Goal: Task Accomplishment & Management: Manage account settings

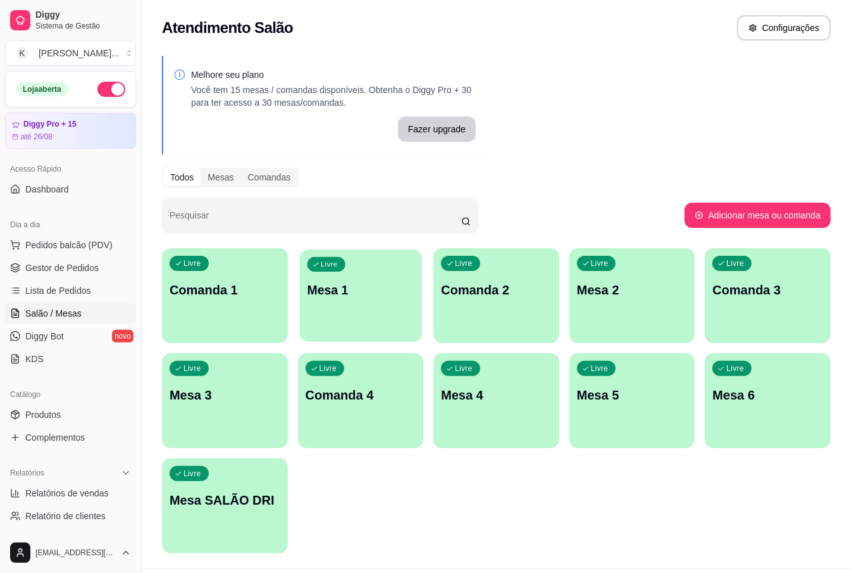
click at [361, 286] on p "Mesa 1" at bounding box center [360, 290] width 107 height 17
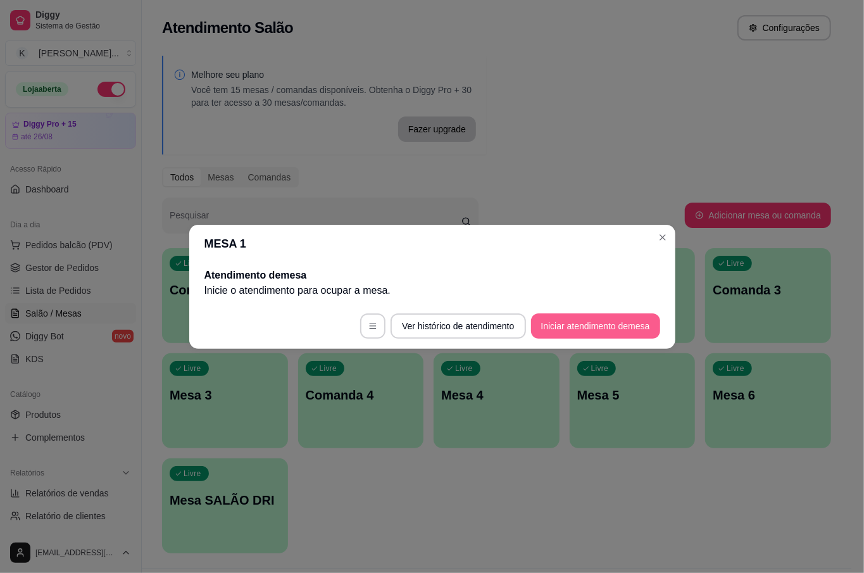
click at [624, 321] on button "Iniciar atendimento de mesa" at bounding box center [595, 325] width 129 height 25
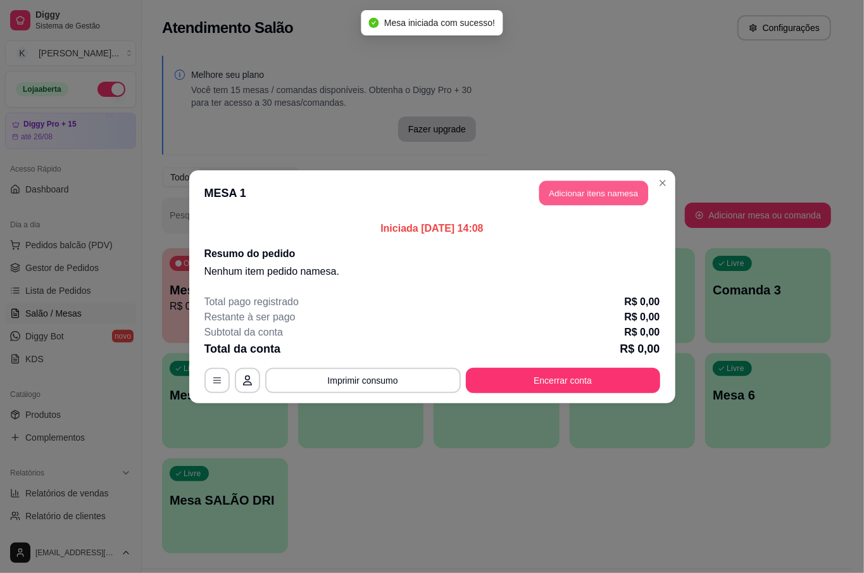
click at [642, 187] on button "Adicionar itens na mesa" at bounding box center [593, 192] width 109 height 25
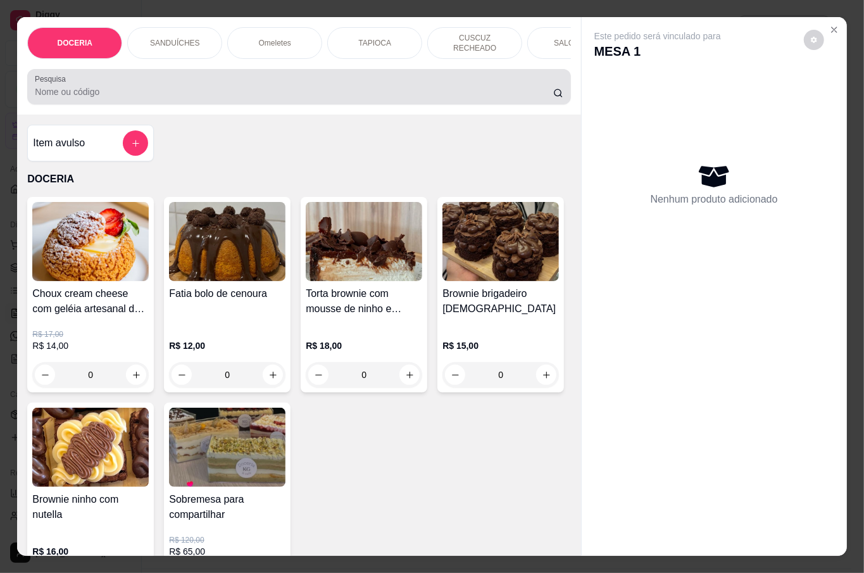
click at [142, 87] on input "Pesquisa" at bounding box center [294, 91] width 518 height 13
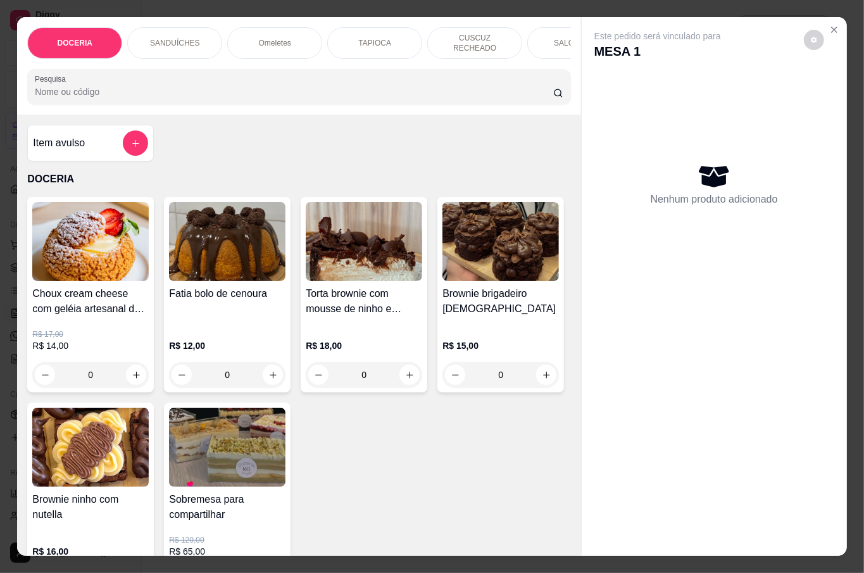
click at [95, 87] on input "Pesquisa" at bounding box center [294, 91] width 518 height 13
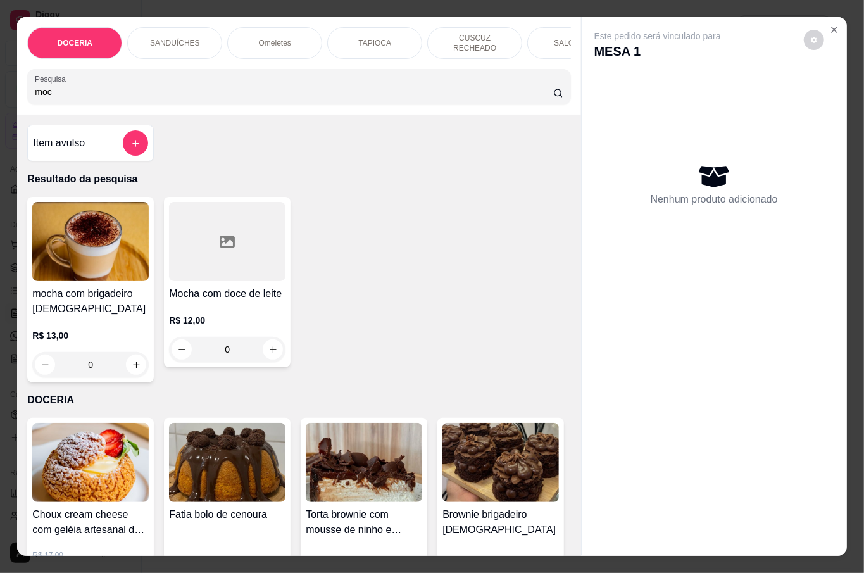
type input "moc"
click at [129, 356] on div "0" at bounding box center [90, 364] width 116 height 25
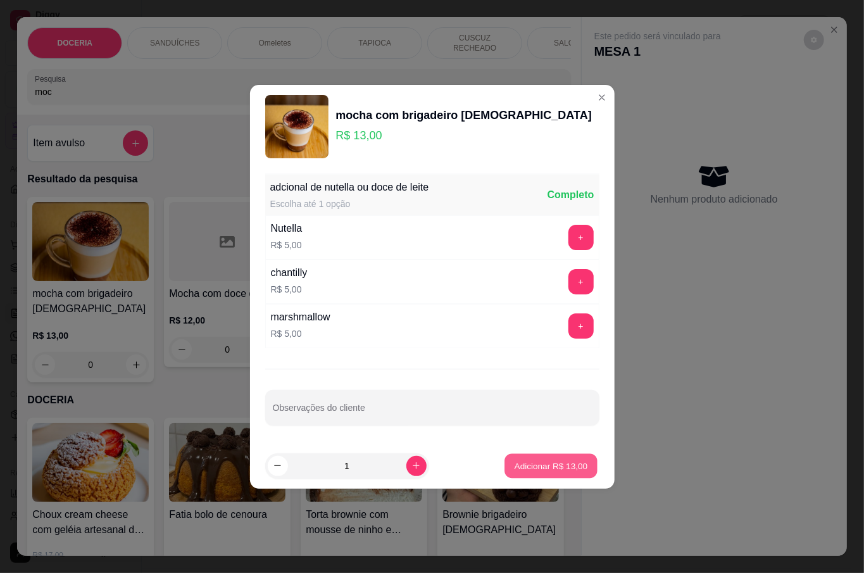
click at [515, 471] on p "Adicionar R$ 13,00" at bounding box center [551, 465] width 73 height 12
type input "1"
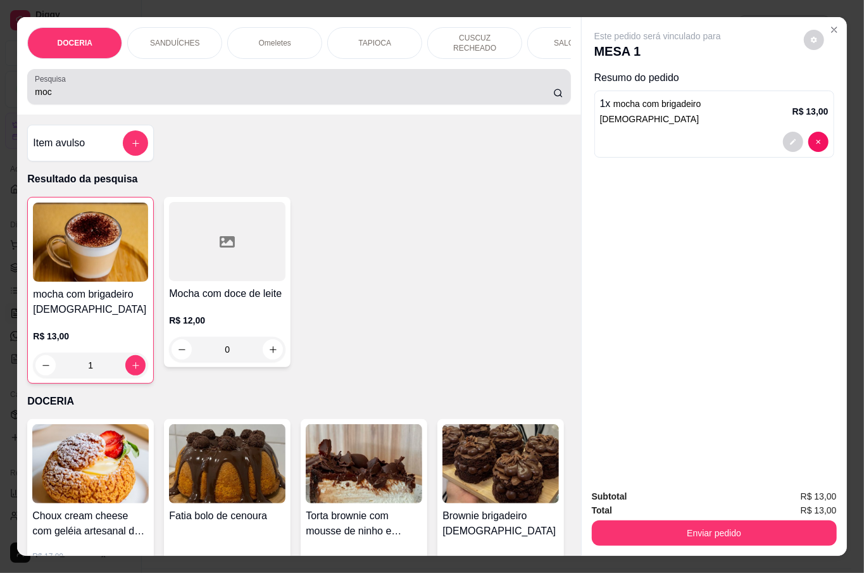
click at [138, 94] on input "moc" at bounding box center [294, 91] width 518 height 13
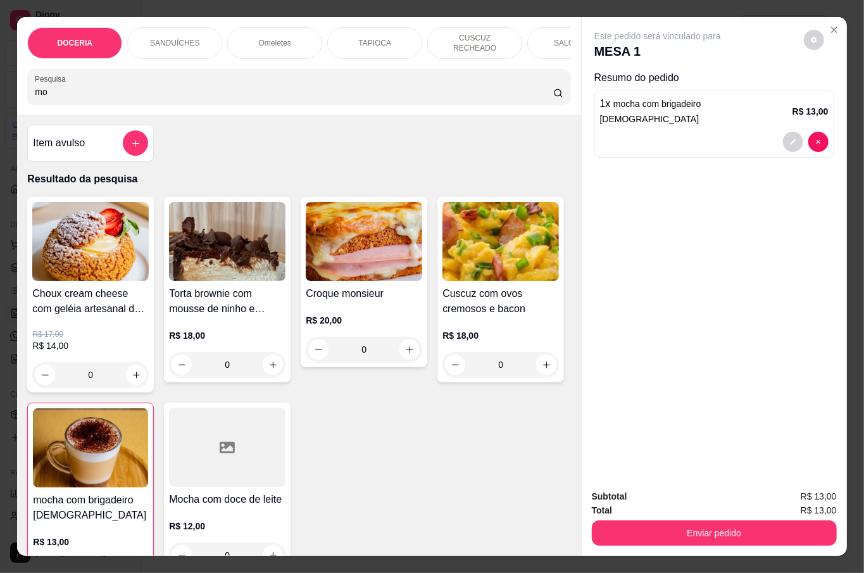
type input "m"
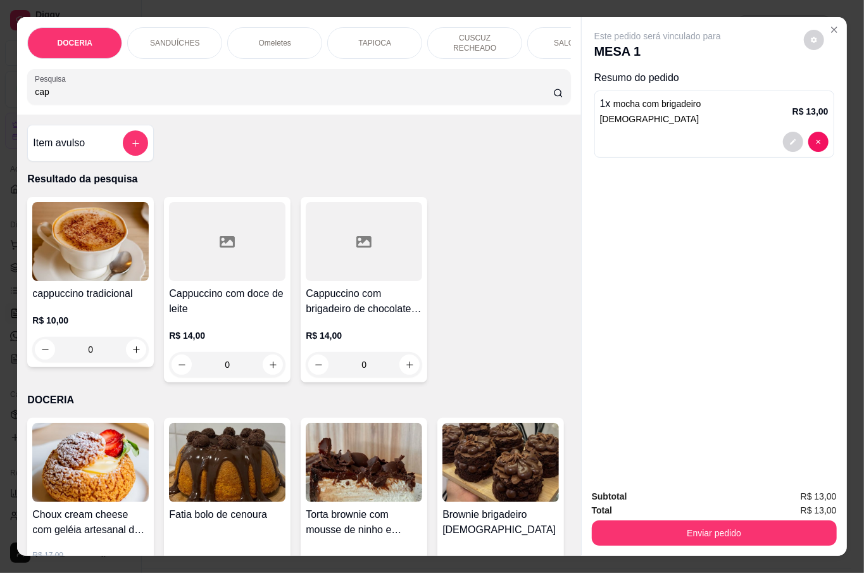
type input "cap"
click at [122, 337] on div "0" at bounding box center [90, 349] width 116 height 25
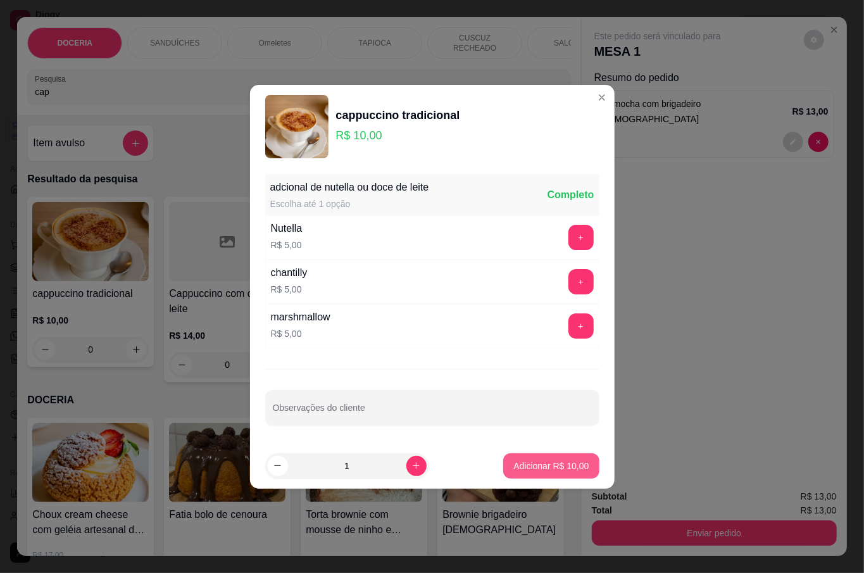
click at [522, 481] on footer "1 Adicionar R$ 10,00" at bounding box center [432, 466] width 365 height 46
click at [527, 471] on p "Adicionar R$ 10,00" at bounding box center [551, 465] width 73 height 12
type input "1"
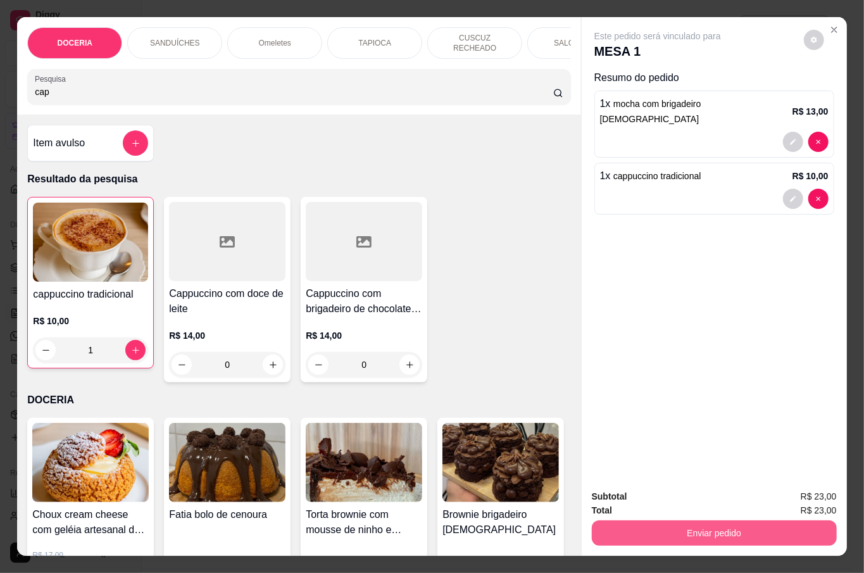
click at [647, 528] on button "Enviar pedido" at bounding box center [714, 532] width 245 height 25
click at [662, 500] on button "Não registrar e enviar pedido" at bounding box center [671, 496] width 132 height 24
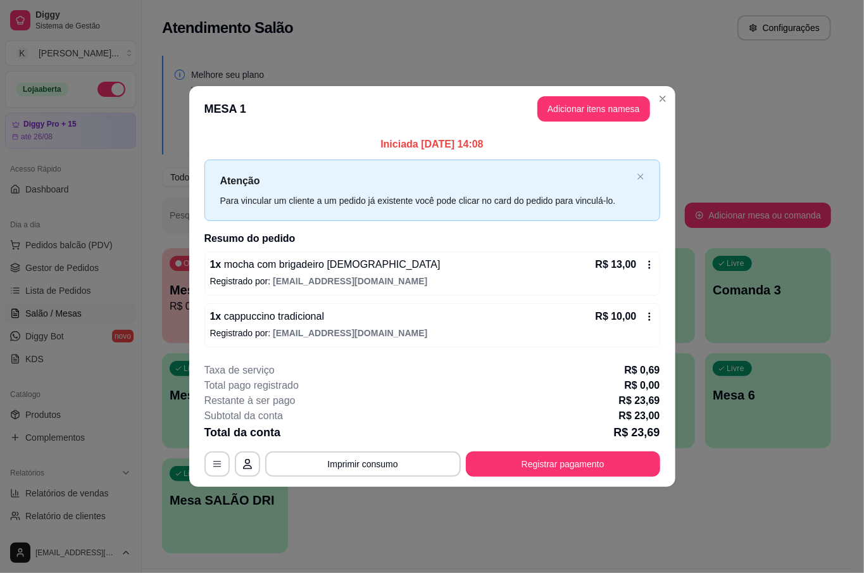
click at [570, 330] on p "Registrado por: [EMAIL_ADDRESS][DOMAIN_NAME]" at bounding box center [432, 333] width 444 height 13
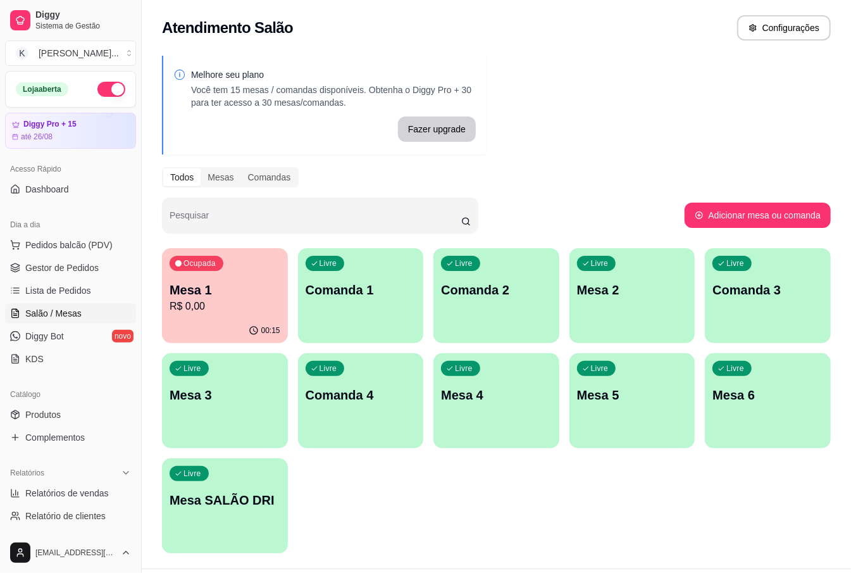
click at [226, 421] on div "Livre Mesa 3" at bounding box center [225, 393] width 126 height 80
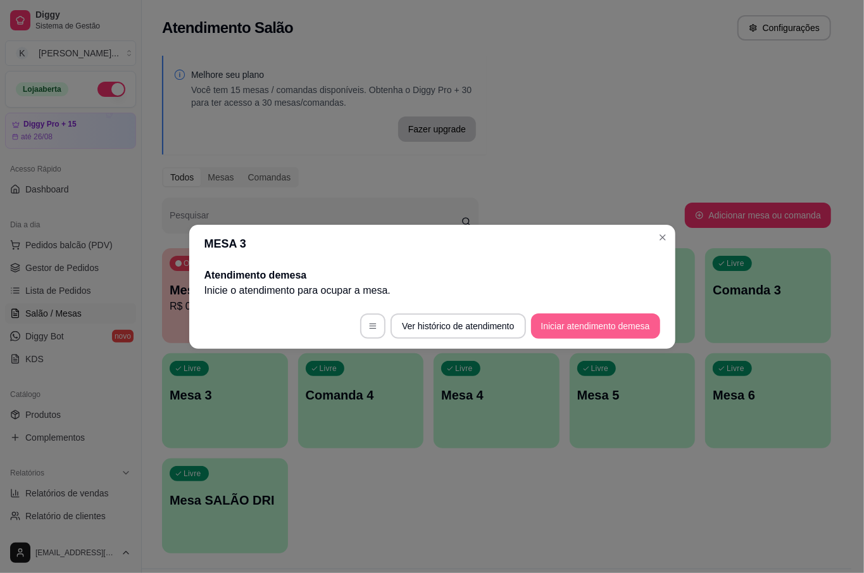
click at [593, 330] on button "Iniciar atendimento de mesa" at bounding box center [595, 325] width 129 height 25
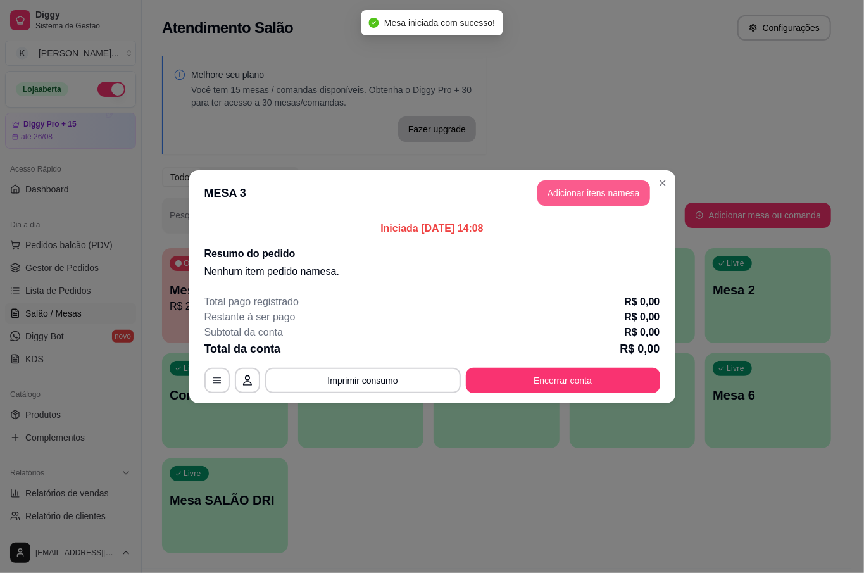
click at [628, 188] on button "Adicionar itens na mesa" at bounding box center [593, 192] width 113 height 25
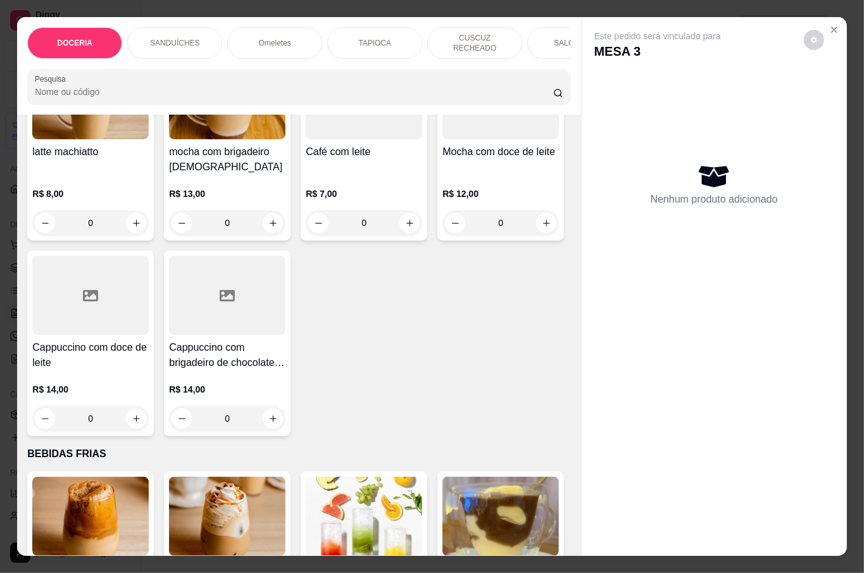
scroll to position [1940, 0]
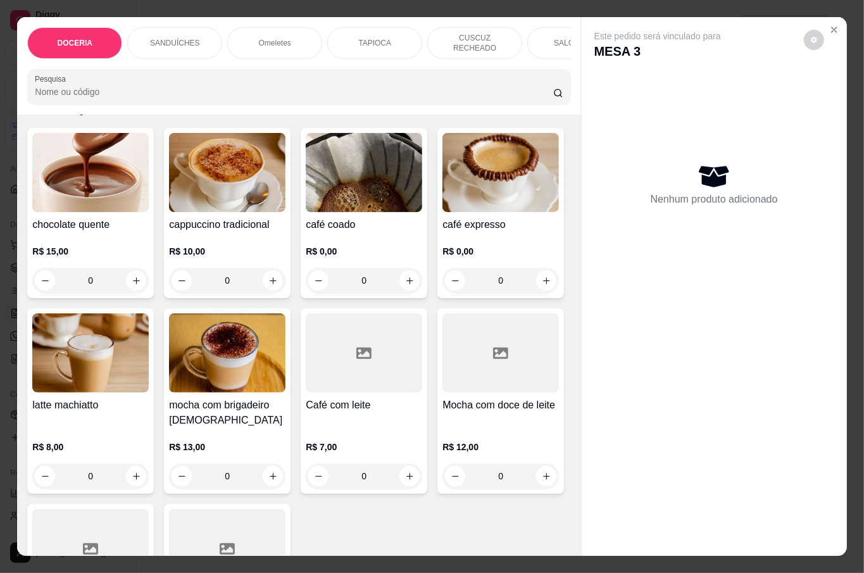
click at [401, 293] on div "0" at bounding box center [364, 280] width 116 height 25
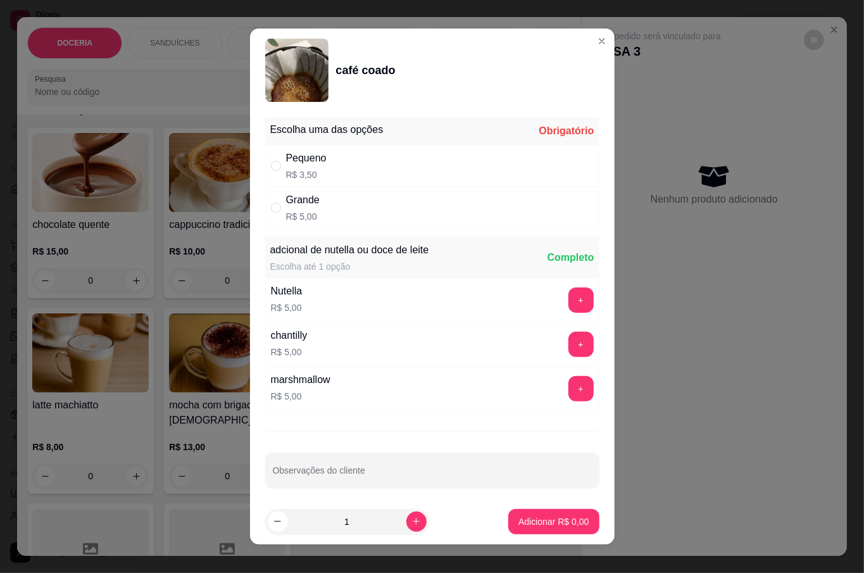
click at [294, 211] on p "R$ 5,00" at bounding box center [303, 216] width 34 height 13
radio input "true"
click at [556, 521] on p "Adicionar R$ 5,00" at bounding box center [553, 521] width 70 height 13
type input "1"
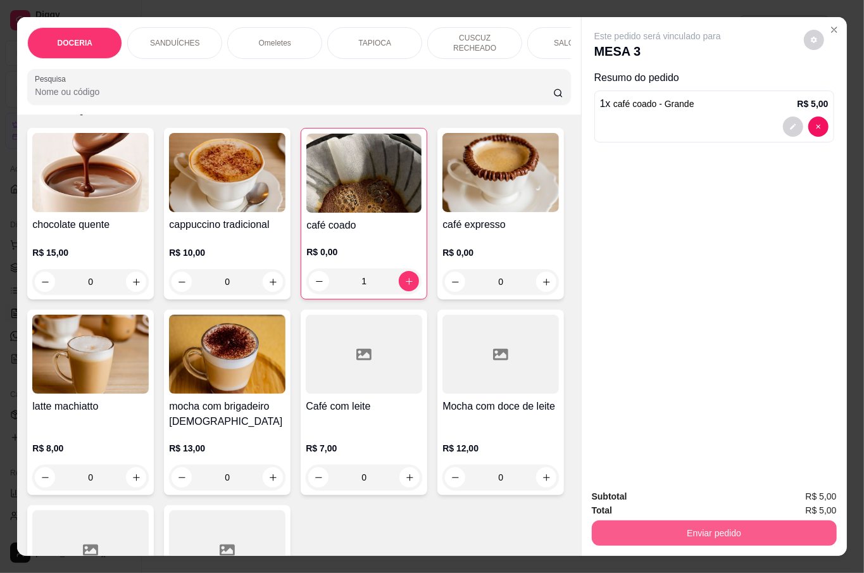
click at [643, 520] on button "Enviar pedido" at bounding box center [714, 532] width 245 height 25
click at [673, 489] on button "Não registrar e enviar pedido" at bounding box center [671, 496] width 132 height 24
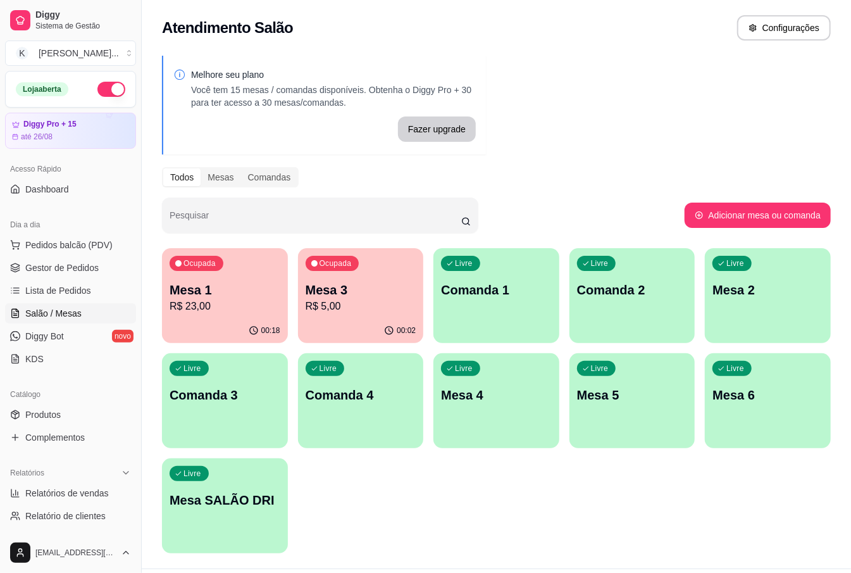
click at [649, 57] on div "Melhore seu plano Você tem 15 mesas / comandas disponíveis. Obtenha o Diggy Pro…" at bounding box center [496, 308] width 709 height 520
click at [237, 266] on div "Ocupada Mesa 1 R$ 23,00" at bounding box center [225, 283] width 126 height 70
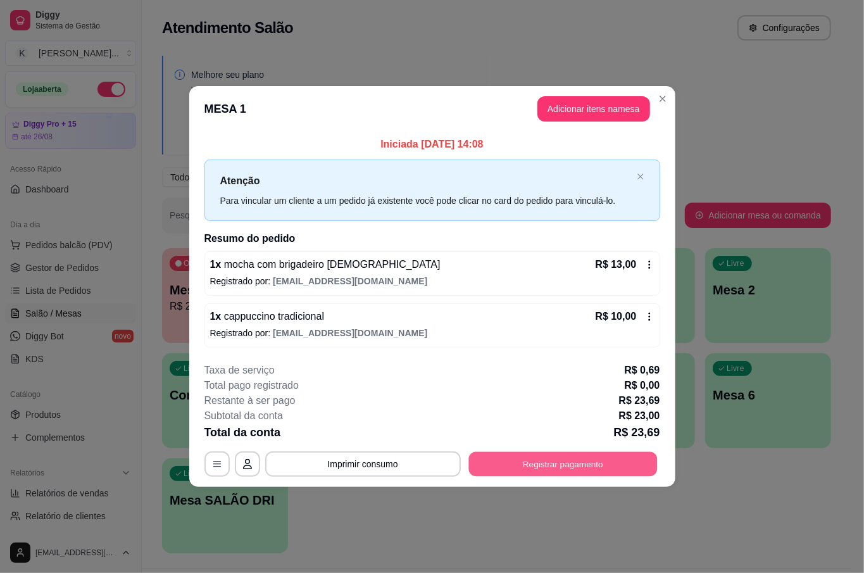
click at [563, 463] on button "Registrar pagamento" at bounding box center [562, 464] width 189 height 25
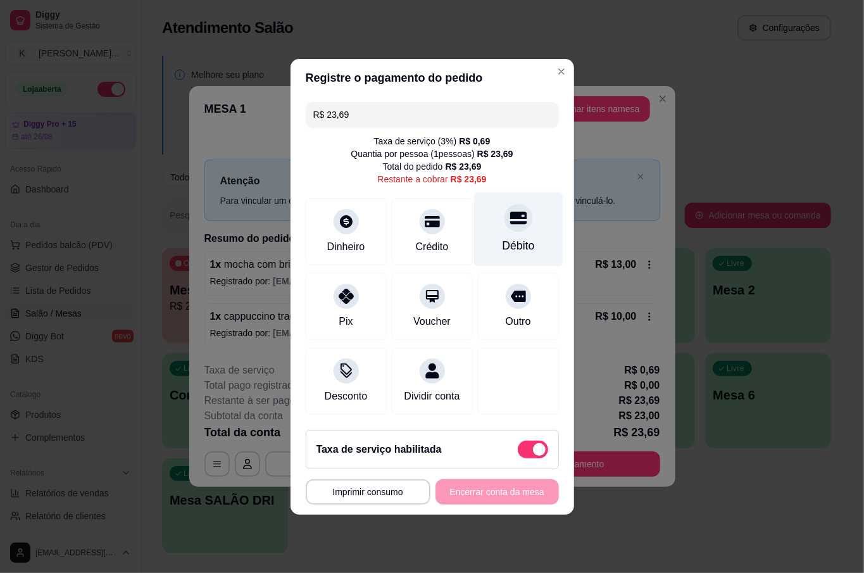
click at [509, 211] on icon at bounding box center [517, 217] width 16 height 13
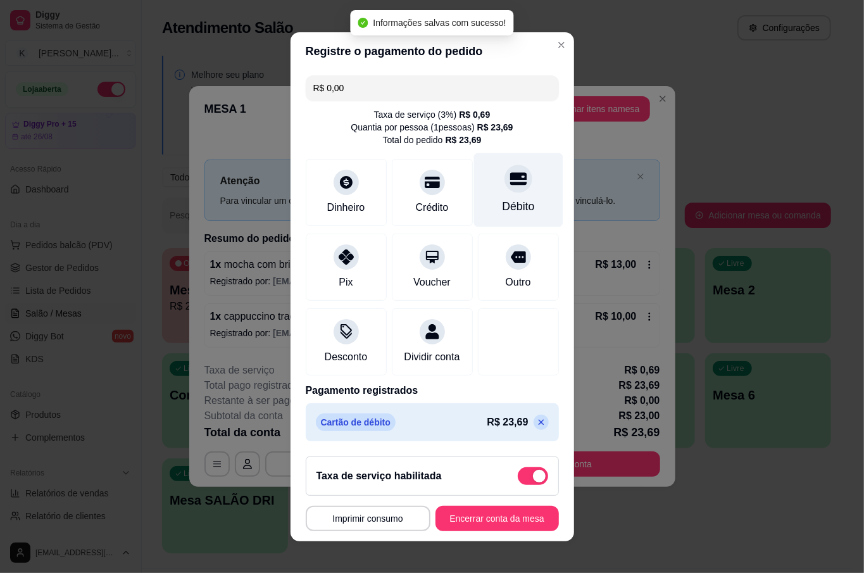
type input "R$ 0,00"
click at [502, 515] on button "Encerrar conta da mesa" at bounding box center [496, 518] width 123 height 25
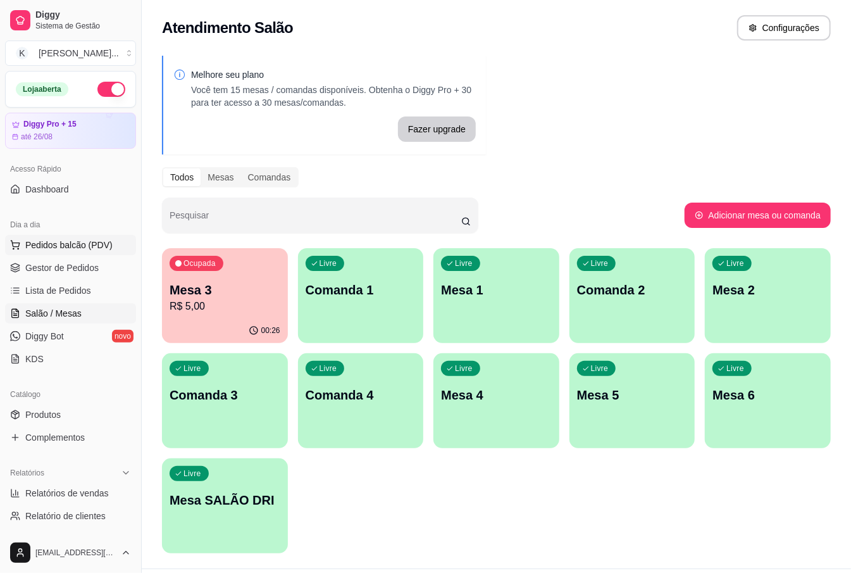
click at [44, 244] on span "Pedidos balcão (PDV)" at bounding box center [68, 245] width 87 height 13
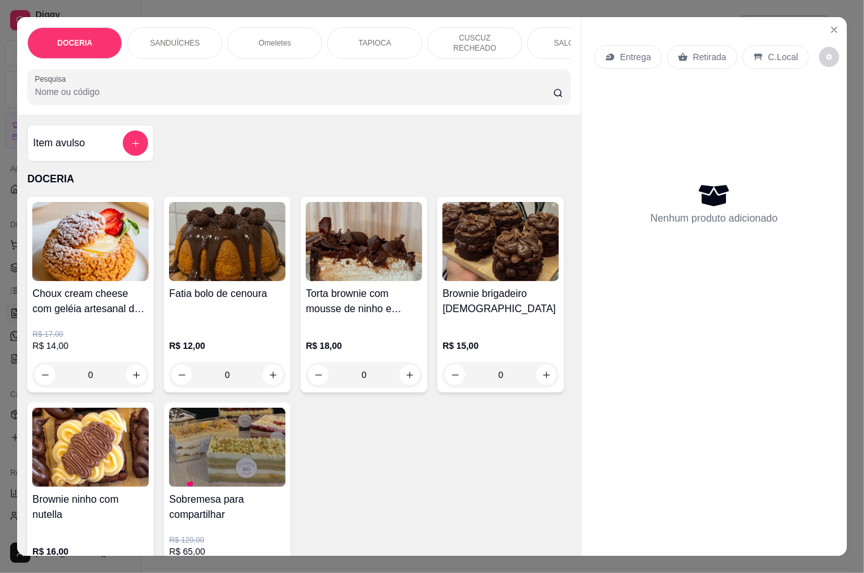
click at [717, 59] on div "Retirada" at bounding box center [702, 57] width 70 height 24
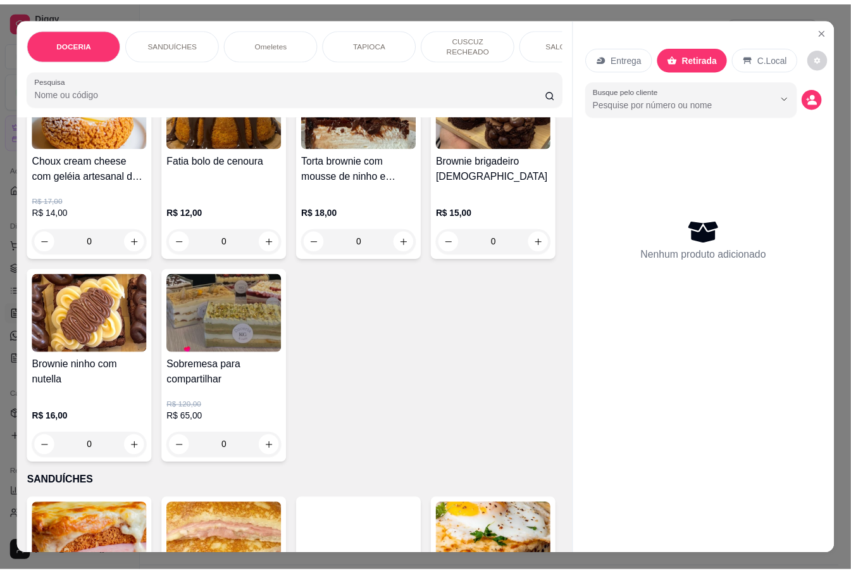
scroll to position [84, 0]
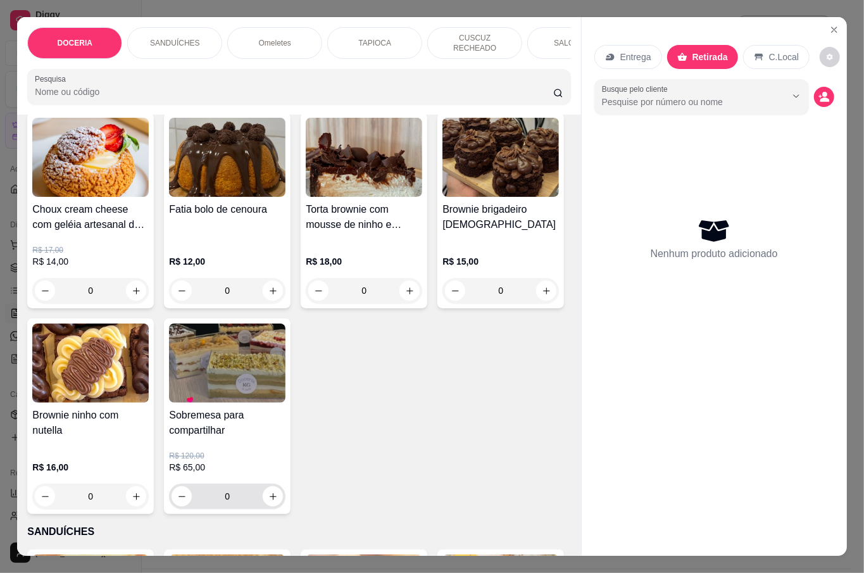
click at [283, 486] on button "increase-product-quantity" at bounding box center [273, 496] width 20 height 20
type input "1"
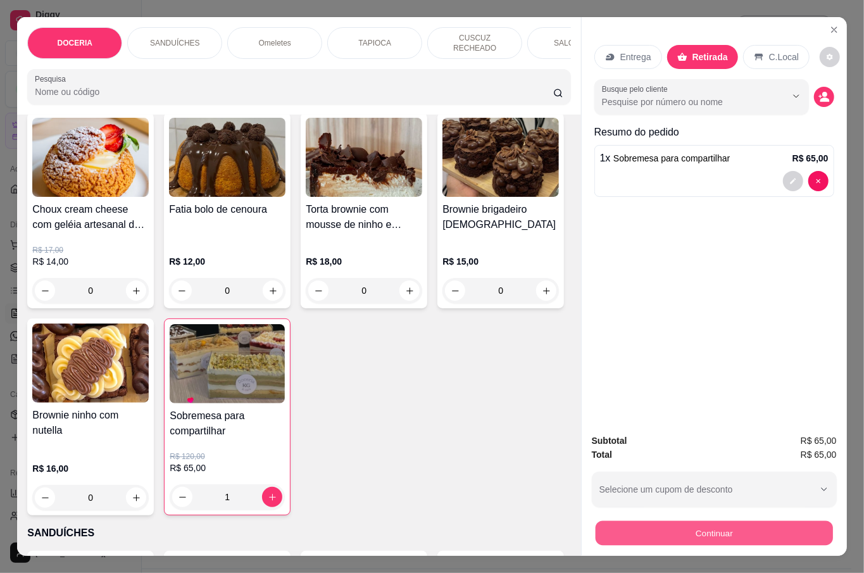
click at [697, 527] on button "Continuar" at bounding box center [713, 532] width 237 height 25
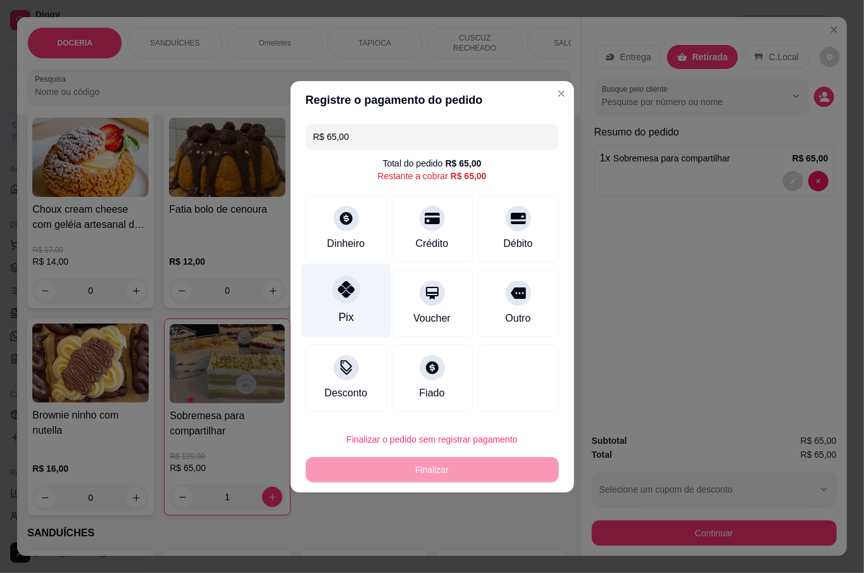
click at [333, 294] on div at bounding box center [346, 289] width 28 height 28
type input "R$ 0,00"
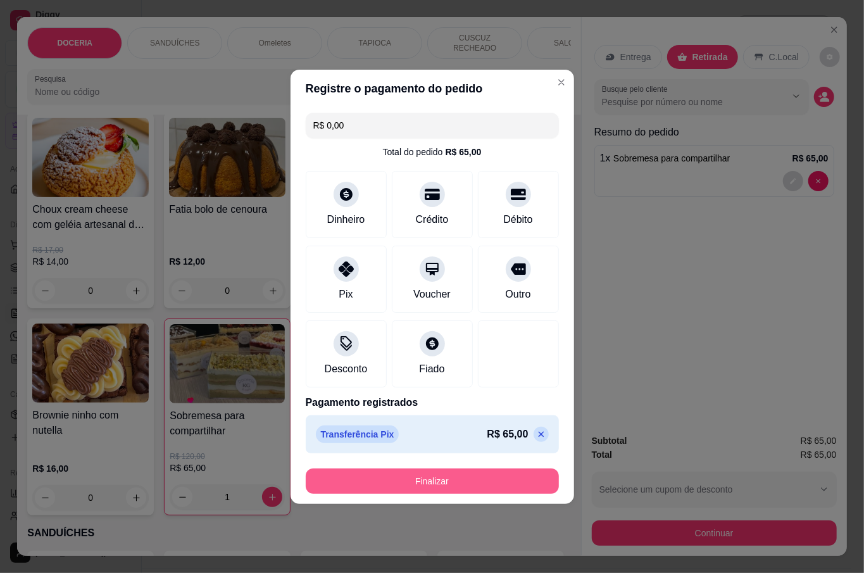
click at [405, 487] on button "Finalizar" at bounding box center [432, 480] width 253 height 25
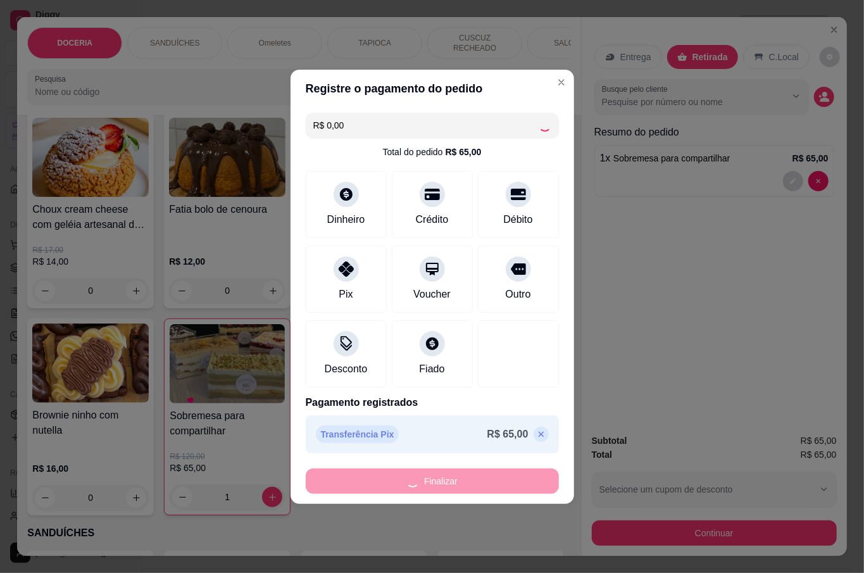
type input "0"
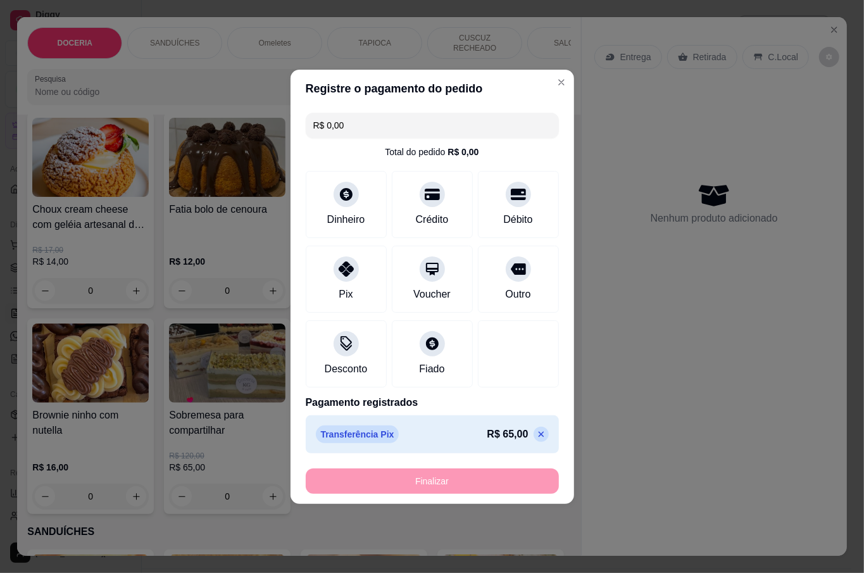
type input "-R$ 65,00"
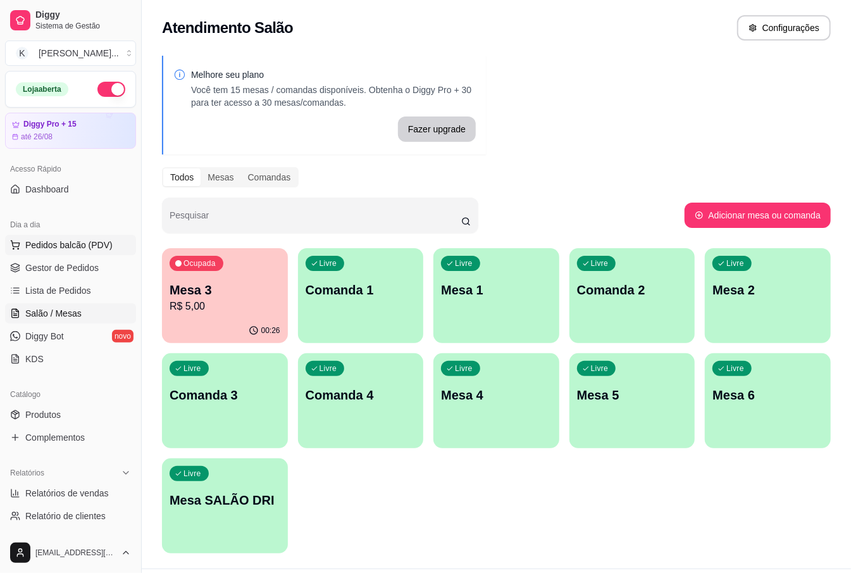
click at [52, 244] on span "Pedidos balcão (PDV)" at bounding box center [68, 245] width 87 height 13
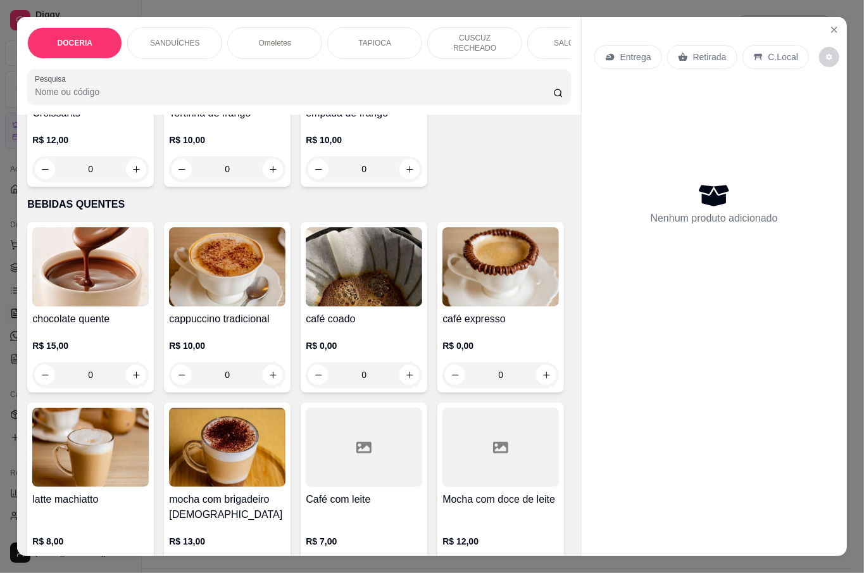
scroll to position [1856, 0]
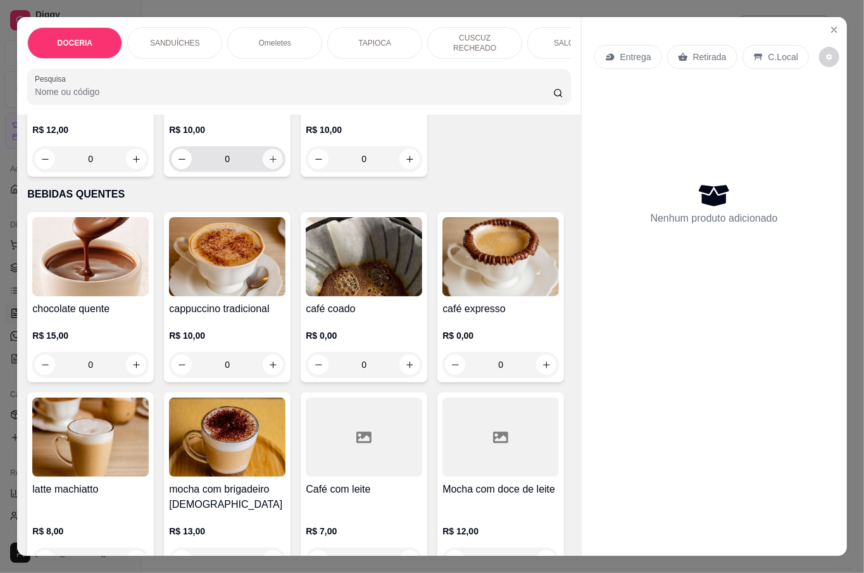
click at [268, 164] on icon "increase-product-quantity" at bounding box center [272, 158] width 9 height 9
type input "1"
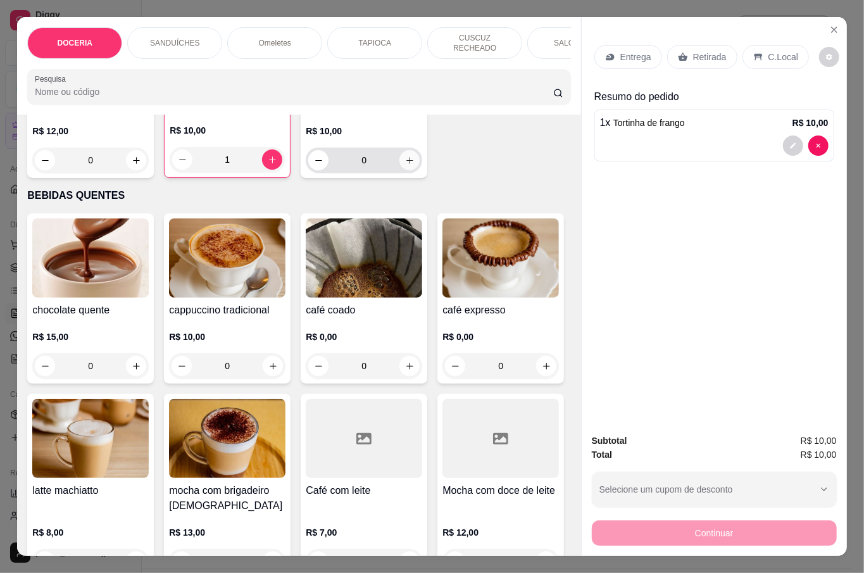
click at [405, 165] on icon "increase-product-quantity" at bounding box center [409, 160] width 9 height 9
type input "1"
click at [704, 52] on p "Retirada" at bounding box center [710, 57] width 34 height 13
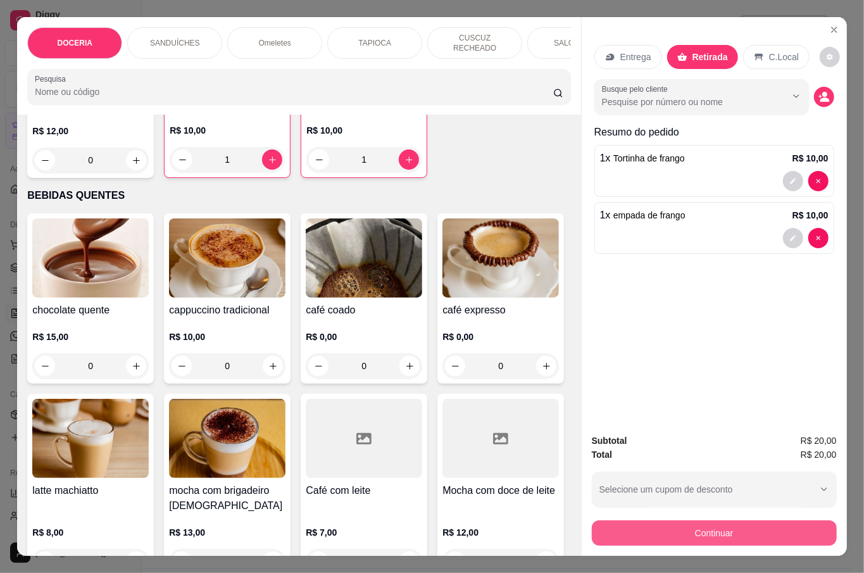
click at [723, 525] on button "Continuar" at bounding box center [714, 532] width 245 height 25
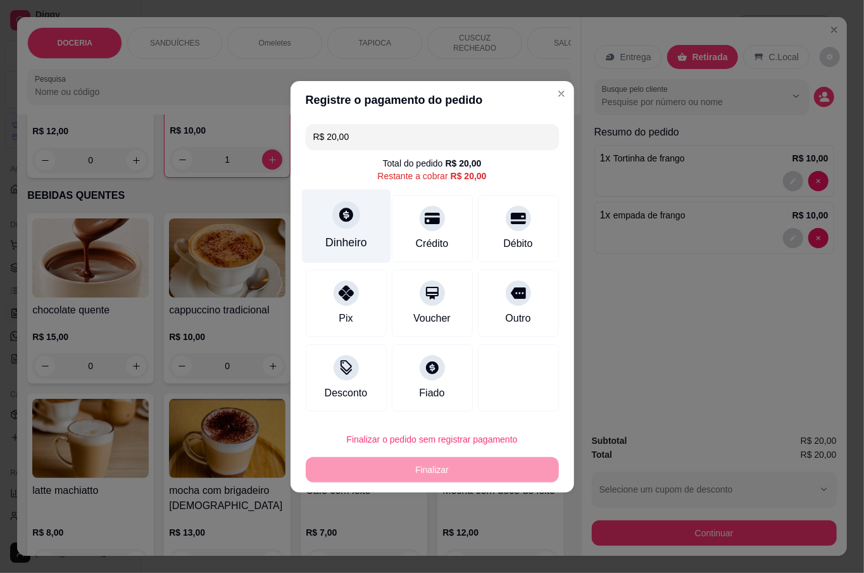
click at [335, 243] on div "Dinheiro" at bounding box center [346, 242] width 42 height 16
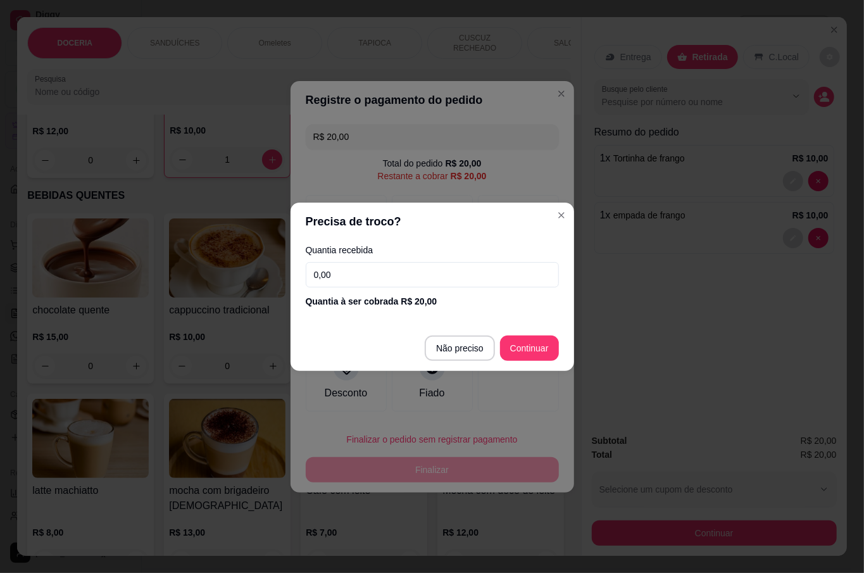
click at [390, 282] on input "0,00" at bounding box center [432, 274] width 253 height 25
type input "20,00"
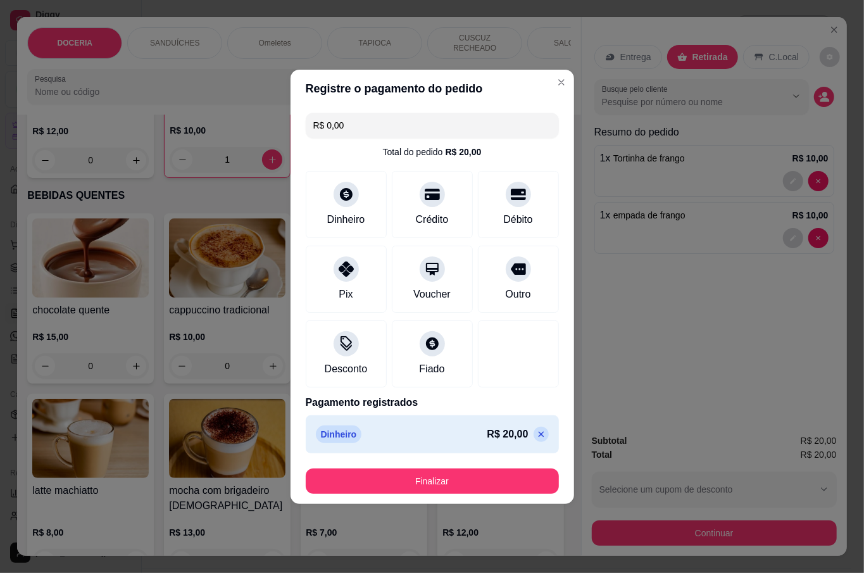
type input "R$ 0,00"
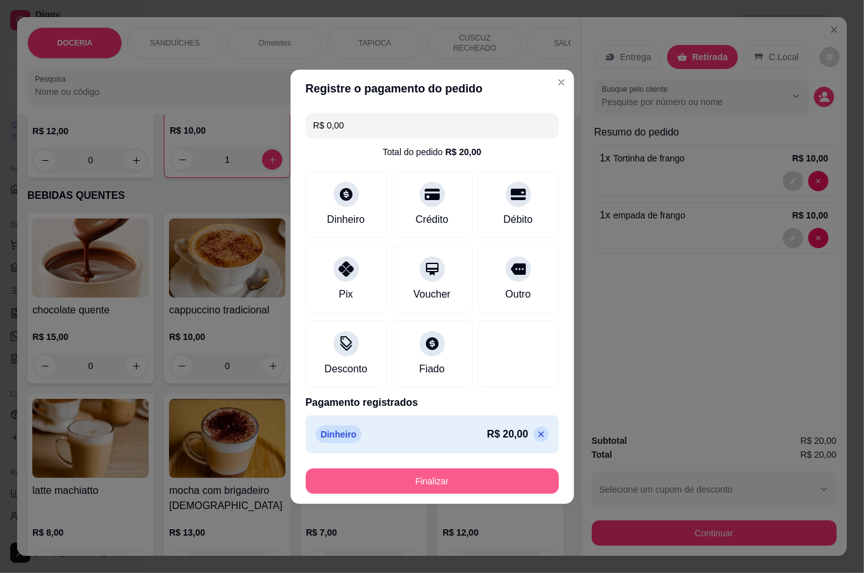
click at [457, 487] on button "Finalizar" at bounding box center [432, 480] width 253 height 25
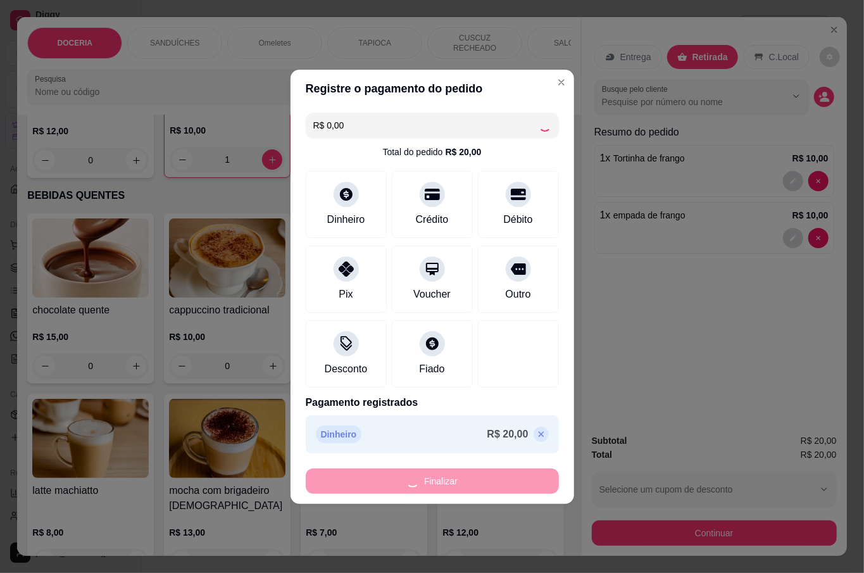
type input "0"
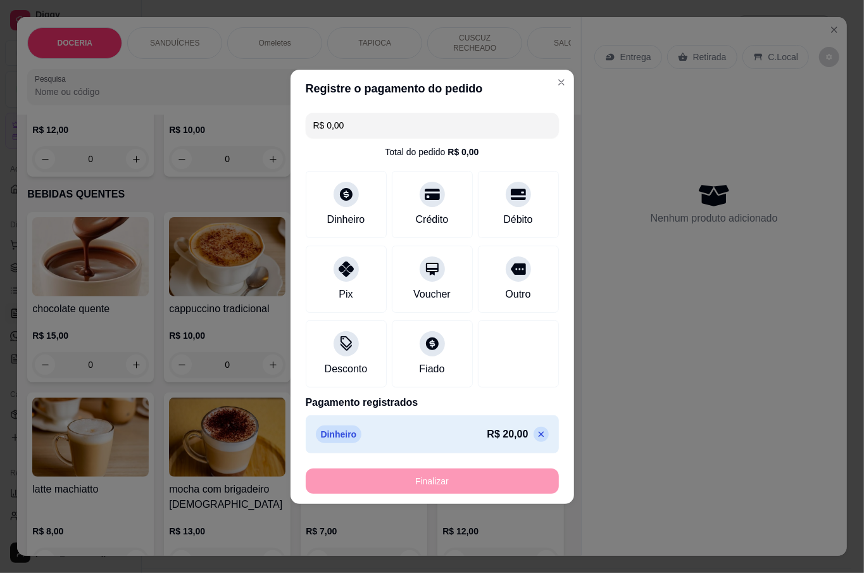
type input "-R$ 20,00"
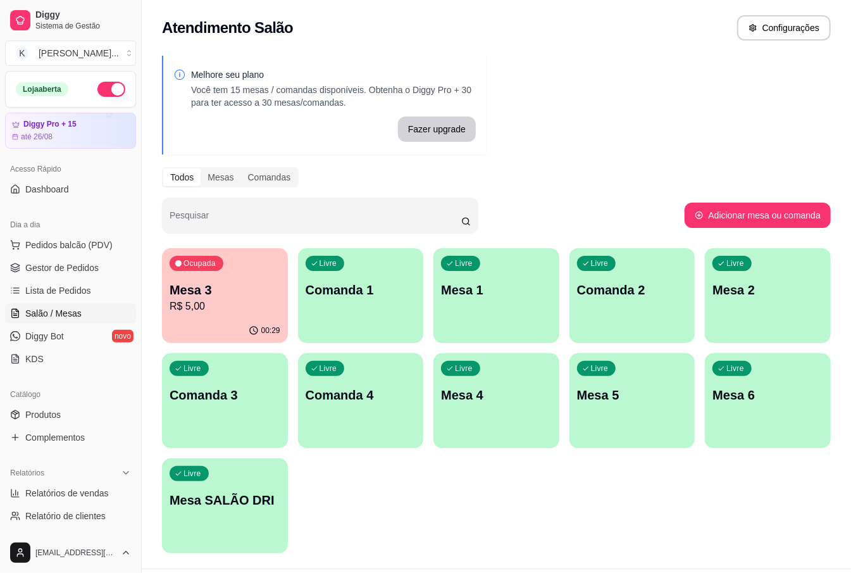
click at [456, 489] on div "Ocupada Mesa 3 R$ 5,00 00:29 Livre Comanda 1 Livre Mesa 1 Livre Comanda 2 Livre…" at bounding box center [496, 400] width 669 height 305
click at [477, 289] on p "Mesa 1" at bounding box center [496, 290] width 111 height 18
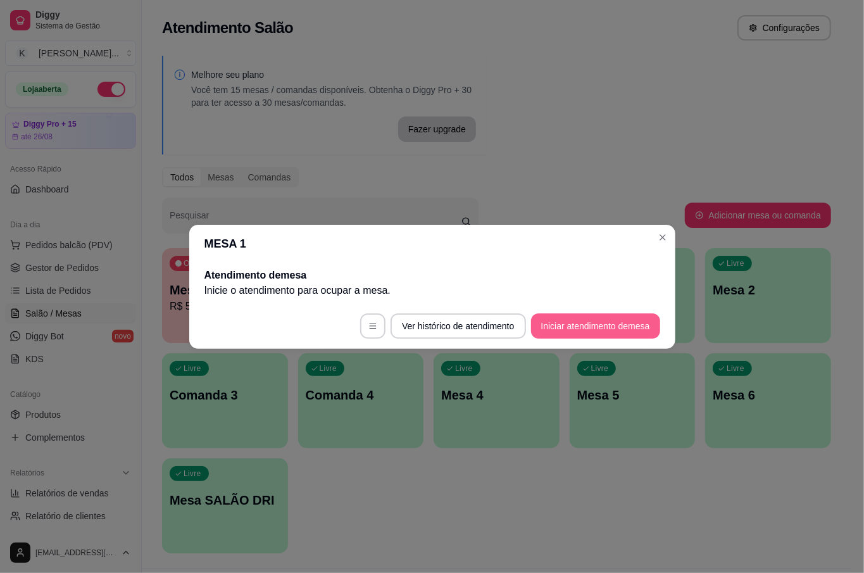
click at [582, 325] on button "Iniciar atendimento de mesa" at bounding box center [595, 325] width 129 height 25
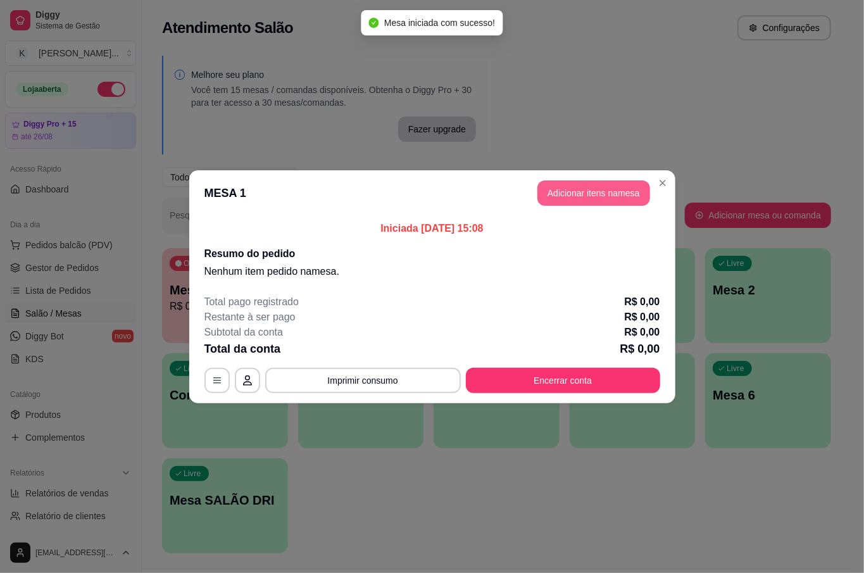
click at [578, 190] on button "Adicionar itens na mesa" at bounding box center [593, 192] width 113 height 25
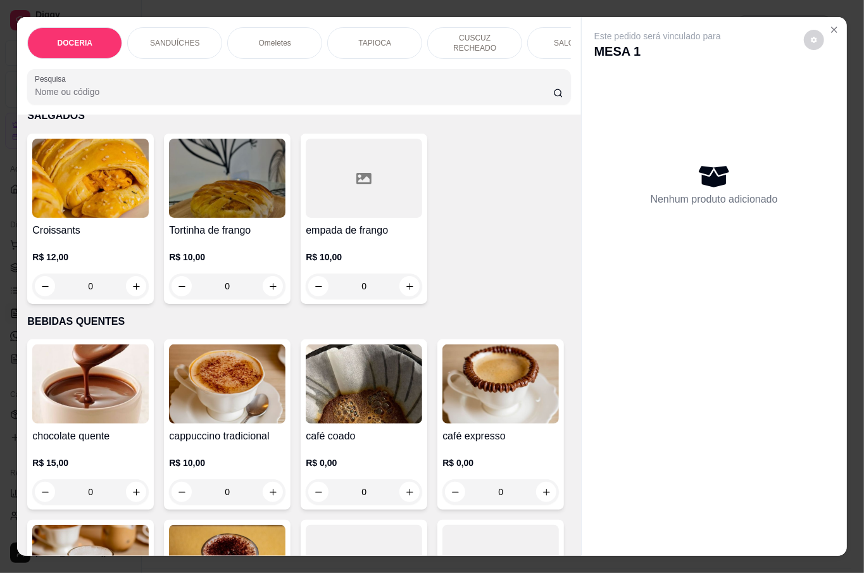
scroll to position [1687, 0]
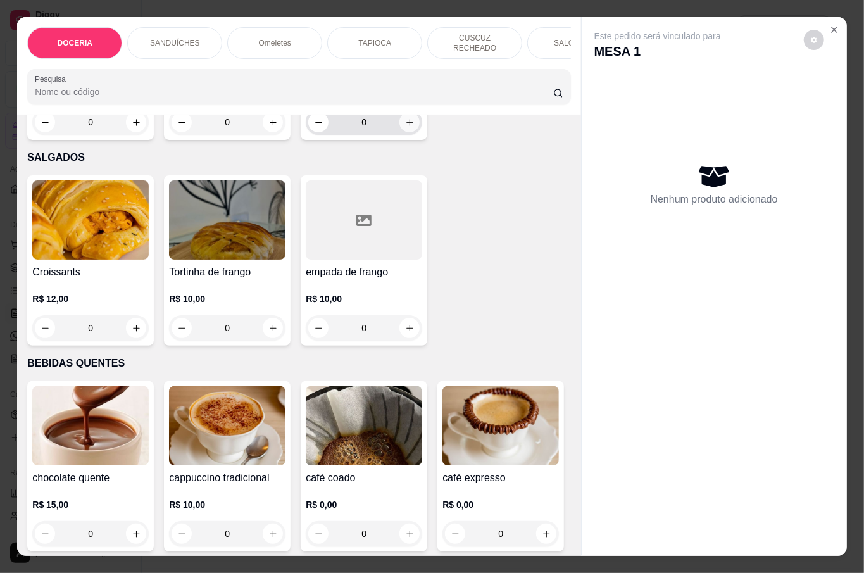
click at [405, 127] on icon "increase-product-quantity" at bounding box center [409, 122] width 9 height 9
type input "1"
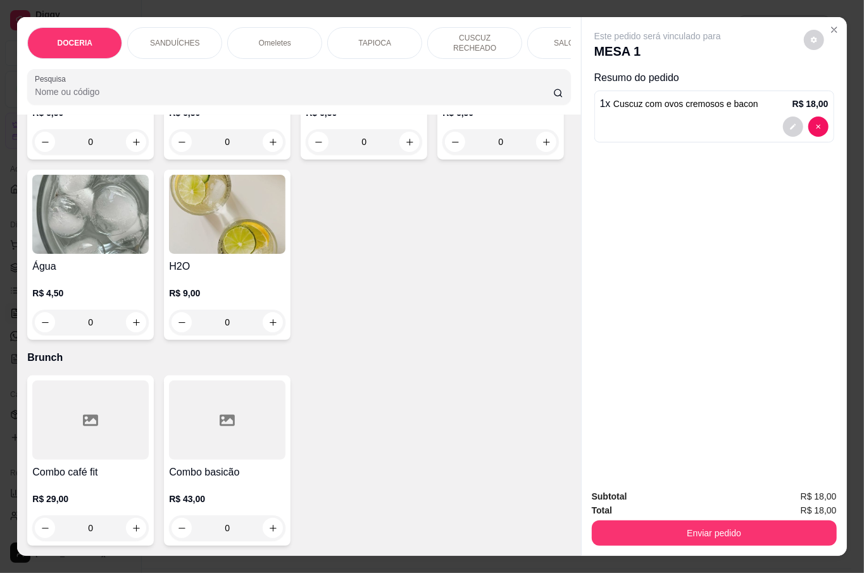
scroll to position [3544, 0]
click at [542, 147] on icon "increase-product-quantity" at bounding box center [546, 141] width 9 height 9
type input "1"
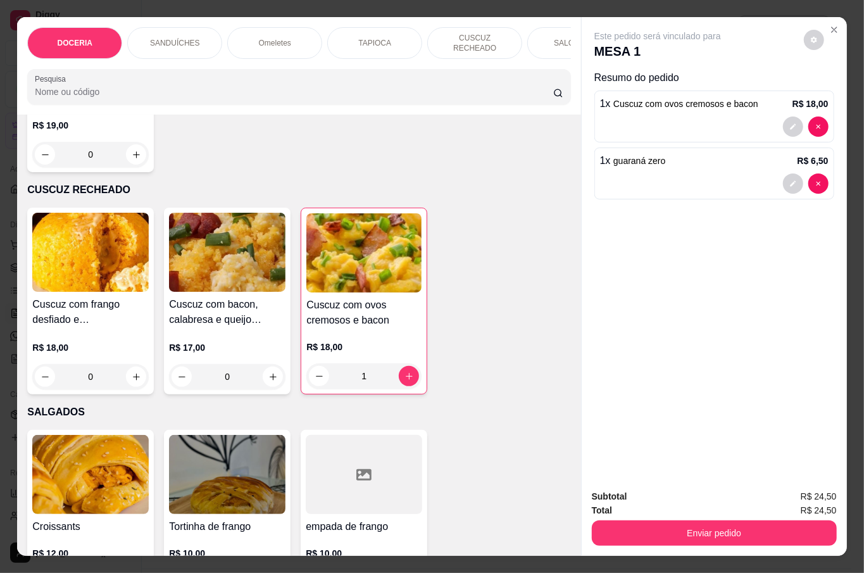
scroll to position [1181, 0]
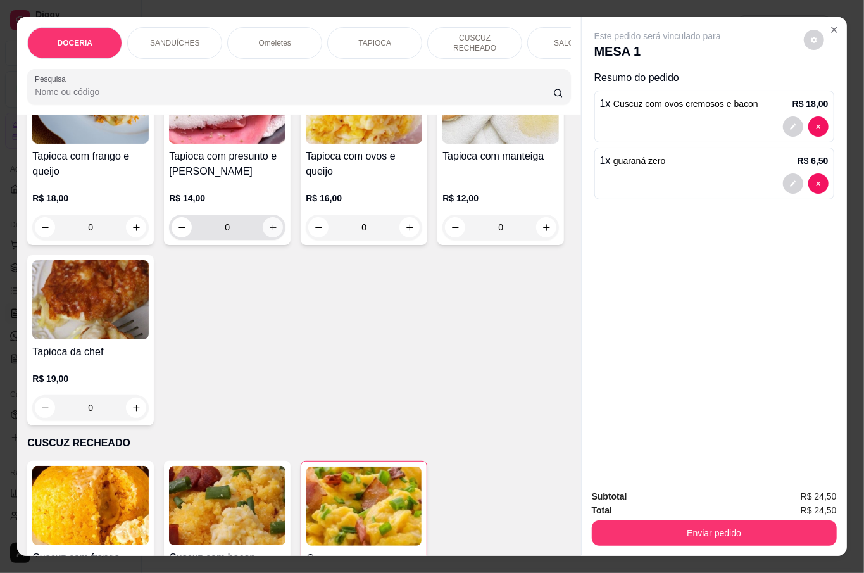
click at [269, 237] on button "increase-product-quantity" at bounding box center [273, 227] width 20 height 20
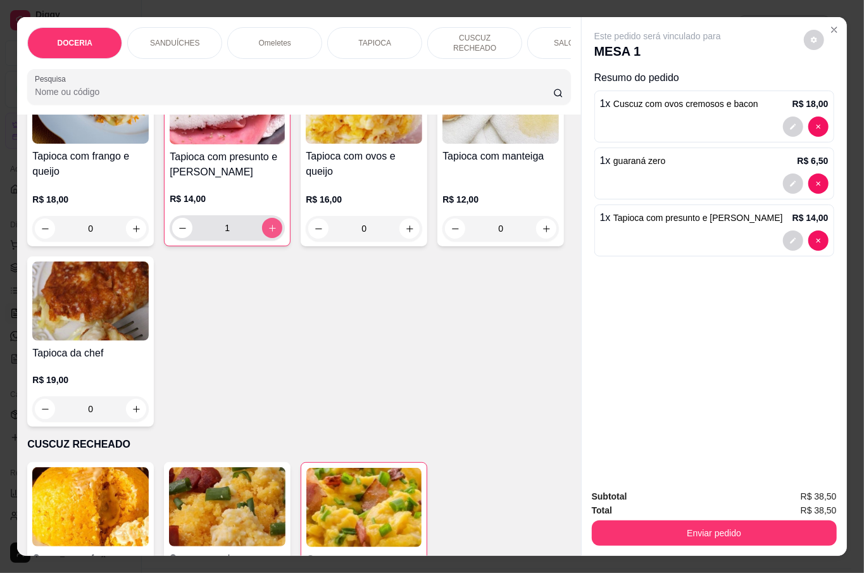
type input "1"
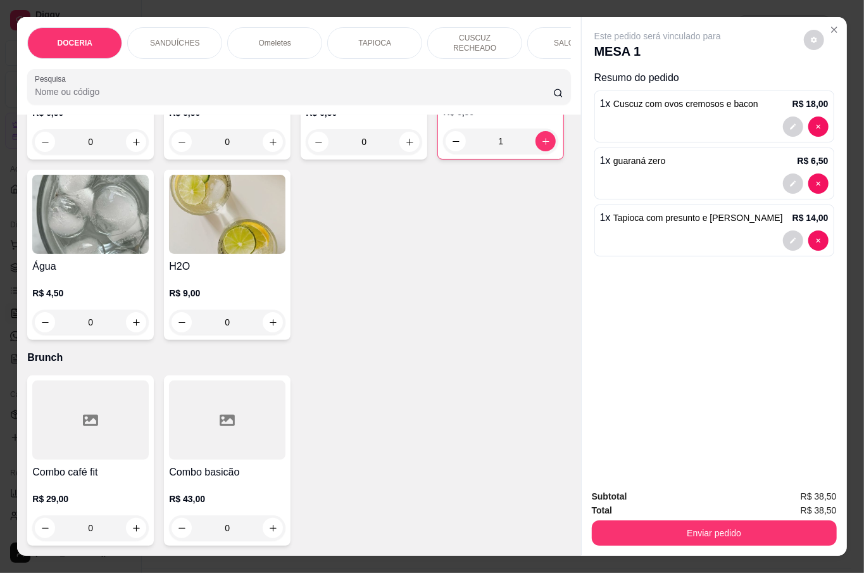
scroll to position [3459, 0]
click at [535, 151] on button "increase-product-quantity" at bounding box center [545, 141] width 20 height 20
type input "2"
click at [684, 522] on button "Enviar pedido" at bounding box center [714, 532] width 245 height 25
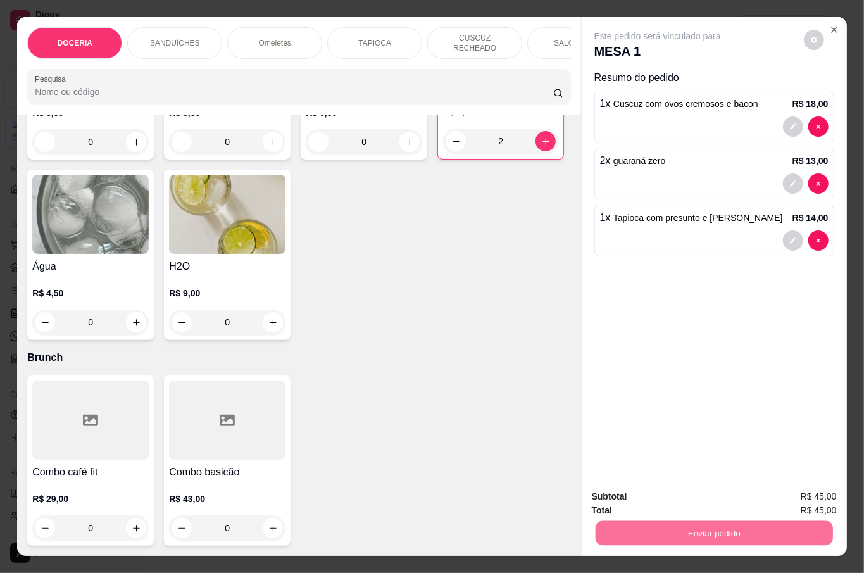
click at [651, 489] on button "Não registrar e enviar pedido" at bounding box center [671, 496] width 132 height 24
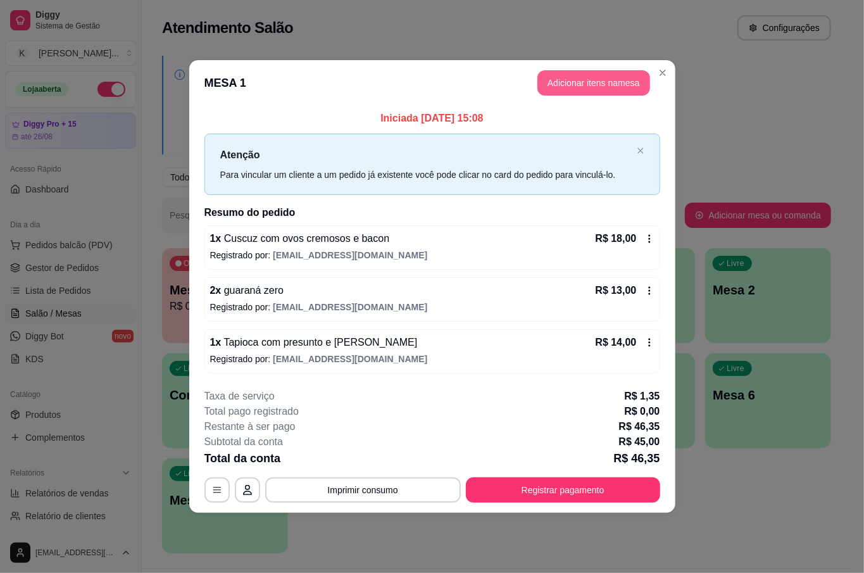
click at [578, 80] on button "Adicionar itens na mesa" at bounding box center [593, 82] width 113 height 25
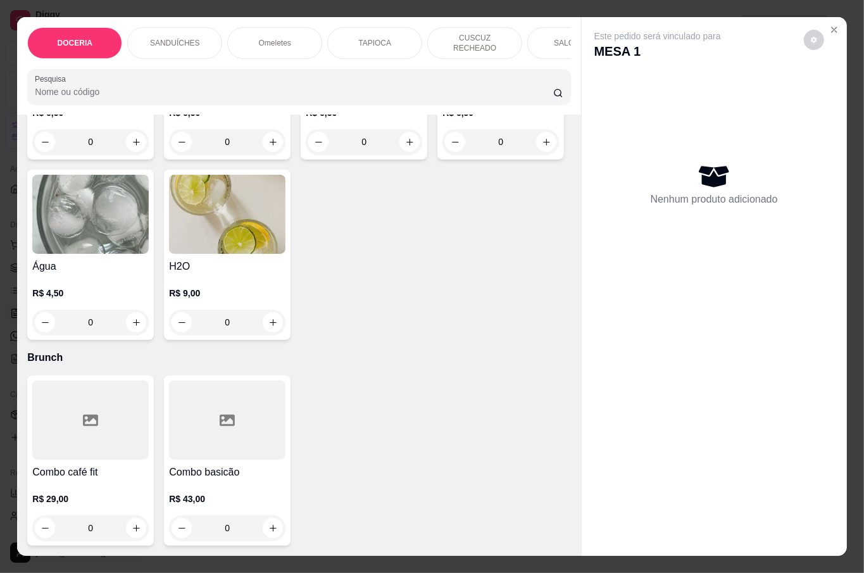
click at [149, 335] on div "0" at bounding box center [90, 321] width 116 height 25
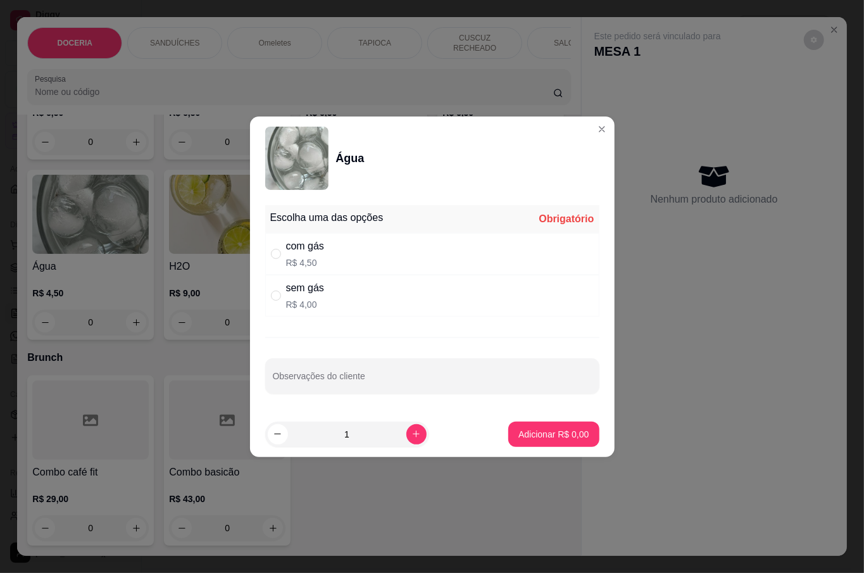
click at [327, 249] on div "com gás R$ 4,50" at bounding box center [432, 254] width 334 height 42
radio input "true"
click at [525, 426] on button "Adicionar R$ 4,50" at bounding box center [553, 433] width 90 height 25
type input "1"
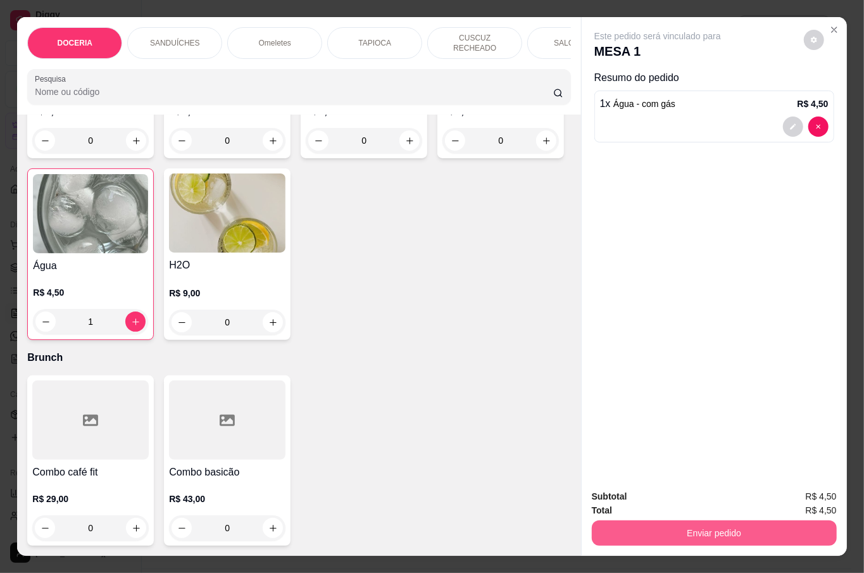
click at [768, 528] on button "Enviar pedido" at bounding box center [714, 532] width 245 height 25
click at [727, 487] on button "Não registrar e enviar pedido" at bounding box center [671, 496] width 132 height 24
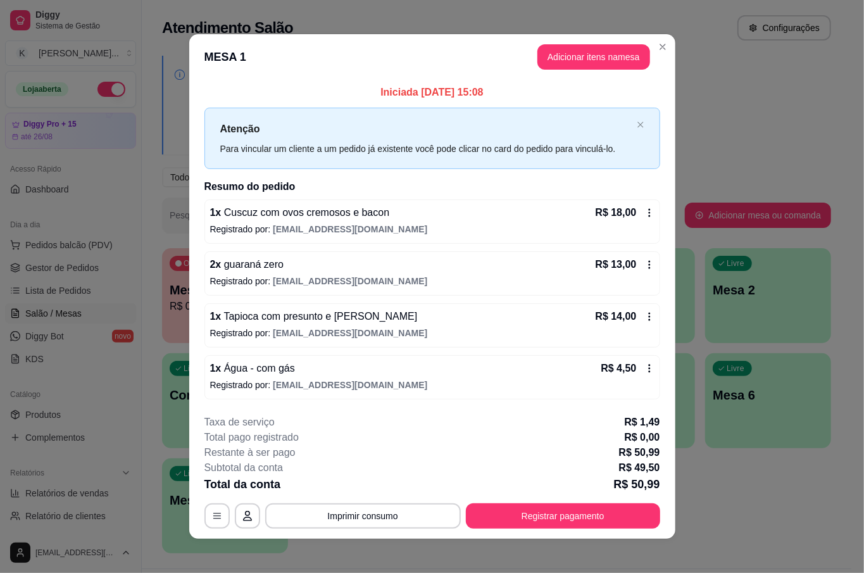
click at [613, 334] on p "Registrado por: [EMAIL_ADDRESS][DOMAIN_NAME]" at bounding box center [432, 333] width 444 height 13
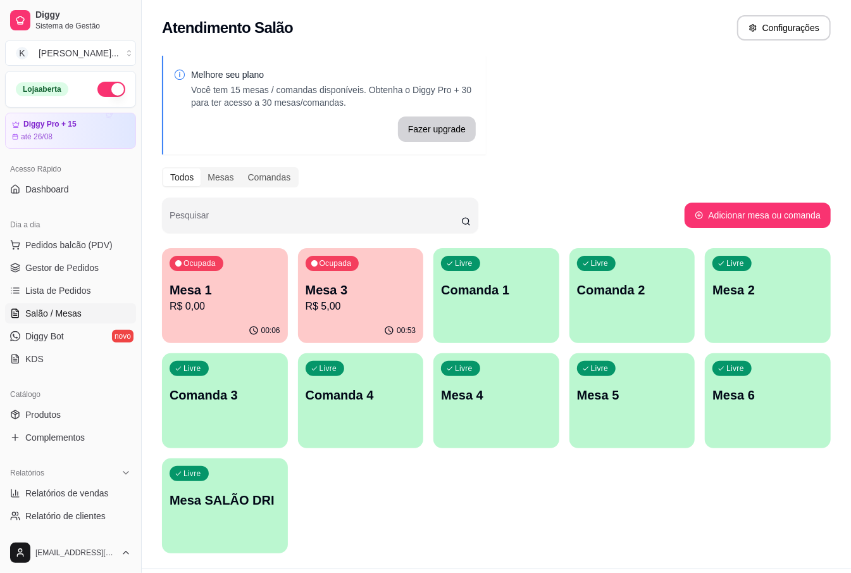
click at [740, 284] on p "Mesa 2" at bounding box center [768, 290] width 111 height 18
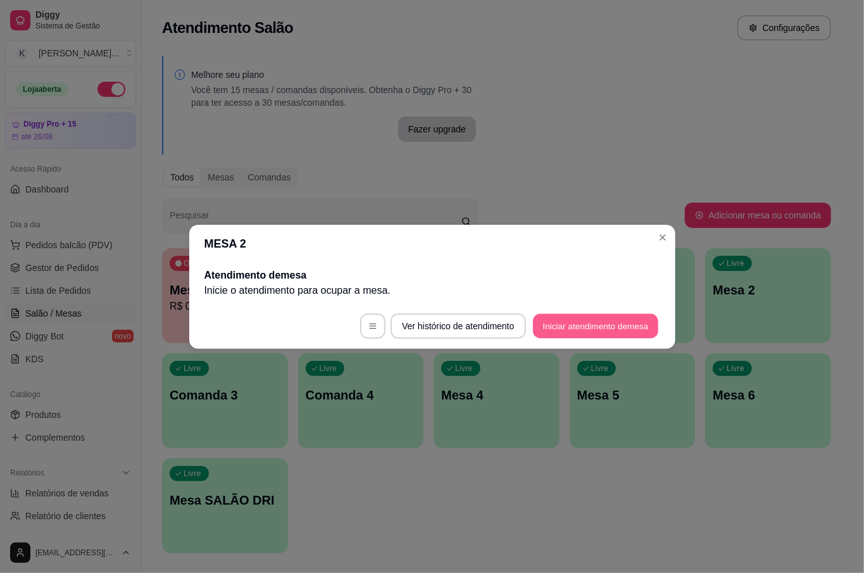
click at [568, 328] on button "Iniciar atendimento de mesa" at bounding box center [595, 325] width 125 height 25
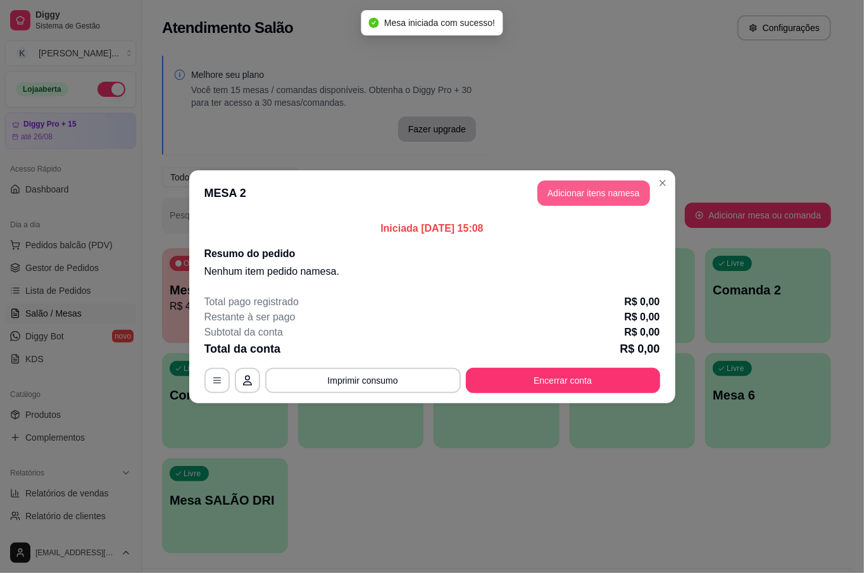
click at [570, 188] on button "Adicionar itens na mesa" at bounding box center [593, 192] width 113 height 25
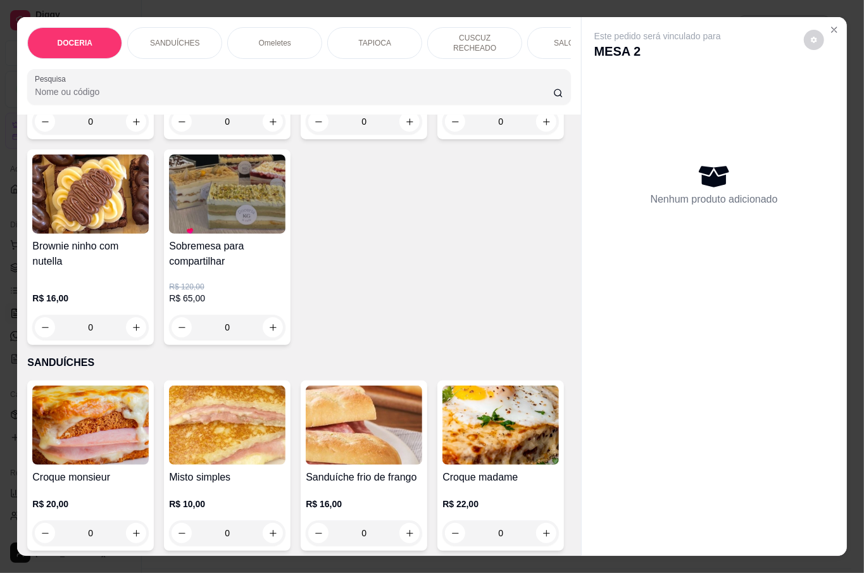
scroll to position [0, 0]
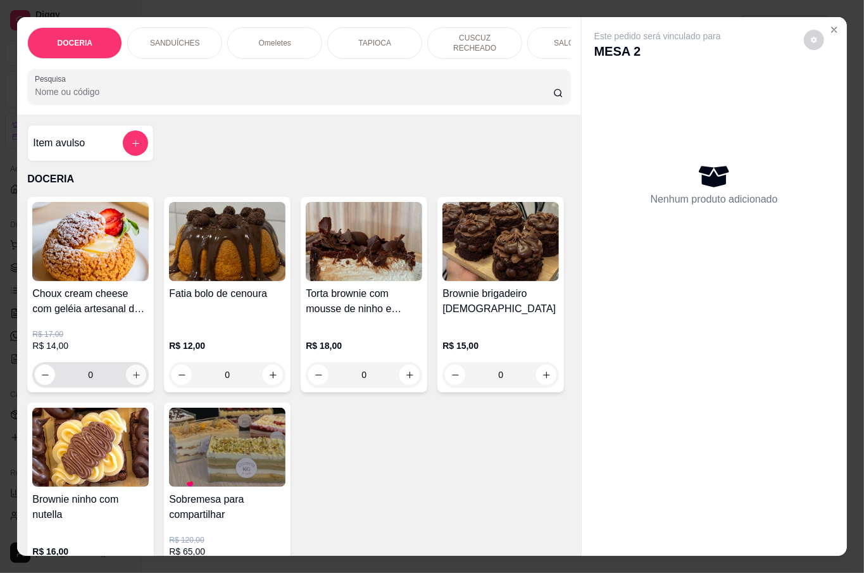
click at [134, 376] on icon "increase-product-quantity" at bounding box center [136, 374] width 9 height 9
type input "1"
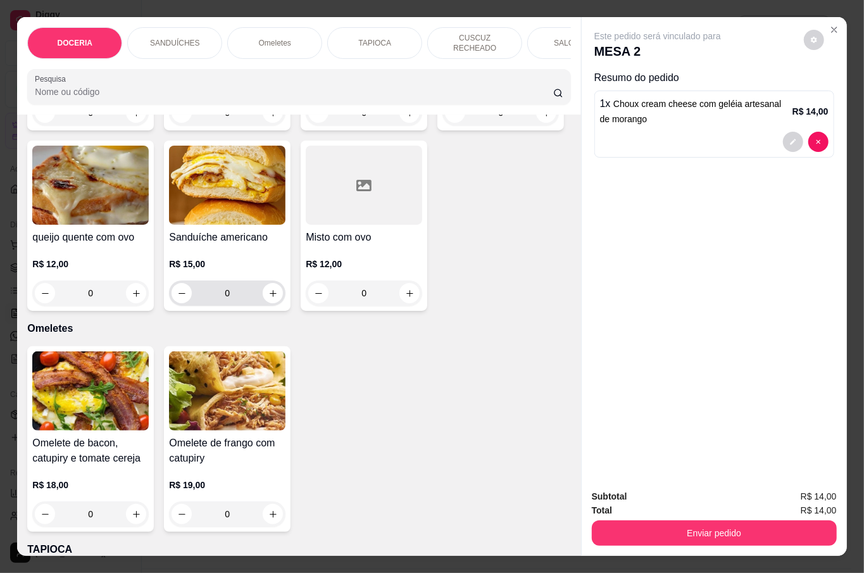
scroll to position [1097, 0]
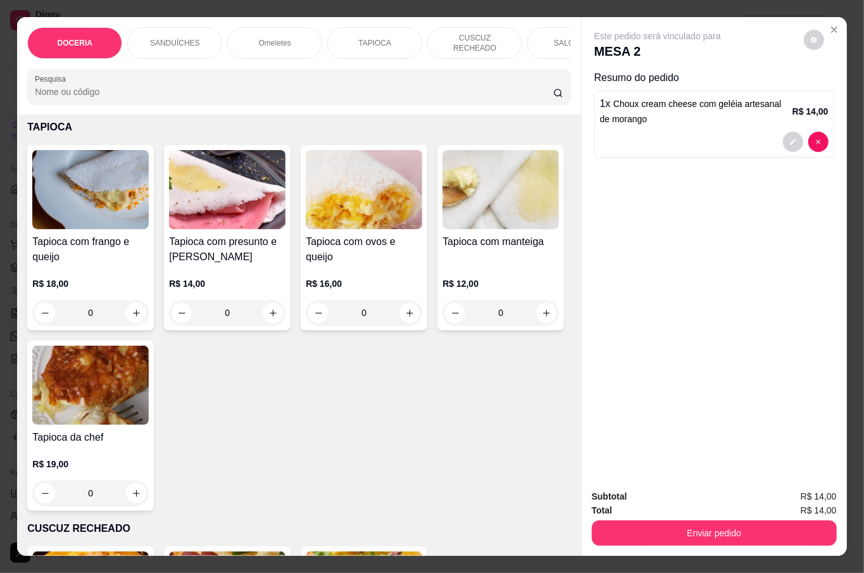
click at [127, 325] on div "0" at bounding box center [90, 312] width 116 height 25
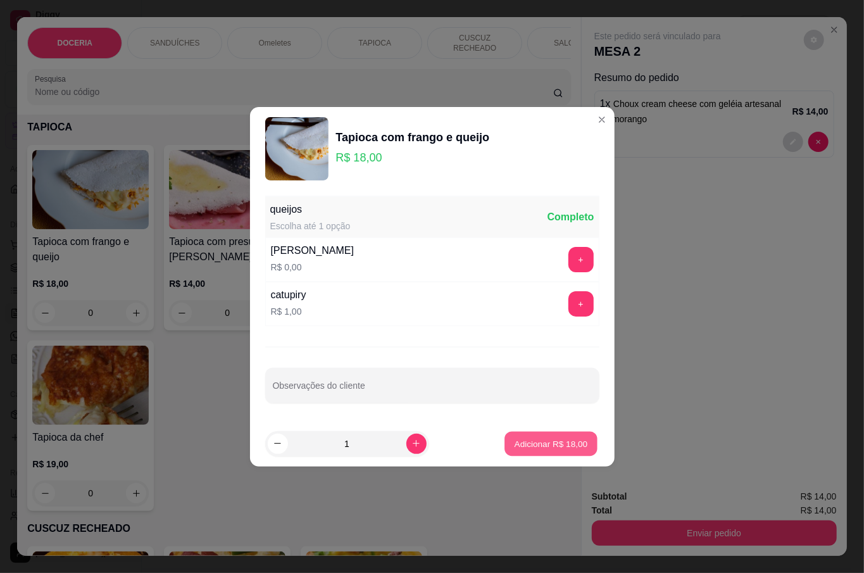
click at [543, 448] on p "Adicionar R$ 18,00" at bounding box center [551, 443] width 73 height 12
type input "1"
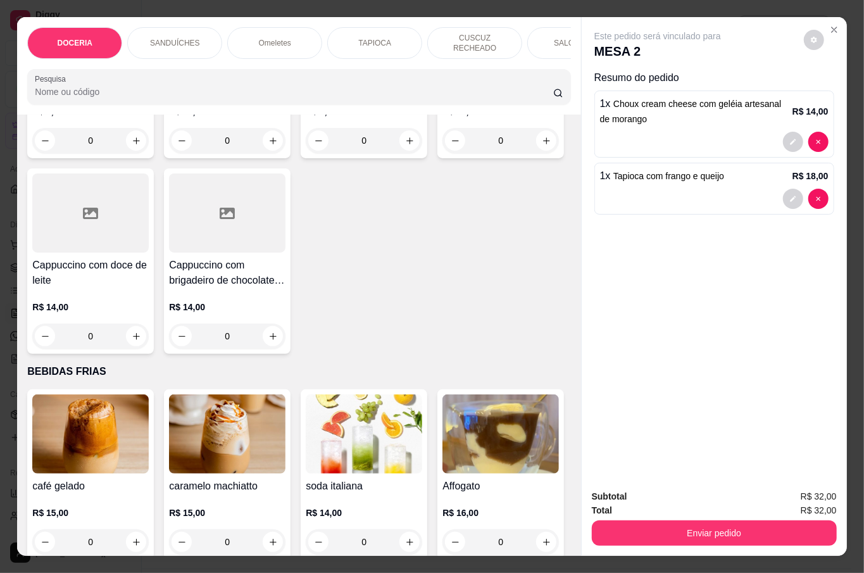
scroll to position [2109, 0]
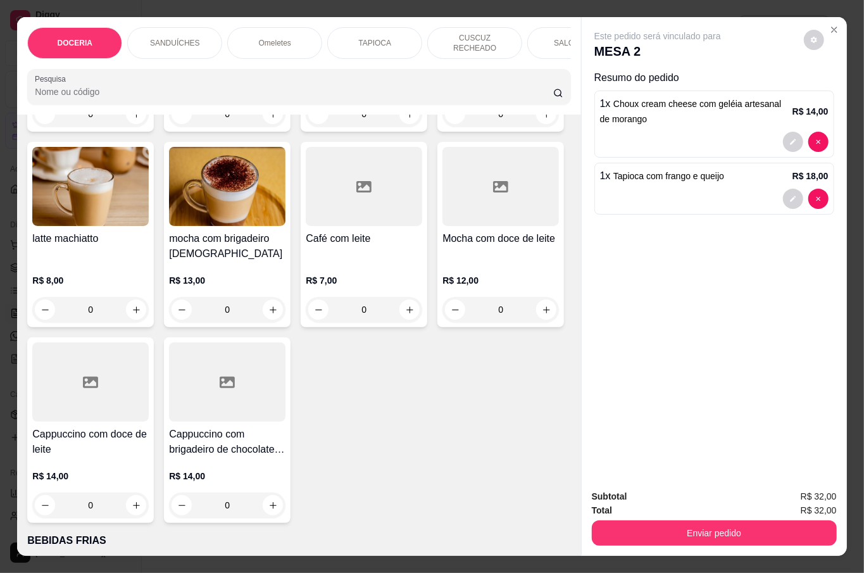
click at [397, 127] on div "0" at bounding box center [364, 113] width 116 height 25
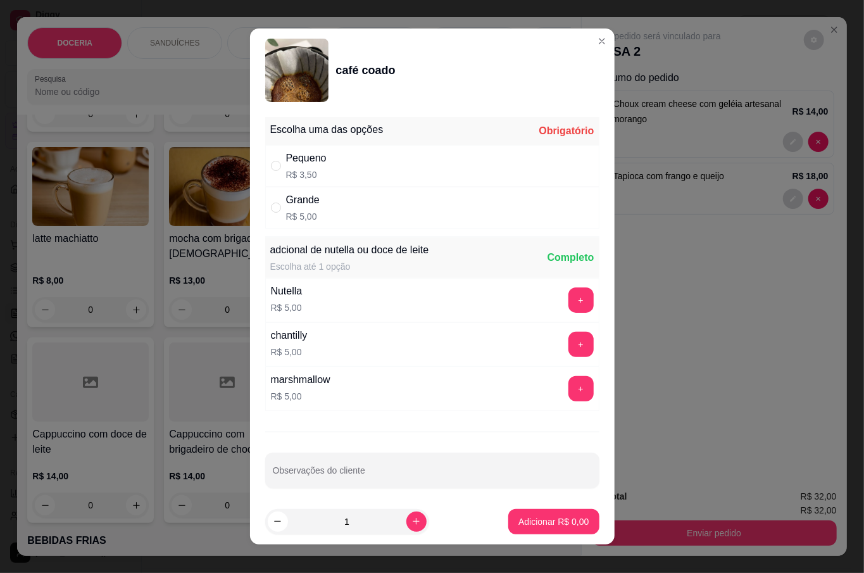
click at [294, 223] on div "Grande R$ 5,00" at bounding box center [432, 208] width 334 height 42
radio input "true"
click at [533, 527] on p "Adicionar R$ 5,00" at bounding box center [553, 521] width 70 height 13
type input "1"
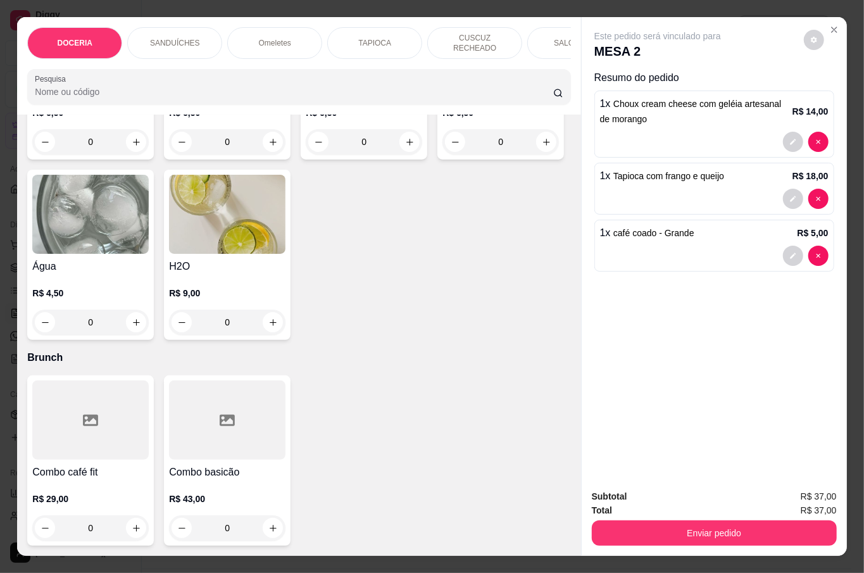
scroll to position [3628, 0]
click at [149, 335] on div "0" at bounding box center [90, 321] width 116 height 25
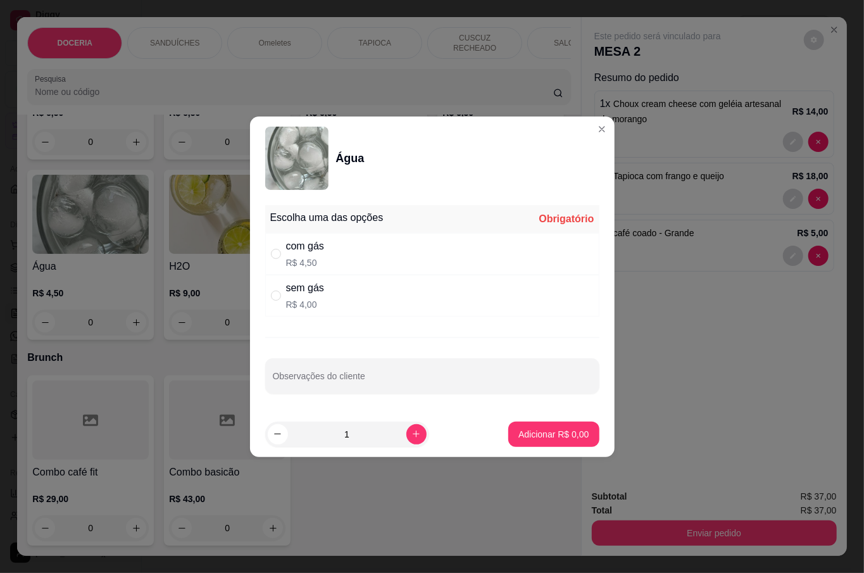
click at [314, 294] on div "sem gás" at bounding box center [305, 287] width 38 height 15
radio input "true"
click at [554, 430] on p "Adicionar R$ 4,00" at bounding box center [553, 434] width 70 height 13
type input "1"
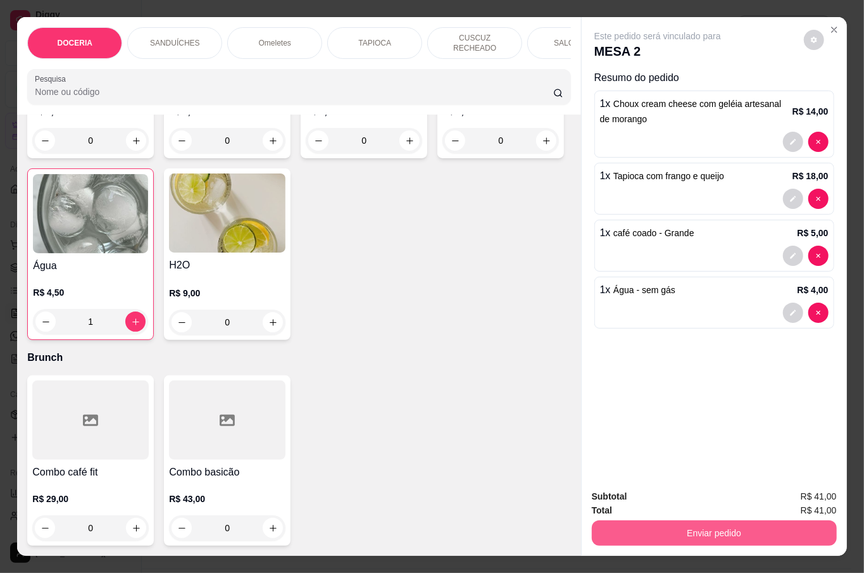
click at [694, 527] on button "Enviar pedido" at bounding box center [714, 532] width 245 height 25
click at [671, 497] on button "Não registrar e enviar pedido" at bounding box center [671, 496] width 132 height 24
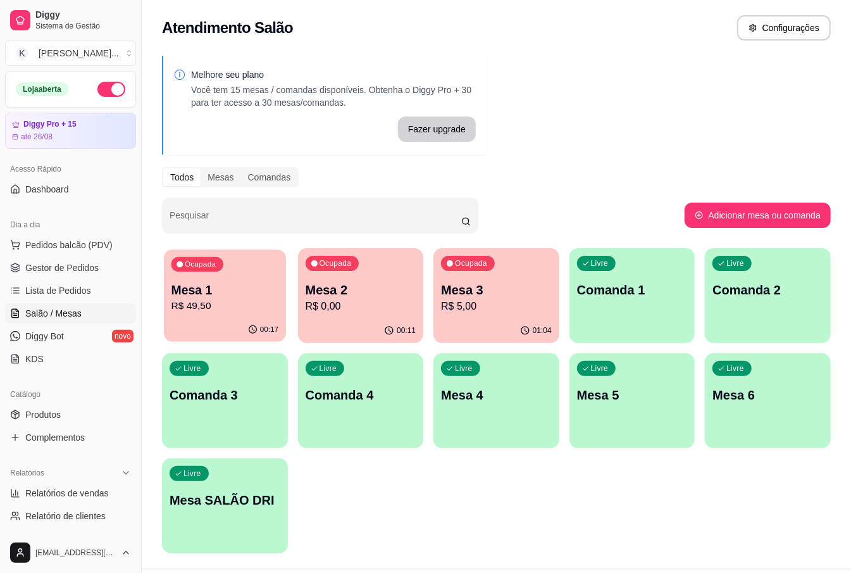
click at [225, 306] on p "R$ 49,50" at bounding box center [225, 306] width 107 height 15
click at [383, 315] on div "Ocupada Mesa 2 R$ 0,00" at bounding box center [361, 283] width 122 height 68
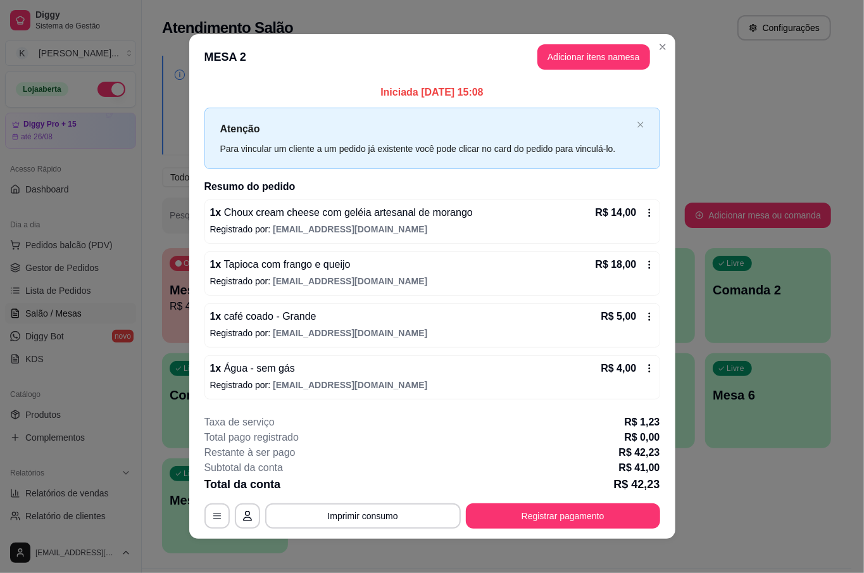
scroll to position [8, 0]
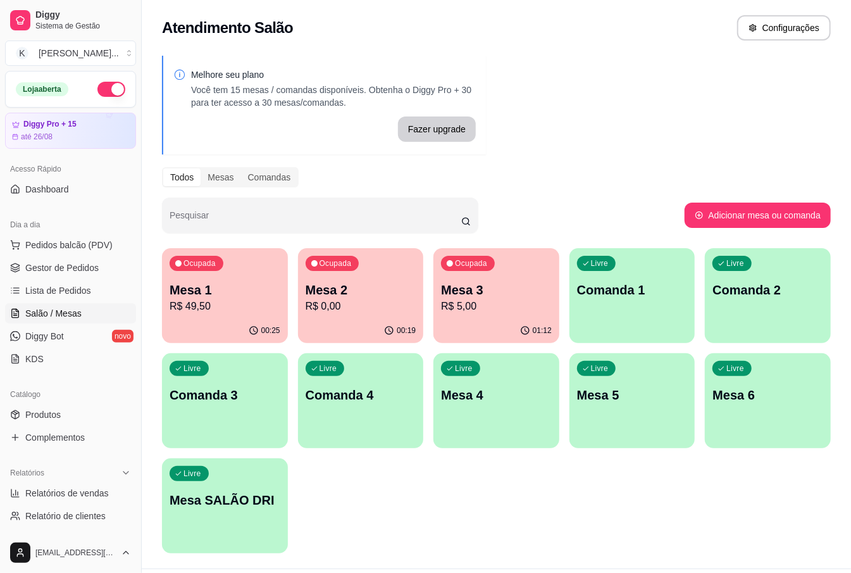
click at [218, 329] on div "00:25" at bounding box center [225, 330] width 126 height 25
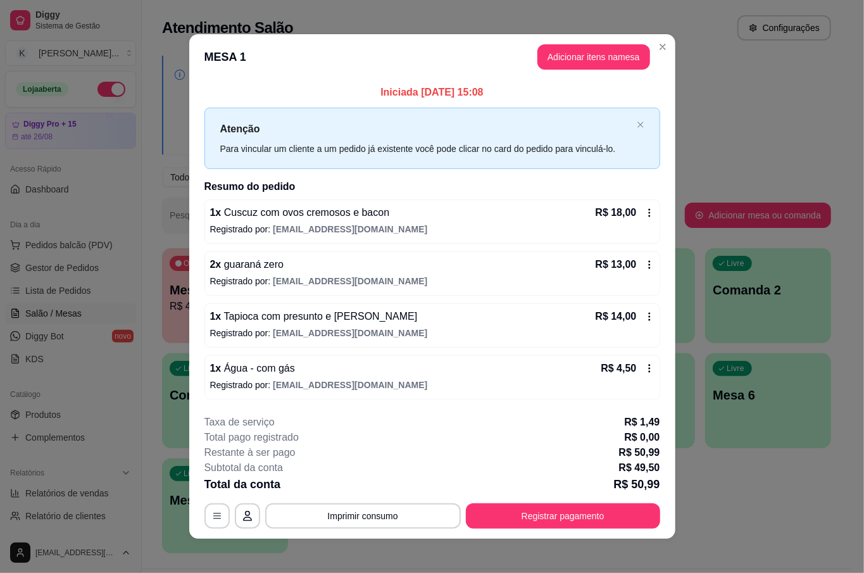
click at [646, 267] on icon at bounding box center [649, 264] width 10 height 10
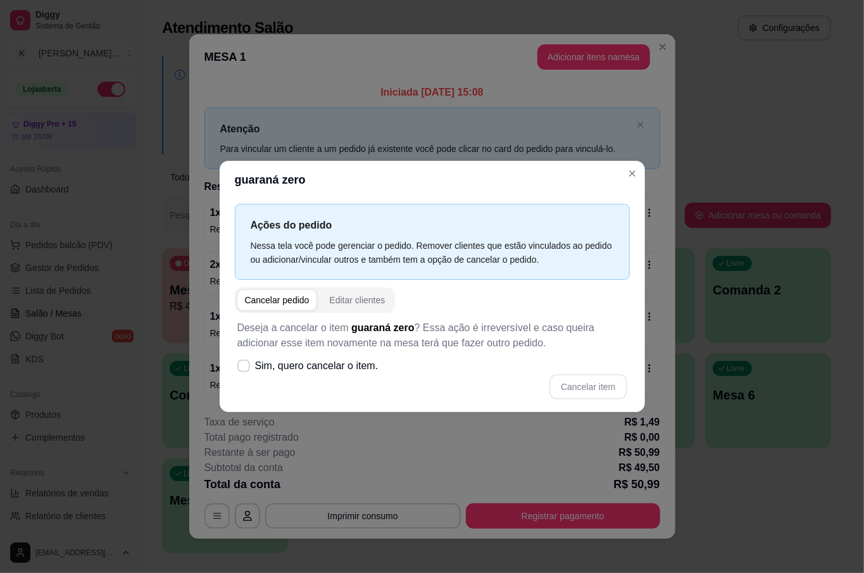
click at [256, 300] on div "Cancelar pedido" at bounding box center [277, 300] width 65 height 13
click at [248, 367] on icon at bounding box center [244, 366] width 10 height 8
click at [245, 368] on input "Sim, quero cancelar o item." at bounding box center [241, 372] width 8 height 8
checkbox input "true"
click at [568, 384] on button "Cancelar item" at bounding box center [587, 386] width 77 height 25
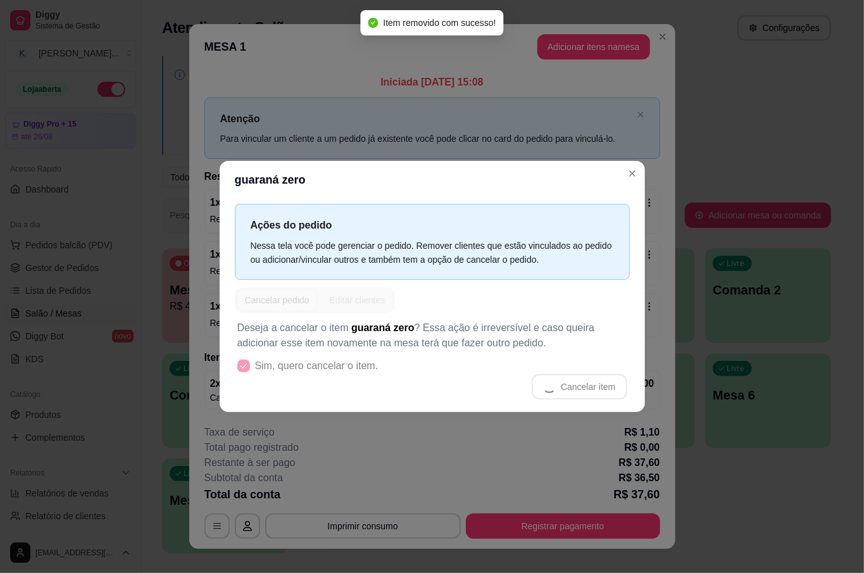
click at [631, 176] on h2 "Resumo do pedido" at bounding box center [432, 176] width 456 height 15
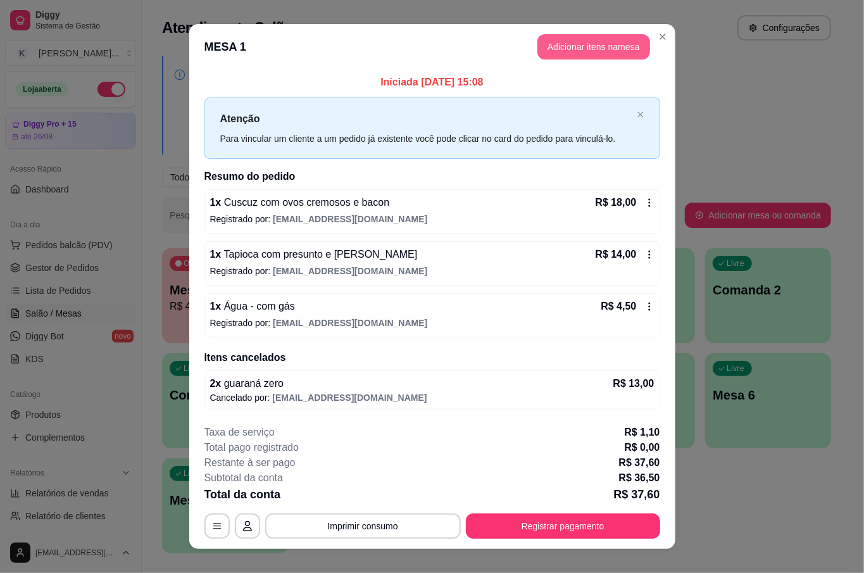
click at [602, 37] on button "Adicionar itens na mesa" at bounding box center [593, 46] width 113 height 25
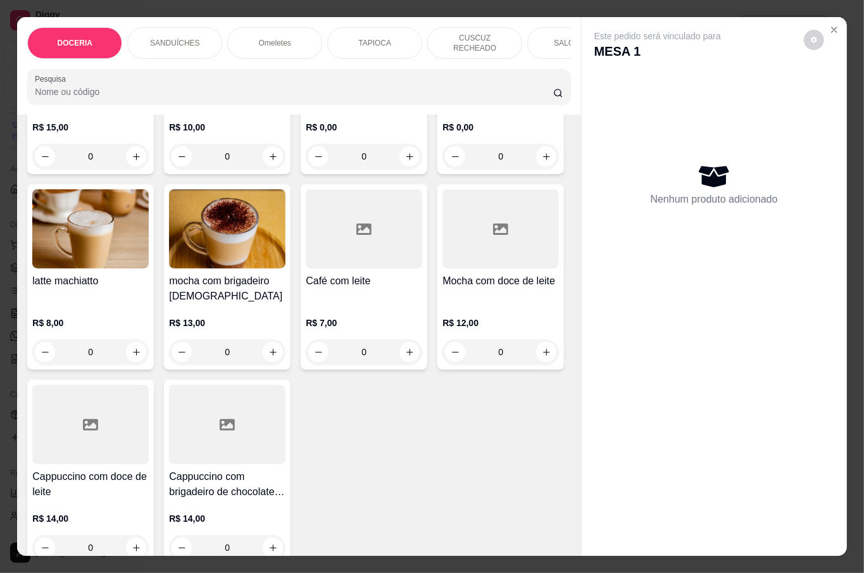
scroll to position [3647, 0]
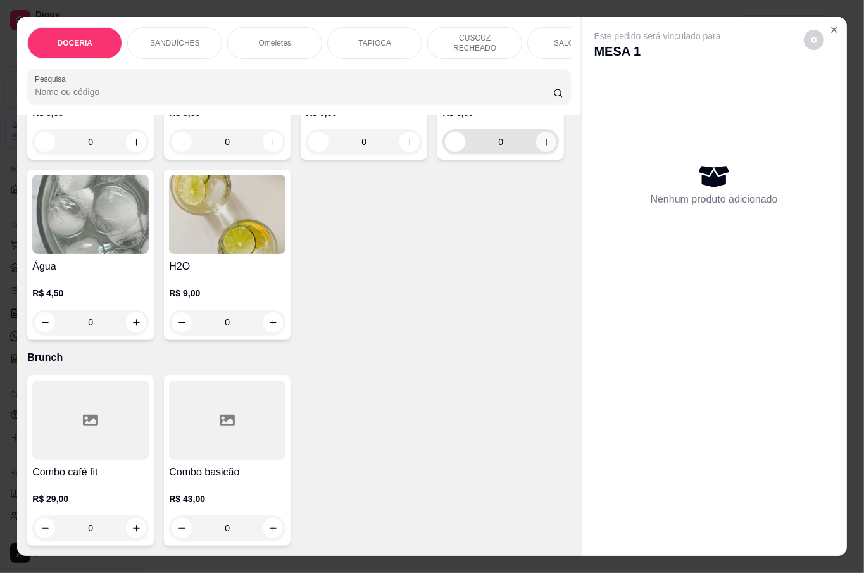
click at [536, 152] on button "increase-product-quantity" at bounding box center [546, 142] width 20 height 20
type input "1"
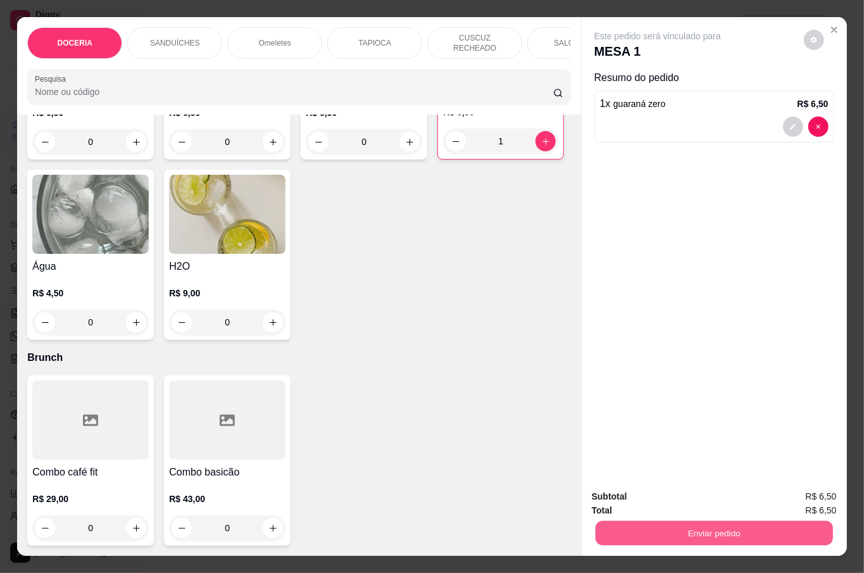
click at [715, 522] on button "Enviar pedido" at bounding box center [713, 532] width 237 height 25
click at [684, 497] on button "Não registrar e enviar pedido" at bounding box center [671, 496] width 132 height 24
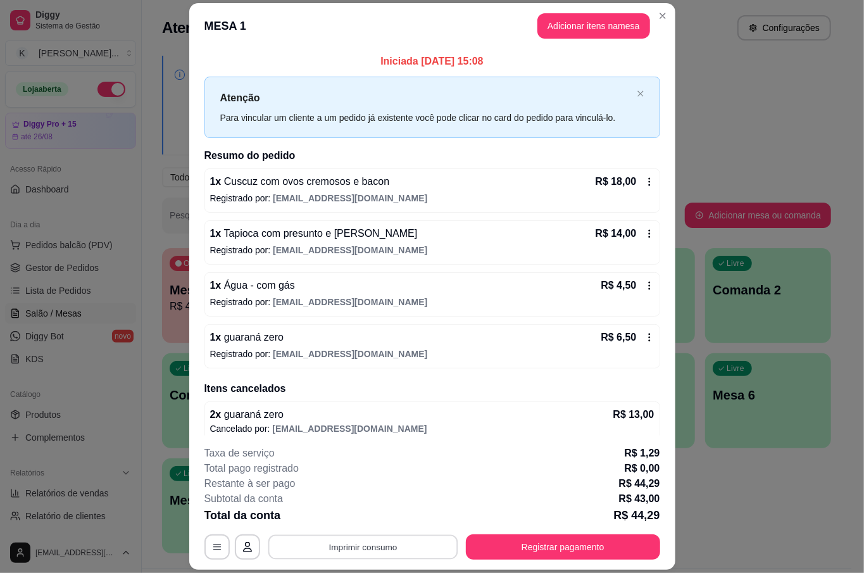
click at [370, 540] on button "Imprimir consumo" at bounding box center [363, 547] width 190 height 25
click at [372, 515] on button "IMPRESSORA" at bounding box center [361, 518] width 92 height 20
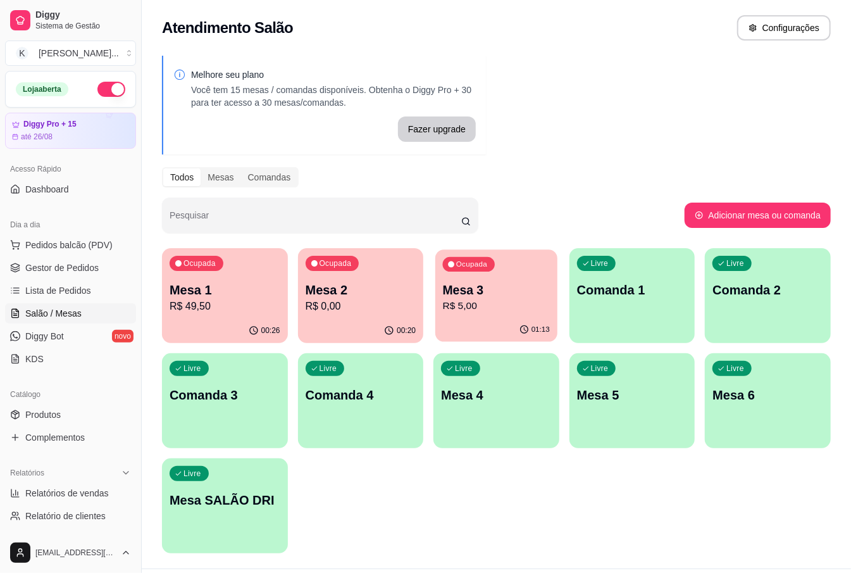
click at [540, 318] on button "Ocupada Mesa 3 R$ 5,00 01:13" at bounding box center [496, 295] width 122 height 92
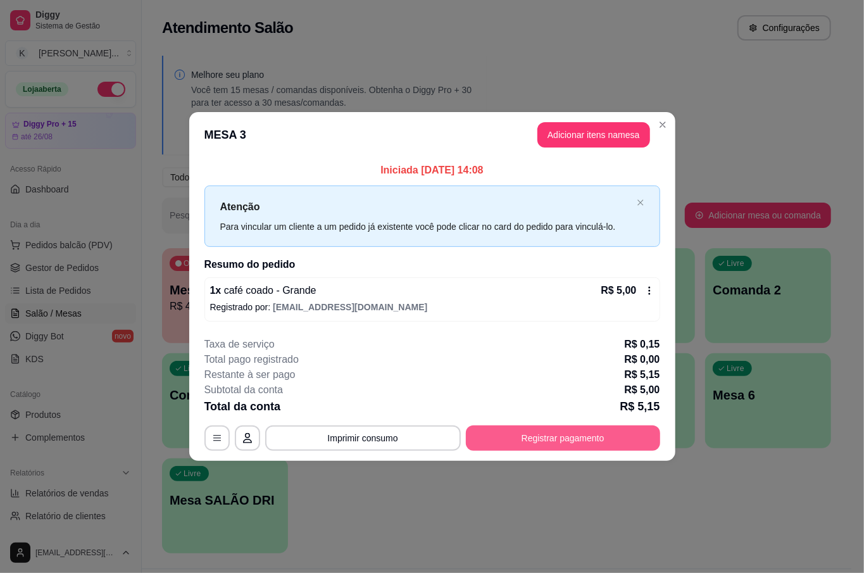
click at [615, 434] on button "Registrar pagamento" at bounding box center [563, 437] width 194 height 25
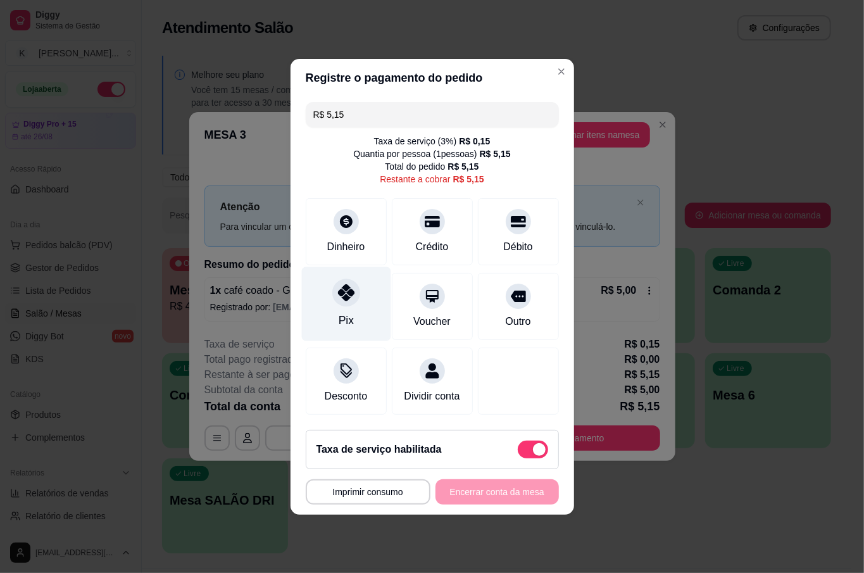
click at [339, 292] on icon at bounding box center [345, 292] width 16 height 16
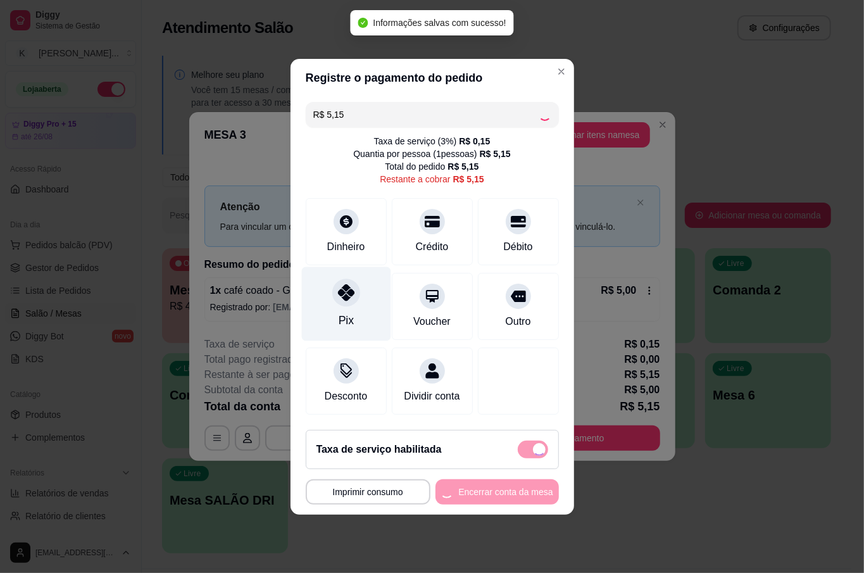
type input "R$ 0,00"
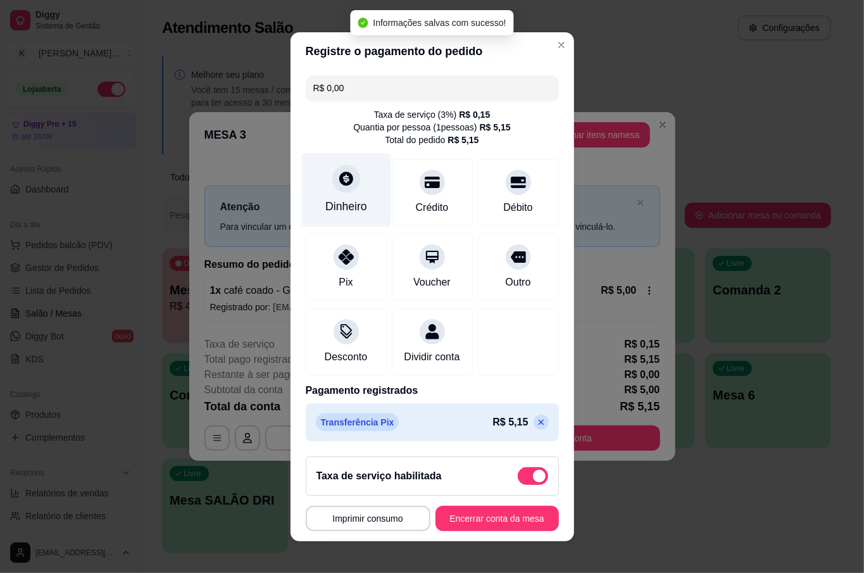
click at [332, 195] on div "Dinheiro" at bounding box center [345, 190] width 89 height 74
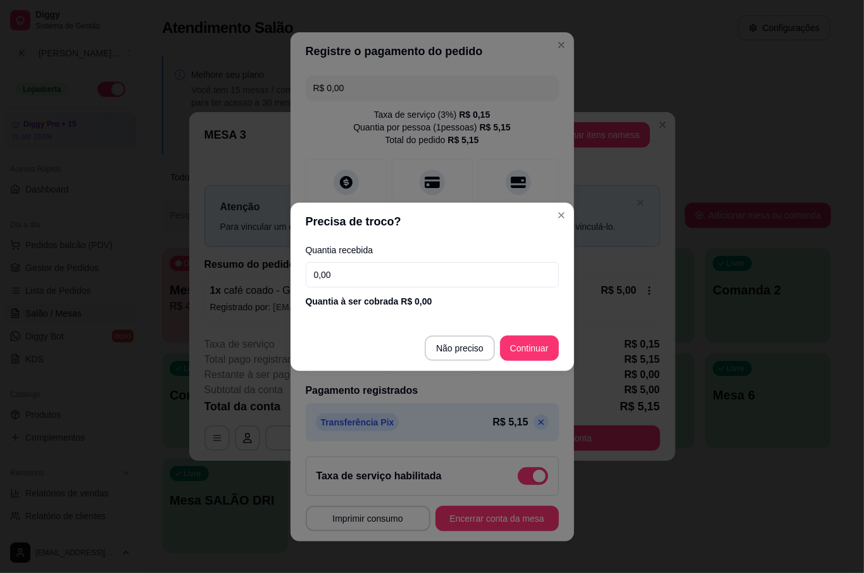
click at [372, 282] on input "0,00" at bounding box center [432, 274] width 253 height 25
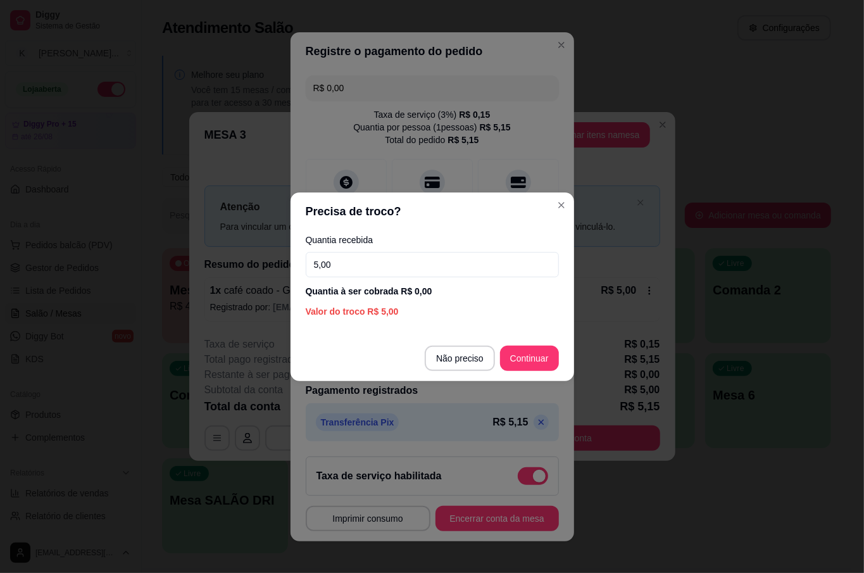
type input "5,00"
click at [562, 358] on footer "Não preciso Continuar" at bounding box center [432, 358] width 284 height 46
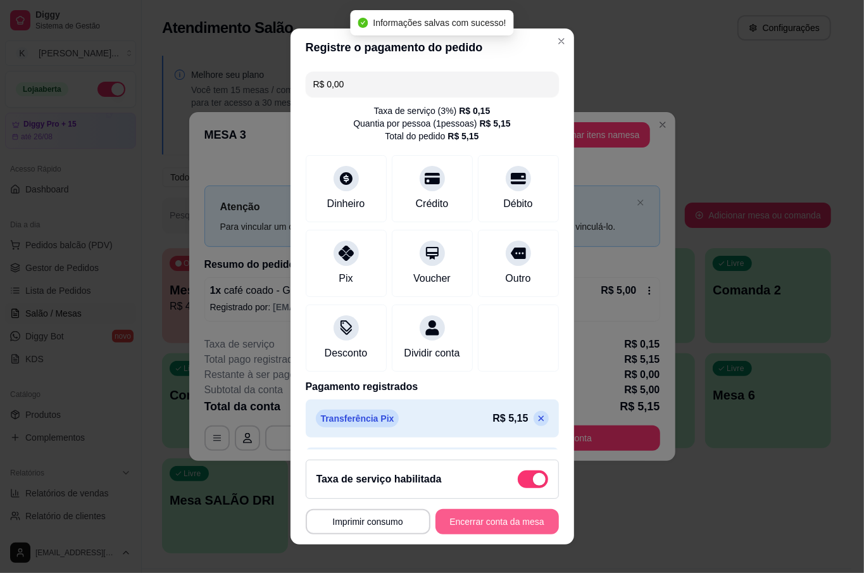
click at [506, 525] on button "Encerrar conta da mesa" at bounding box center [496, 521] width 123 height 25
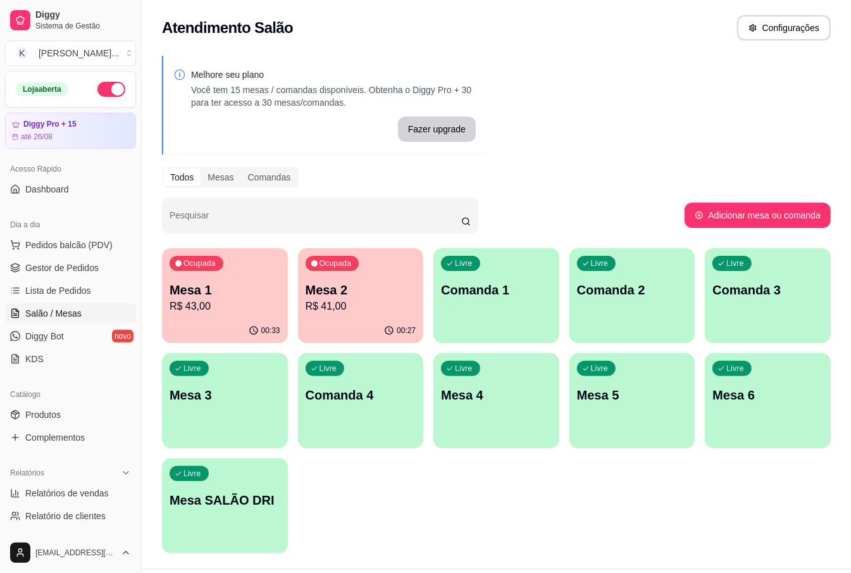
click at [210, 403] on p "Mesa 3" at bounding box center [225, 395] width 111 height 18
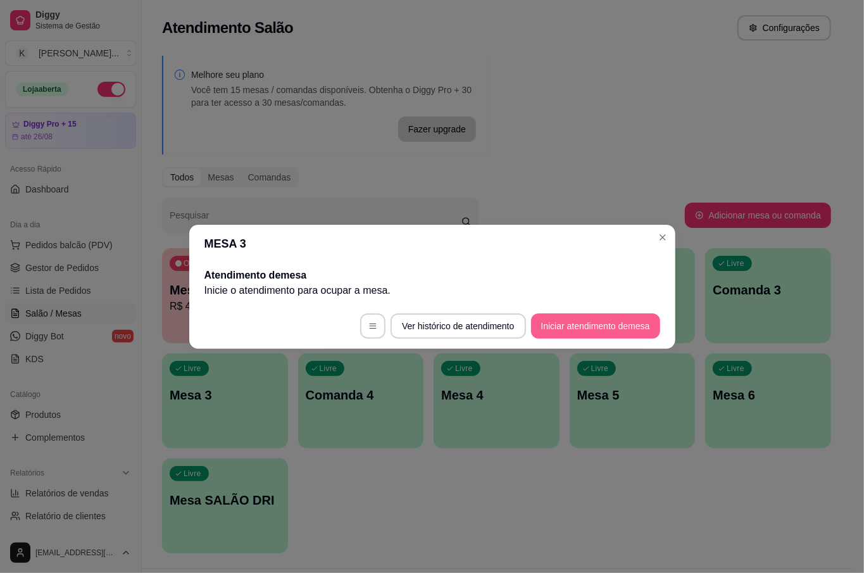
click at [608, 325] on button "Iniciar atendimento de mesa" at bounding box center [595, 325] width 129 height 25
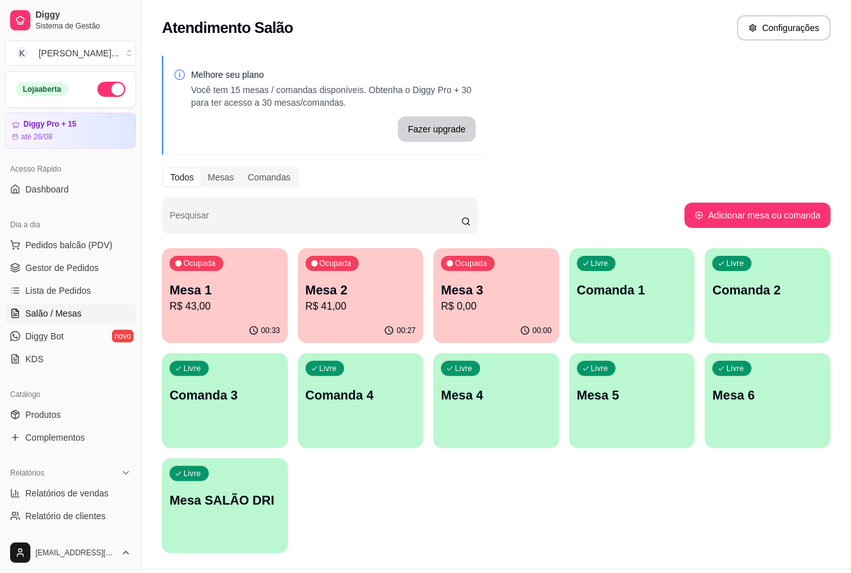
click at [271, 286] on p "Mesa 1" at bounding box center [225, 290] width 111 height 18
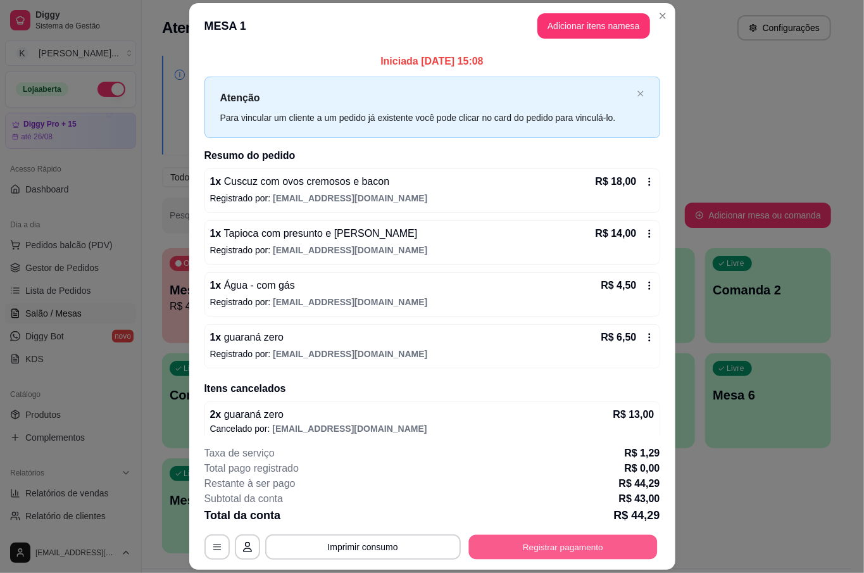
click at [580, 547] on button "Registrar pagamento" at bounding box center [562, 547] width 189 height 25
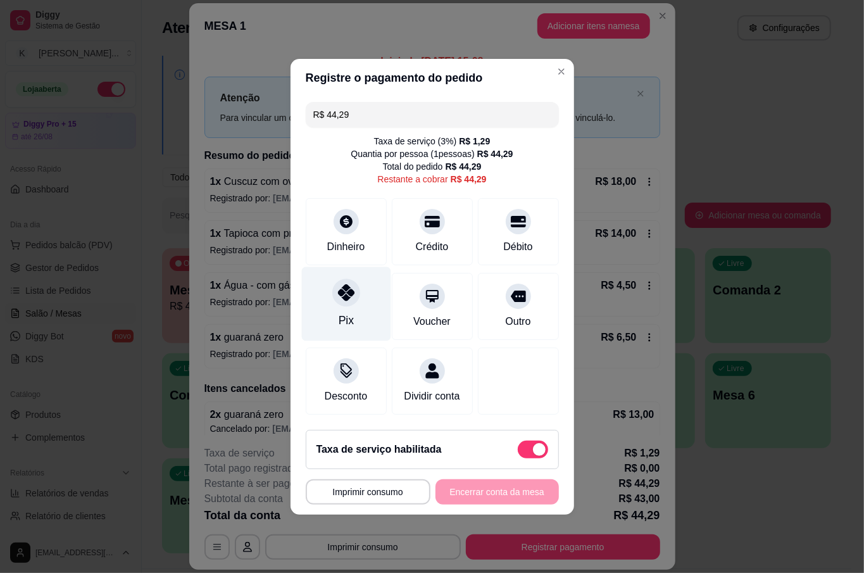
click at [342, 299] on div at bounding box center [346, 292] width 28 height 28
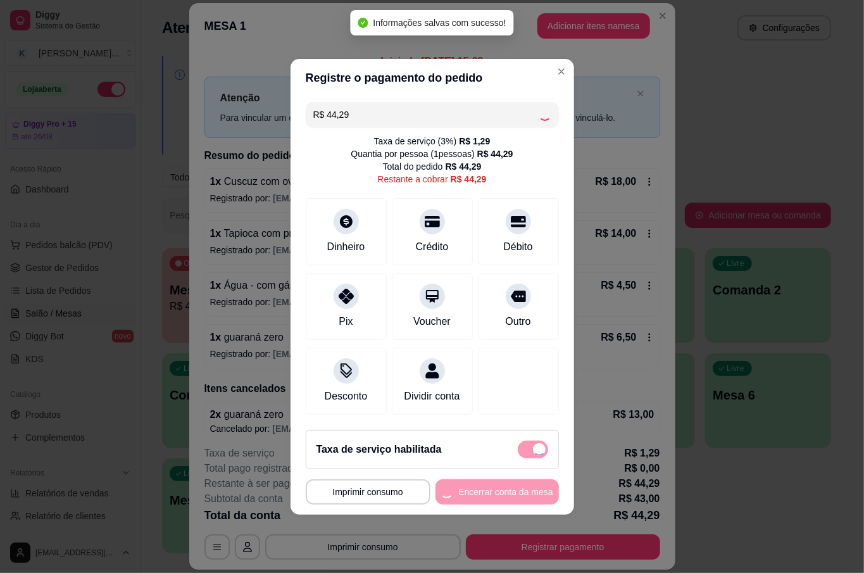
type input "R$ 0,00"
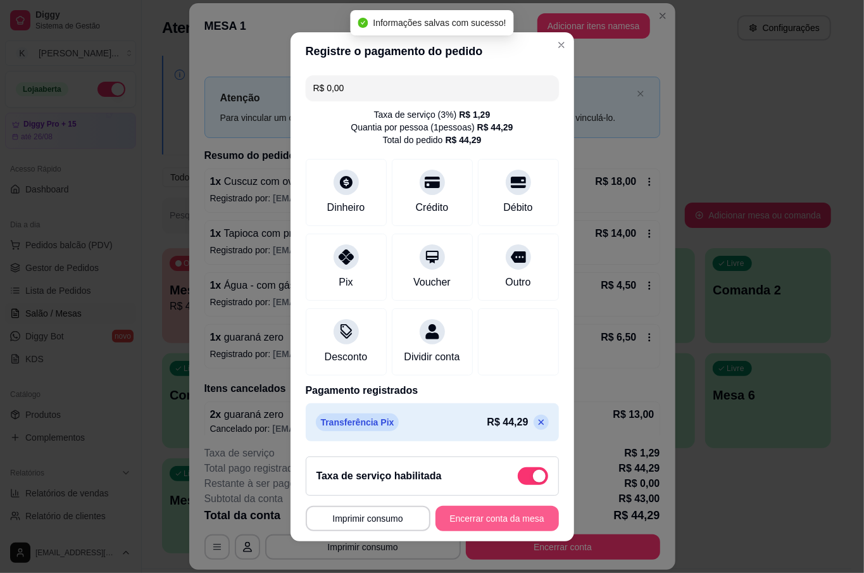
click at [508, 522] on button "Encerrar conta da mesa" at bounding box center [496, 518] width 123 height 25
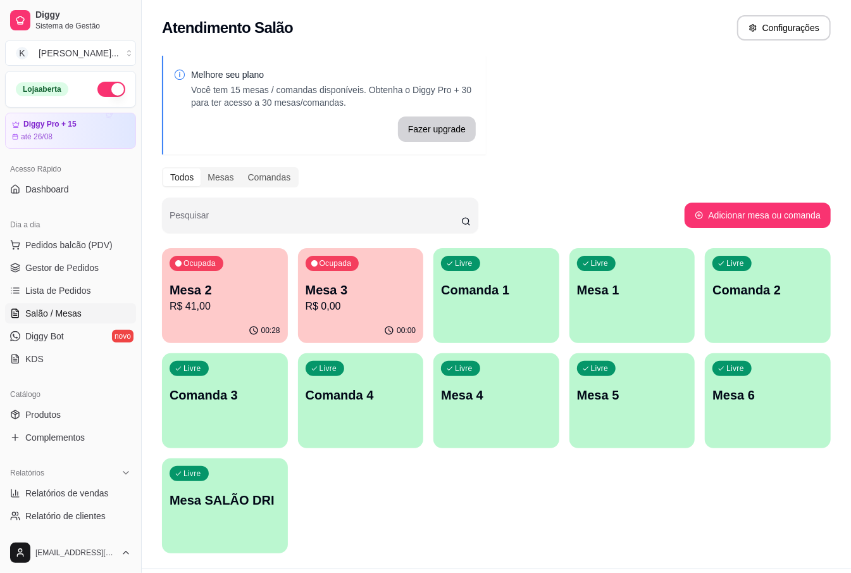
click at [353, 295] on p "Mesa 3" at bounding box center [361, 290] width 111 height 18
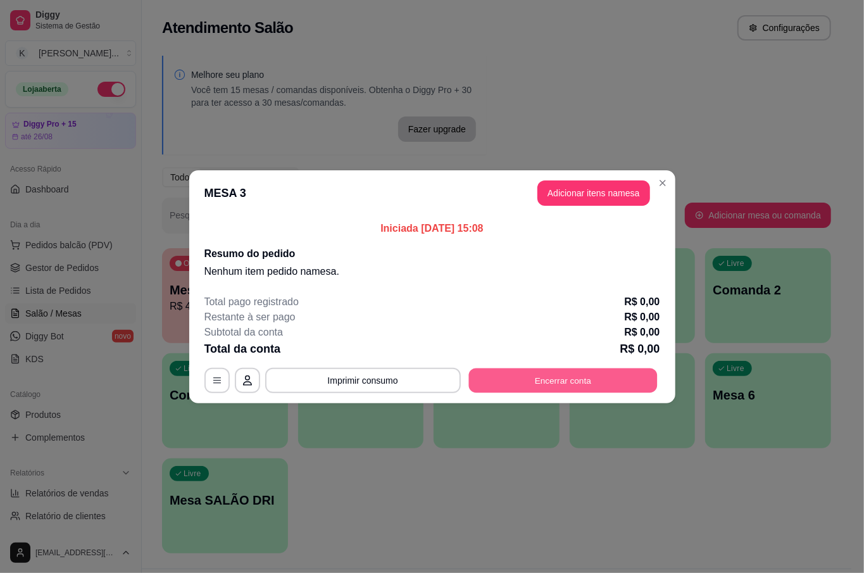
click at [596, 375] on button "Encerrar conta" at bounding box center [562, 380] width 189 height 25
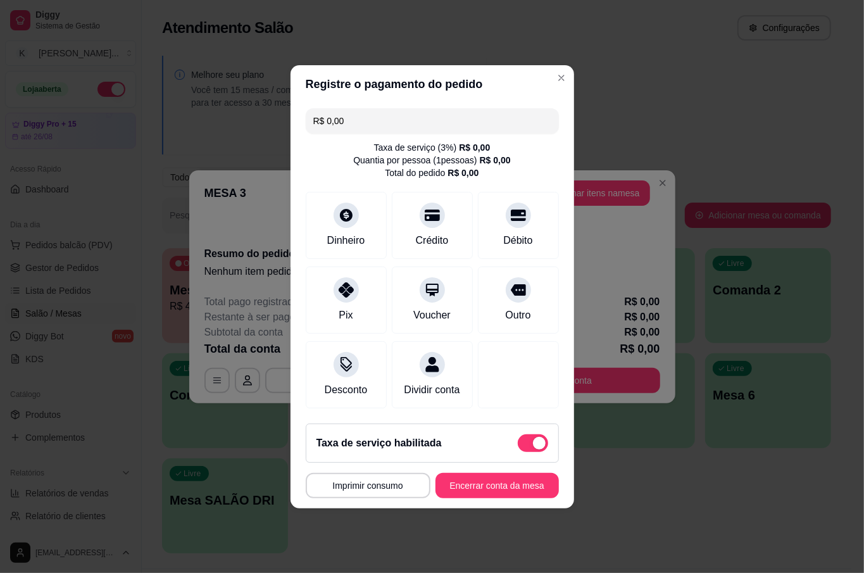
click at [484, 490] on button "Encerrar conta da mesa" at bounding box center [496, 485] width 123 height 25
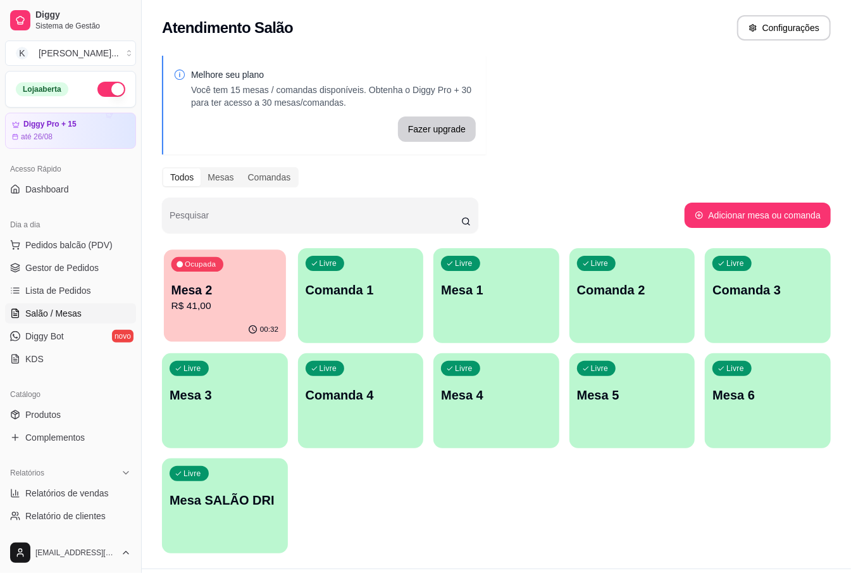
click at [204, 299] on p "R$ 41,00" at bounding box center [225, 306] width 107 height 15
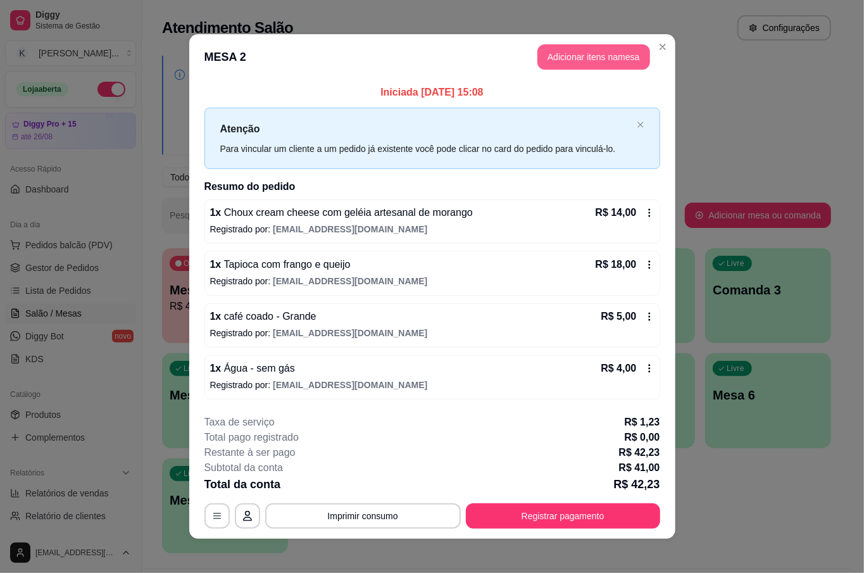
click at [568, 53] on button "Adicionar itens na mesa" at bounding box center [593, 56] width 113 height 25
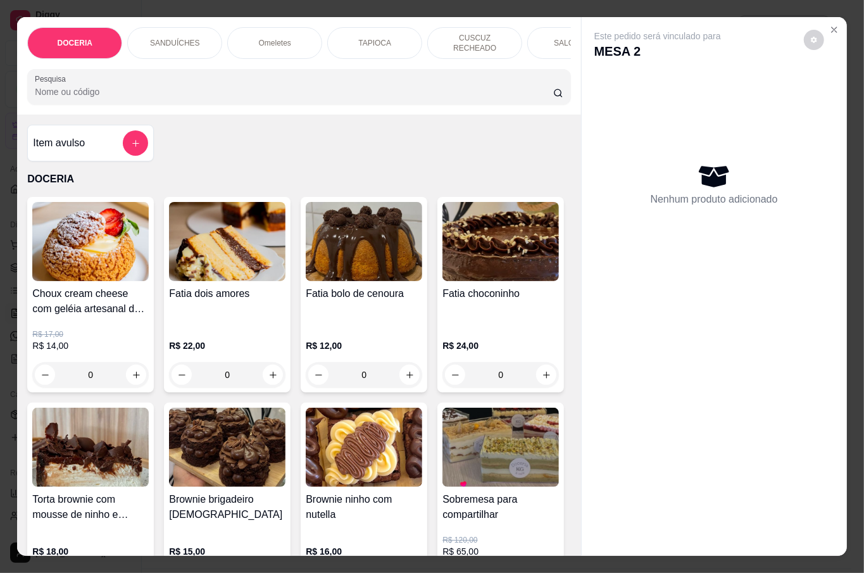
scroll to position [337, 0]
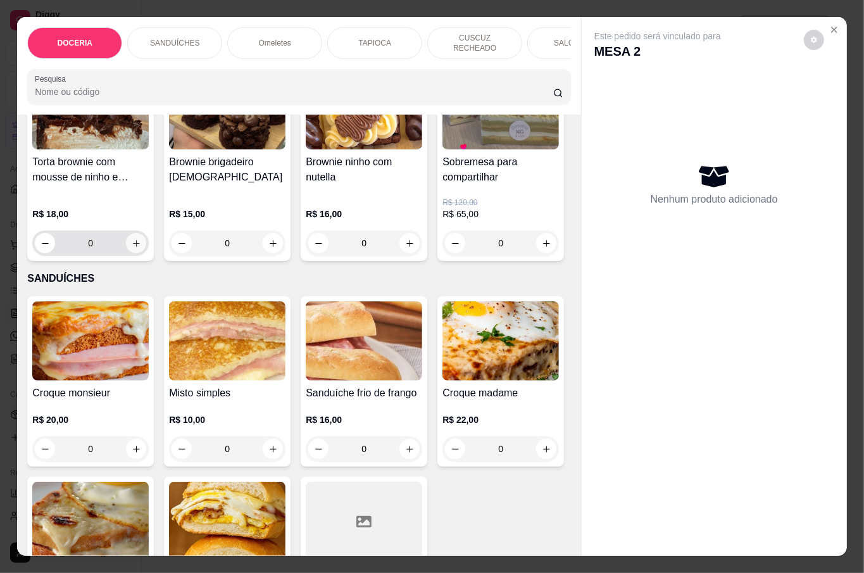
click at [141, 239] on icon "increase-product-quantity" at bounding box center [136, 243] width 9 height 9
type input "1"
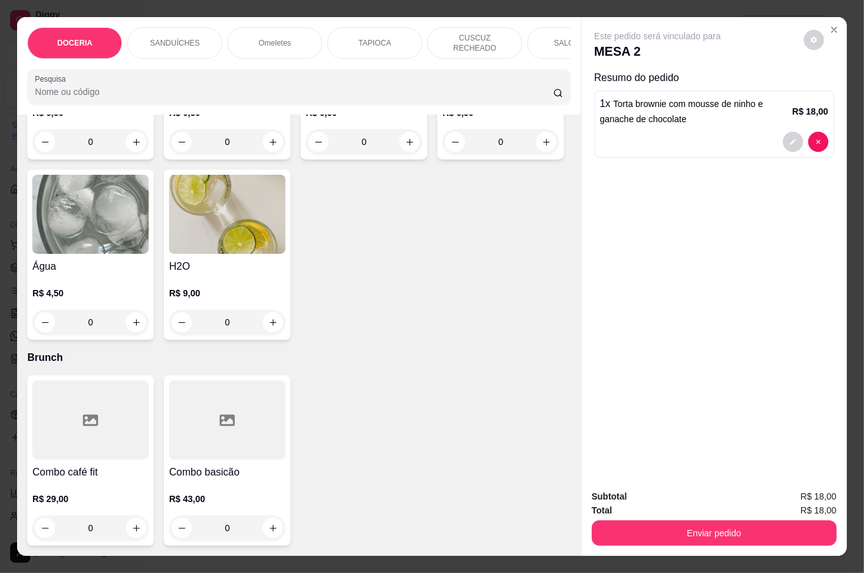
scroll to position [3797, 0]
click at [149, 335] on div "0" at bounding box center [90, 321] width 116 height 25
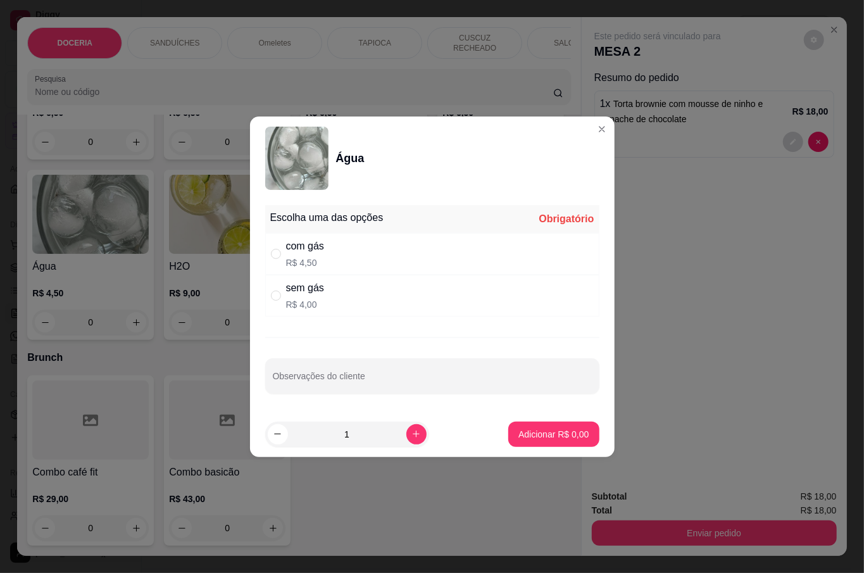
click at [284, 251] on div "" at bounding box center [278, 254] width 15 height 14
radio input "true"
click at [538, 428] on p "Adicionar R$ 4,50" at bounding box center [553, 434] width 70 height 13
type input "1"
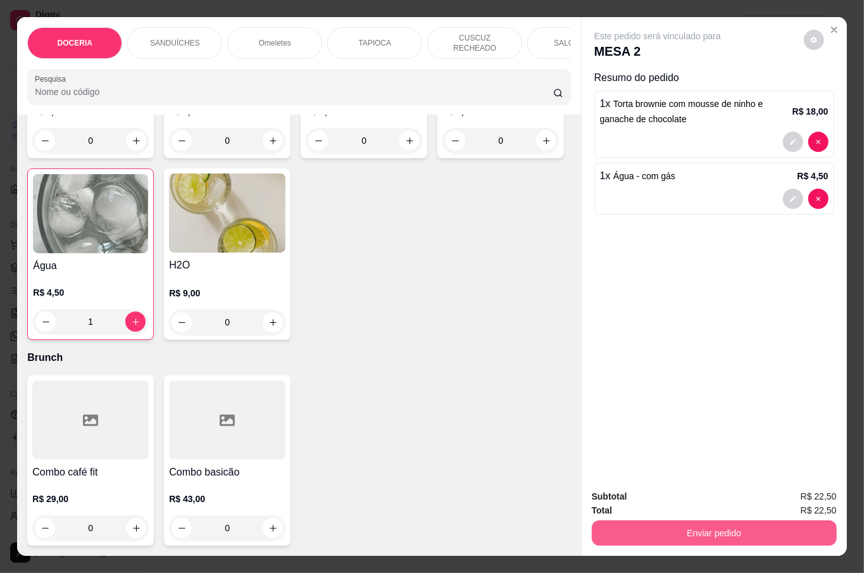
click at [709, 520] on button "Enviar pedido" at bounding box center [714, 532] width 245 height 25
click at [687, 494] on button "Não registrar e enviar pedido" at bounding box center [671, 496] width 132 height 24
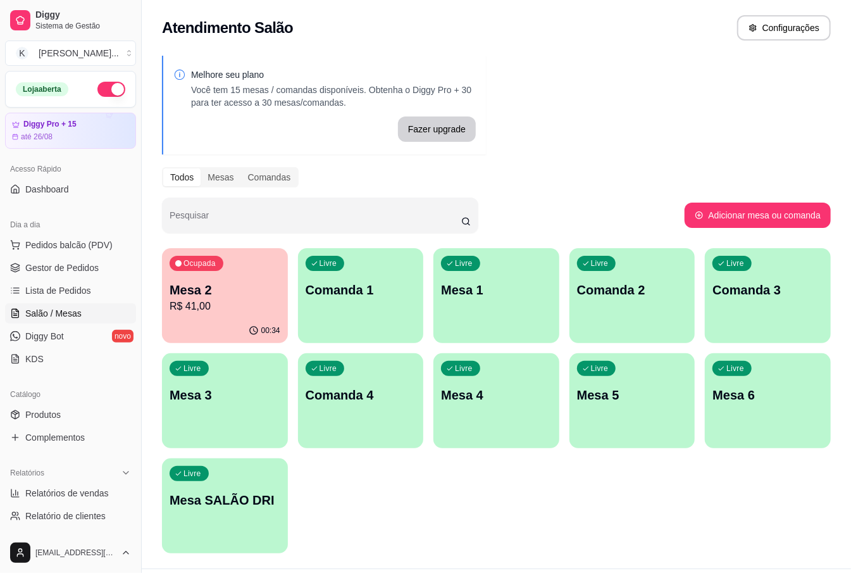
click at [639, 401] on p "Mesa 5" at bounding box center [632, 395] width 111 height 18
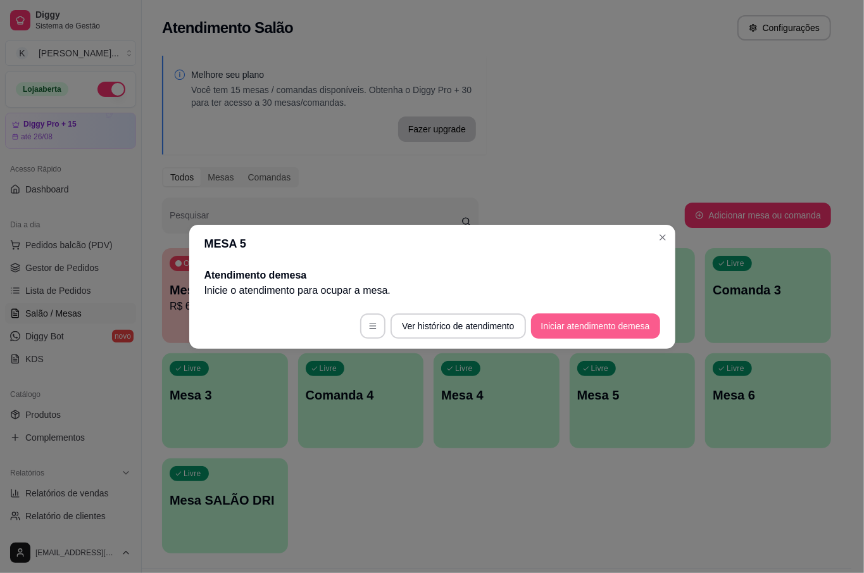
click at [559, 325] on button "Iniciar atendimento de mesa" at bounding box center [595, 325] width 129 height 25
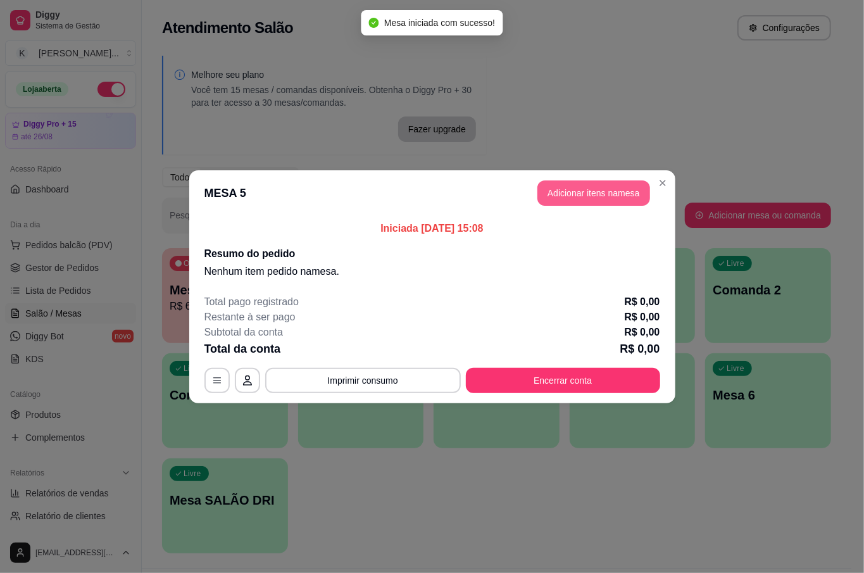
click at [570, 192] on button "Adicionar itens na mesa" at bounding box center [593, 192] width 113 height 25
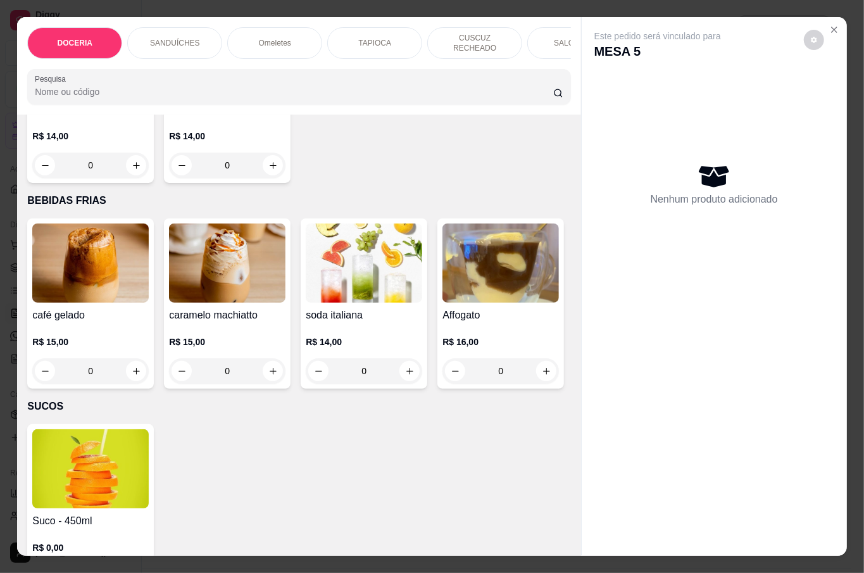
scroll to position [2278, 0]
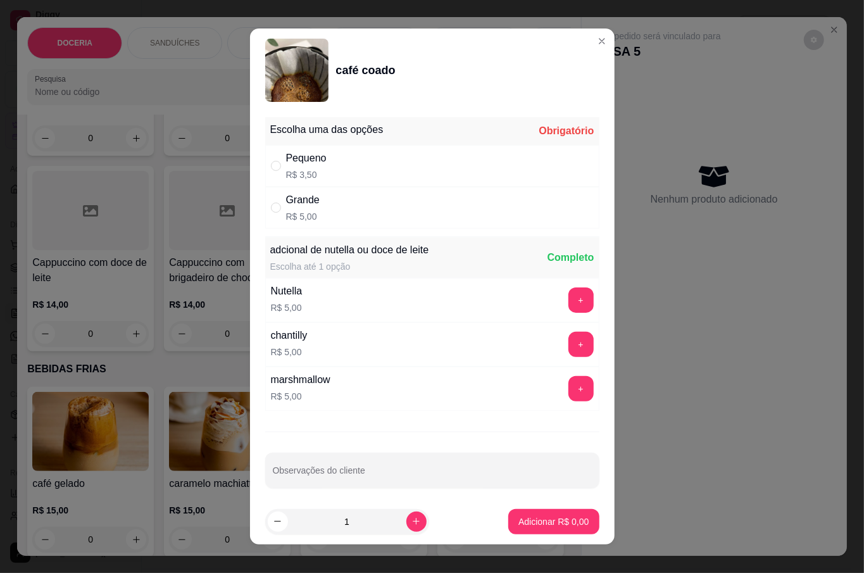
click at [286, 216] on p "R$ 5,00" at bounding box center [303, 216] width 34 height 13
radio input "true"
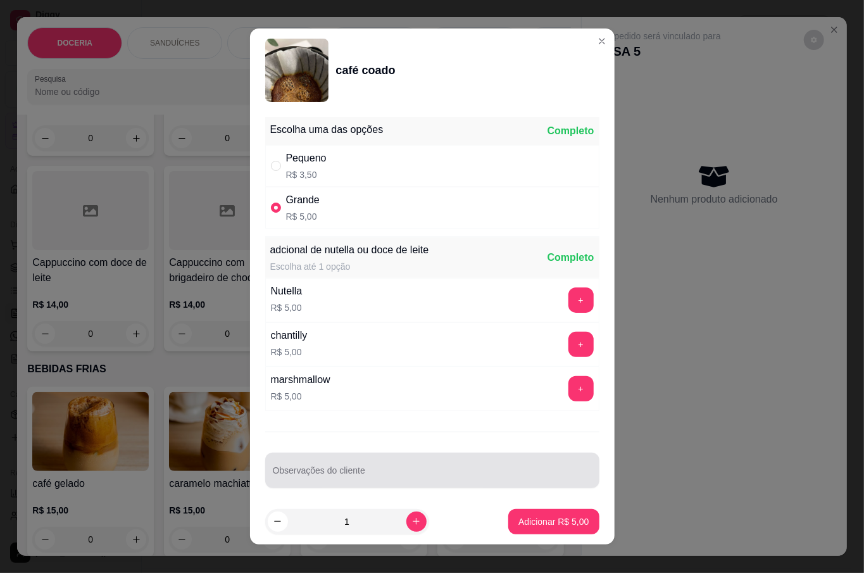
click at [542, 510] on button "Adicionar R$ 5,00" at bounding box center [553, 521] width 90 height 25
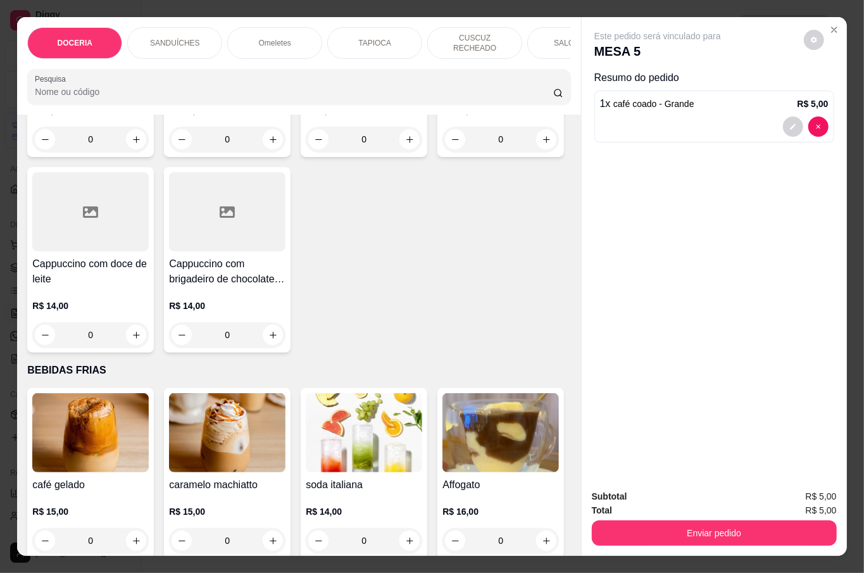
type input "1"
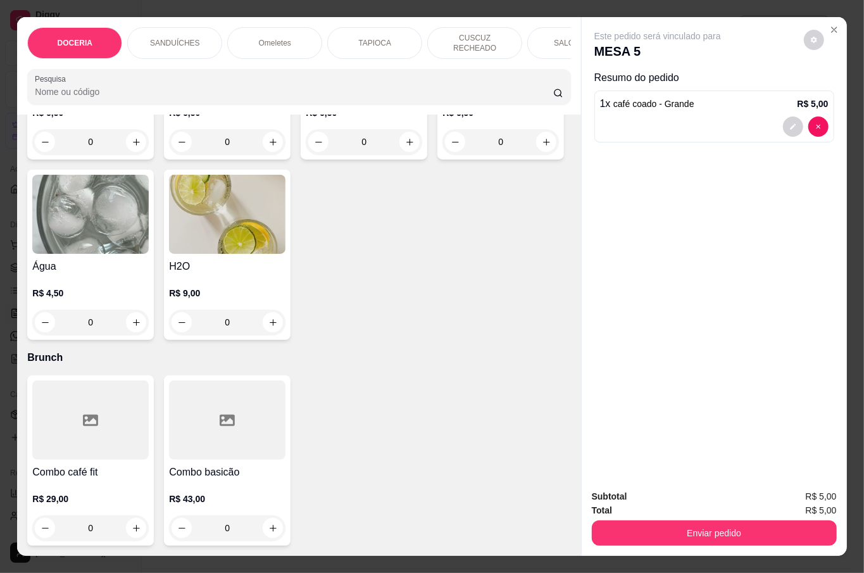
scroll to position [3844, 0]
click at [149, 314] on div "0" at bounding box center [90, 321] width 116 height 25
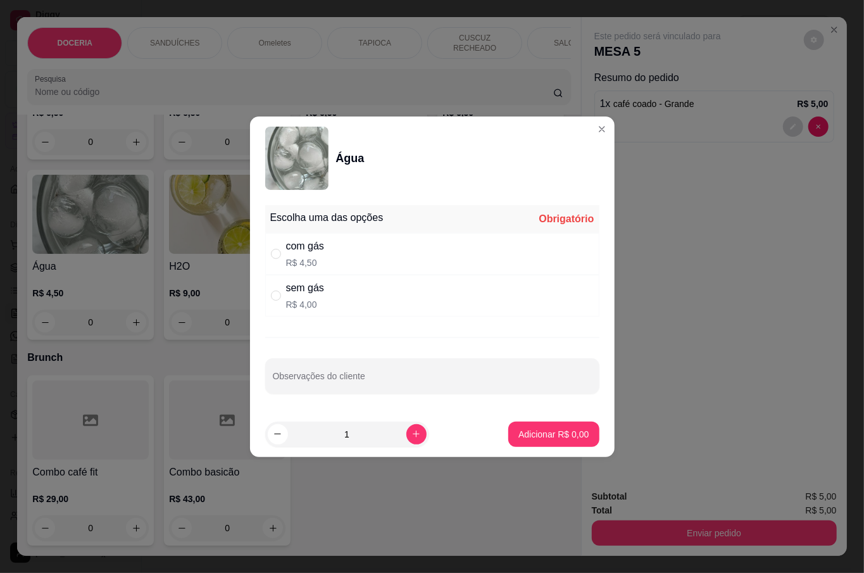
click at [294, 256] on p "R$ 4,50" at bounding box center [305, 262] width 38 height 13
click at [289, 301] on p "R$ 4,00" at bounding box center [305, 304] width 38 height 13
radio input "false"
radio input "true"
click at [538, 439] on p "Adicionar R$ 4,00" at bounding box center [553, 434] width 70 height 13
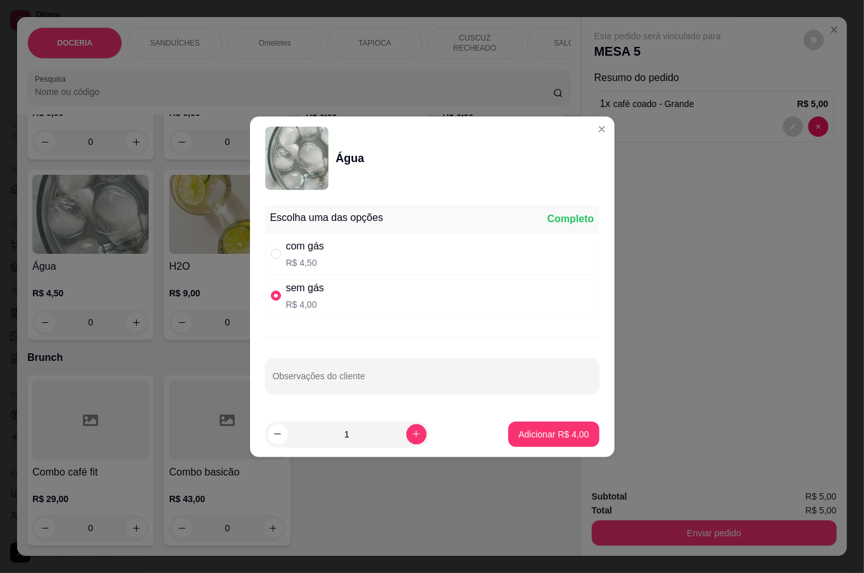
type input "1"
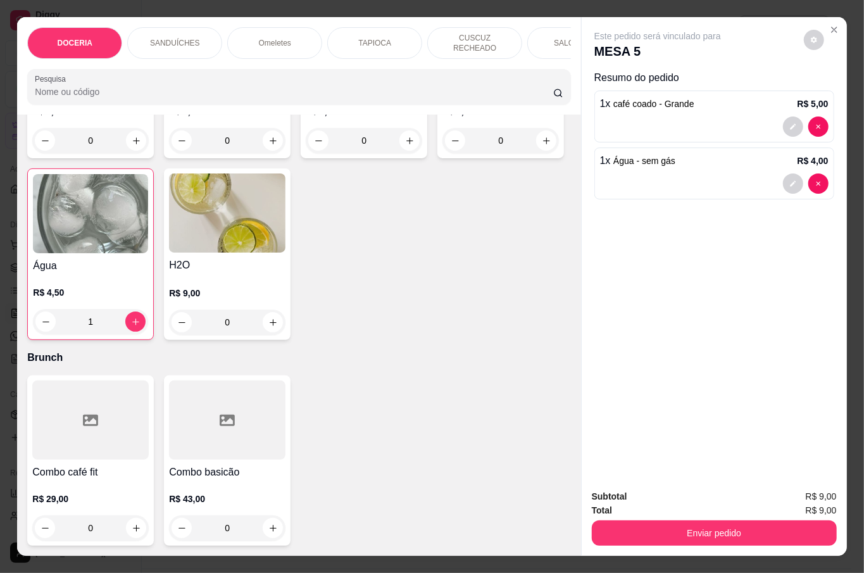
click at [651, 520] on button "Enviar pedido" at bounding box center [714, 532] width 245 height 25
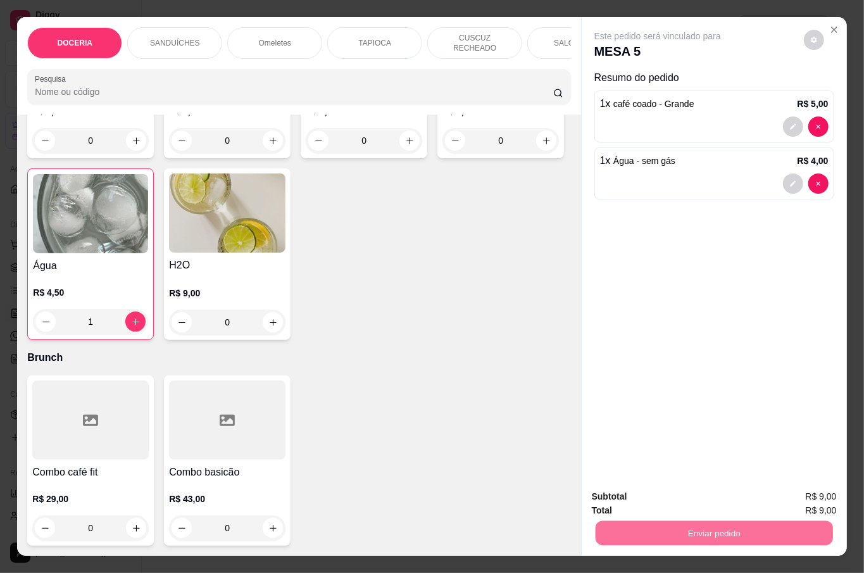
click at [644, 499] on button "Não registrar e enviar pedido" at bounding box center [671, 496] width 132 height 24
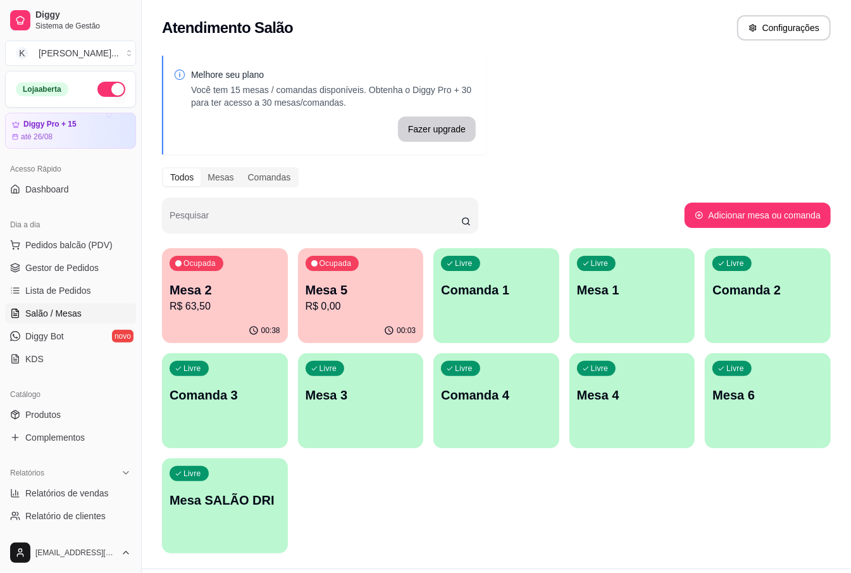
click at [362, 303] on p "R$ 0,00" at bounding box center [361, 306] width 111 height 15
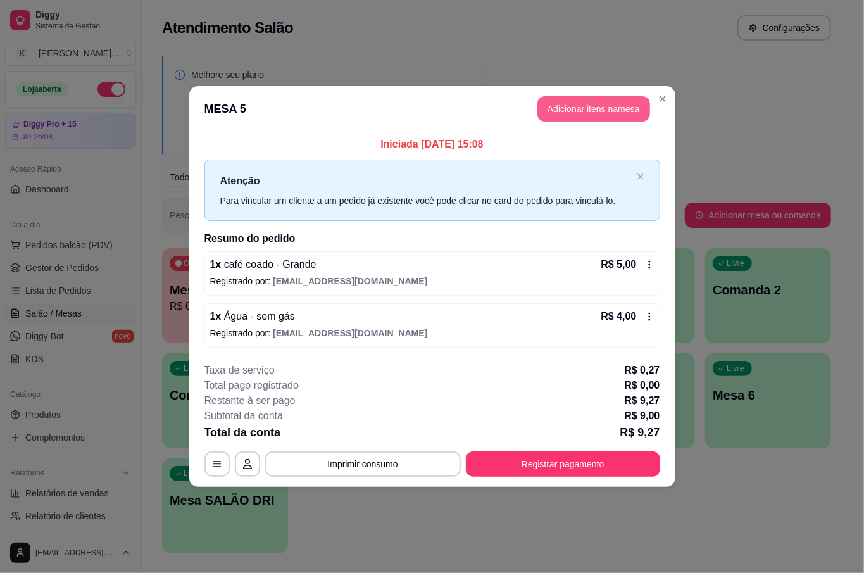
click at [591, 109] on button "Adicionar itens na mesa" at bounding box center [593, 108] width 113 height 25
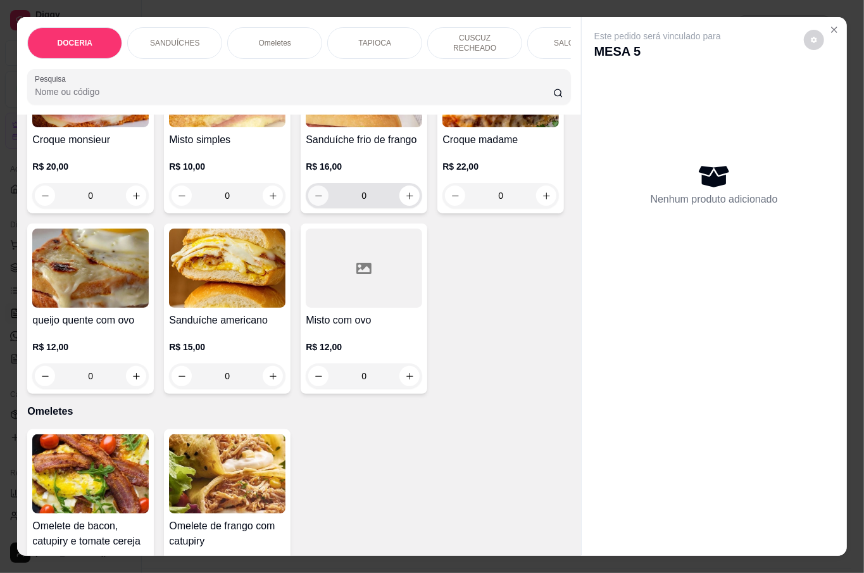
scroll to position [675, 0]
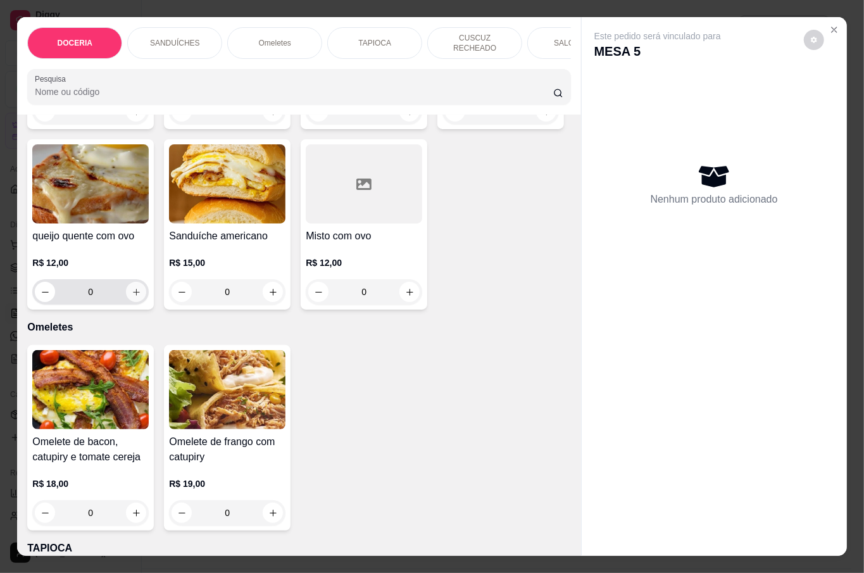
click at [141, 297] on icon "increase-product-quantity" at bounding box center [136, 291] width 9 height 9
type input "1"
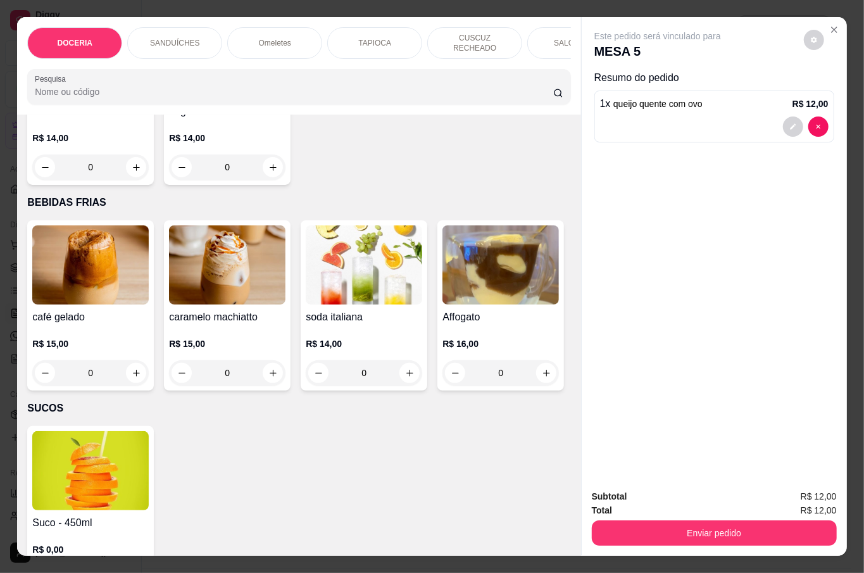
scroll to position [2362, 0]
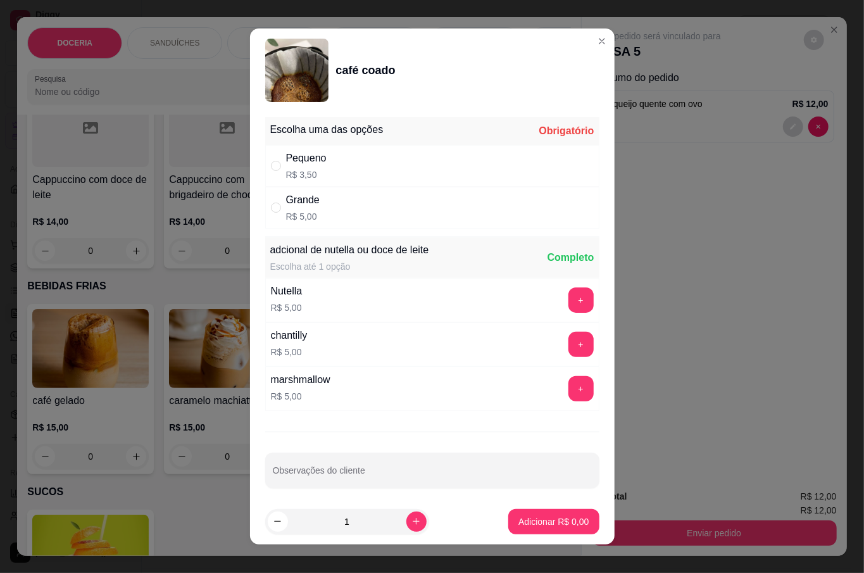
click at [296, 213] on p "R$ 5,00" at bounding box center [303, 216] width 34 height 13
radio input "true"
click at [538, 520] on p "Adicionar R$ 5,00" at bounding box center [553, 521] width 70 height 13
type input "1"
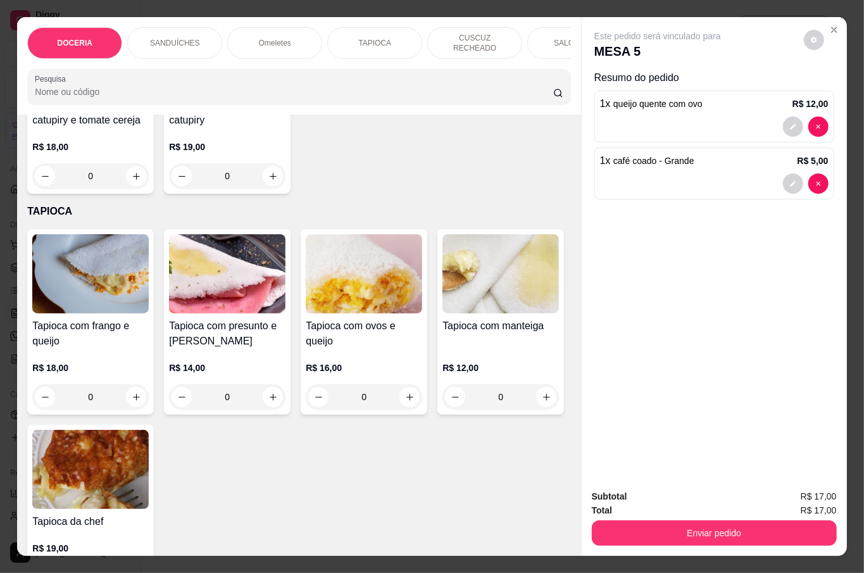
scroll to position [1097, 0]
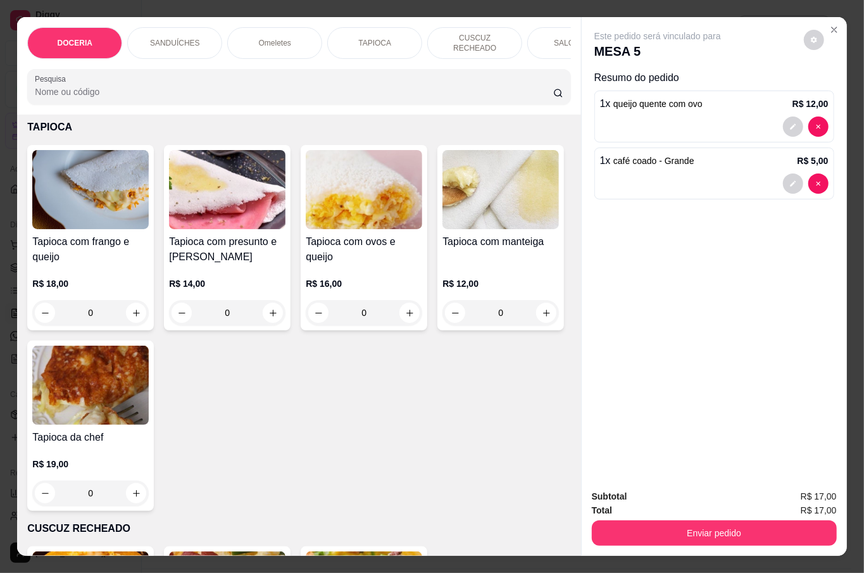
click at [270, 104] on div "0" at bounding box center [227, 91] width 116 height 25
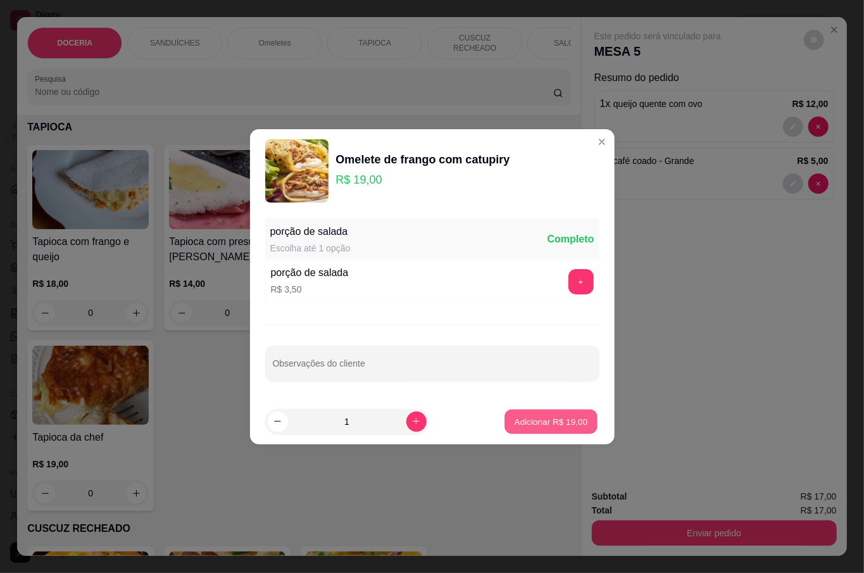
click at [558, 415] on p "Adicionar R$ 19,00" at bounding box center [551, 421] width 73 height 12
type input "1"
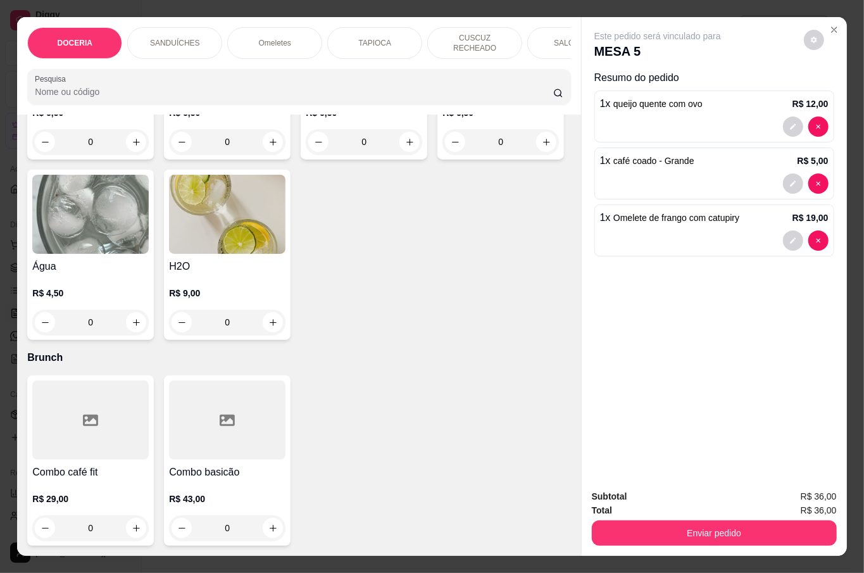
scroll to position [3342, 0]
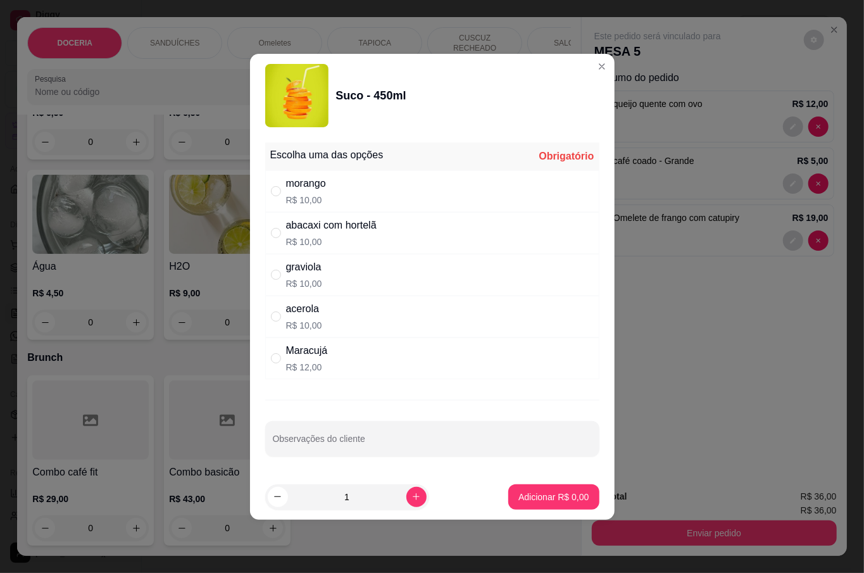
click at [290, 225] on div "abacaxi com hortelã" at bounding box center [331, 225] width 90 height 15
radio input "true"
click at [542, 503] on p "Adicionar R$ 10,00" at bounding box center [550, 496] width 75 height 13
type input "1"
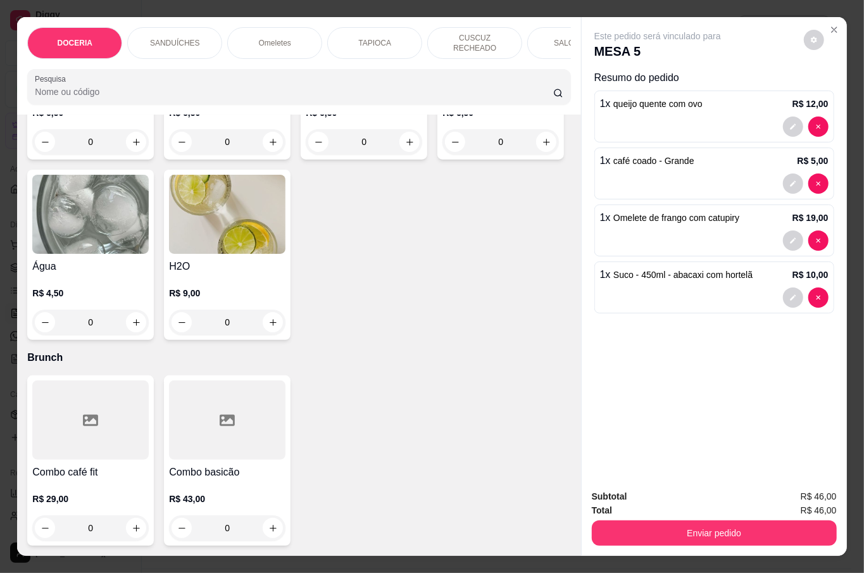
click at [711, 529] on button "Enviar pedido" at bounding box center [714, 532] width 245 height 25
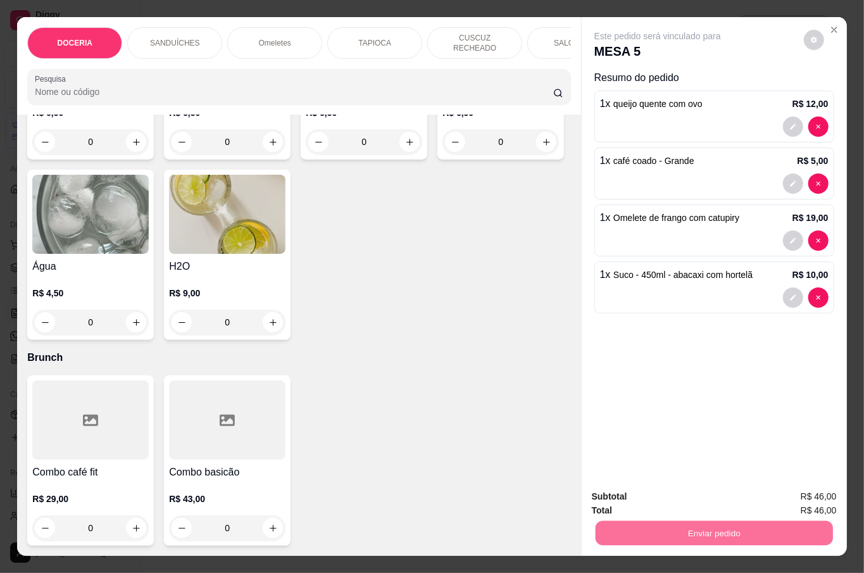
click at [683, 499] on button "Não registrar e enviar pedido" at bounding box center [671, 496] width 132 height 24
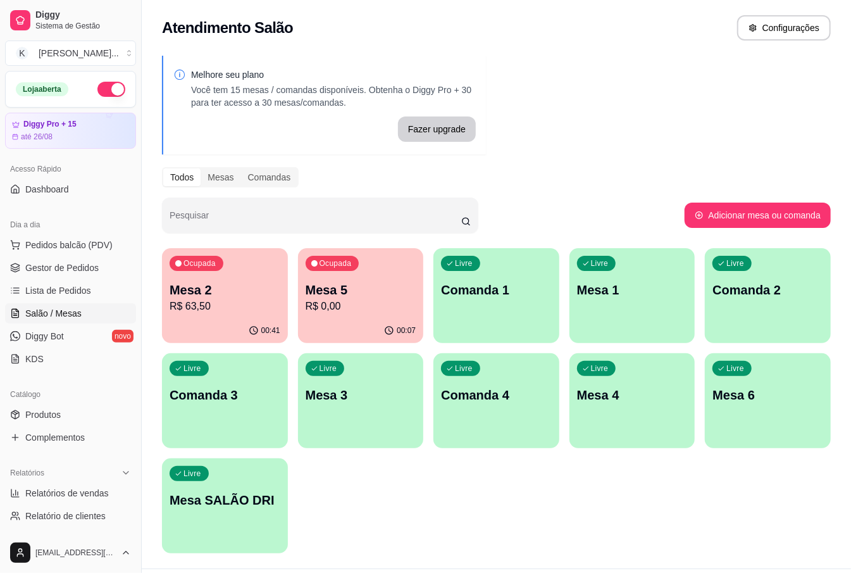
click at [77, 404] on div "Catálogo" at bounding box center [70, 394] width 131 height 20
click at [77, 406] on link "Produtos" at bounding box center [70, 414] width 131 height 20
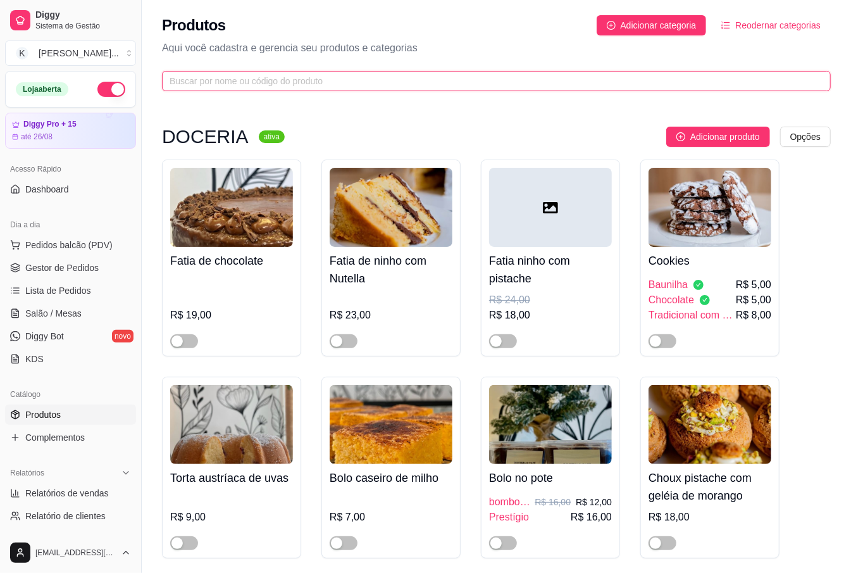
click at [266, 78] on input "text" at bounding box center [492, 81] width 644 height 14
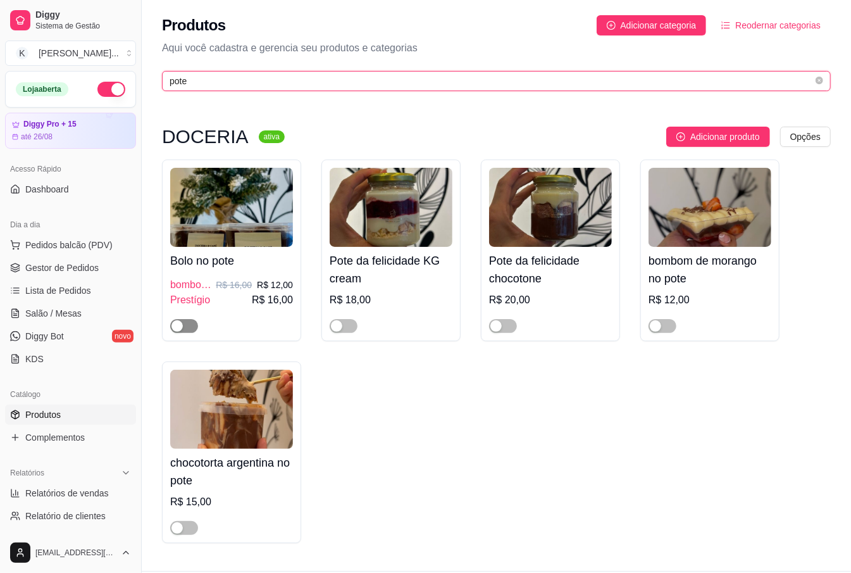
type input "pote"
click at [184, 327] on span "button" at bounding box center [184, 326] width 28 height 14
click at [223, 321] on div at bounding box center [231, 320] width 123 height 25
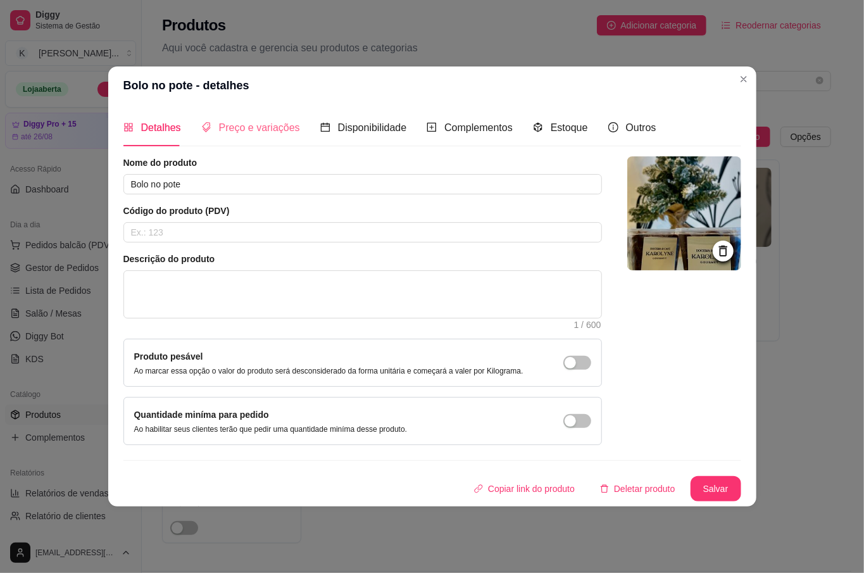
click at [247, 137] on div "Preço e variações" at bounding box center [250, 127] width 99 height 36
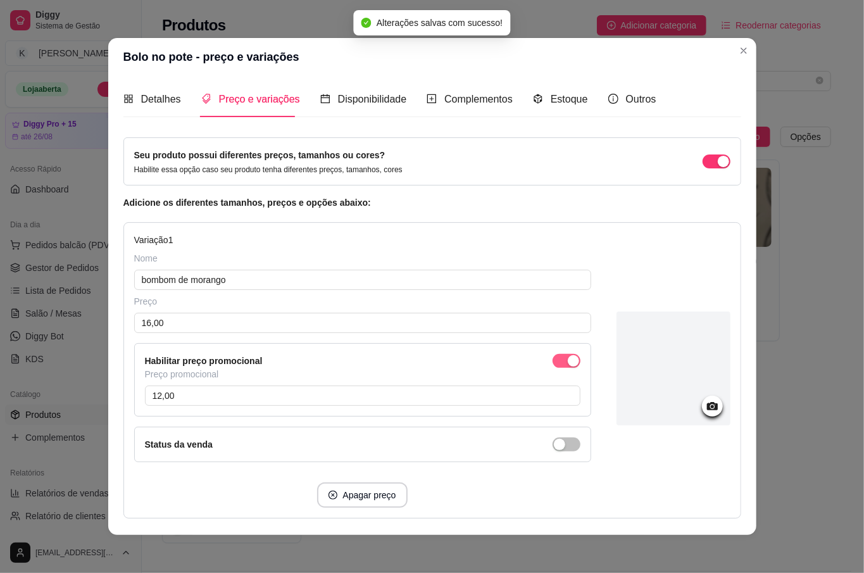
click at [552, 365] on span "button" at bounding box center [566, 361] width 28 height 14
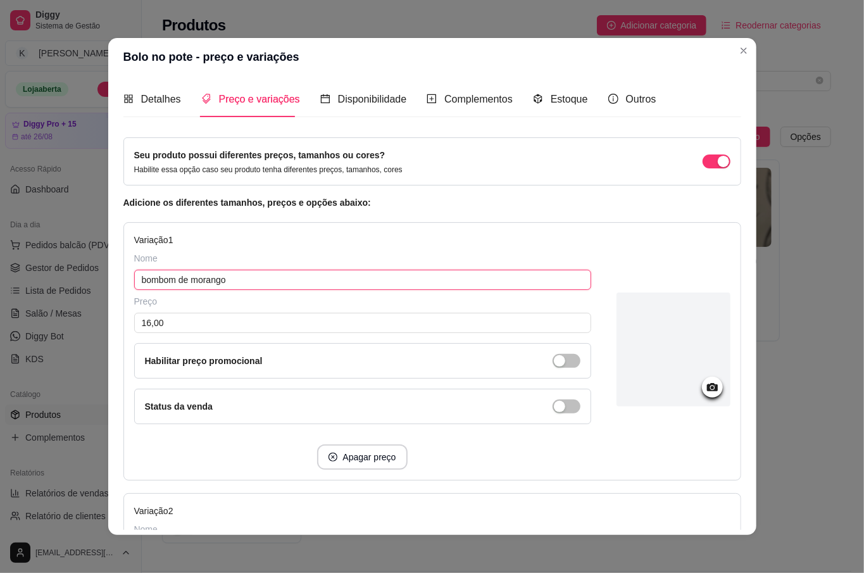
click at [242, 287] on input "bombom de morango" at bounding box center [362, 280] width 457 height 20
type input "b"
type input "ninho com abacaxi"
click at [552, 368] on span "button" at bounding box center [566, 361] width 28 height 14
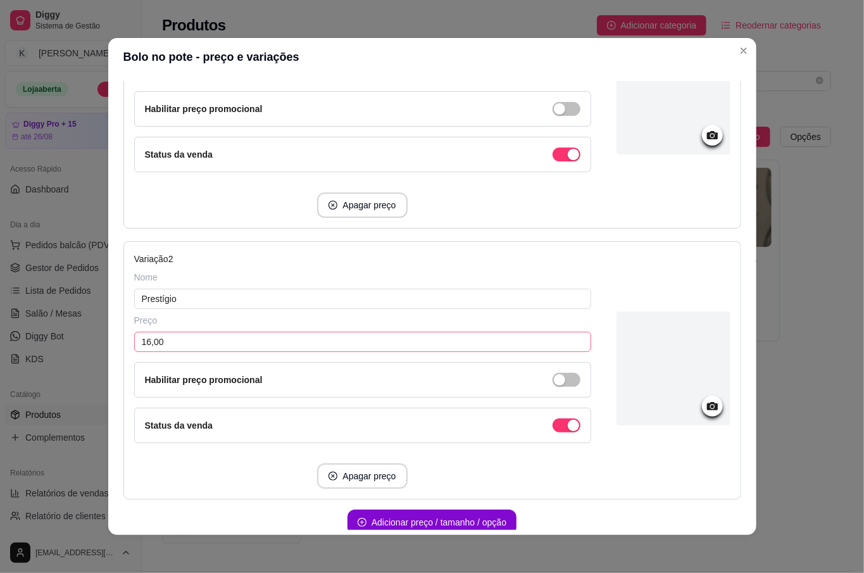
scroll to position [253, 0]
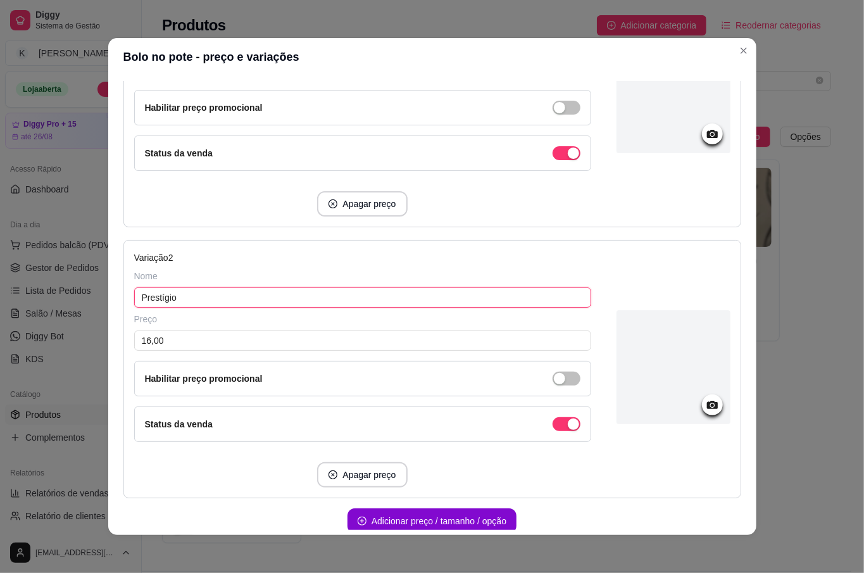
click at [263, 300] on input "Prestígio" at bounding box center [362, 297] width 457 height 20
type input "P"
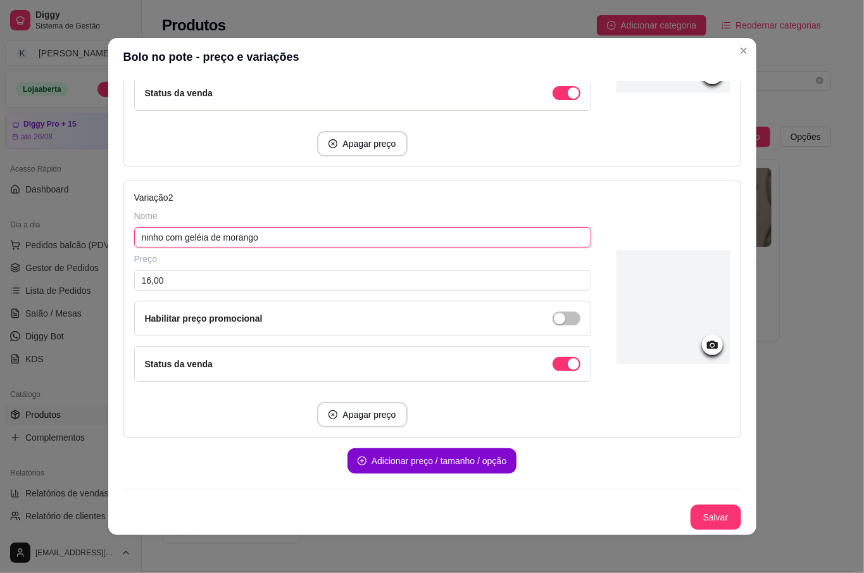
type input "ninho com geléia de morango"
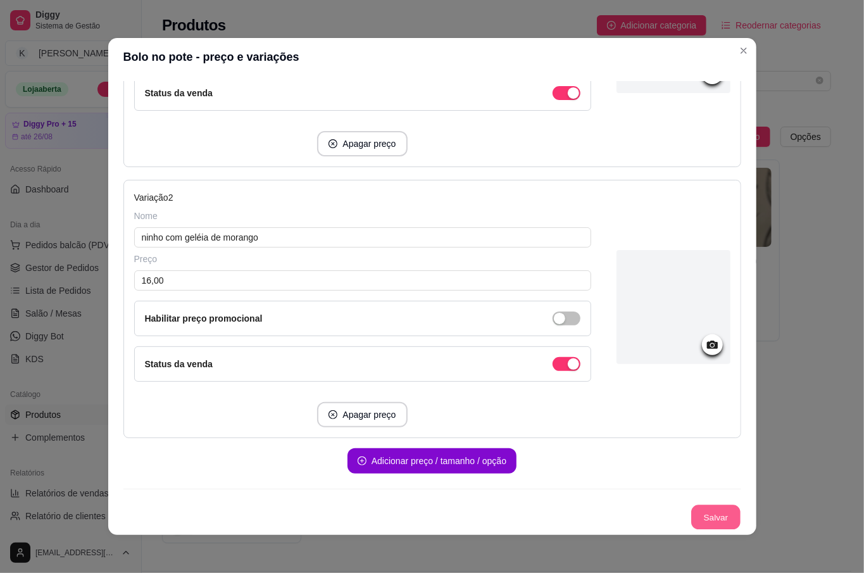
click at [691, 520] on button "Salvar" at bounding box center [715, 517] width 49 height 25
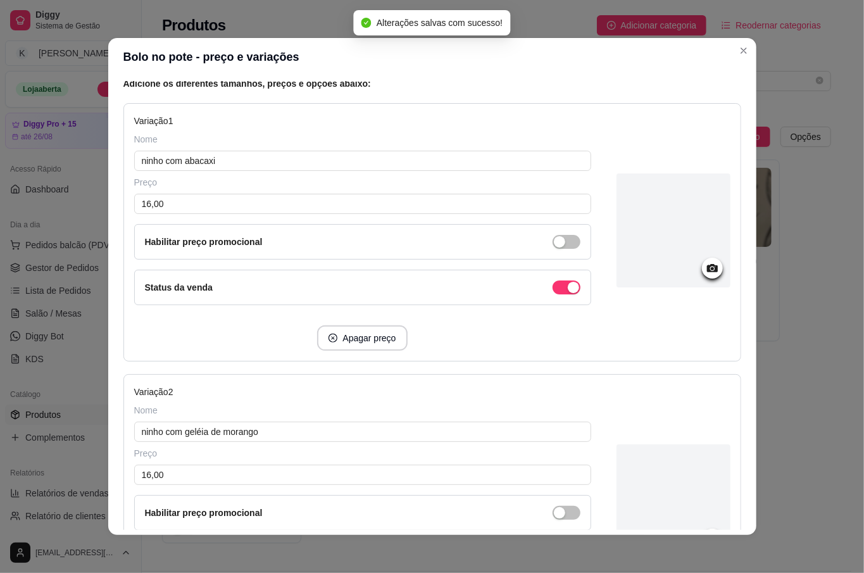
scroll to position [0, 0]
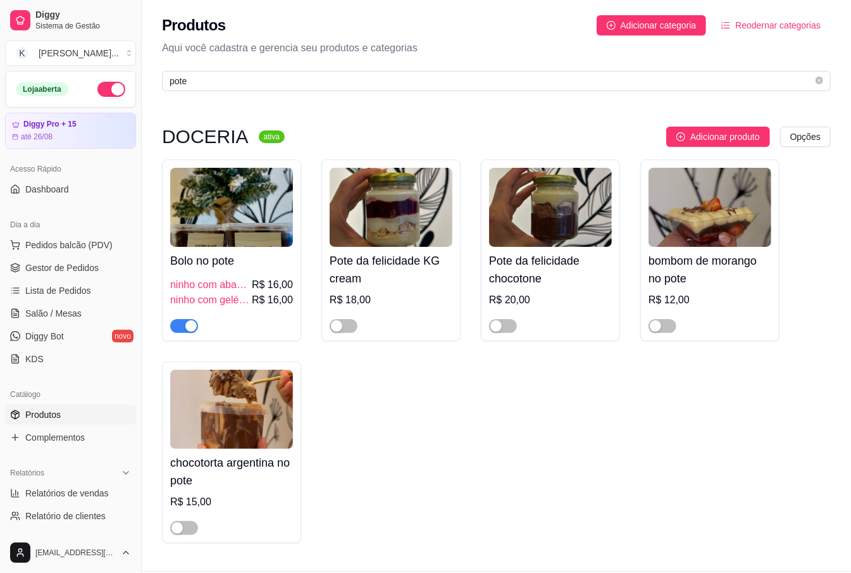
click at [549, 411] on div "Bolo no pote ninho com abacaxi R$ 16,00 ninho com geléia de morango R$ 16,00 Po…" at bounding box center [496, 351] width 669 height 384
click at [104, 235] on button "Pedidos balcão (PDV)" at bounding box center [70, 245] width 131 height 20
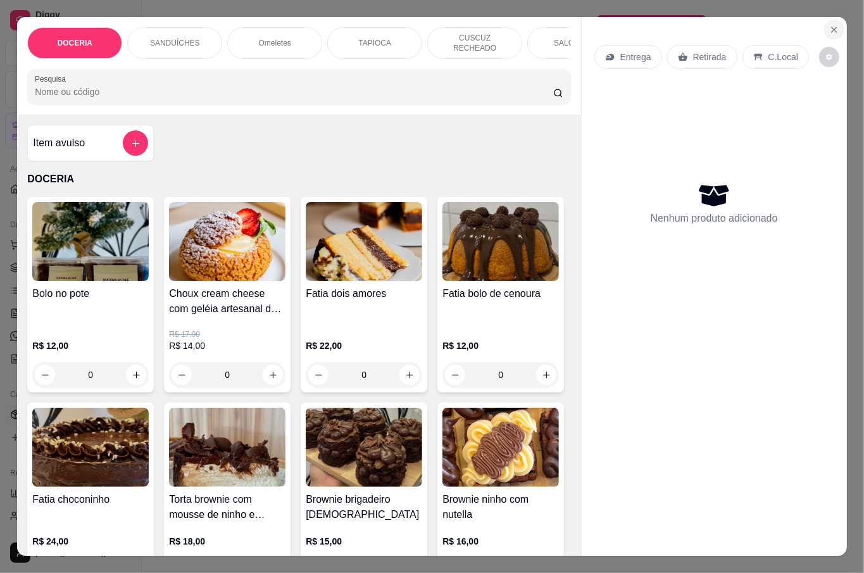
click at [829, 25] on icon "Close" at bounding box center [834, 30] width 10 height 10
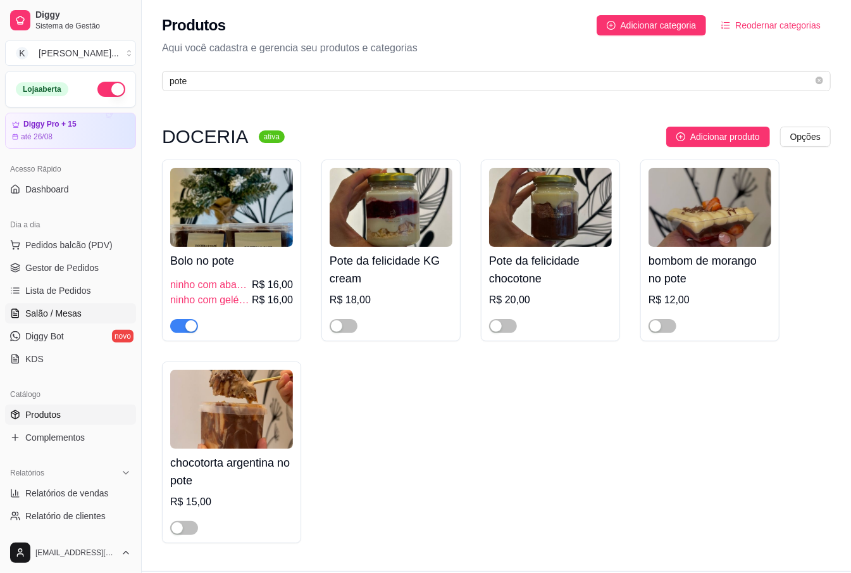
click at [61, 309] on span "Salão / Mesas" at bounding box center [53, 313] width 56 height 13
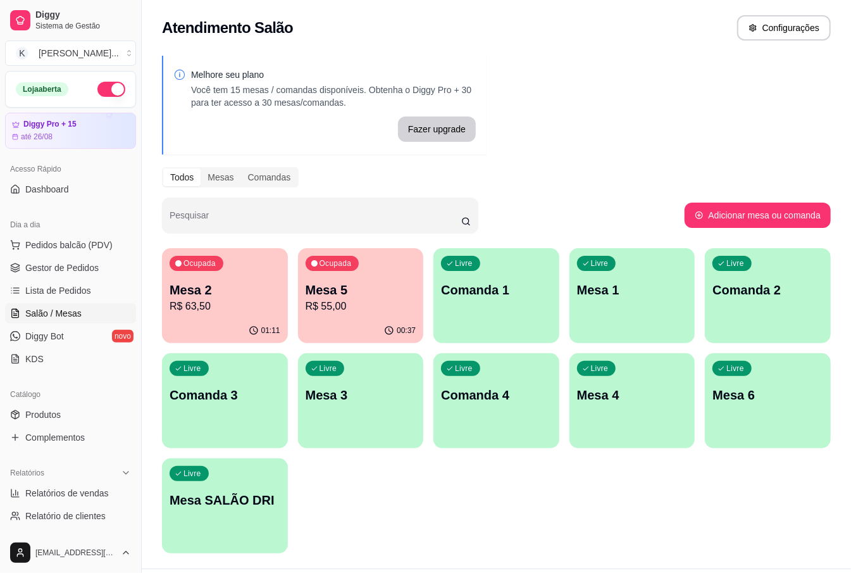
click at [251, 308] on p "R$ 63,50" at bounding box center [225, 306] width 111 height 15
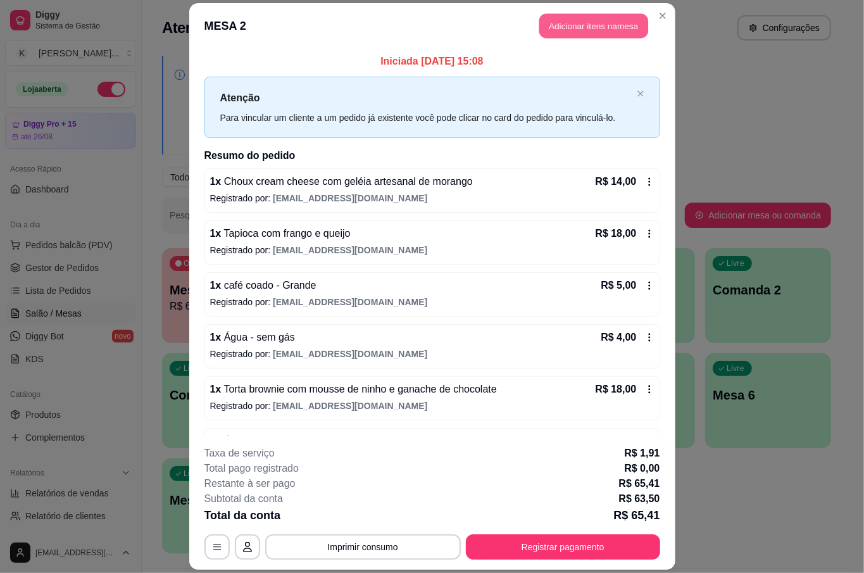
click at [562, 16] on button "Adicionar itens na mesa" at bounding box center [593, 25] width 109 height 25
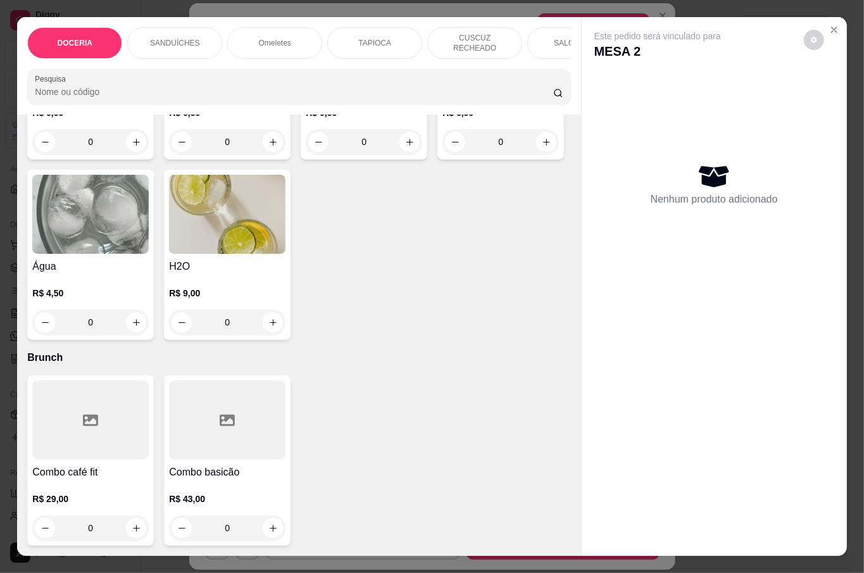
scroll to position [3843, 0]
click at [149, 312] on div "0" at bounding box center [90, 321] width 116 height 25
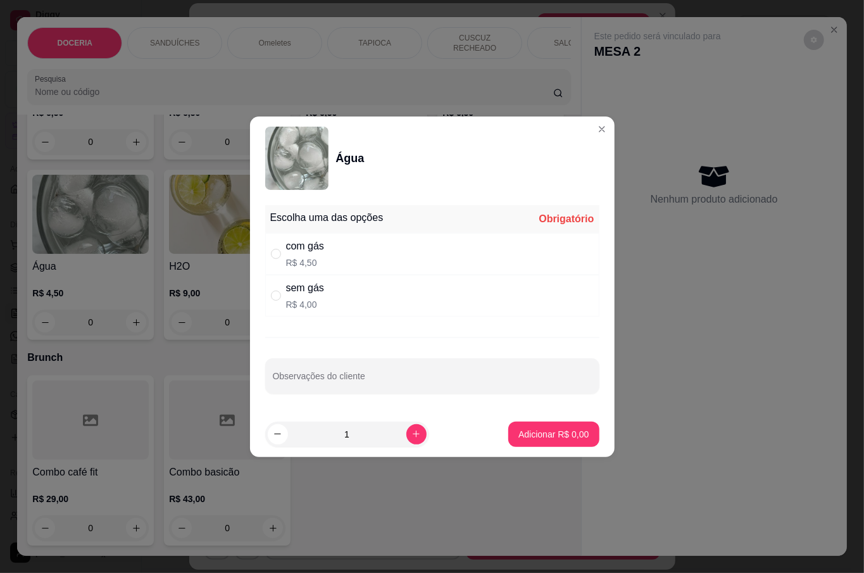
click at [307, 257] on p "R$ 4,50" at bounding box center [305, 262] width 38 height 13
radio input "true"
click at [524, 438] on p "Adicionar R$ 4,50" at bounding box center [553, 434] width 70 height 13
type input "1"
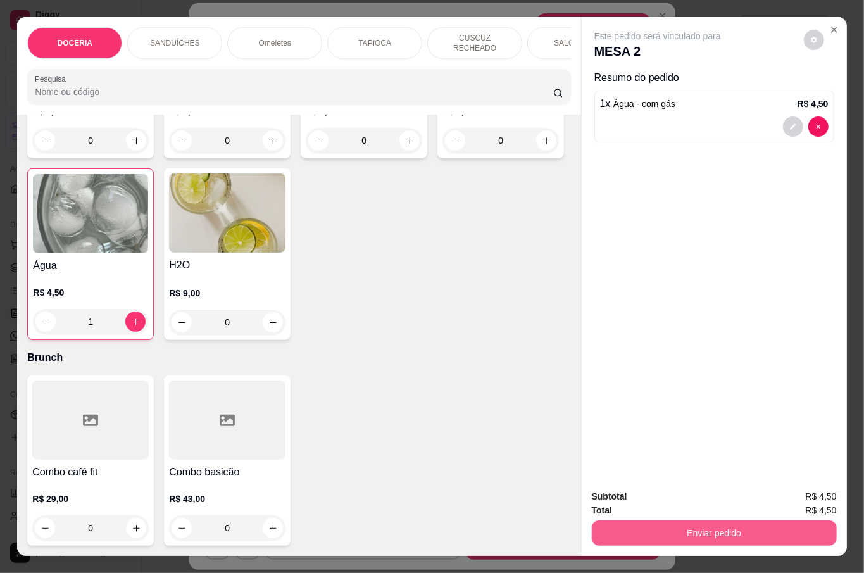
click at [685, 525] on button "Enviar pedido" at bounding box center [714, 532] width 245 height 25
click at [674, 501] on button "Não registrar e enviar pedido" at bounding box center [671, 496] width 132 height 24
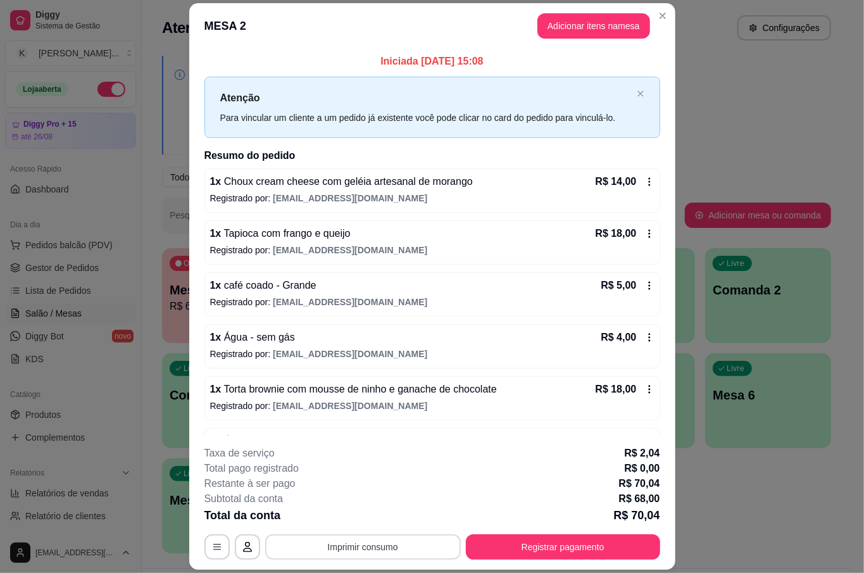
click at [354, 543] on button "Imprimir consumo" at bounding box center [363, 546] width 196 height 25
click at [355, 513] on button "IMPRESSORA" at bounding box center [360, 518] width 89 height 20
click at [537, 550] on button "Registrar pagamento" at bounding box center [563, 546] width 194 height 25
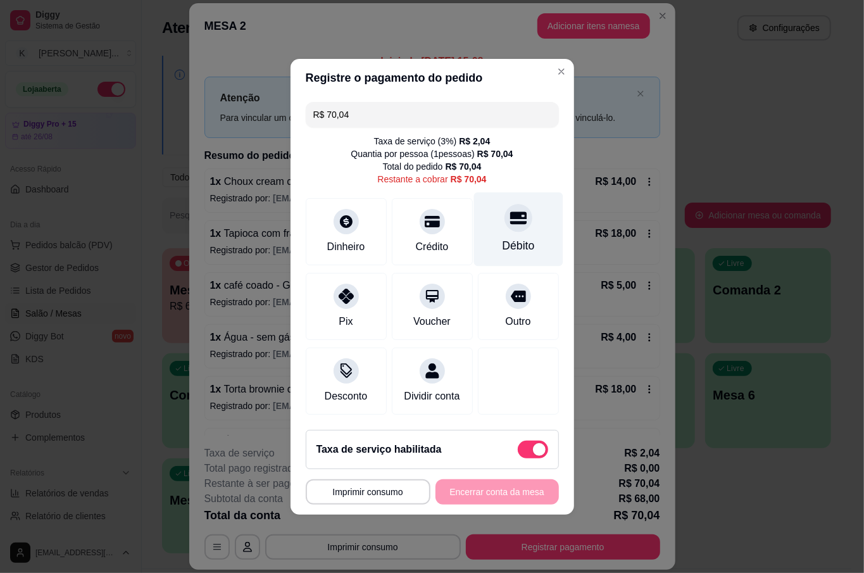
click at [522, 222] on div "Débito" at bounding box center [517, 229] width 89 height 74
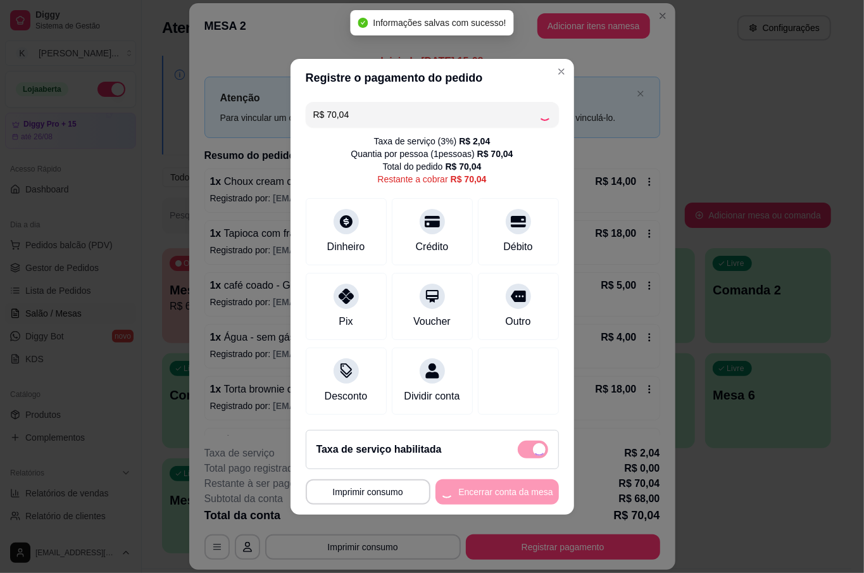
type input "R$ 0,00"
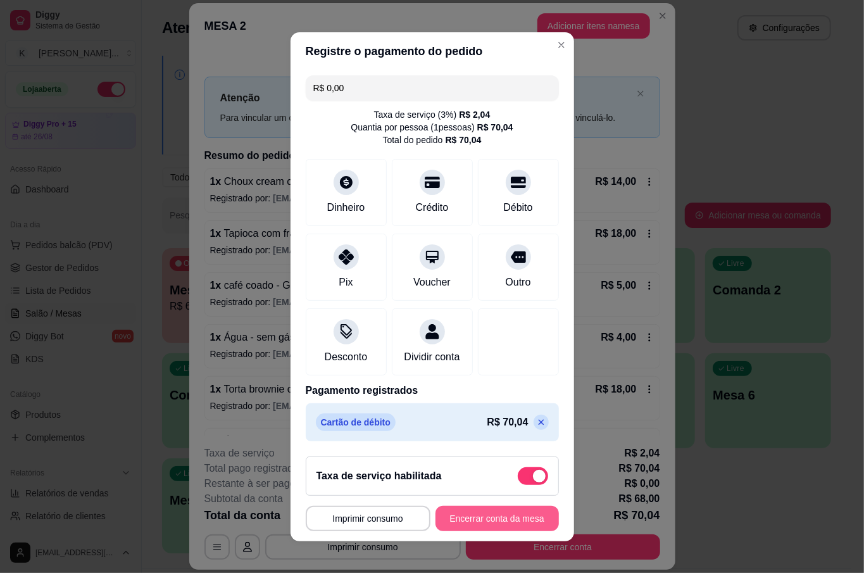
click at [507, 527] on button "Encerrar conta da mesa" at bounding box center [496, 518] width 123 height 25
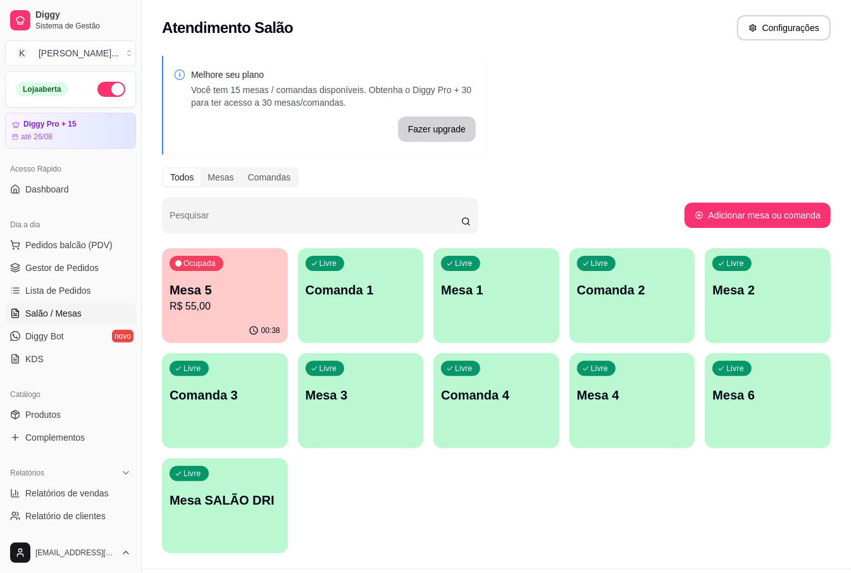
click at [458, 165] on div "Melhore seu plano Você tem 15 mesas / comandas disponíveis. Obtenha o Diggy Pro…" at bounding box center [496, 308] width 709 height 520
click at [516, 292] on p "Mesa 1" at bounding box center [496, 290] width 111 height 18
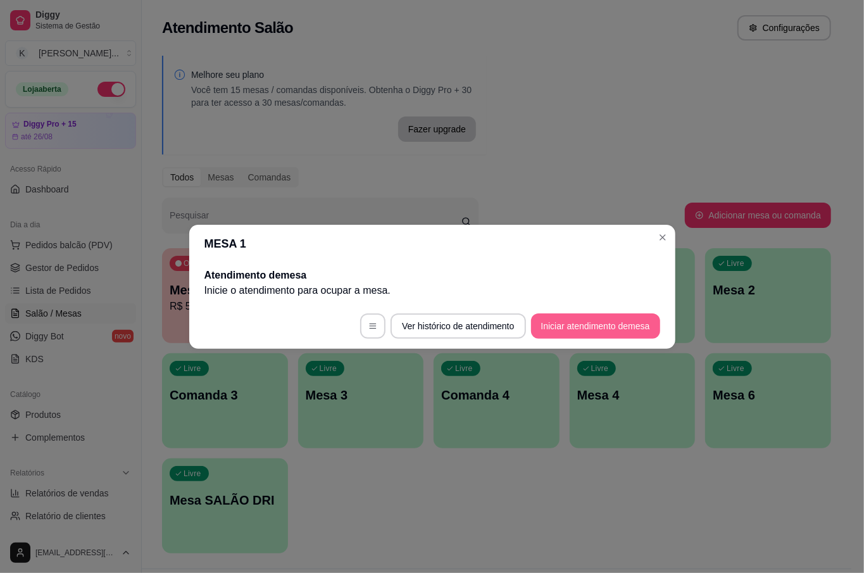
click at [578, 322] on button "Iniciar atendimento de mesa" at bounding box center [595, 325] width 129 height 25
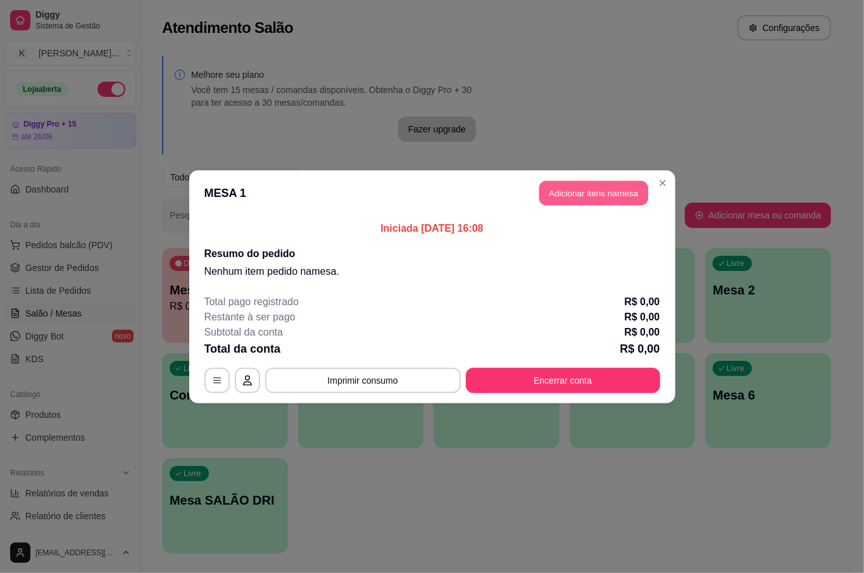
click at [583, 193] on button "Adicionar itens na mesa" at bounding box center [593, 192] width 109 height 25
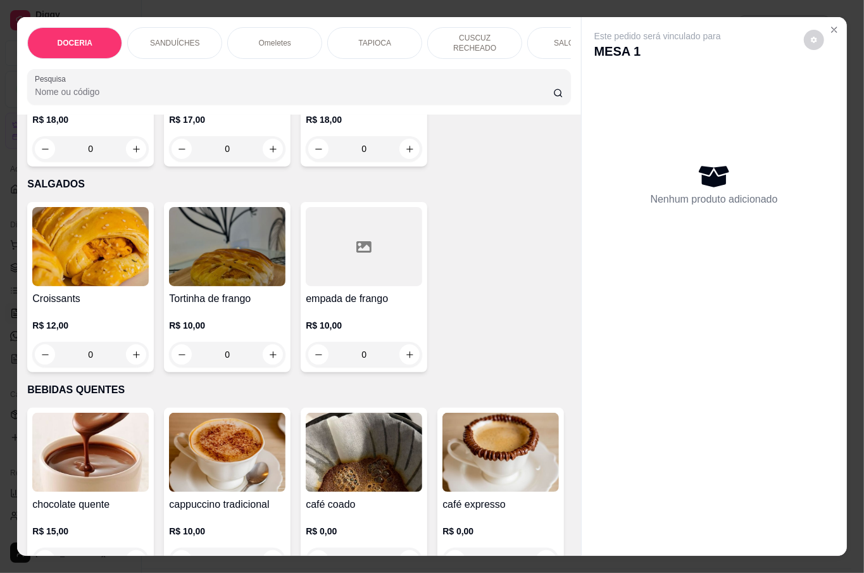
scroll to position [1772, 0]
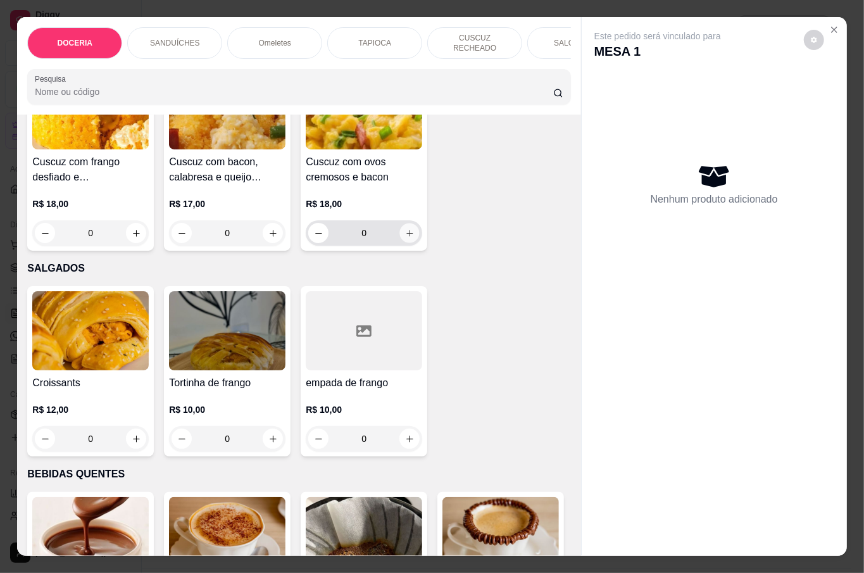
click at [408, 243] on button "increase-product-quantity" at bounding box center [410, 233] width 20 height 20
type input "1"
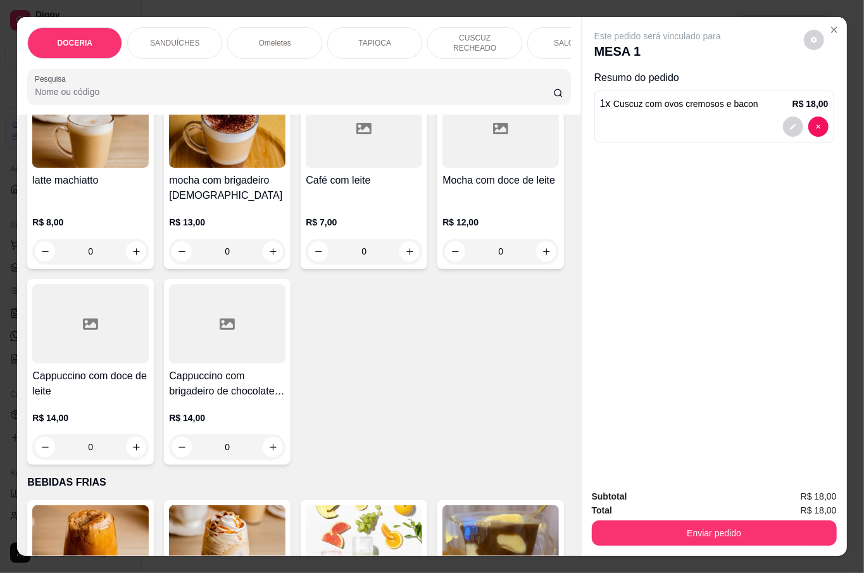
scroll to position [2278, 0]
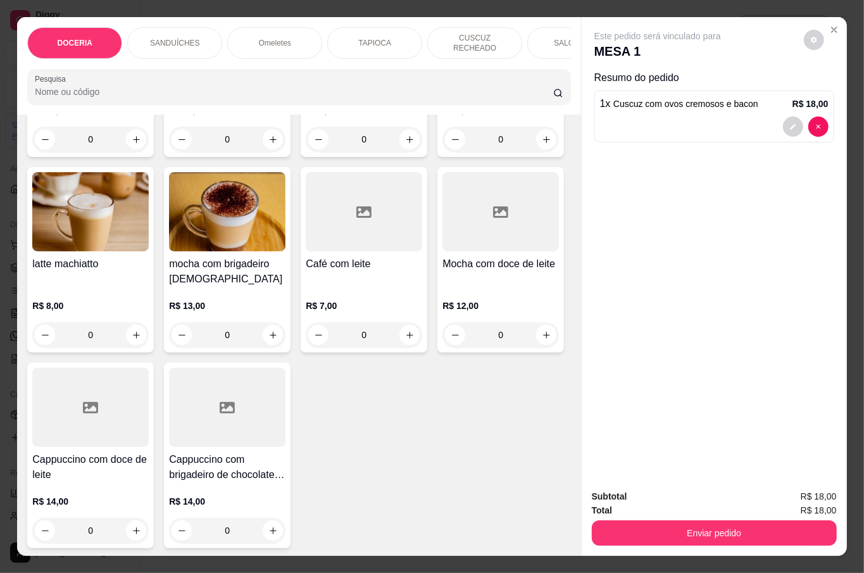
click at [264, 152] on div "0" at bounding box center [227, 139] width 116 height 25
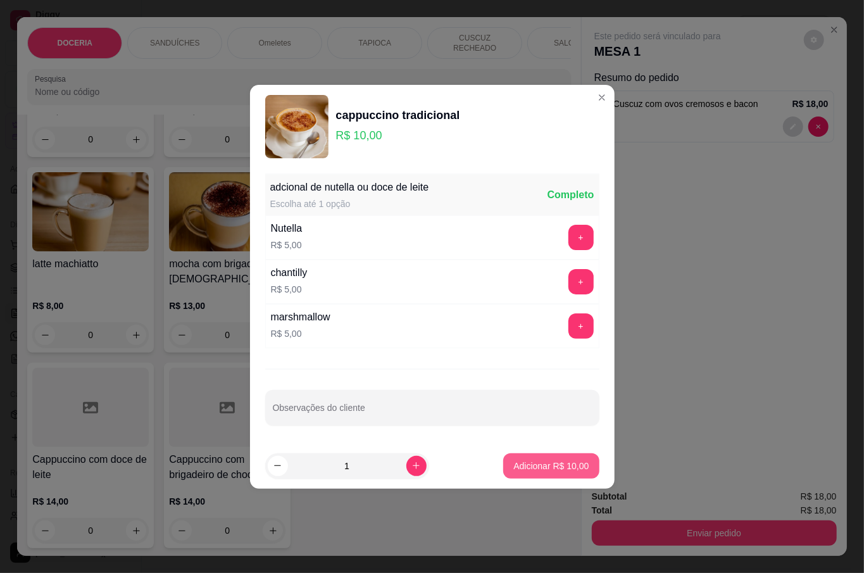
click at [513, 464] on p "Adicionar R$ 10,00" at bounding box center [550, 465] width 75 height 13
type input "1"
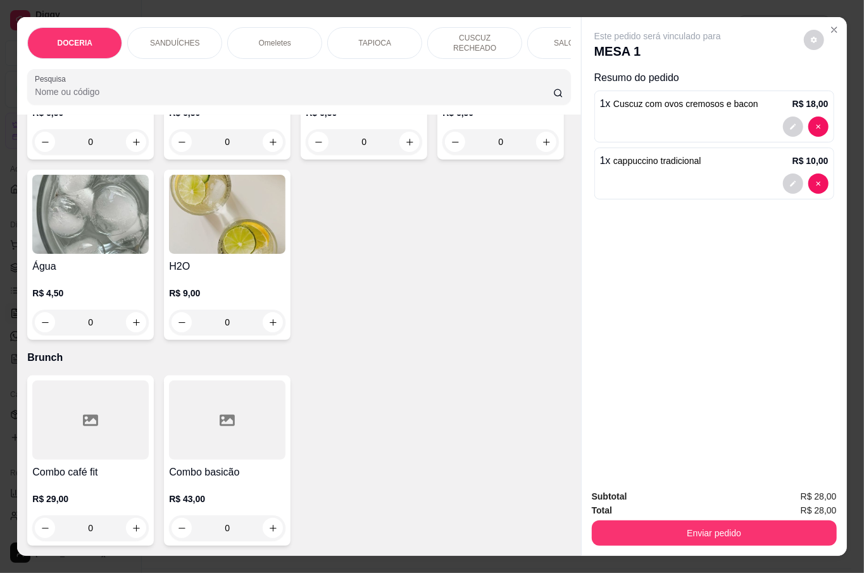
scroll to position [3846, 0]
click at [149, 315] on div "0" at bounding box center [90, 321] width 116 height 25
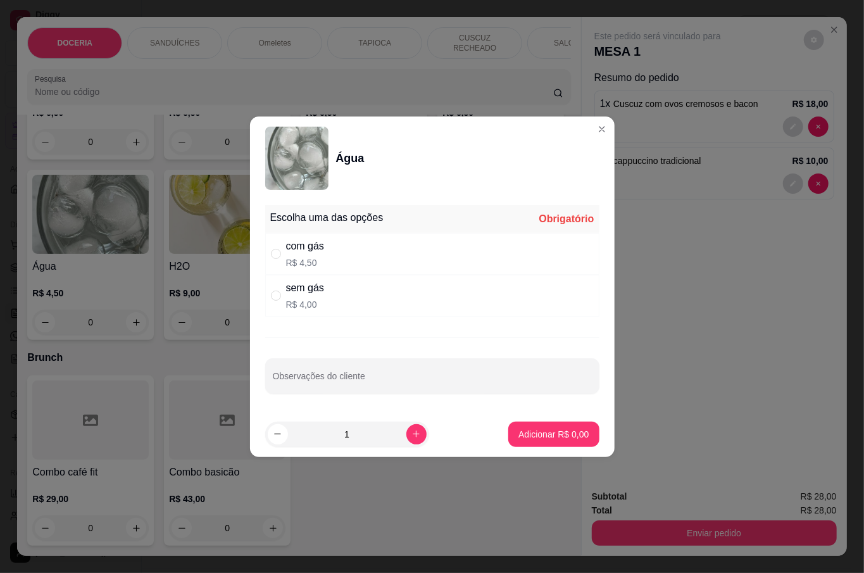
click at [296, 296] on div "sem gás R$ 4,00" at bounding box center [305, 295] width 38 height 30
radio input "true"
click at [572, 433] on p "Adicionar R$ 4,00" at bounding box center [553, 434] width 70 height 13
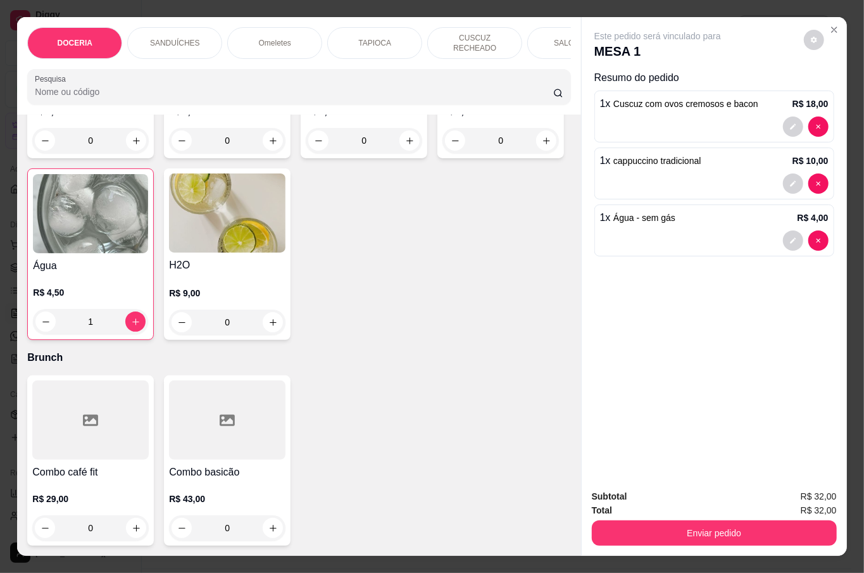
type input "1"
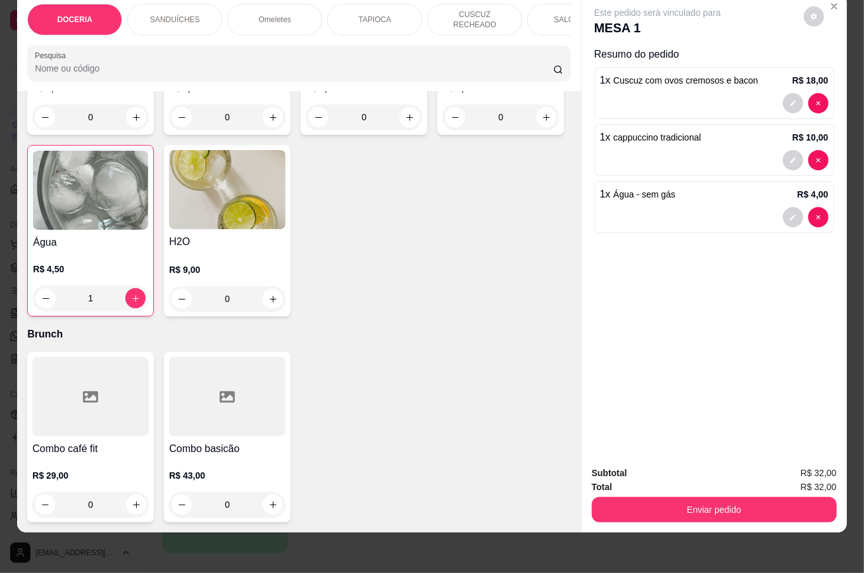
scroll to position [3510, 0]
click at [270, 122] on icon "increase-product-quantity" at bounding box center [272, 117] width 9 height 9
type input "1"
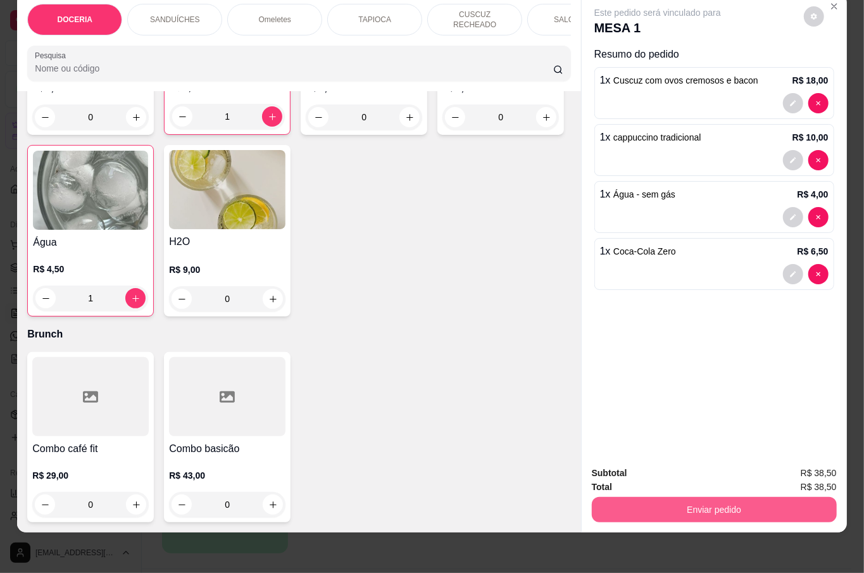
click at [717, 497] on button "Enviar pedido" at bounding box center [714, 509] width 245 height 25
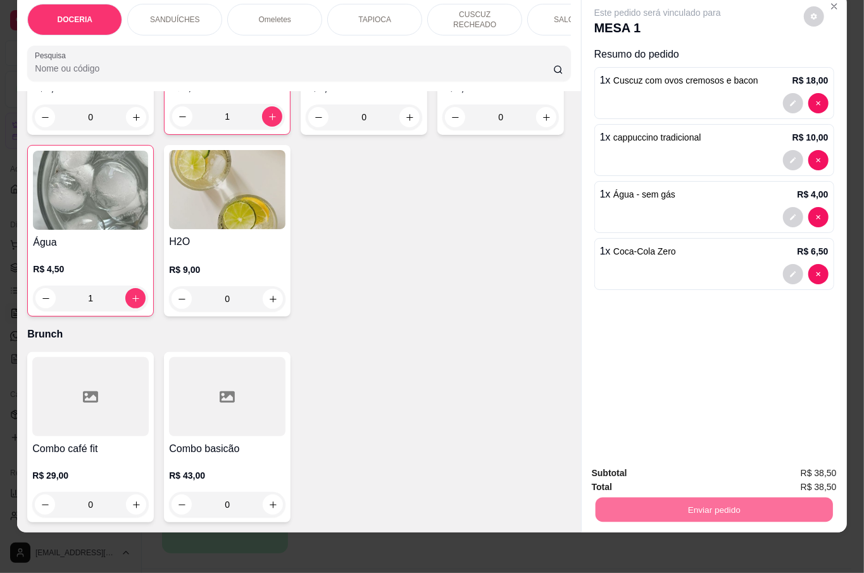
click at [653, 462] on button "Não registrar e enviar pedido" at bounding box center [671, 466] width 132 height 24
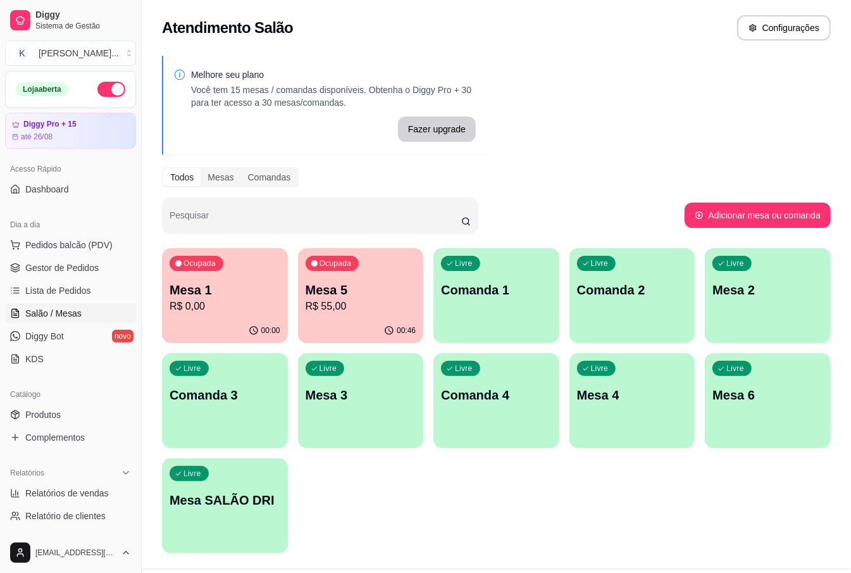
click at [340, 319] on div "00:46" at bounding box center [361, 330] width 126 height 25
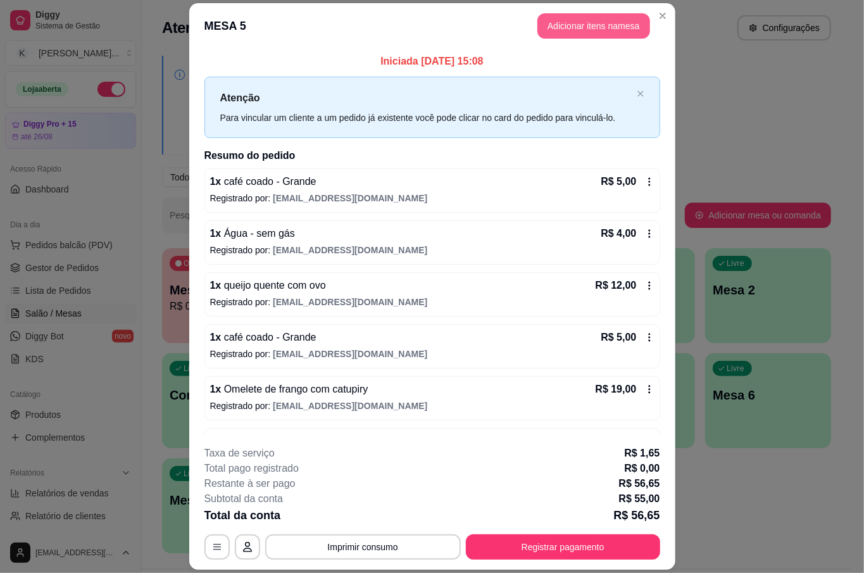
click at [589, 20] on button "Adicionar itens na mesa" at bounding box center [593, 25] width 113 height 25
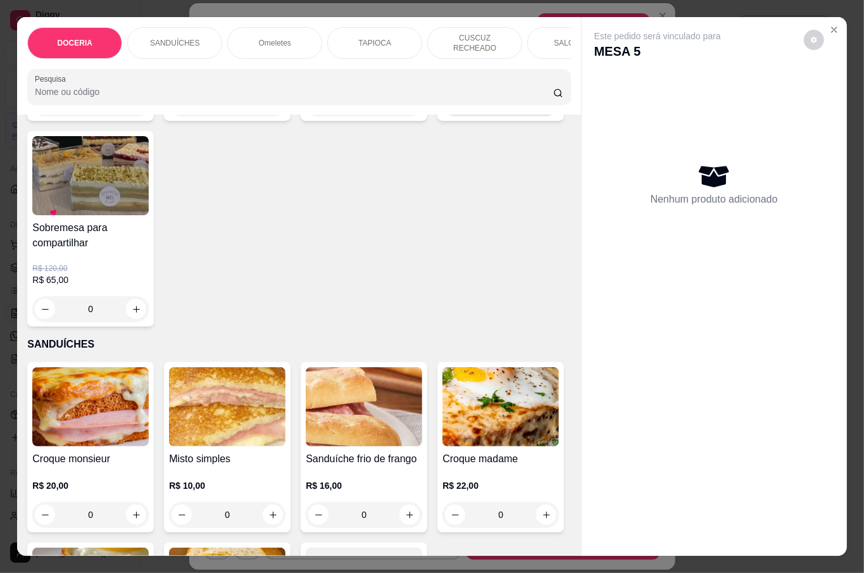
scroll to position [0, 0]
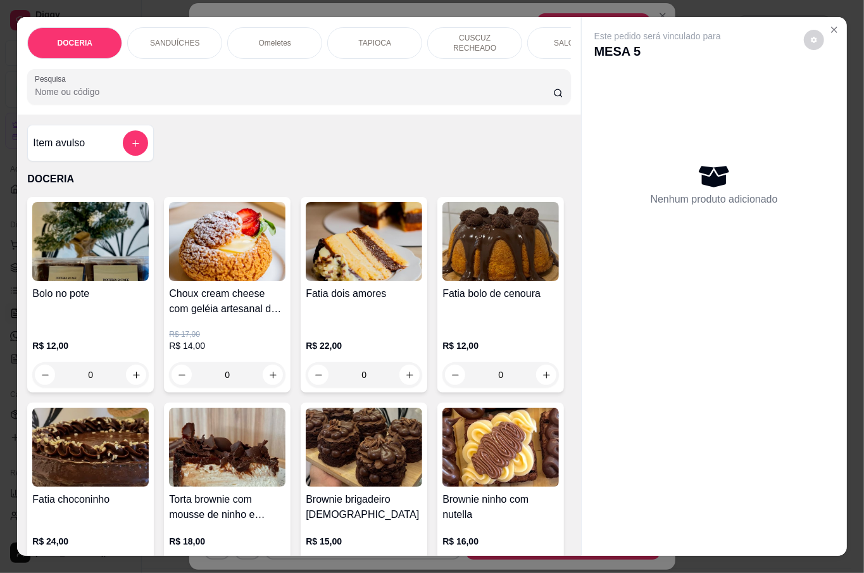
click at [130, 368] on div "0" at bounding box center [90, 374] width 116 height 25
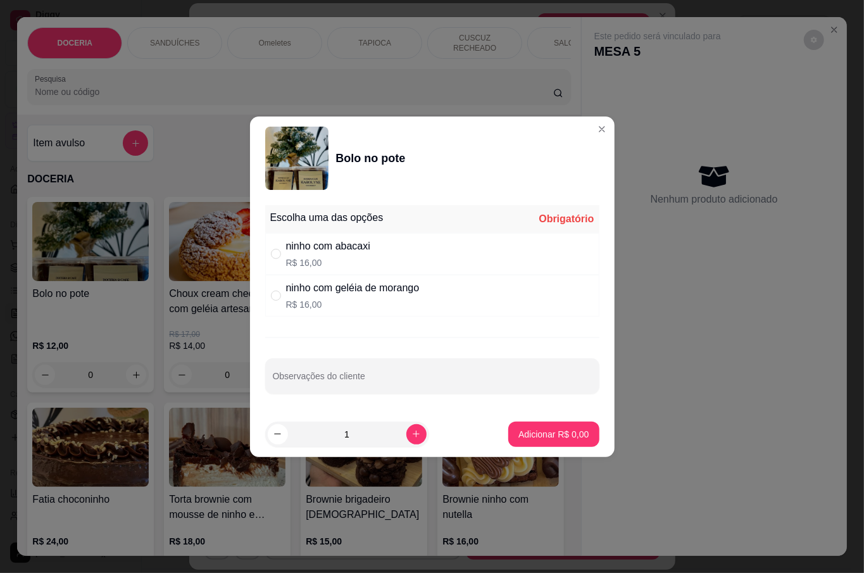
click at [284, 251] on div "" at bounding box center [278, 254] width 15 height 14
radio input "true"
click at [529, 443] on button "Adicionar R$ 16,00" at bounding box center [551, 433] width 93 height 25
type input "1"
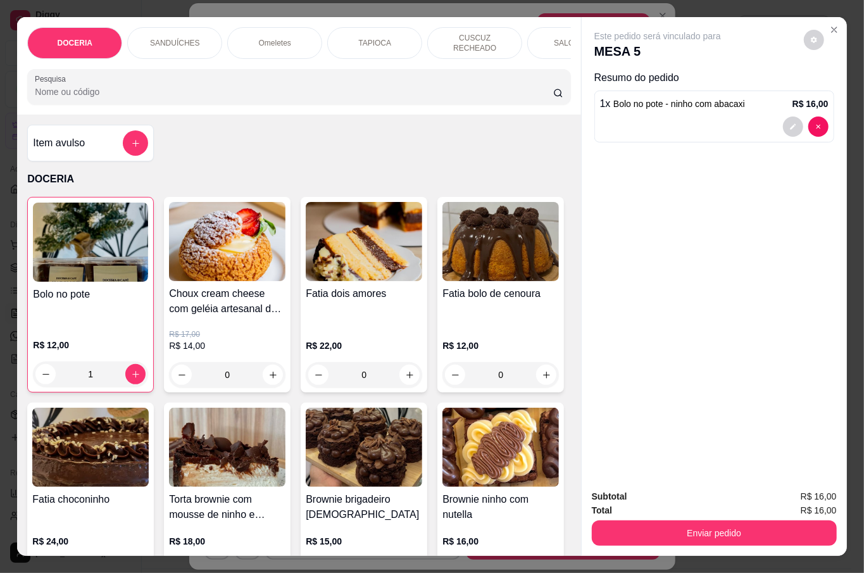
scroll to position [168, 0]
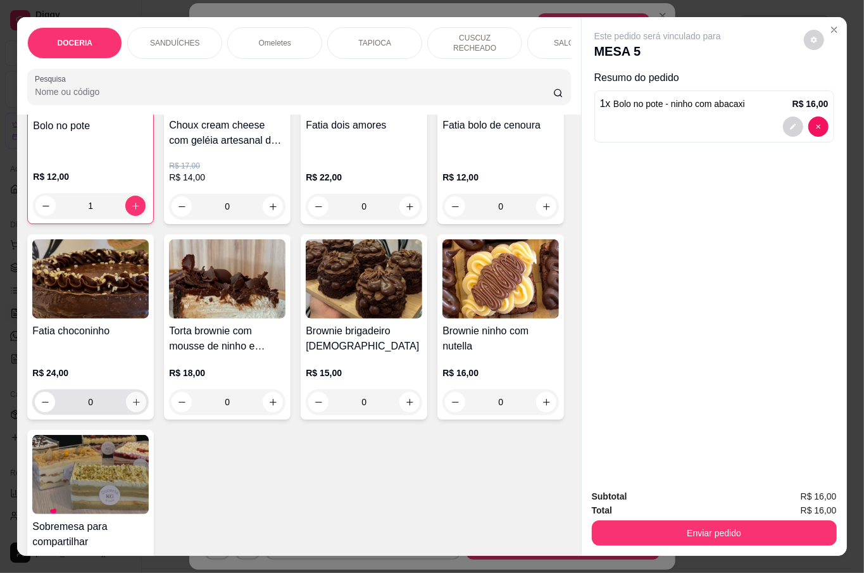
click at [141, 397] on icon "increase-product-quantity" at bounding box center [136, 401] width 9 height 9
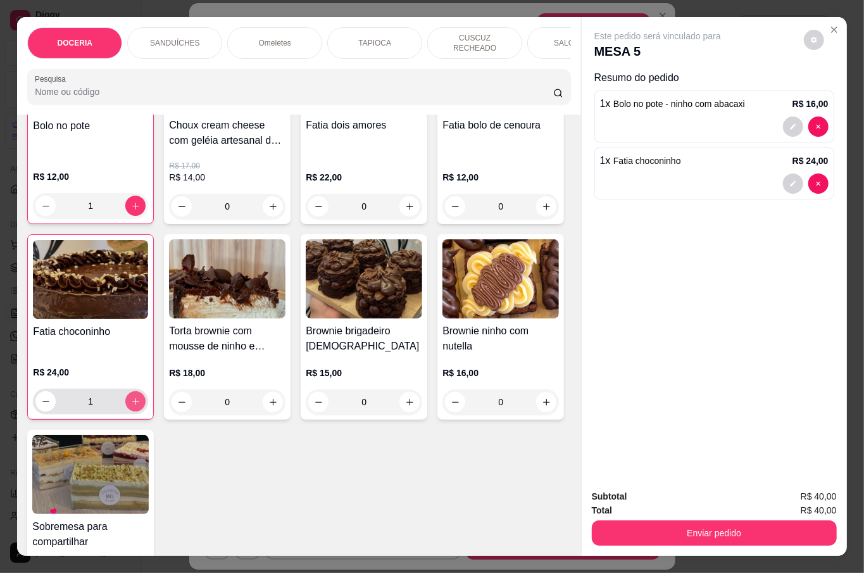
type input "1"
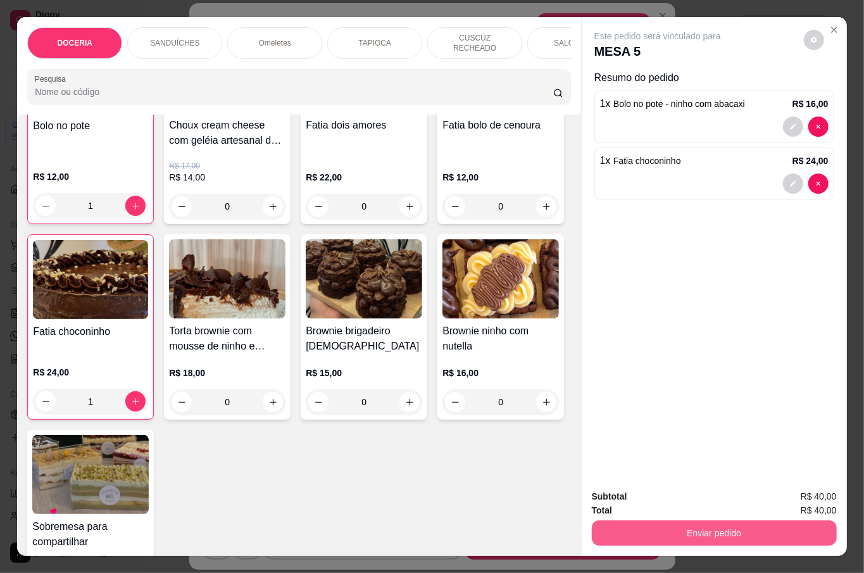
click at [677, 523] on button "Enviar pedido" at bounding box center [714, 532] width 245 height 25
click at [674, 492] on button "Não registrar e enviar pedido" at bounding box center [671, 496] width 132 height 24
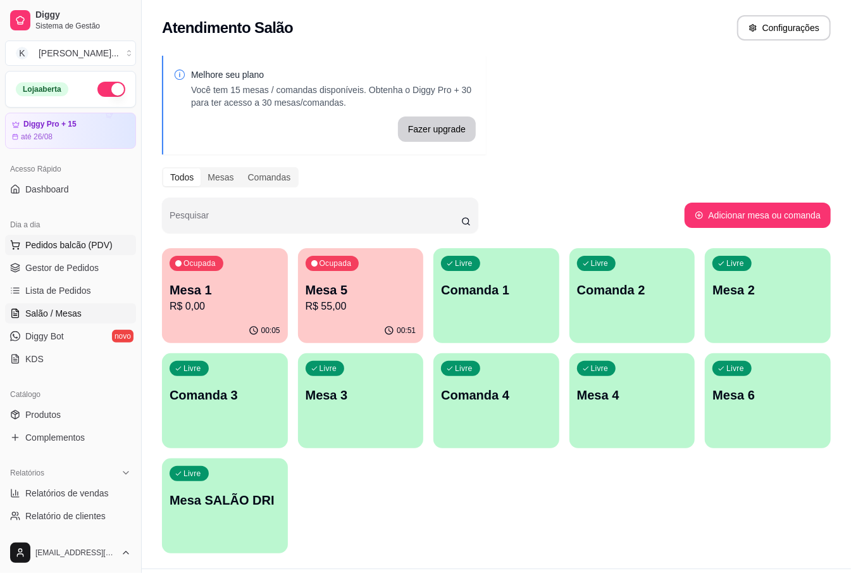
click at [94, 246] on span "Pedidos balcão (PDV)" at bounding box center [68, 245] width 87 height 13
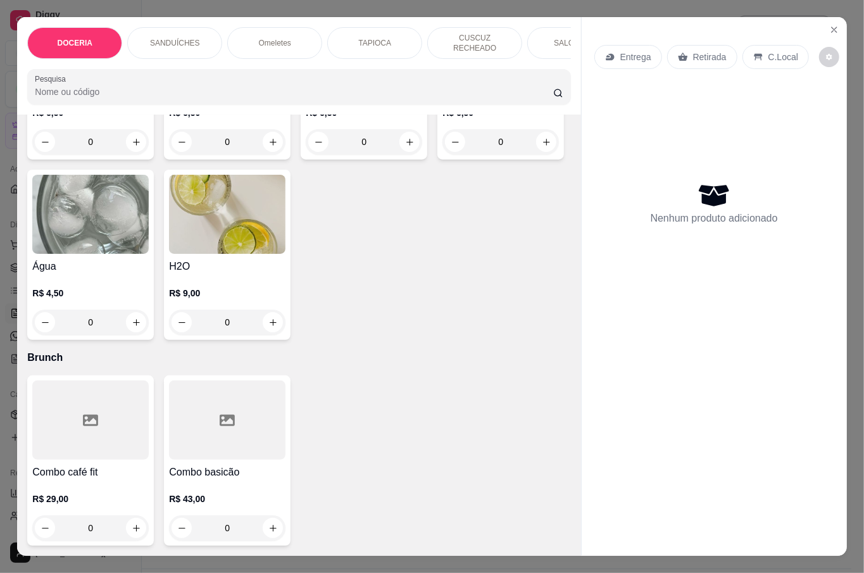
scroll to position [3628, 0]
click at [830, 25] on icon "Close" at bounding box center [834, 30] width 10 height 10
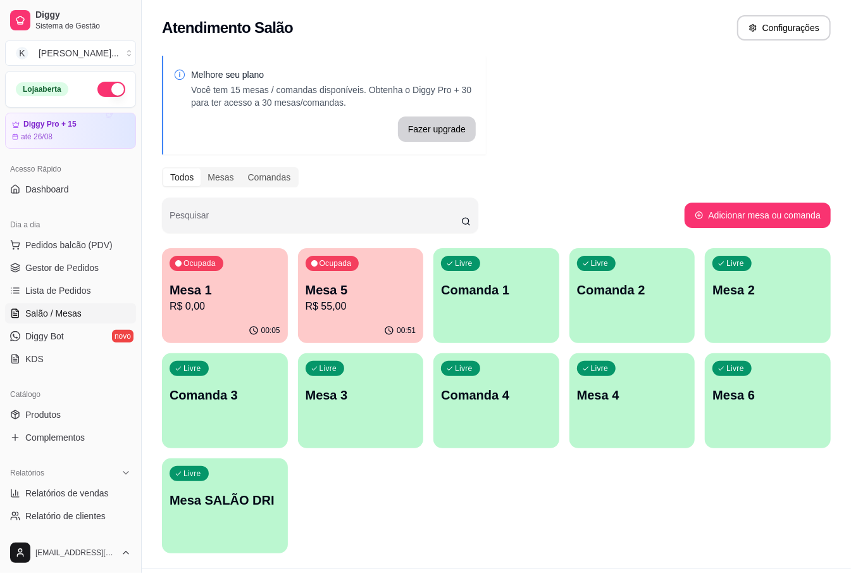
click at [739, 296] on p "Mesa 2" at bounding box center [768, 290] width 111 height 18
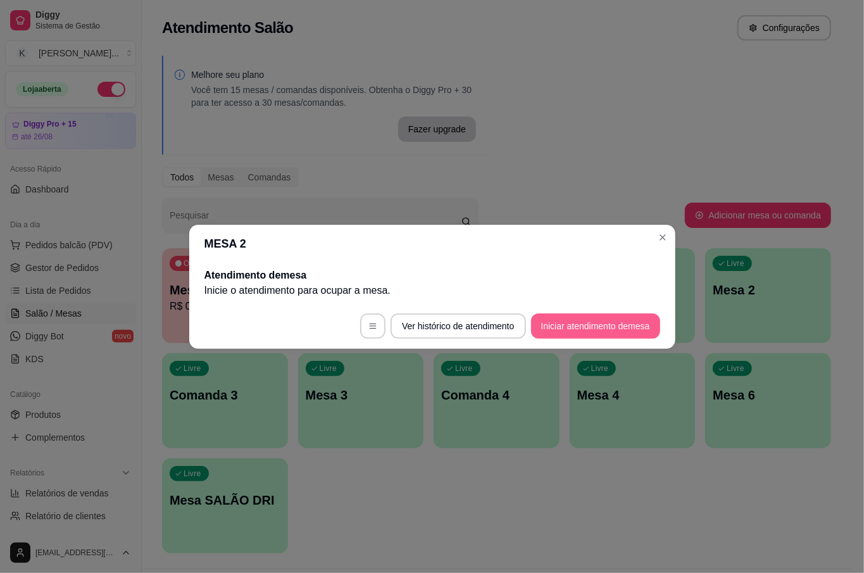
click at [591, 325] on button "Iniciar atendimento de mesa" at bounding box center [595, 325] width 129 height 25
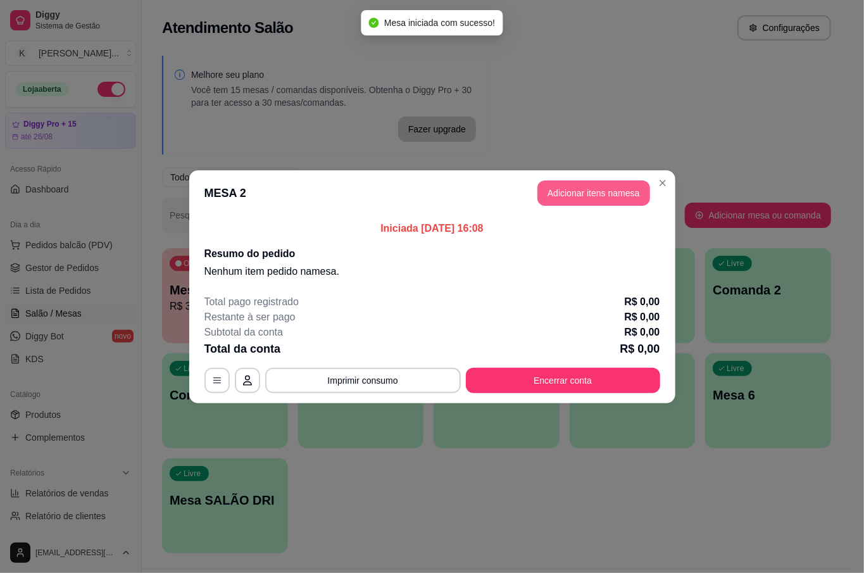
click at [585, 193] on button "Adicionar itens na mesa" at bounding box center [593, 192] width 113 height 25
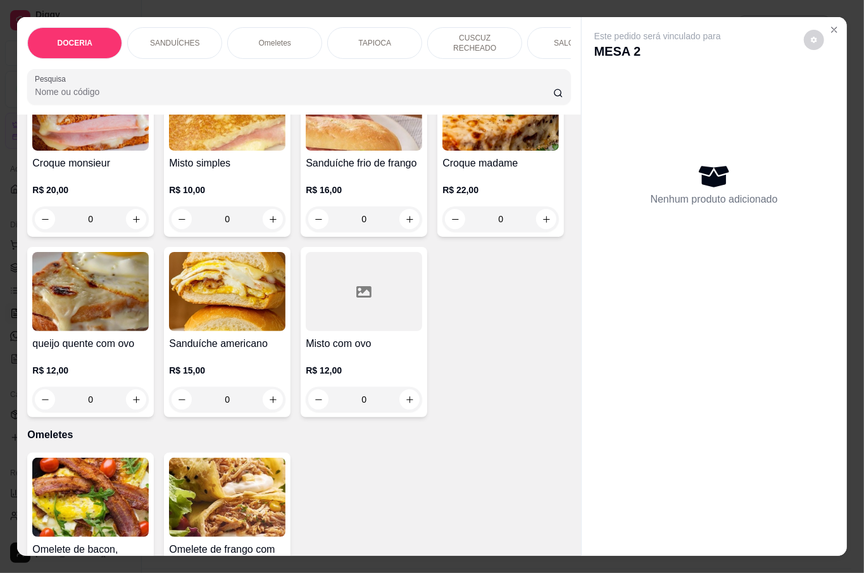
scroll to position [675, 0]
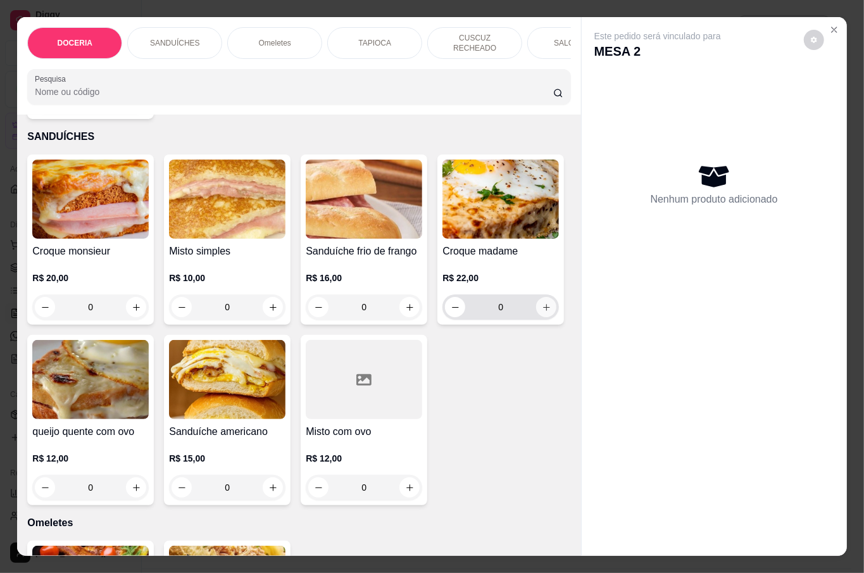
click at [542, 312] on icon "increase-product-quantity" at bounding box center [546, 307] width 9 height 9
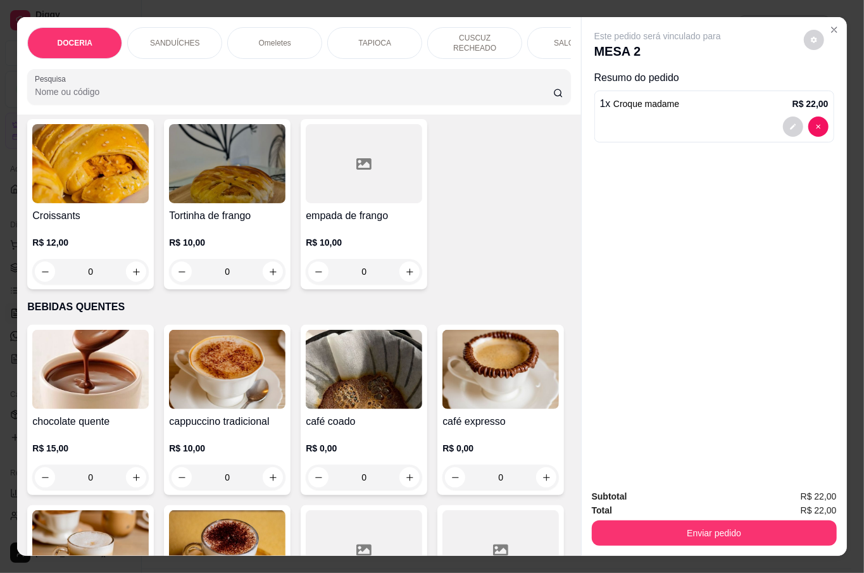
scroll to position [2109, 0]
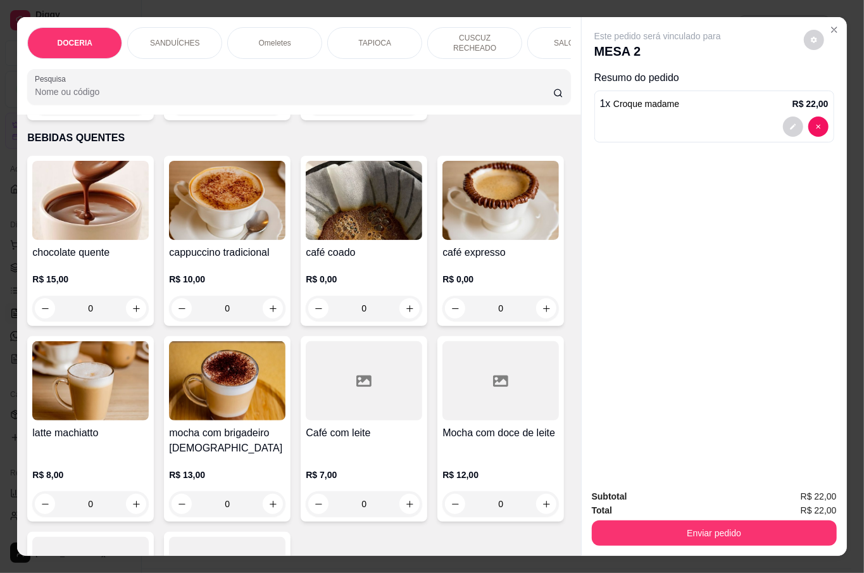
click at [267, 321] on div "0" at bounding box center [227, 308] width 116 height 25
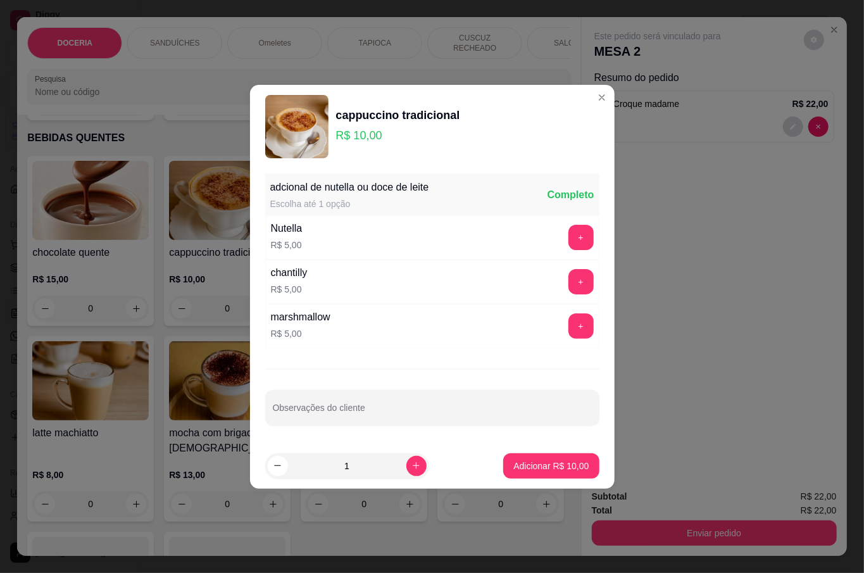
click at [568, 236] on button "+" at bounding box center [580, 237] width 25 height 25
click at [551, 468] on p "Adicionar R$ 15,00" at bounding box center [550, 465] width 75 height 13
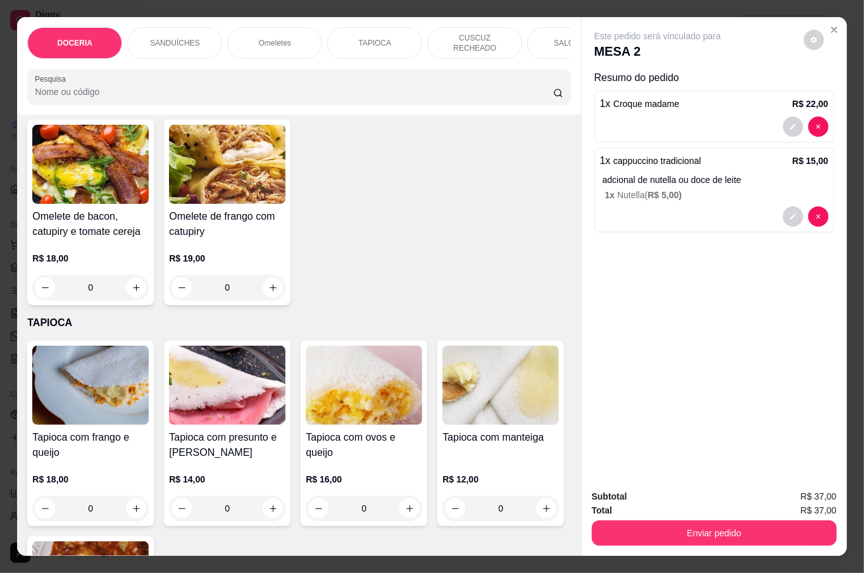
scroll to position [844, 0]
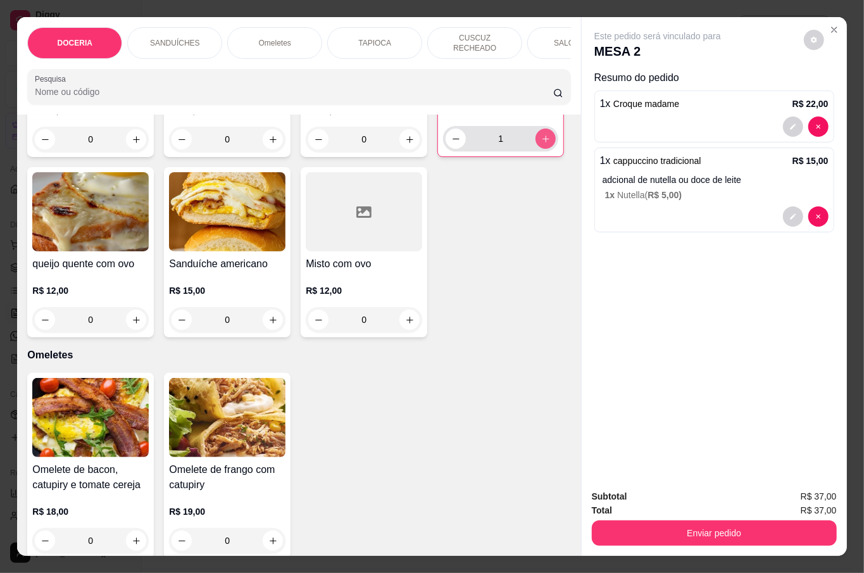
click at [535, 149] on button "increase-product-quantity" at bounding box center [545, 138] width 20 height 20
type input "2"
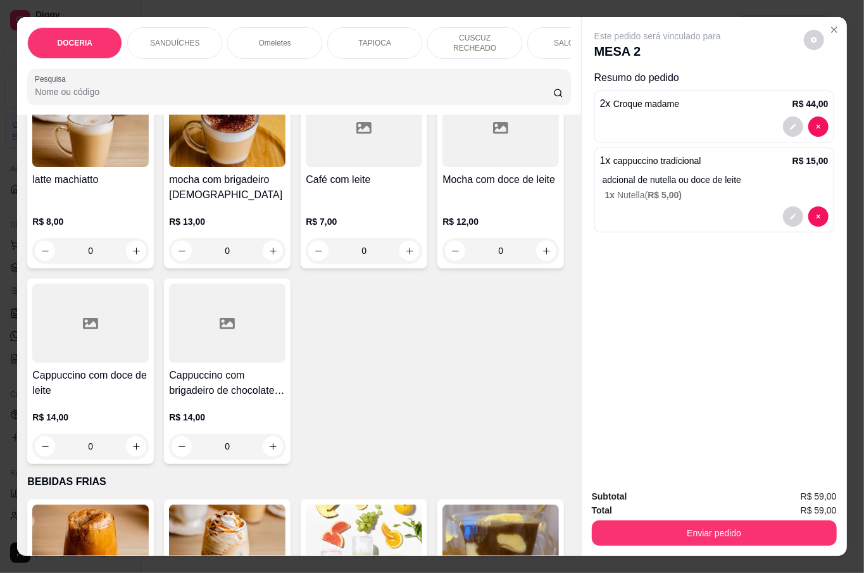
scroll to position [2278, 0]
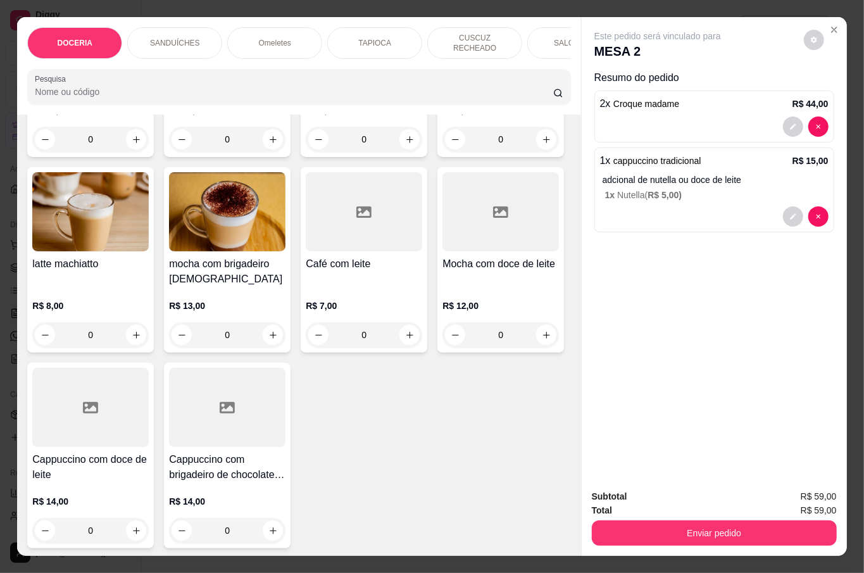
click at [404, 152] on div "0" at bounding box center [364, 139] width 116 height 25
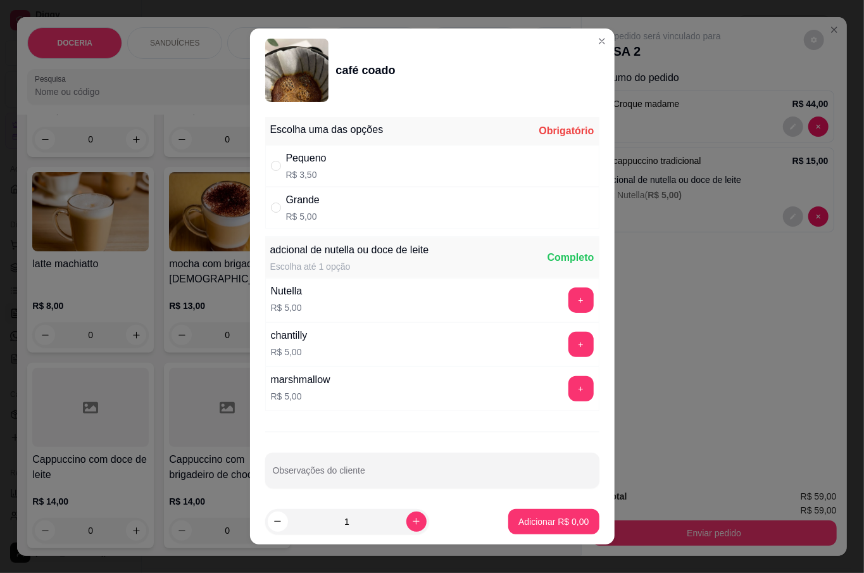
click at [300, 208] on div "Grande" at bounding box center [303, 199] width 34 height 15
radio input "true"
click at [555, 525] on p "Adicionar R$ 5,00" at bounding box center [553, 521] width 70 height 13
type input "1"
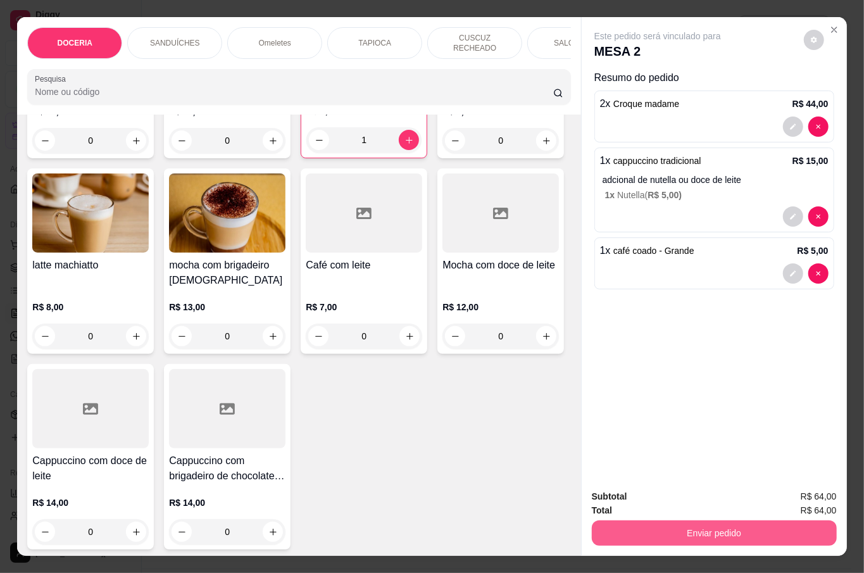
click at [702, 521] on button "Enviar pedido" at bounding box center [714, 532] width 245 height 25
click at [690, 492] on button "Não registrar e enviar pedido" at bounding box center [671, 496] width 132 height 24
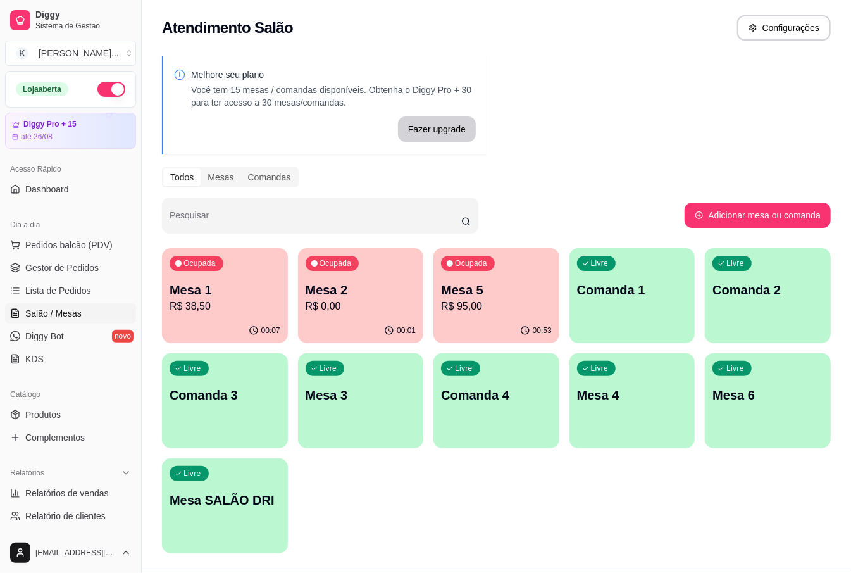
click at [471, 306] on p "R$ 95,00" at bounding box center [496, 306] width 111 height 15
click at [223, 289] on p "Mesa 1" at bounding box center [225, 290] width 111 height 18
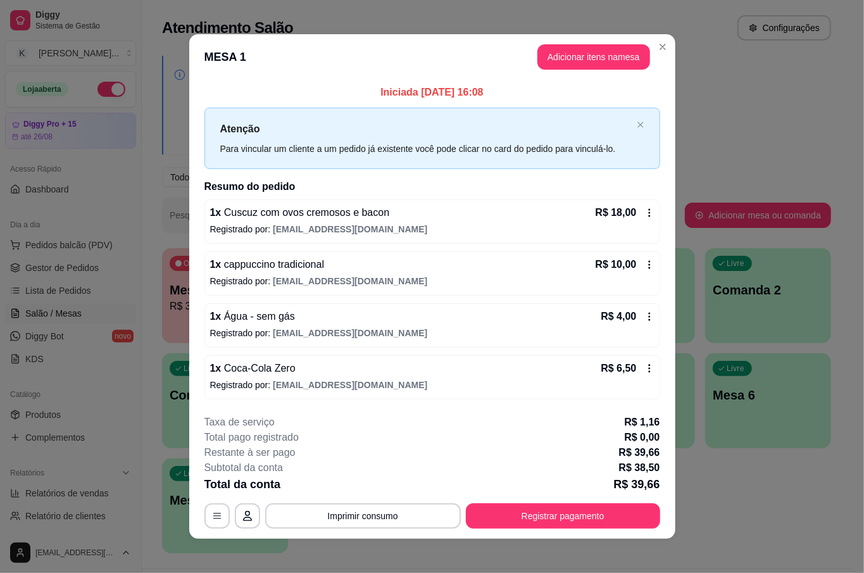
scroll to position [8, 0]
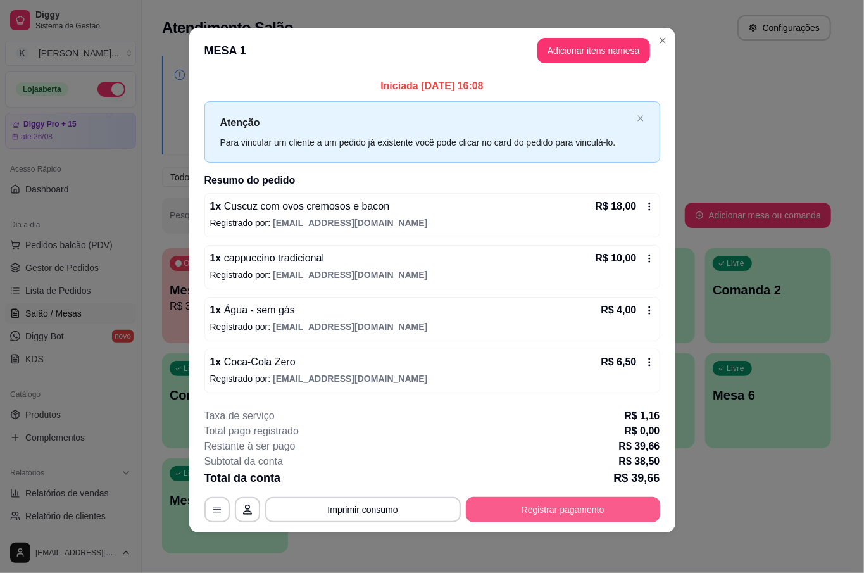
click at [556, 502] on button "Registrar pagamento" at bounding box center [563, 509] width 194 height 25
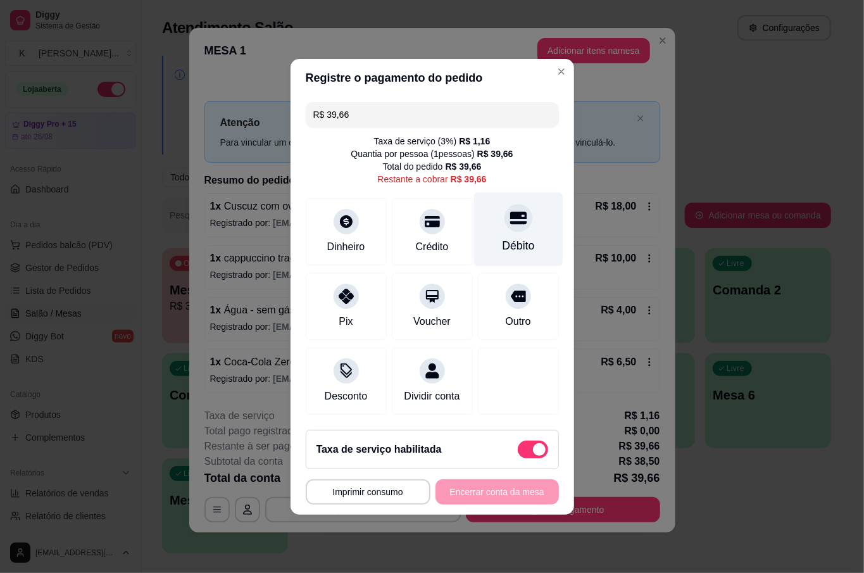
click at [502, 237] on div "Débito" at bounding box center [518, 245] width 32 height 16
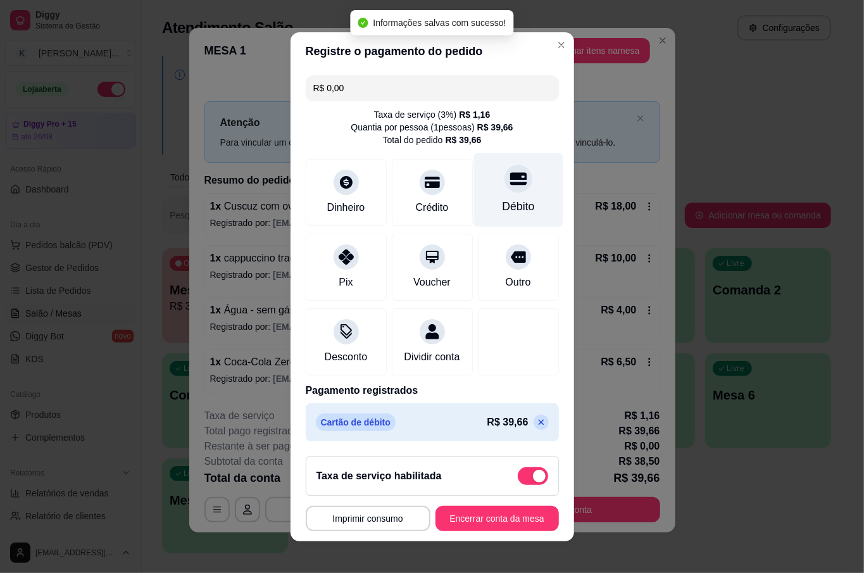
type input "R$ 0,00"
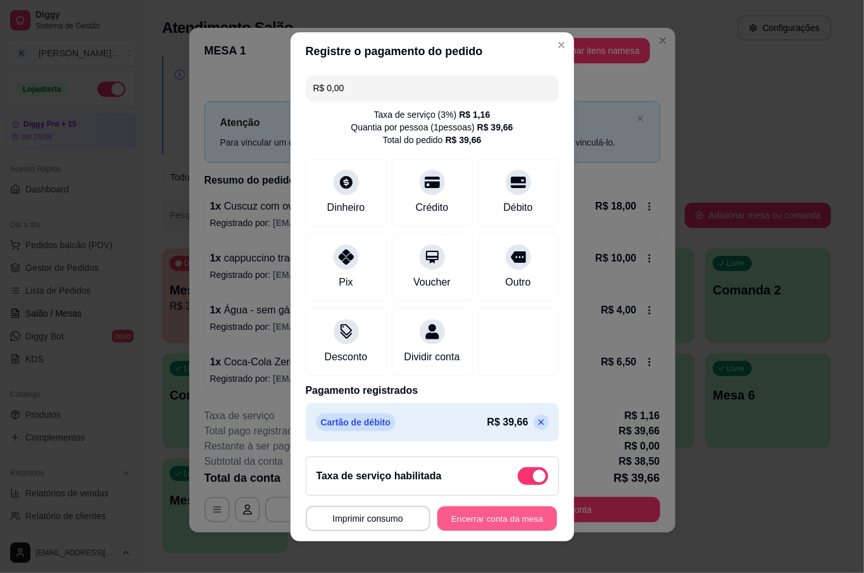
click at [489, 524] on button "Encerrar conta da mesa" at bounding box center [497, 518] width 120 height 25
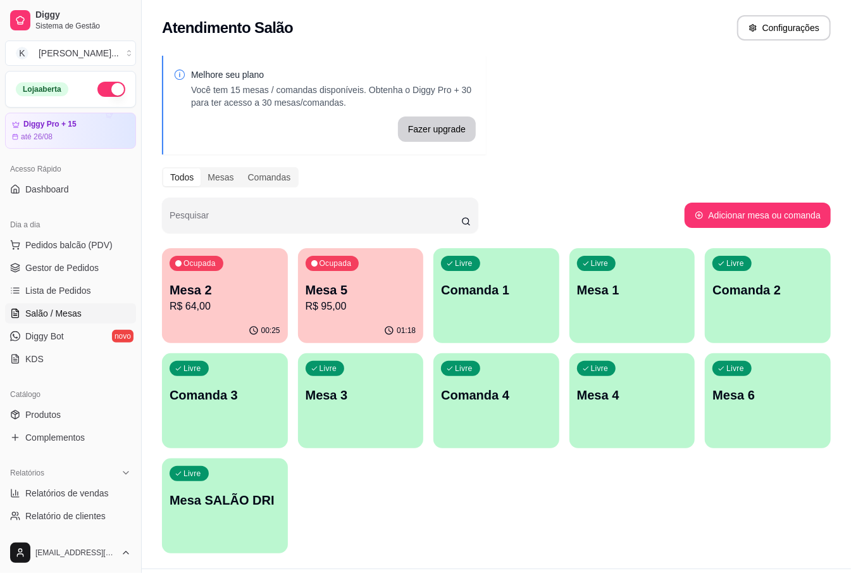
click at [390, 297] on p "Mesa 5" at bounding box center [361, 290] width 111 height 18
click at [752, 480] on div "Ocupada Mesa 2 R$ 64,00 00:26 Ocupada Mesa 5 R$ 95,00 01:18 Livre Comanda 1 Liv…" at bounding box center [496, 400] width 669 height 305
click at [806, 463] on div "Ocupada Mesa 2 R$ 64,00 00:26 Ocupada Mesa 5 R$ 95,00 01:18 Livre Comanda 1 Liv…" at bounding box center [496, 400] width 669 height 305
click at [353, 297] on div "Mesa 5 R$ 95,00" at bounding box center [361, 297] width 111 height 33
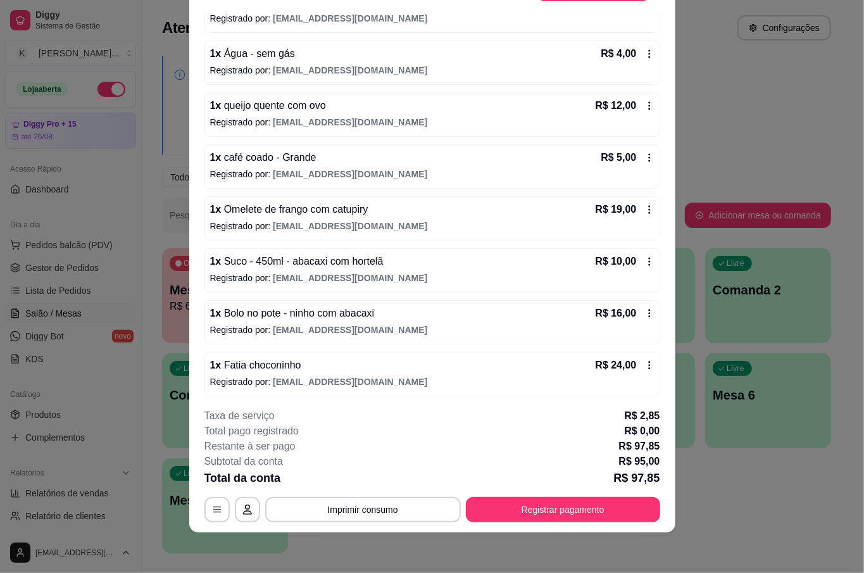
scroll to position [148, 0]
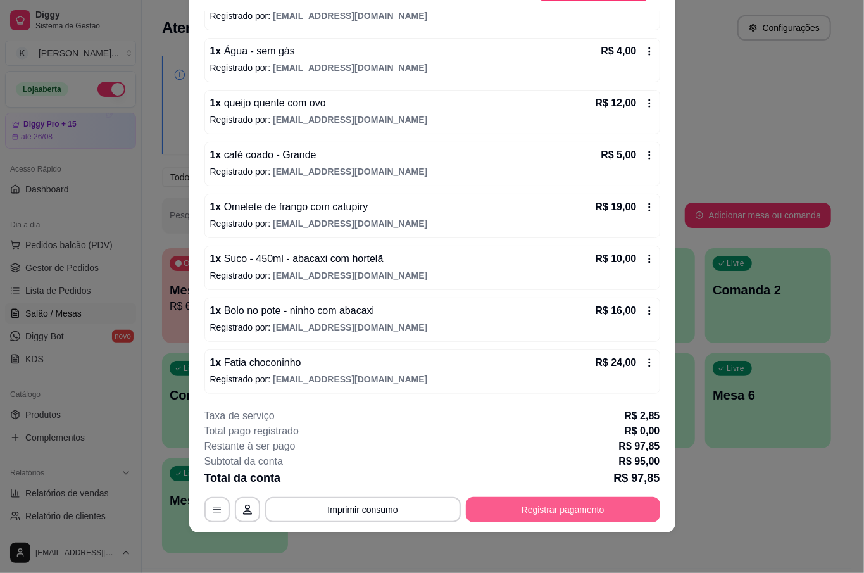
click at [603, 516] on button "Registrar pagamento" at bounding box center [563, 509] width 194 height 25
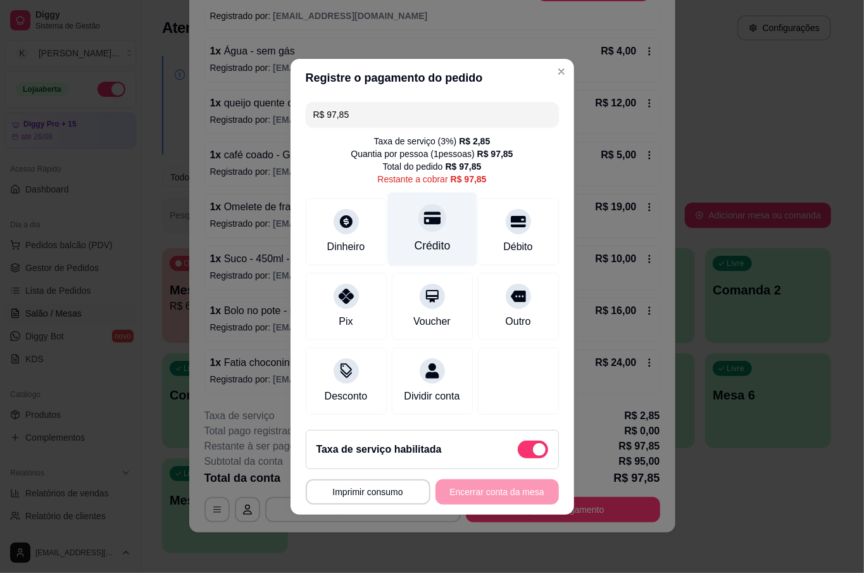
click at [416, 228] on div "Crédito" at bounding box center [431, 229] width 89 height 74
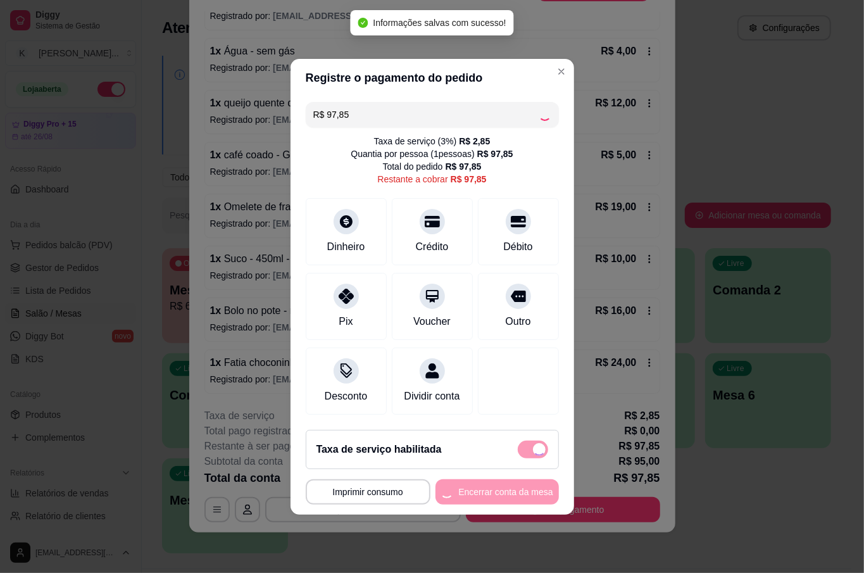
type input "R$ 0,00"
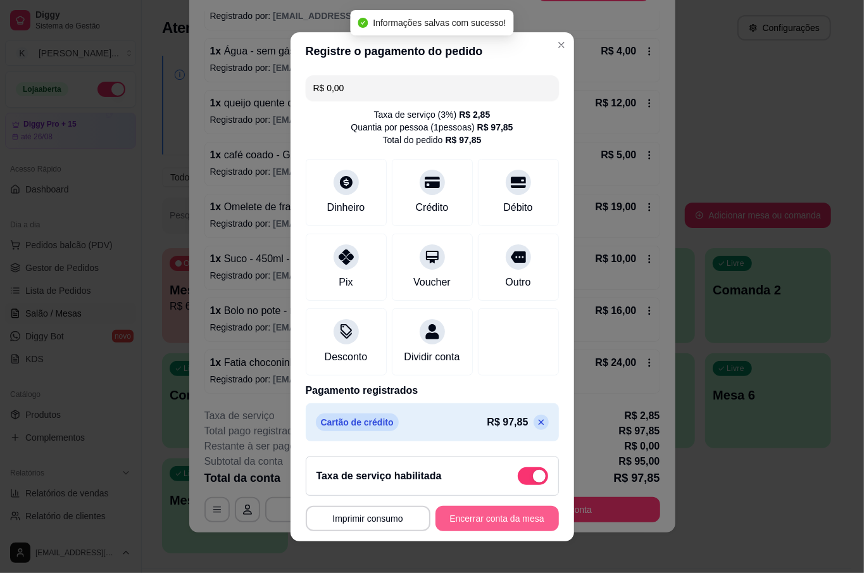
click at [497, 518] on button "Encerrar conta da mesa" at bounding box center [496, 518] width 123 height 25
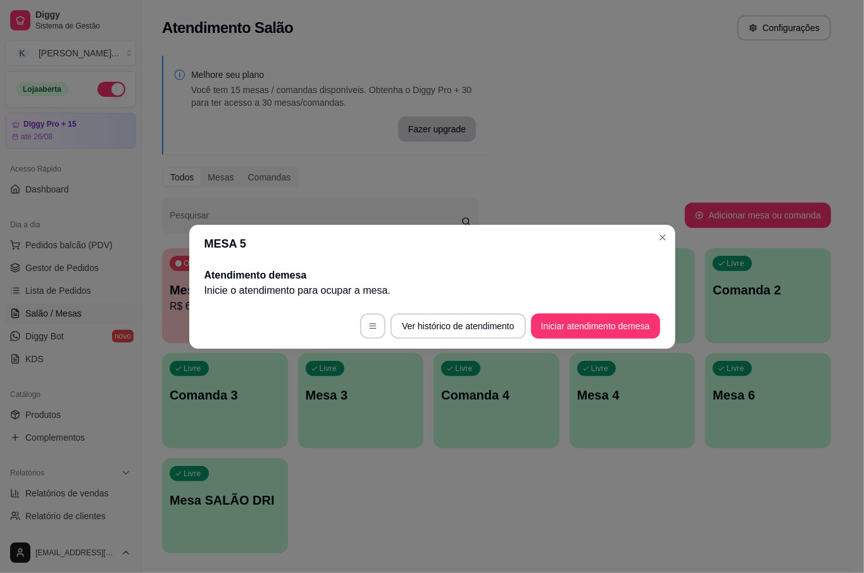
scroll to position [0, 0]
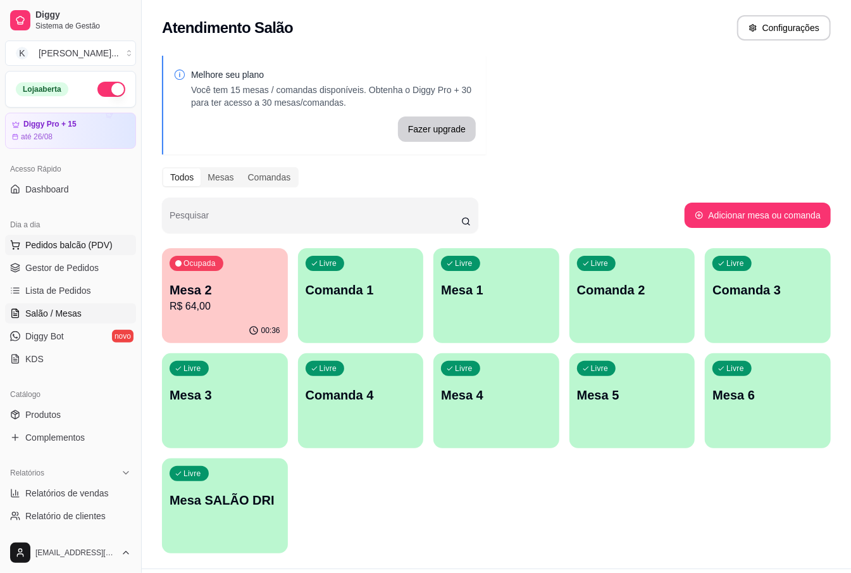
click at [84, 240] on span "Pedidos balcão (PDV)" at bounding box center [68, 245] width 87 height 13
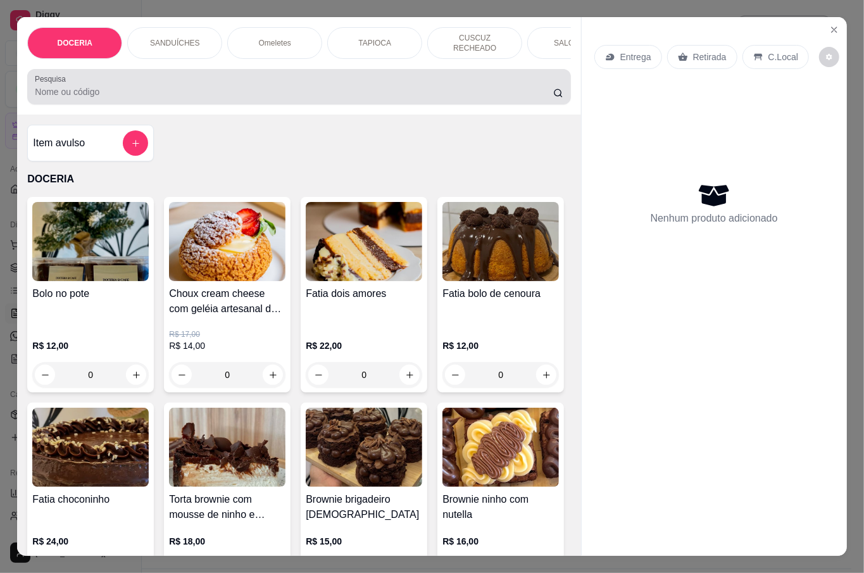
click at [237, 74] on div at bounding box center [299, 86] width 528 height 25
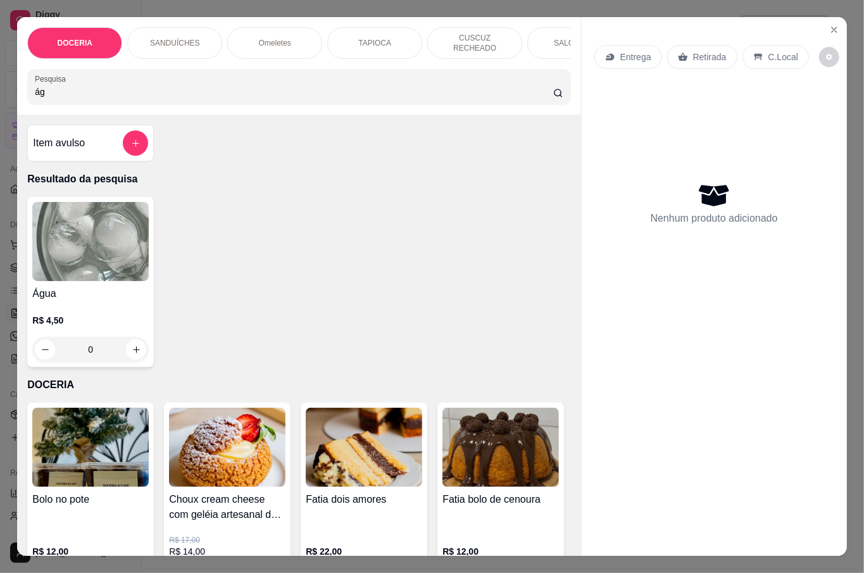
type input "ág"
click at [79, 315] on p "R$ 4,50" at bounding box center [90, 320] width 116 height 13
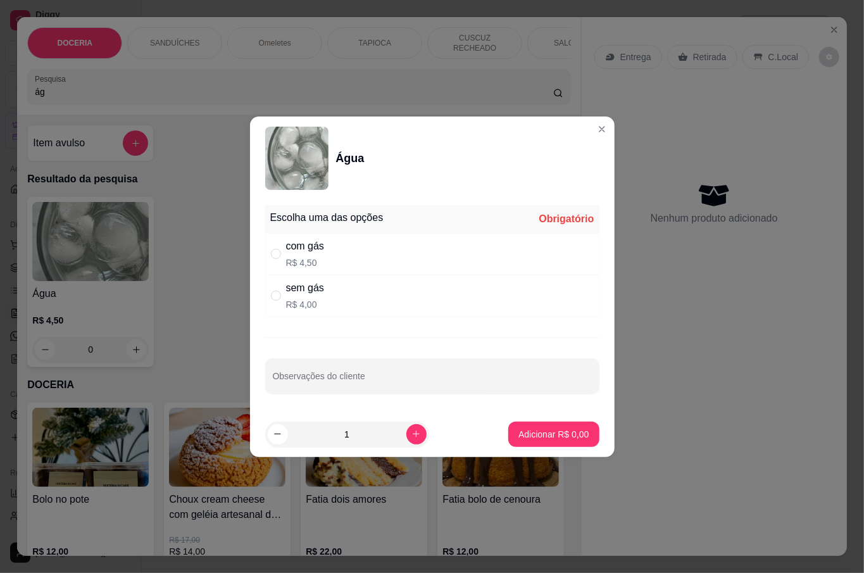
click at [342, 297] on div "sem gás R$ 4,00" at bounding box center [432, 296] width 334 height 42
radio input "true"
click at [528, 432] on p "Adicionar R$ 4,00" at bounding box center [553, 434] width 70 height 13
type input "1"
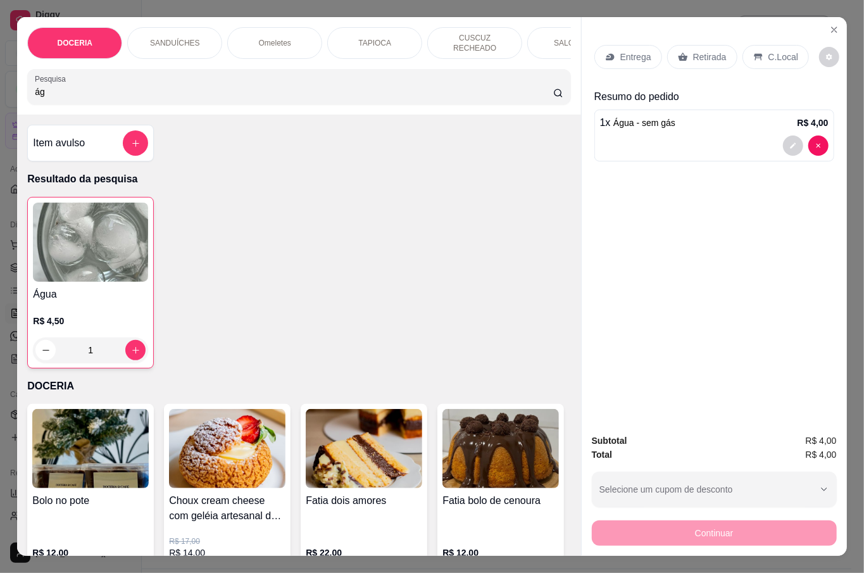
click at [751, 45] on div "C.Local" at bounding box center [775, 57] width 66 height 24
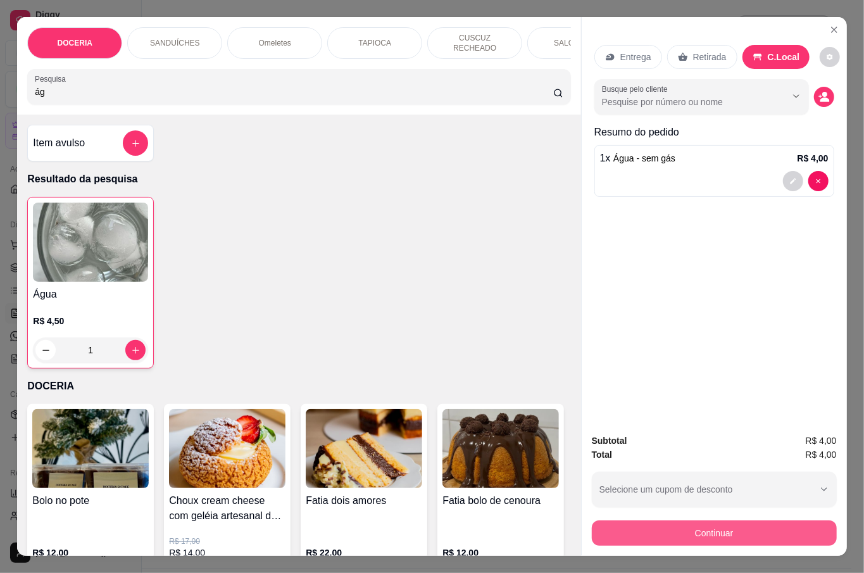
click at [709, 520] on button "Continuar" at bounding box center [714, 532] width 245 height 25
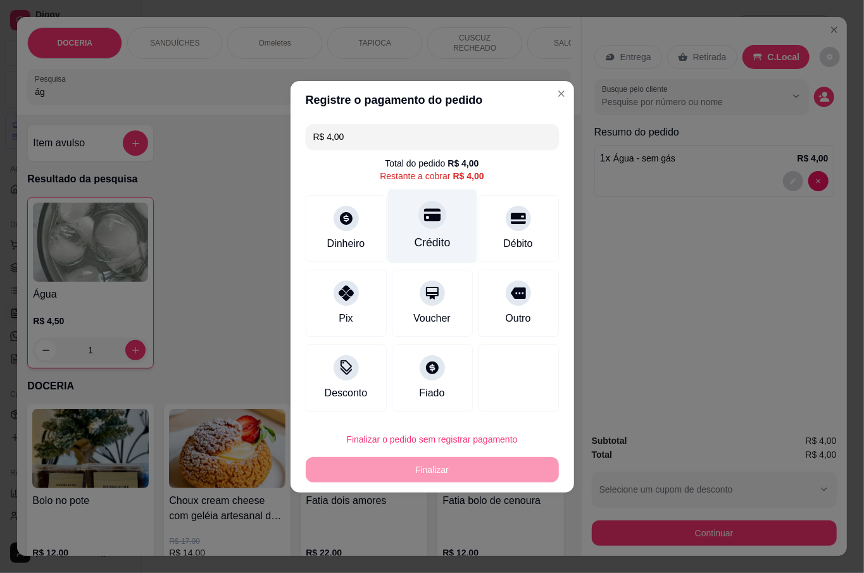
click at [418, 237] on div "Crédito" at bounding box center [432, 242] width 36 height 16
type input "R$ 0,00"
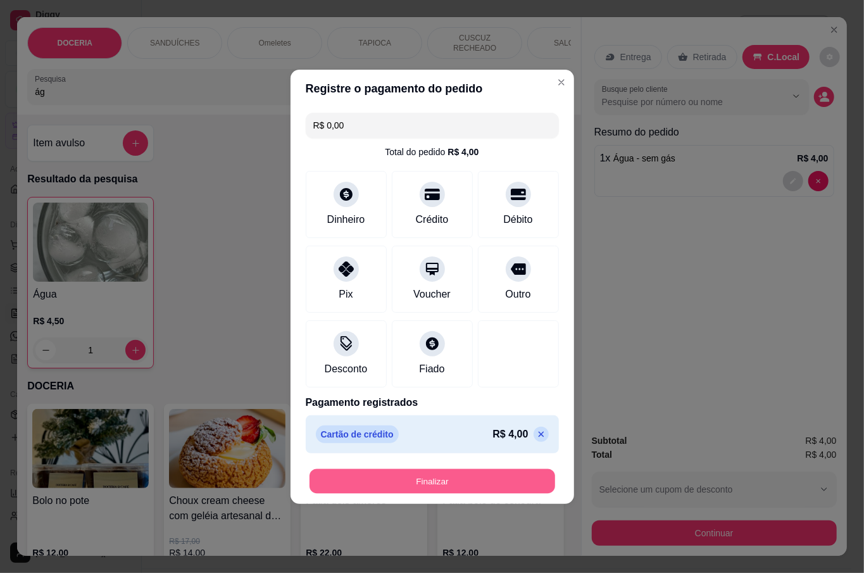
click at [481, 478] on button "Finalizar" at bounding box center [432, 480] width 246 height 25
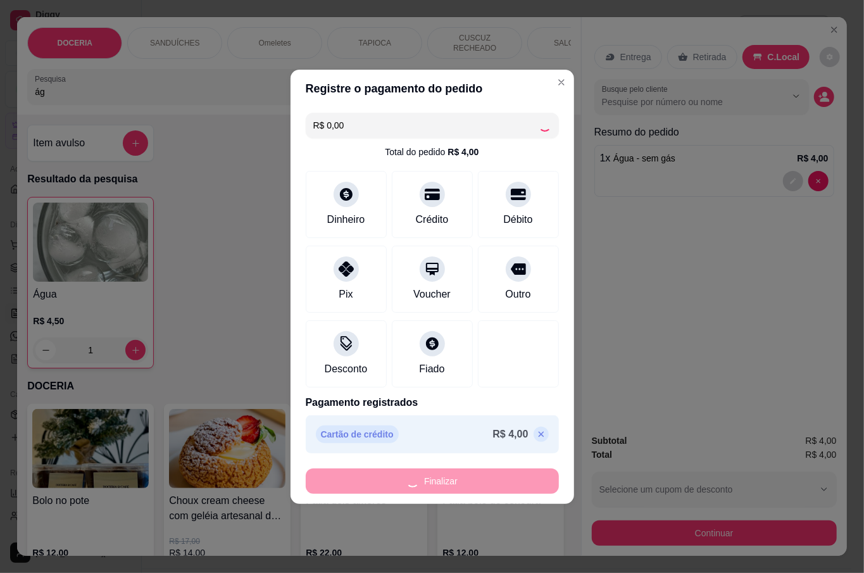
type input "0"
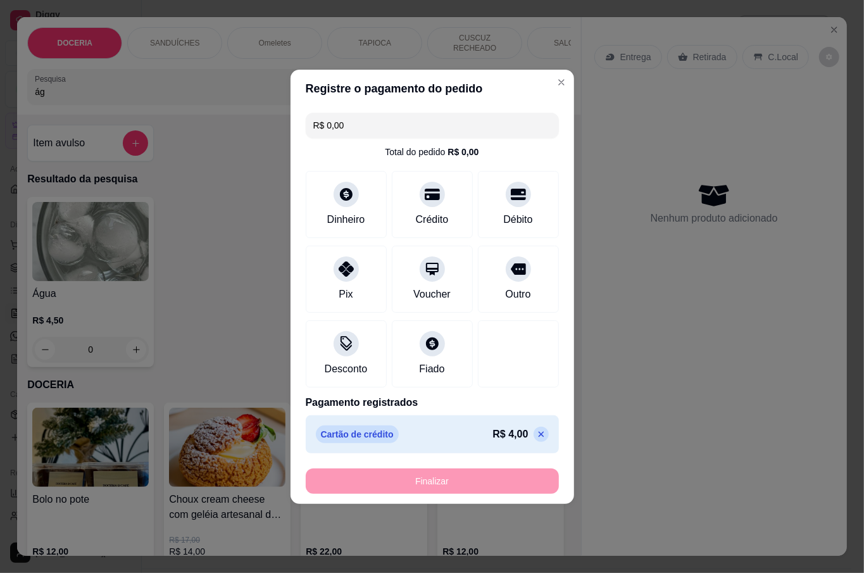
type input "-R$ 4,00"
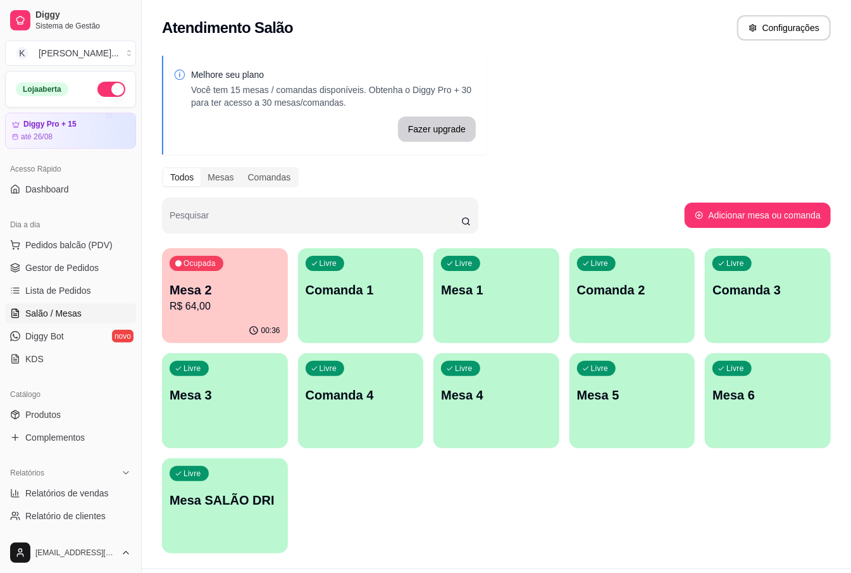
click at [484, 477] on div "Ocupada Mesa 2 R$ 64,00 00:36 Livre Comanda 1 Livre Mesa 1 Livre Comanda 2 Livr…" at bounding box center [496, 400] width 669 height 305
click at [222, 307] on p "R$ 64,00" at bounding box center [225, 306] width 111 height 15
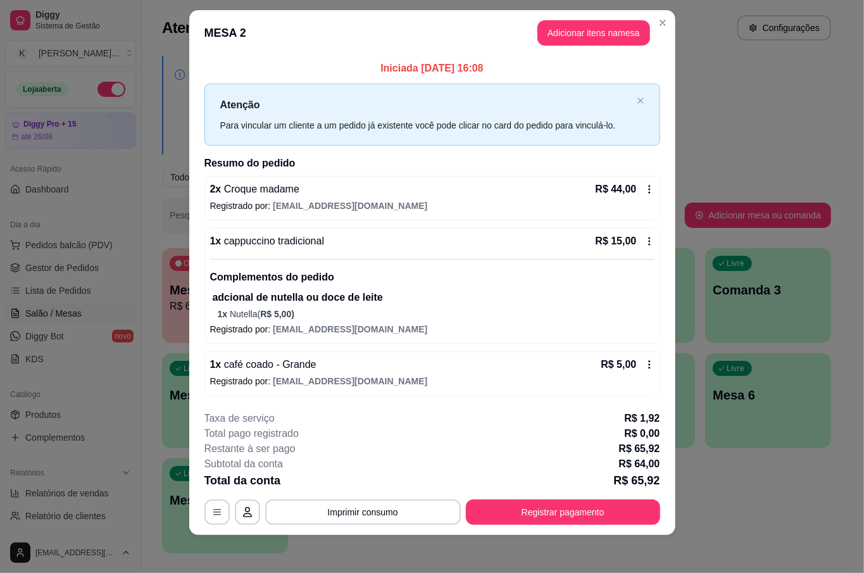
scroll to position [16, 0]
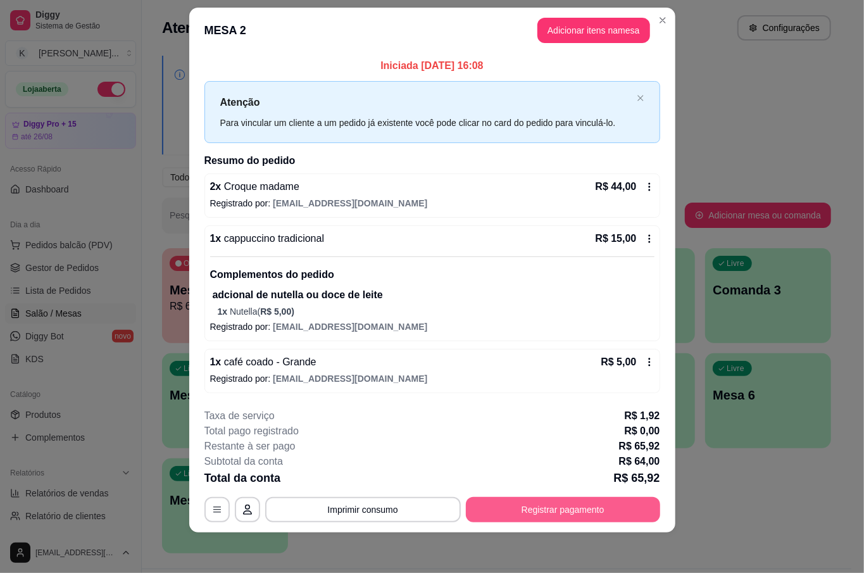
click at [606, 508] on button "Registrar pagamento" at bounding box center [563, 509] width 194 height 25
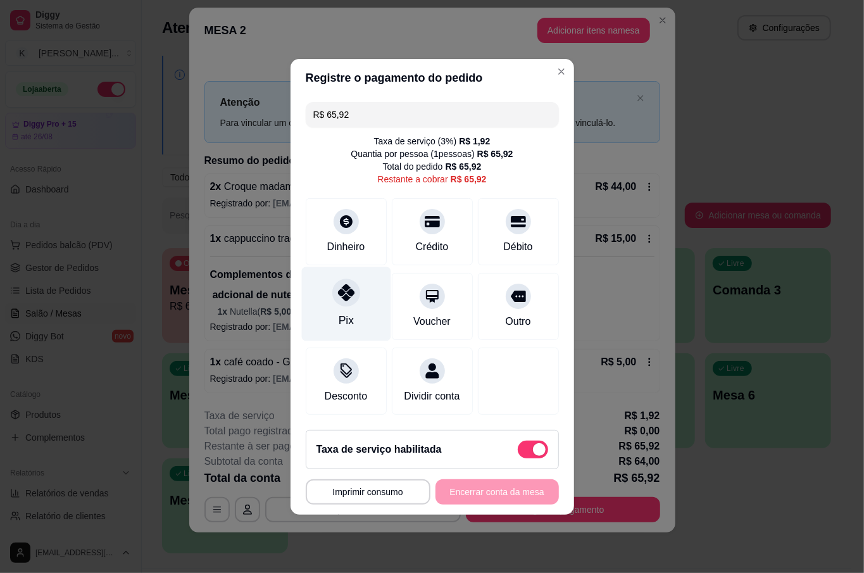
click at [356, 287] on div at bounding box center [346, 292] width 28 height 28
type input "R$ 0,00"
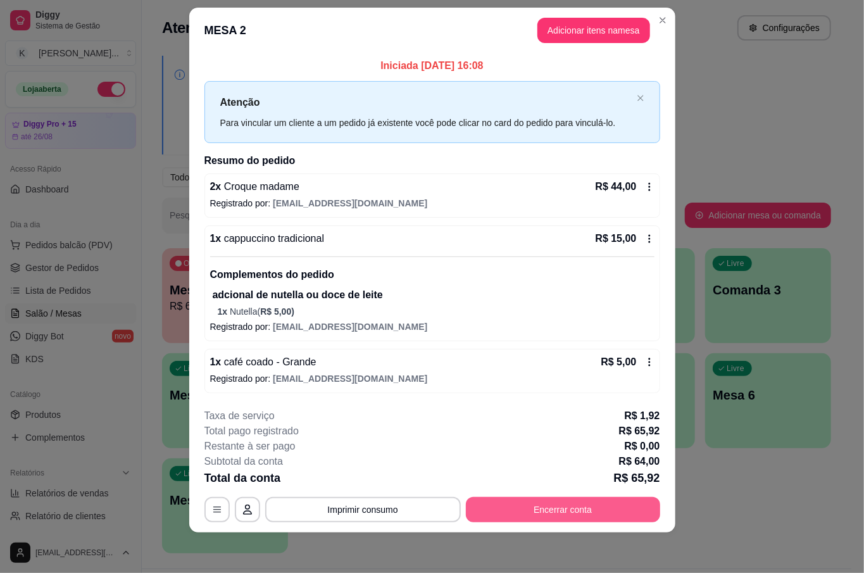
click at [560, 507] on button "Encerrar conta" at bounding box center [563, 509] width 194 height 25
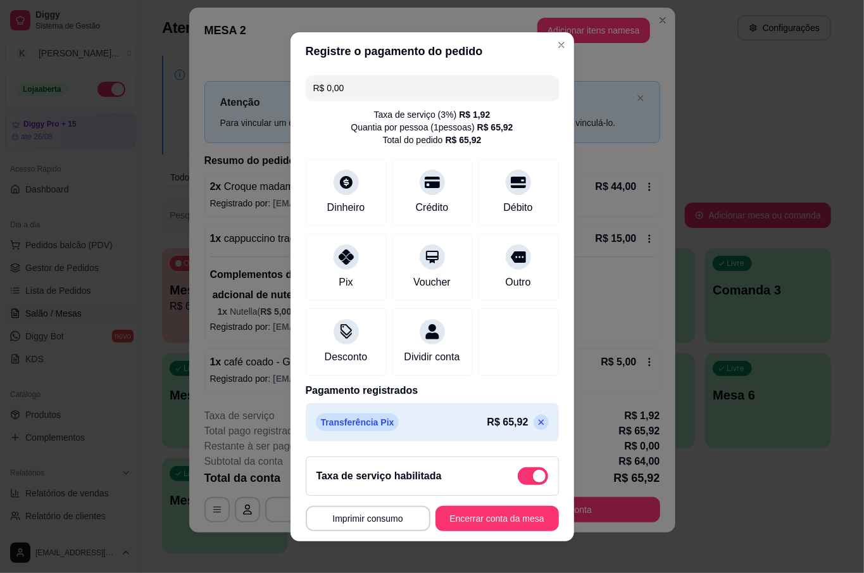
scroll to position [10, 0]
click at [471, 522] on button "Encerrar conta da mesa" at bounding box center [496, 518] width 123 height 25
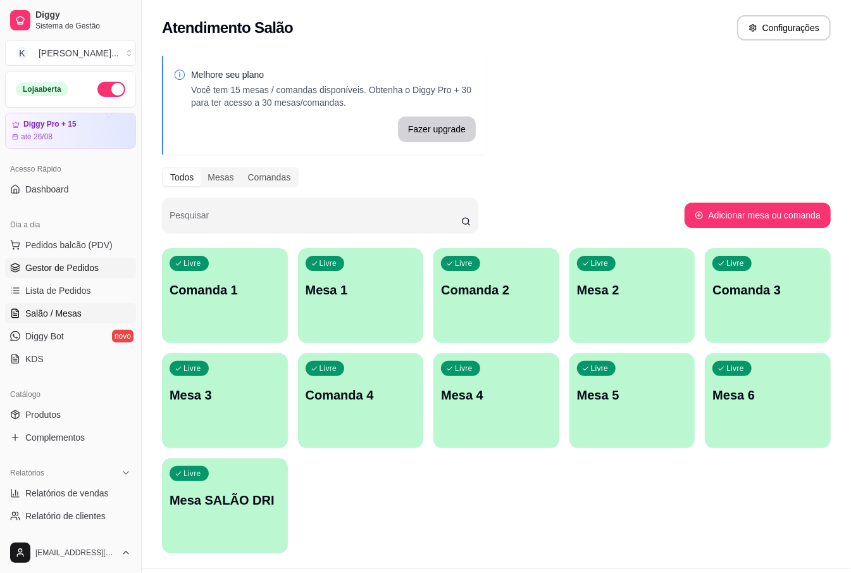
click at [53, 265] on span "Gestor de Pedidos" at bounding box center [61, 267] width 73 height 13
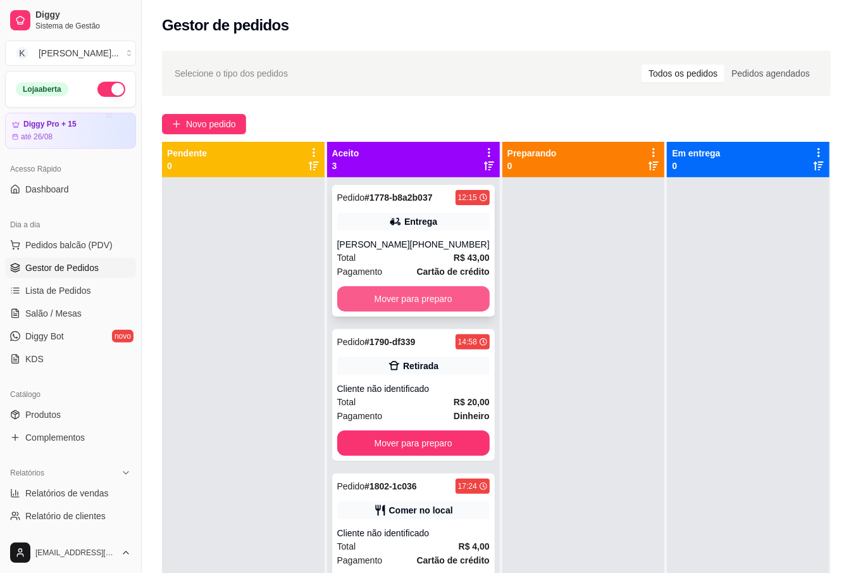
click at [427, 301] on button "Mover para preparo" at bounding box center [413, 298] width 153 height 25
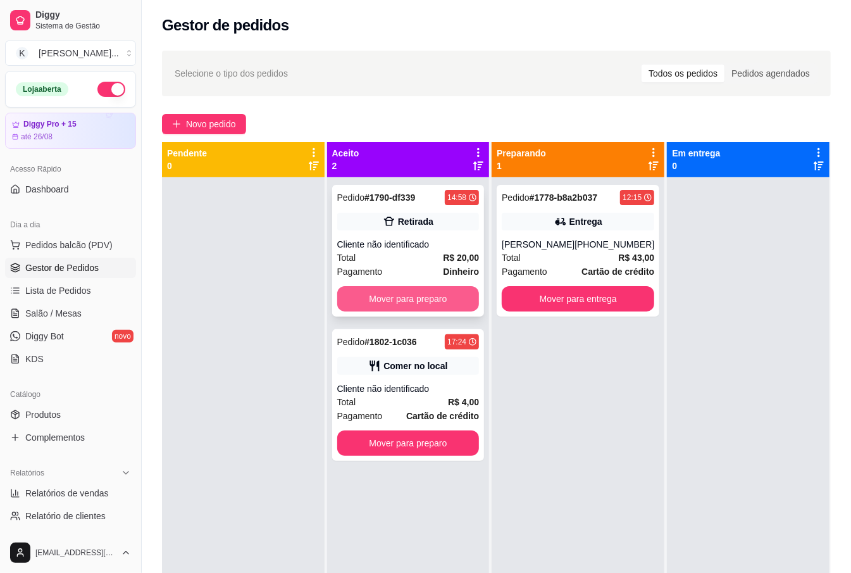
click at [456, 299] on button "Mover para preparo" at bounding box center [408, 298] width 142 height 25
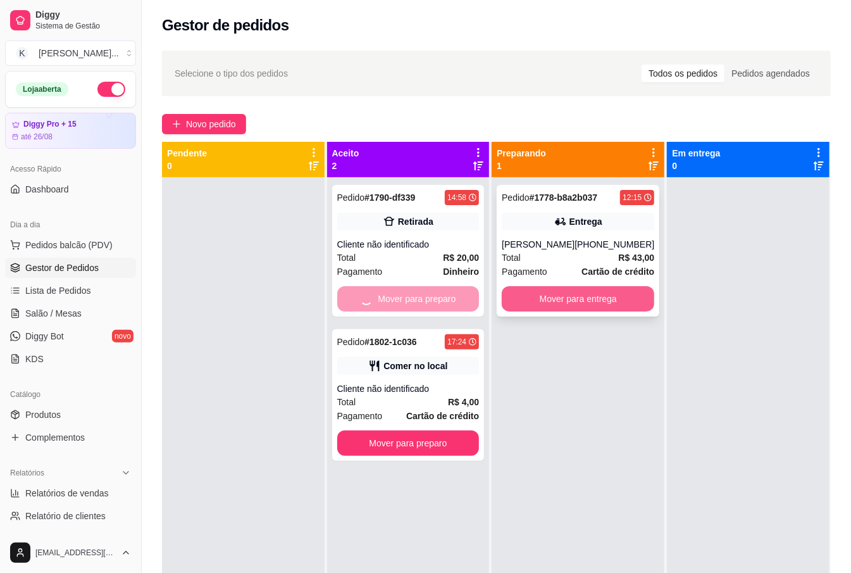
click at [542, 297] on button "Mover para entrega" at bounding box center [578, 298] width 153 height 25
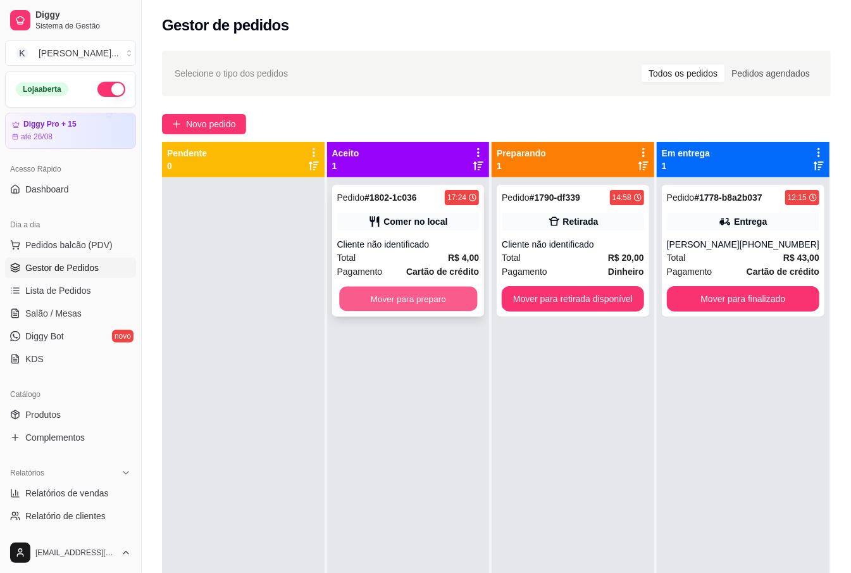
click at [461, 302] on button "Mover para preparo" at bounding box center [408, 299] width 138 height 25
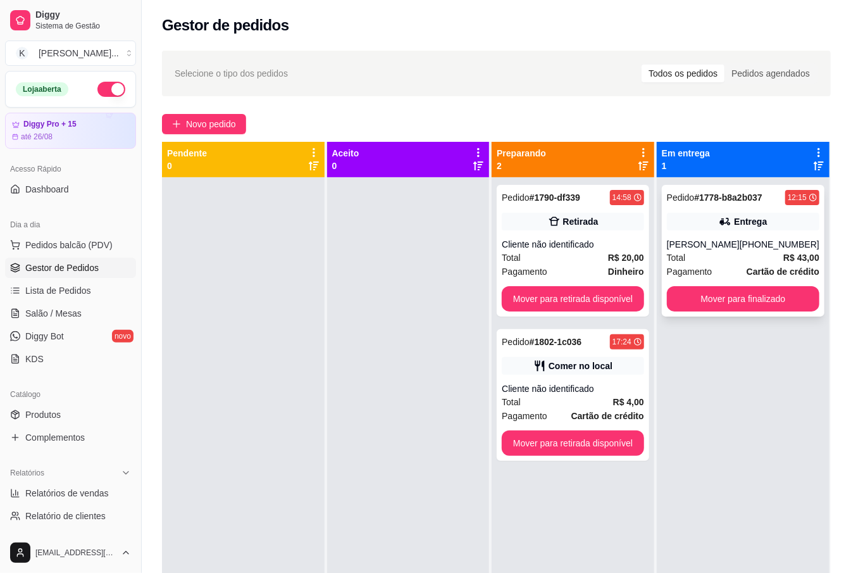
click at [747, 272] on strong "Cartão de crédito" at bounding box center [783, 271] width 73 height 10
click at [716, 299] on button "Mover para finalizado" at bounding box center [743, 298] width 153 height 25
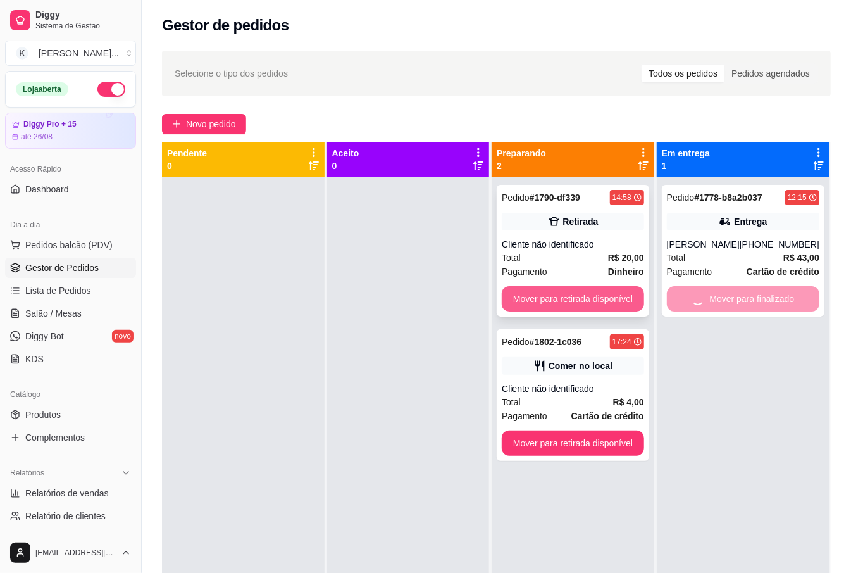
click at [610, 296] on button "Mover para retirada disponível" at bounding box center [573, 298] width 142 height 25
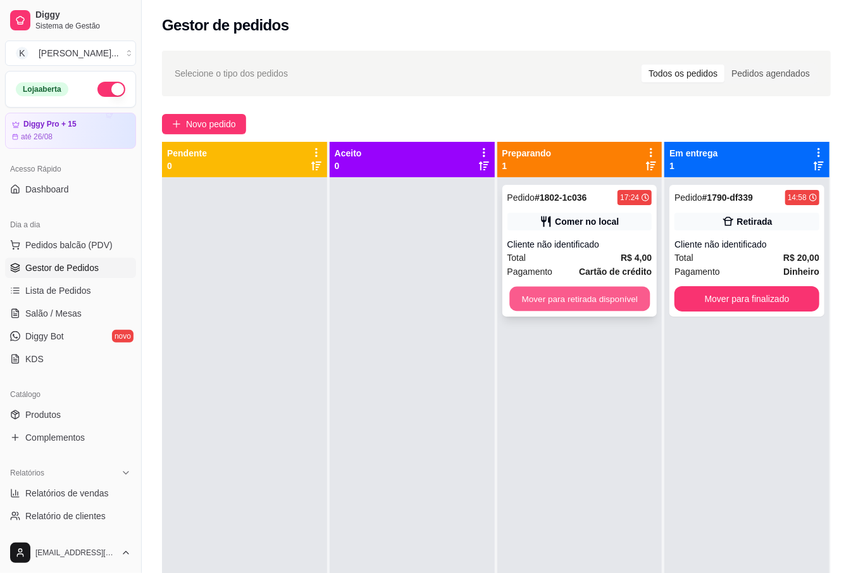
click at [636, 299] on button "Mover para retirada disponível" at bounding box center [579, 299] width 140 height 25
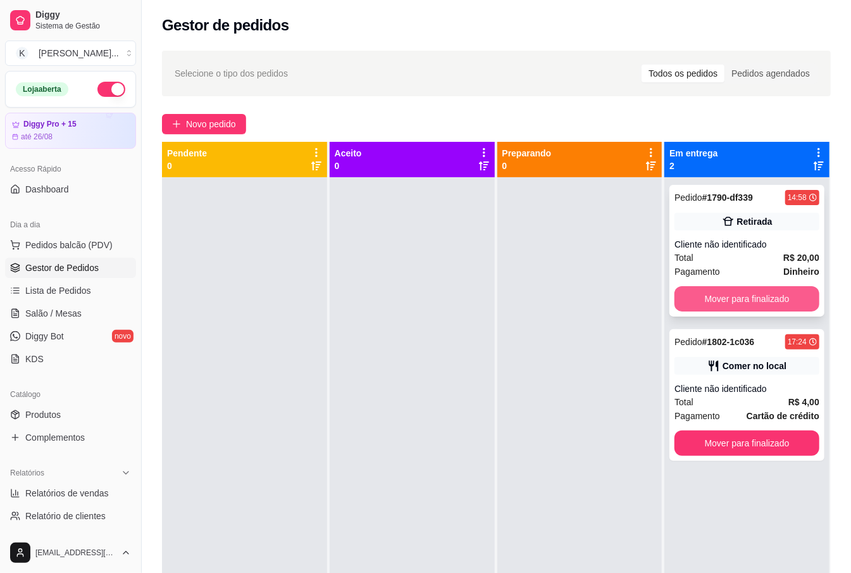
click at [715, 301] on button "Mover para finalizado" at bounding box center [747, 298] width 145 height 25
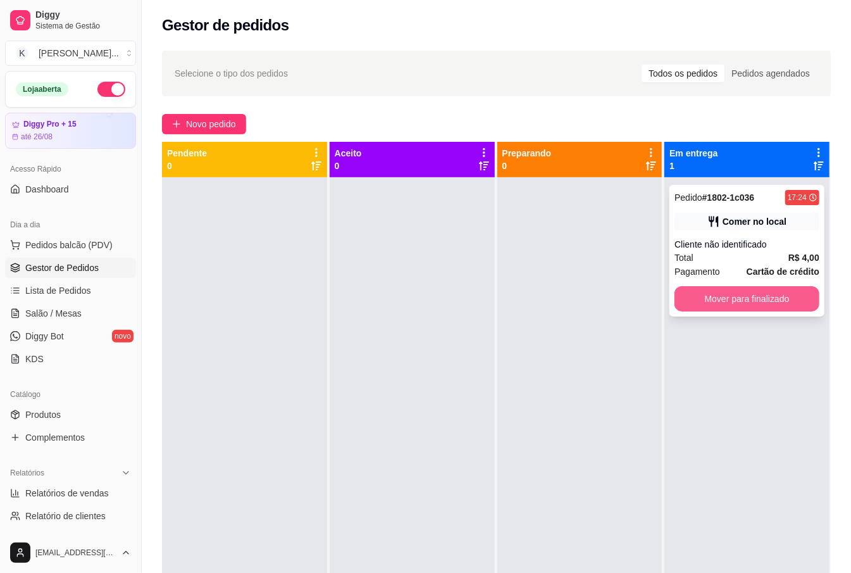
click at [750, 299] on button "Mover para finalizado" at bounding box center [747, 298] width 145 height 25
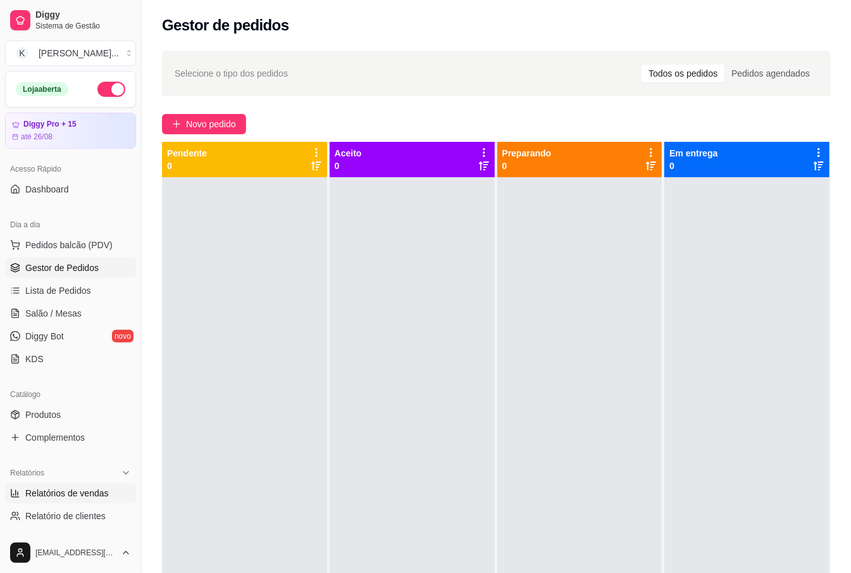
click at [84, 495] on span "Relatórios de vendas" at bounding box center [67, 493] width 84 height 13
select select "ALL"
select select "0"
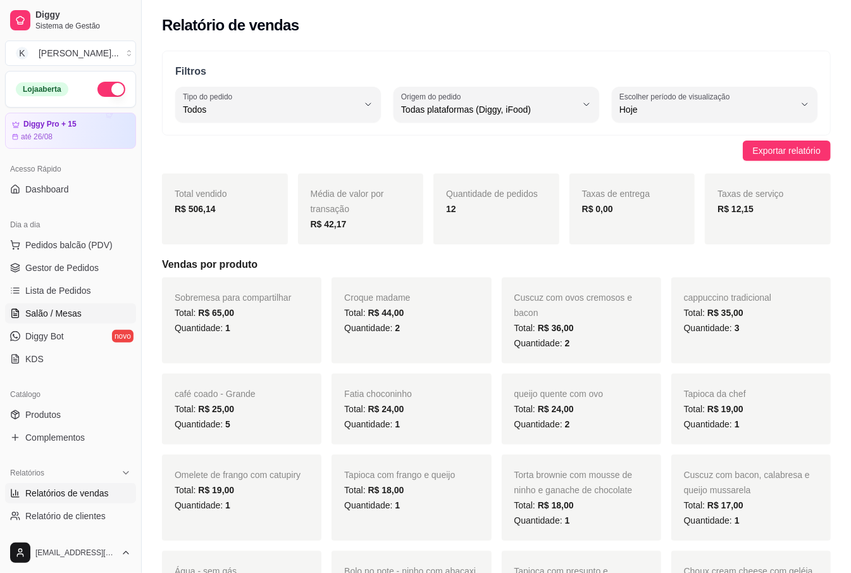
click at [65, 306] on link "Salão / Mesas" at bounding box center [70, 313] width 131 height 20
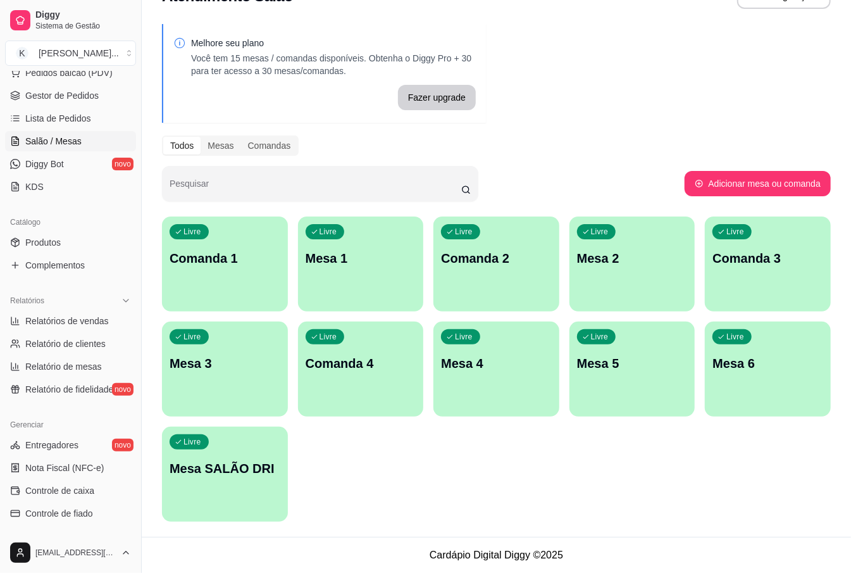
scroll to position [338, 0]
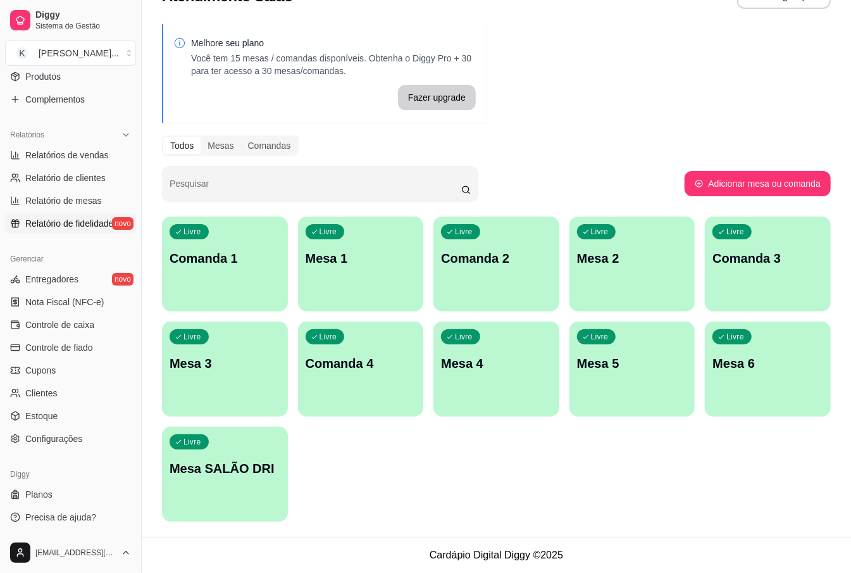
click at [97, 233] on link "Relatório de fidelidade novo" at bounding box center [70, 223] width 131 height 20
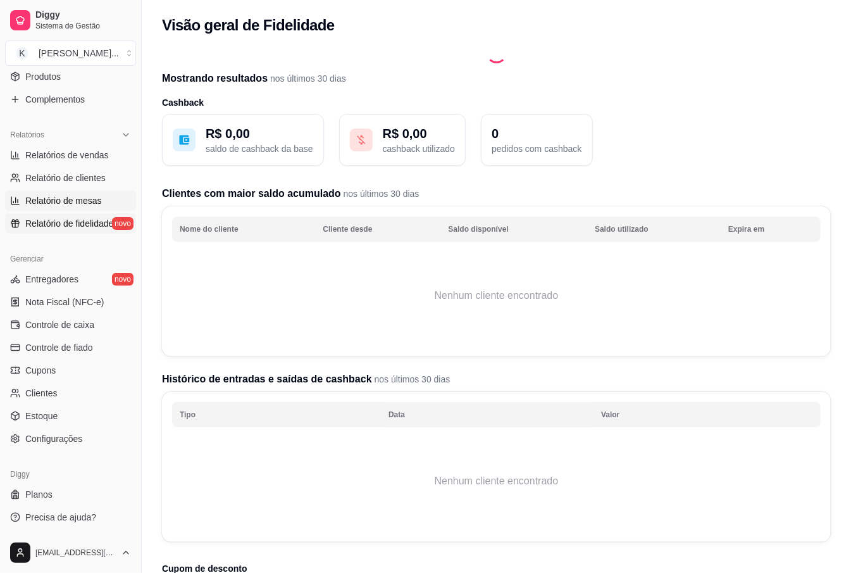
click at [49, 199] on span "Relatório de mesas" at bounding box center [63, 200] width 77 height 13
select select "TOTAL_OF_ORDERS"
select select "7"
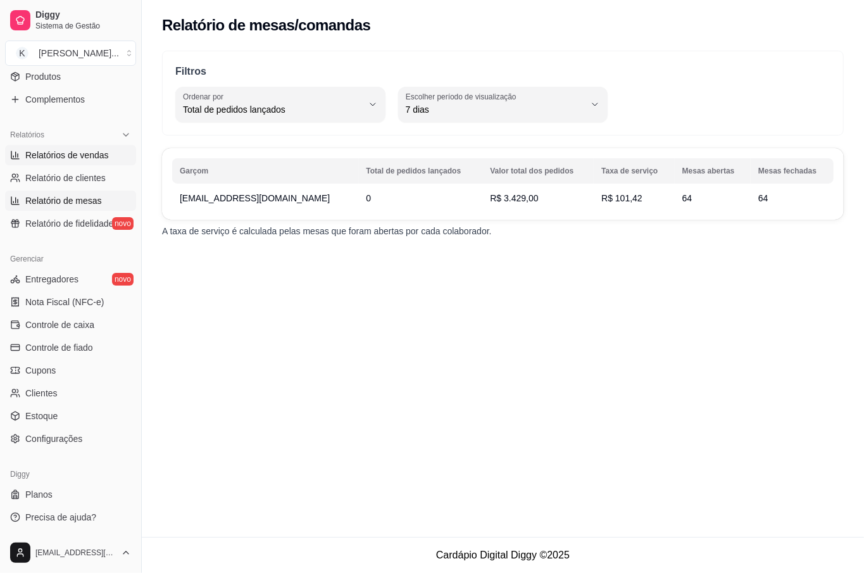
click at [81, 163] on link "Relatórios de vendas" at bounding box center [70, 155] width 131 height 20
select select "ALL"
select select "0"
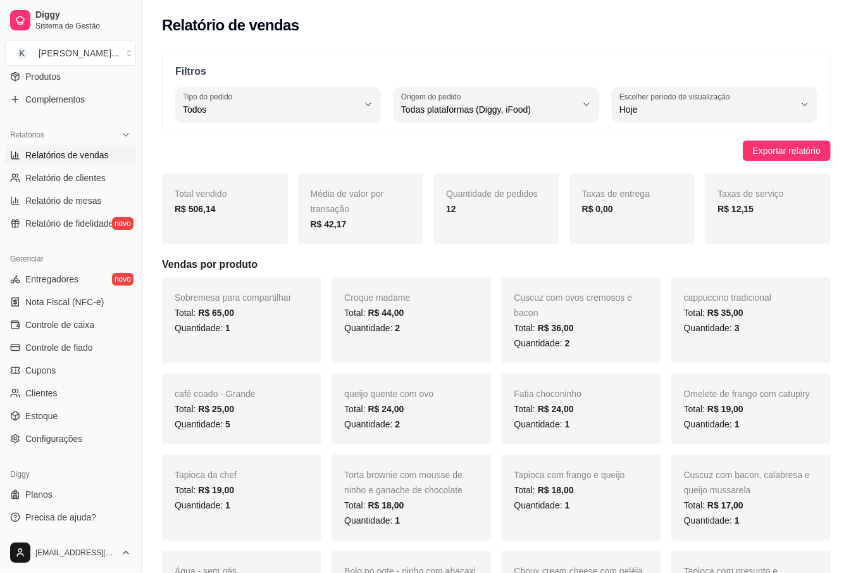
click at [107, 153] on span "Relatórios de vendas" at bounding box center [67, 155] width 84 height 13
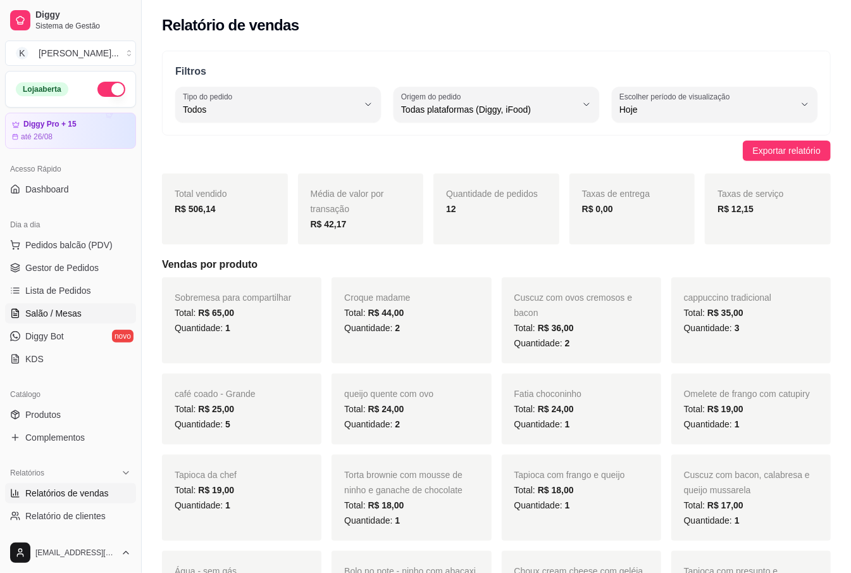
click at [59, 317] on span "Salão / Mesas" at bounding box center [53, 313] width 56 height 13
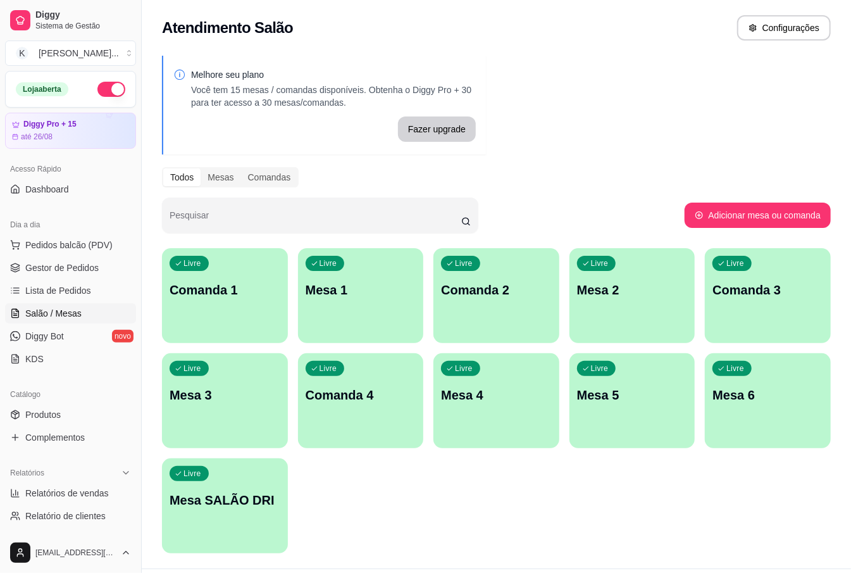
click at [221, 279] on div "Livre Comanda 1" at bounding box center [225, 288] width 126 height 80
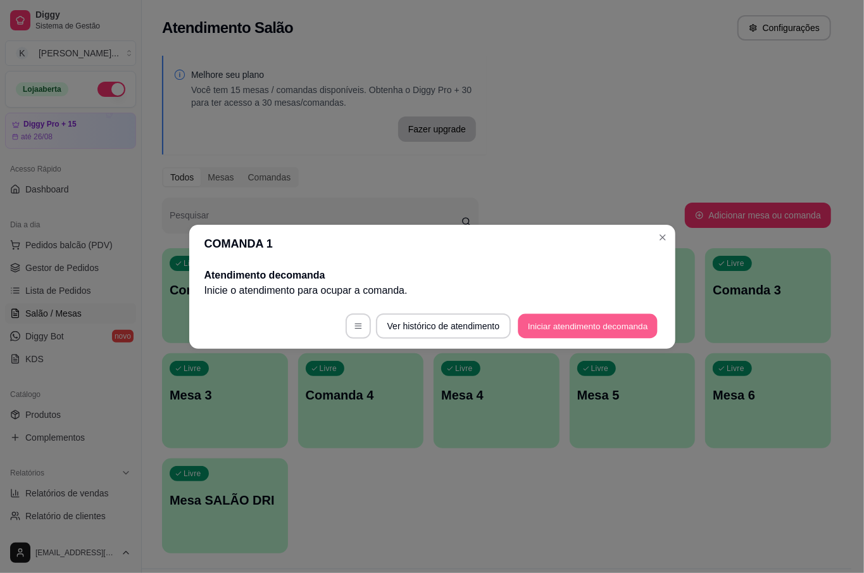
click at [566, 314] on button "Iniciar atendimento de comanda" at bounding box center [588, 325] width 140 height 25
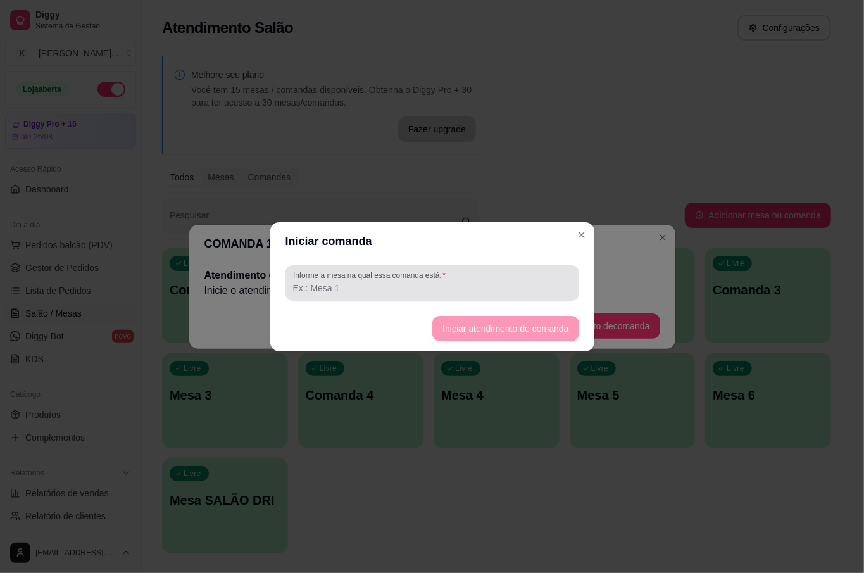
click at [392, 292] on input "Informe a mesa na qual essa comanda está." at bounding box center [432, 288] width 278 height 13
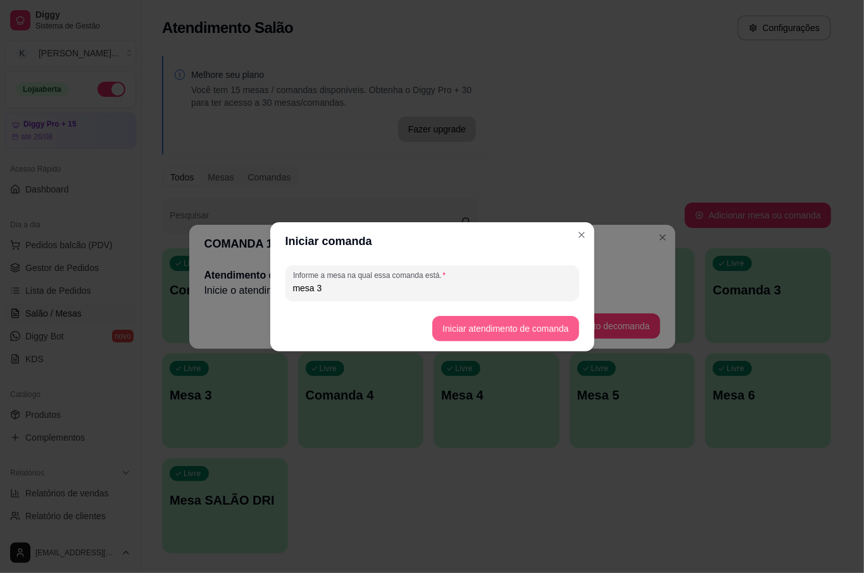
type input "mesa 3"
click at [459, 346] on footer "Iniciar atendimento de comanda" at bounding box center [432, 329] width 324 height 46
click at [461, 332] on button "Iniciar atendimento de comanda" at bounding box center [505, 328] width 146 height 25
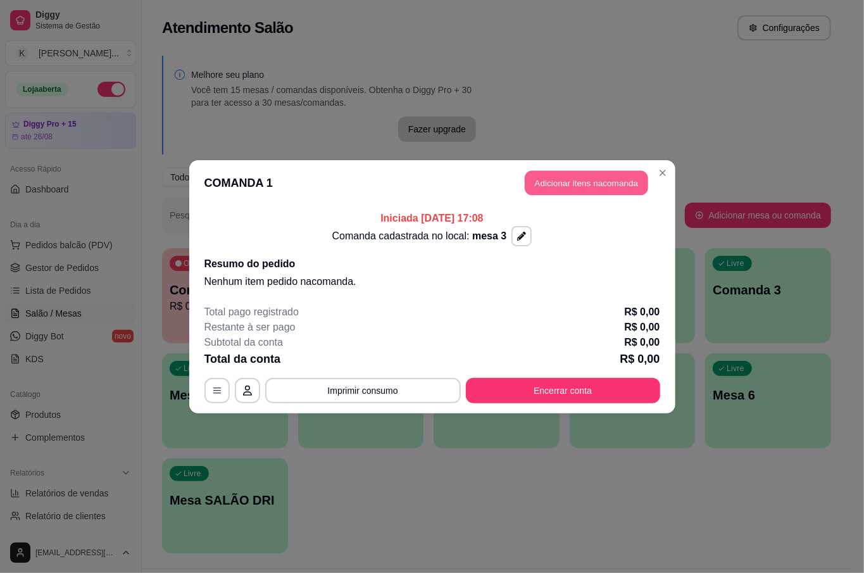
click at [596, 185] on button "Adicionar itens na comanda" at bounding box center [586, 182] width 123 height 25
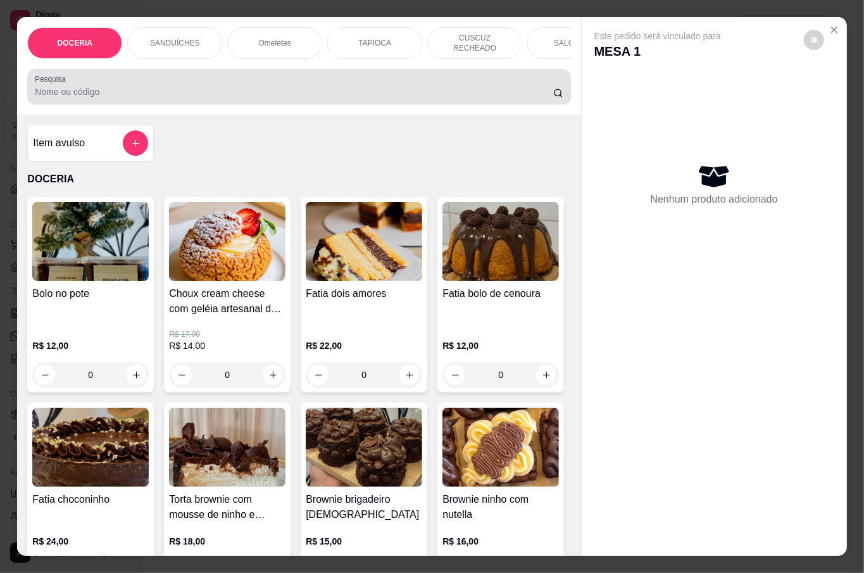
click at [201, 85] on input "Pesquisa" at bounding box center [294, 91] width 518 height 13
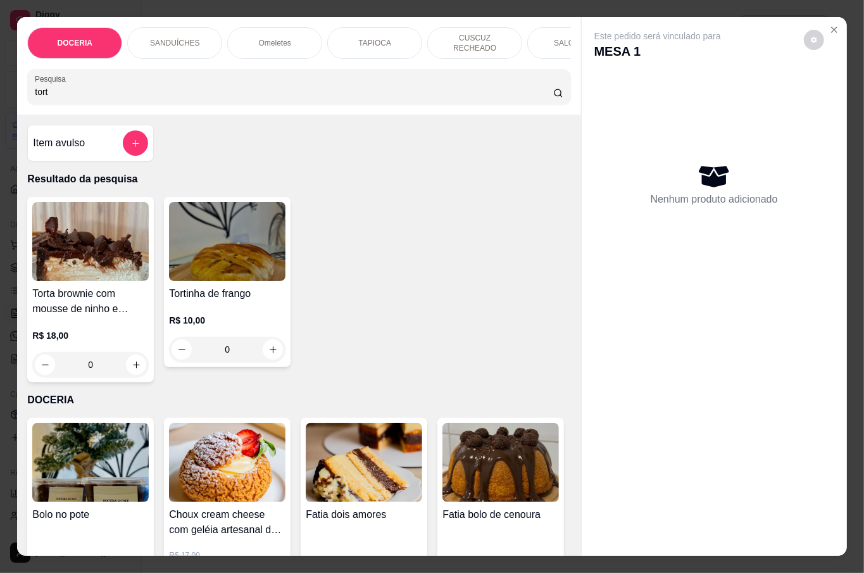
type input "tort"
click at [269, 332] on div "R$ 10,00 0" at bounding box center [227, 338] width 116 height 48
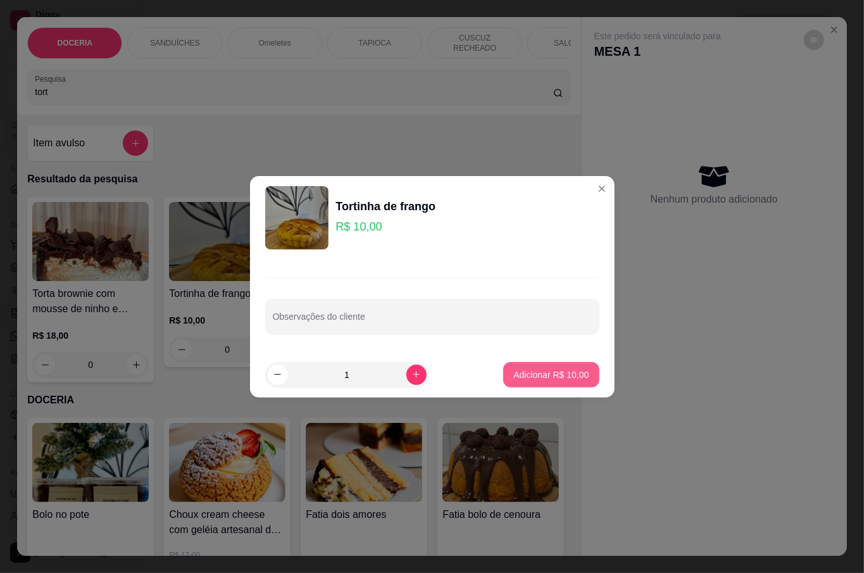
click at [523, 371] on p "Adicionar R$ 10,00" at bounding box center [550, 374] width 75 height 13
type input "1"
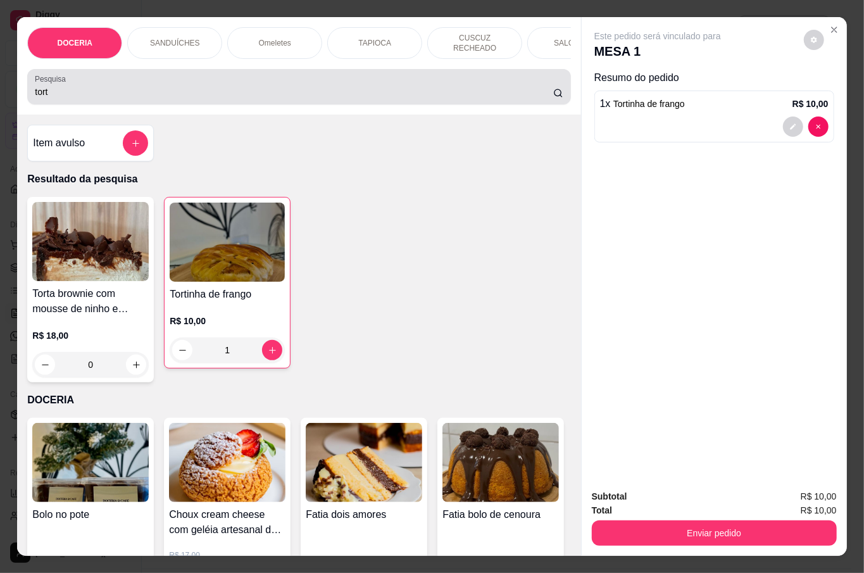
click at [189, 74] on div "tort" at bounding box center [299, 86] width 528 height 25
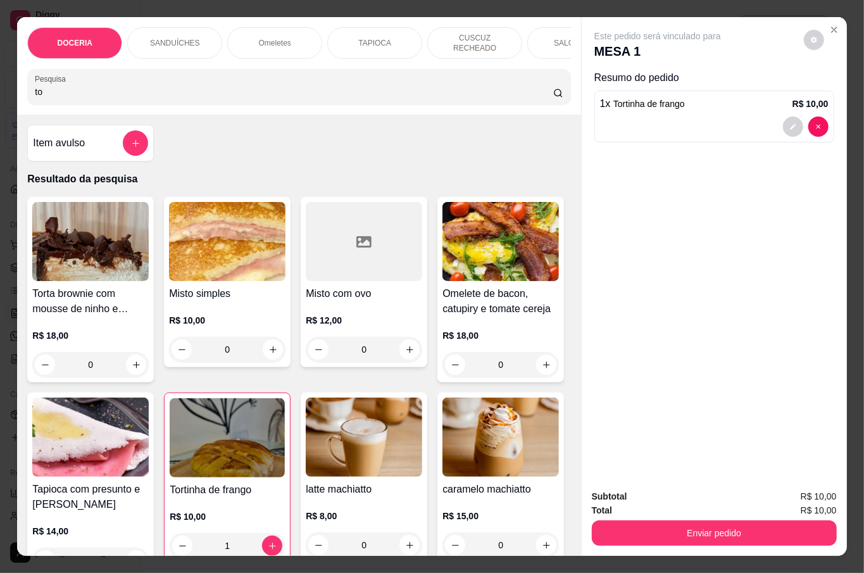
type input "t"
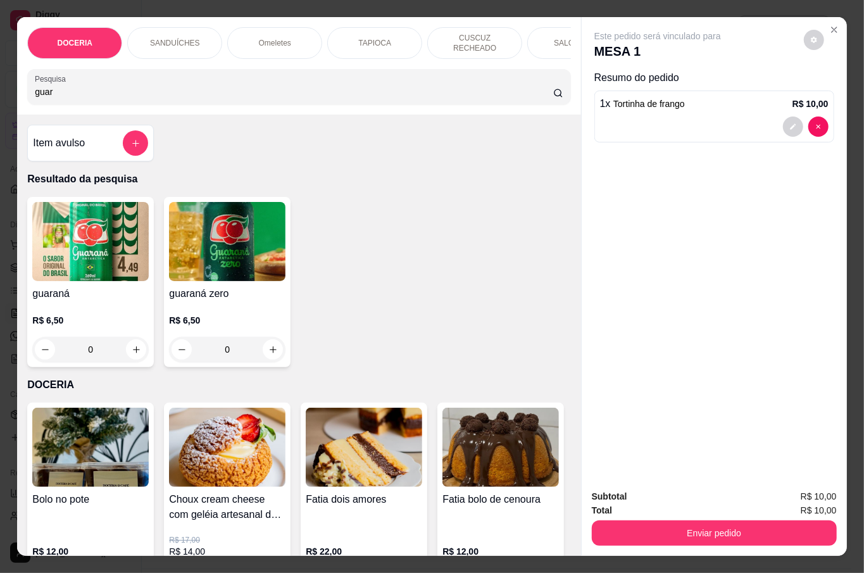
type input "guar"
click at [132, 345] on icon "increase-product-quantity" at bounding box center [136, 349] width 9 height 9
type input "1"
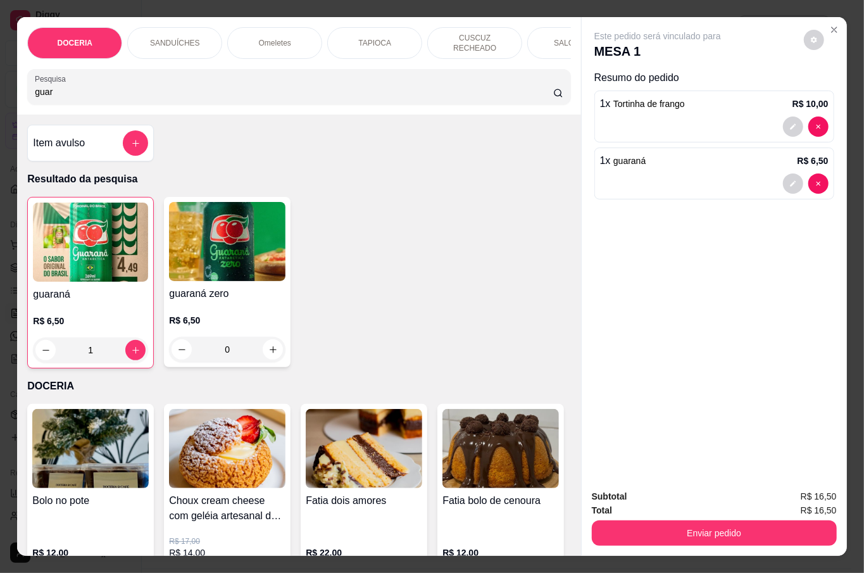
click at [727, 534] on button "Enviar pedido" at bounding box center [714, 532] width 245 height 25
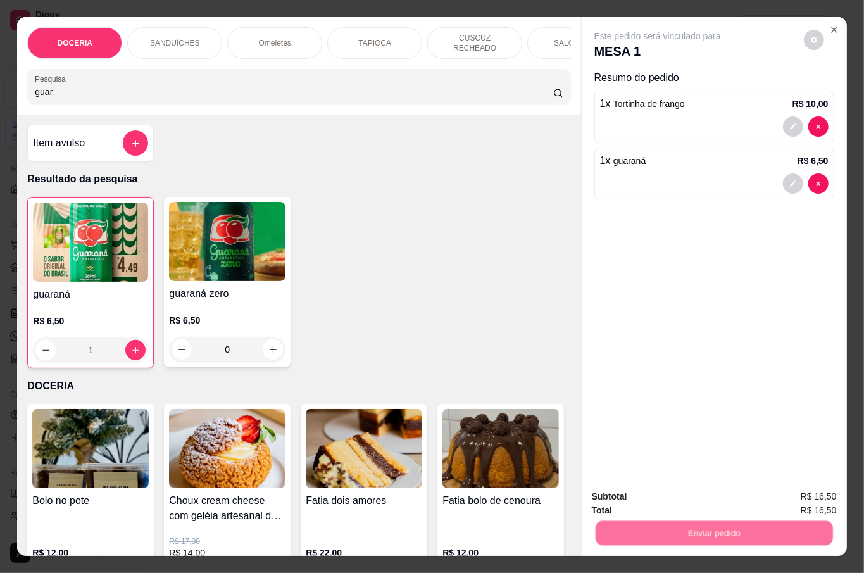
click at [715, 492] on button "Não registrar e enviar pedido" at bounding box center [671, 496] width 132 height 24
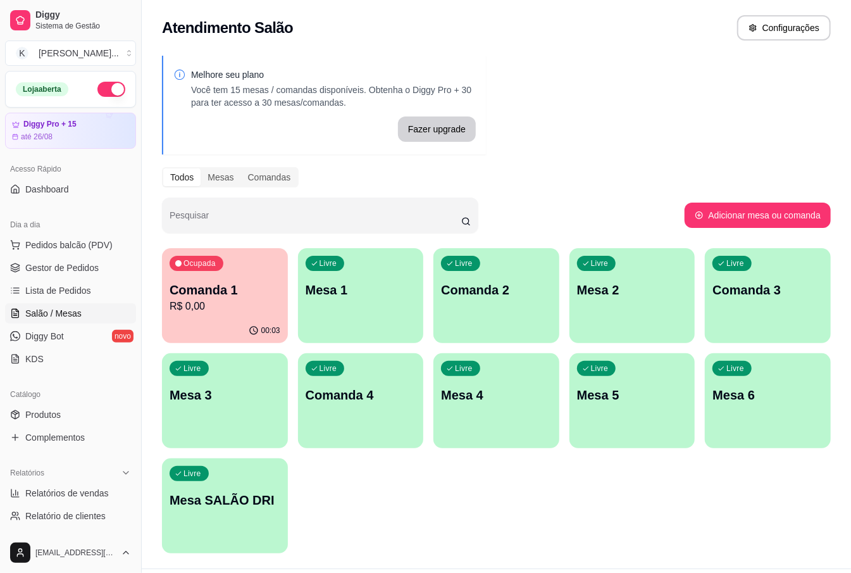
click at [223, 410] on div "Livre Mesa 3" at bounding box center [225, 393] width 126 height 80
click at [262, 271] on div "Ocupada Comanda 1 R$ 0,00" at bounding box center [225, 283] width 122 height 68
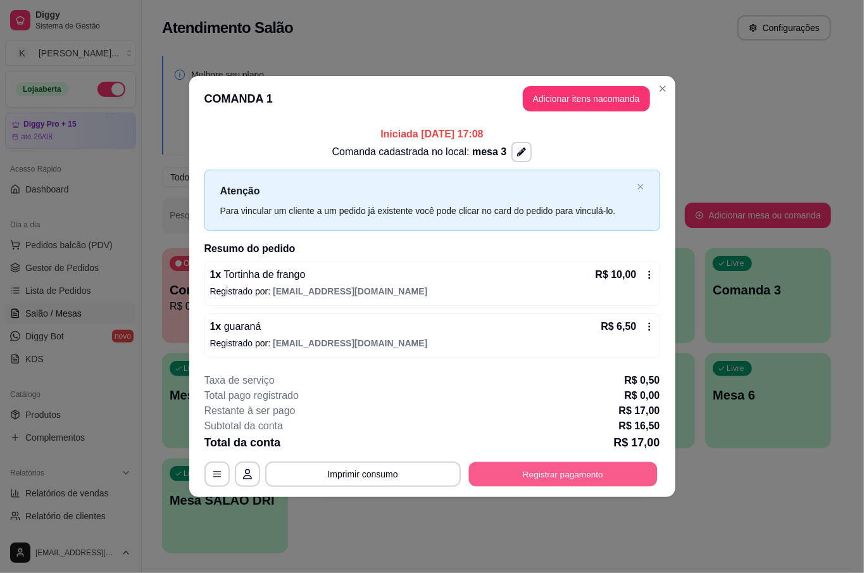
click at [613, 477] on button "Registrar pagamento" at bounding box center [562, 474] width 189 height 25
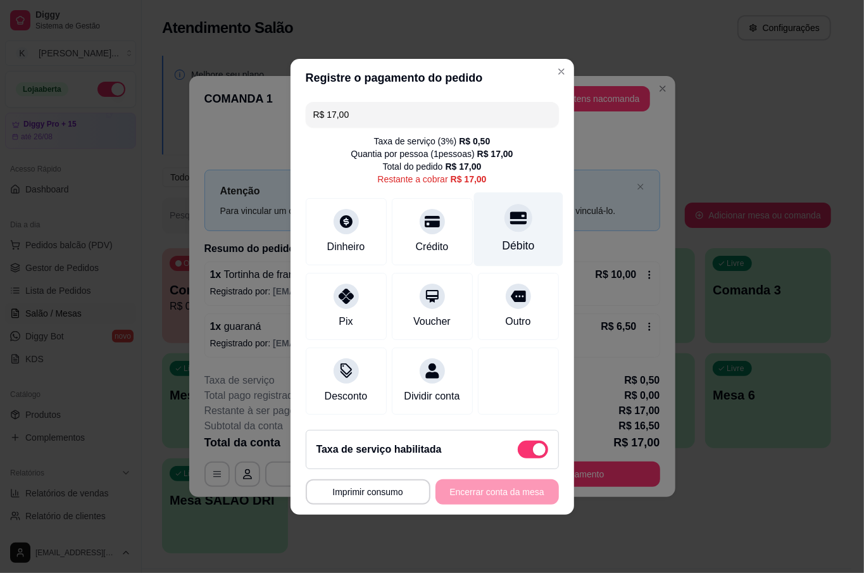
click at [519, 238] on div "Débito" at bounding box center [518, 245] width 32 height 16
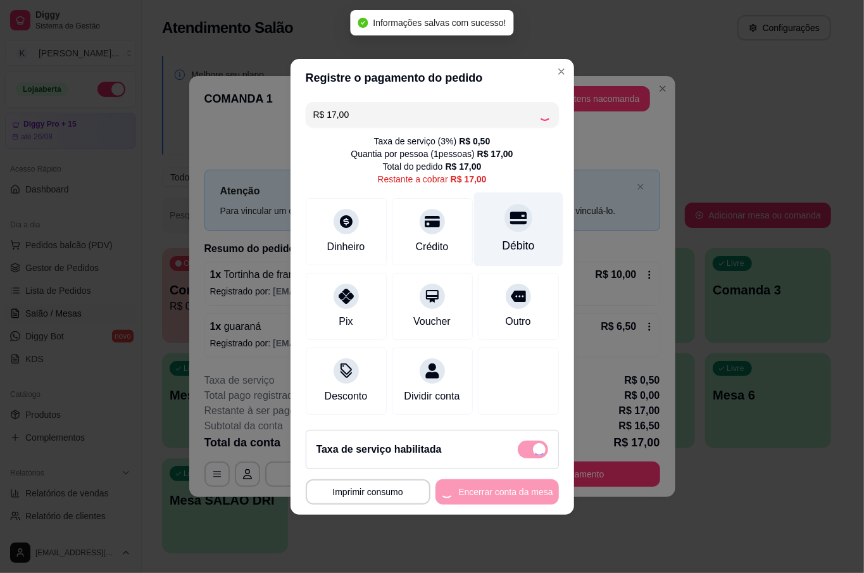
type input "R$ 0,00"
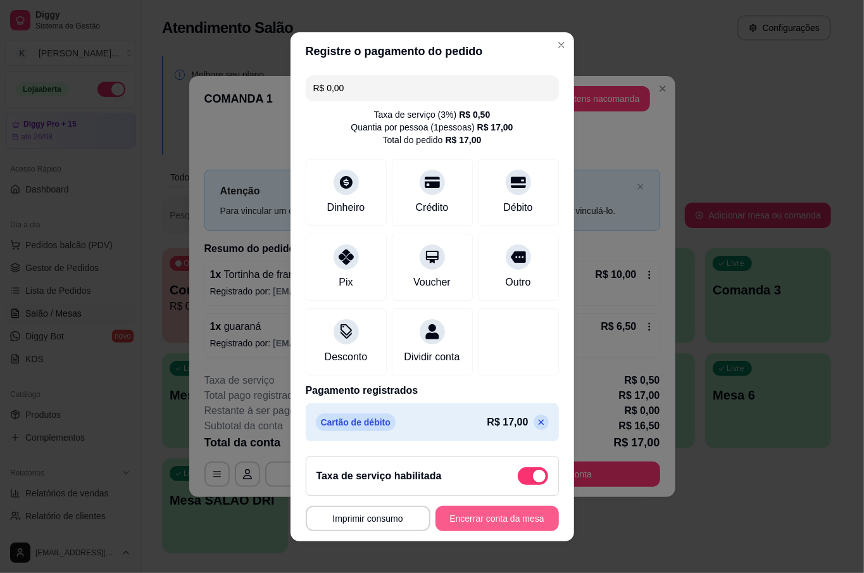
click at [479, 521] on button "Encerrar conta da mesa" at bounding box center [496, 518] width 123 height 25
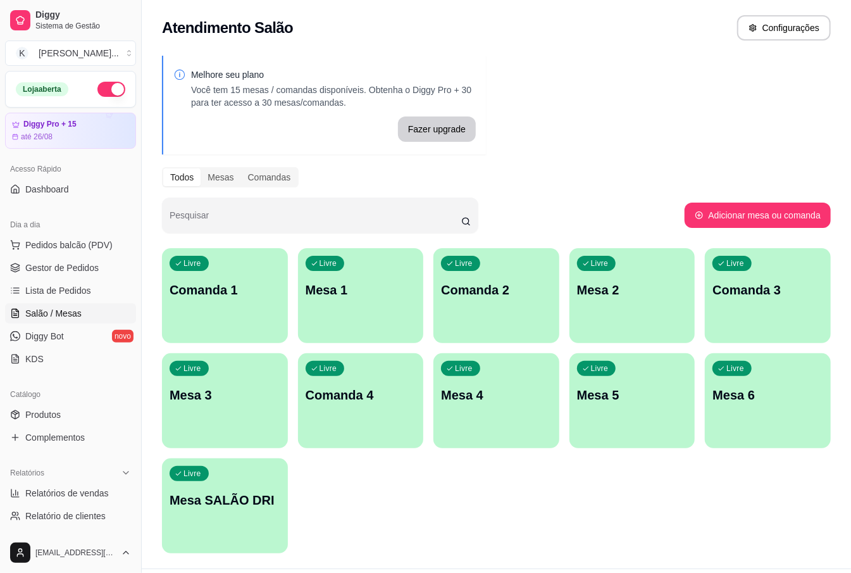
click at [241, 390] on p "Mesa 3" at bounding box center [225, 395] width 111 height 18
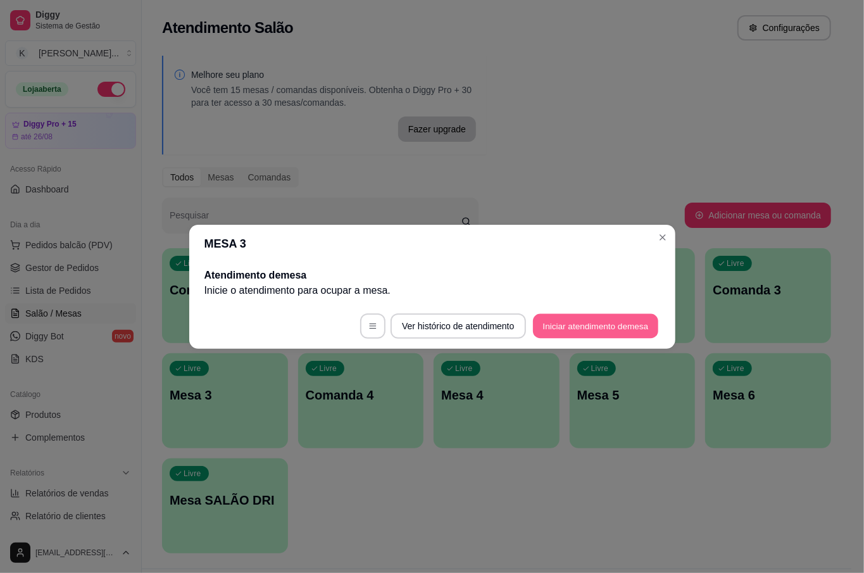
click at [633, 330] on button "Iniciar atendimento de mesa" at bounding box center [595, 325] width 125 height 25
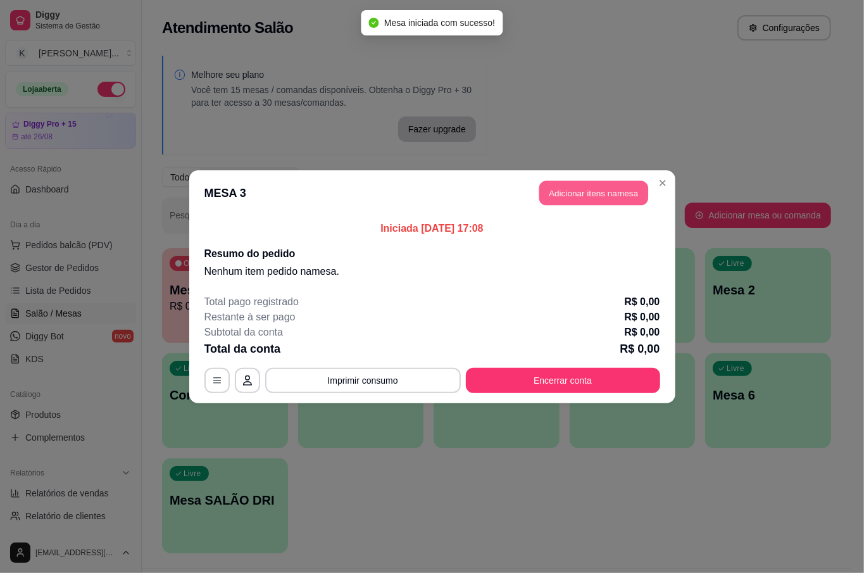
click at [597, 197] on button "Adicionar itens na mesa" at bounding box center [593, 192] width 109 height 25
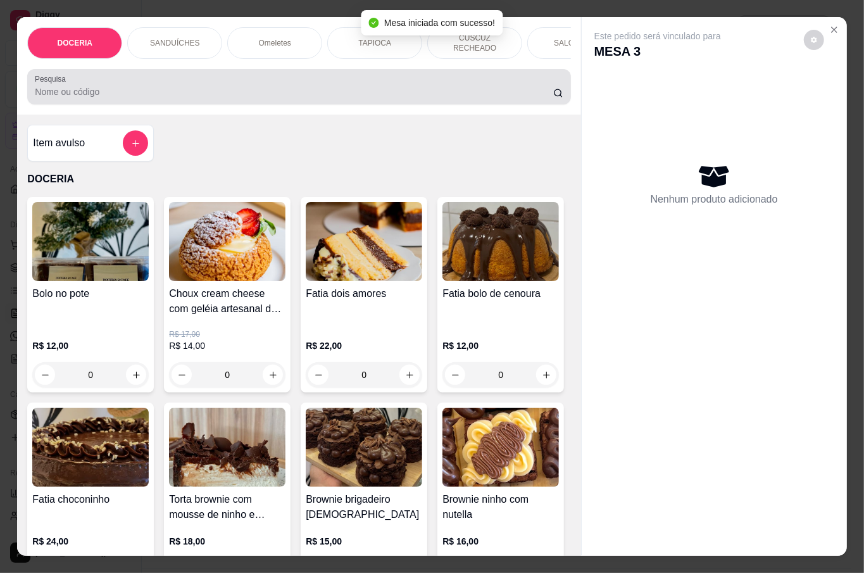
click at [95, 87] on input "Pesquisa" at bounding box center [294, 91] width 518 height 13
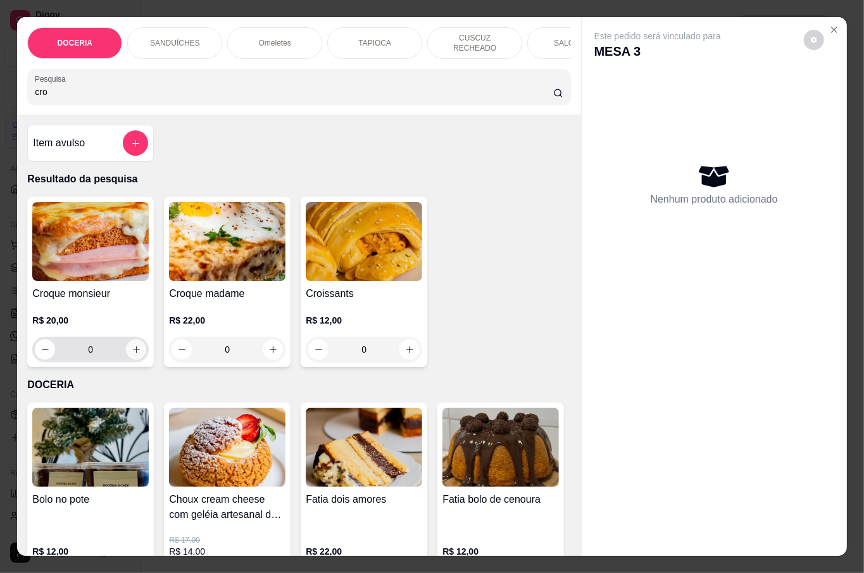
type input "cro"
click at [133, 345] on icon "increase-product-quantity" at bounding box center [136, 349] width 9 height 9
type input "1"
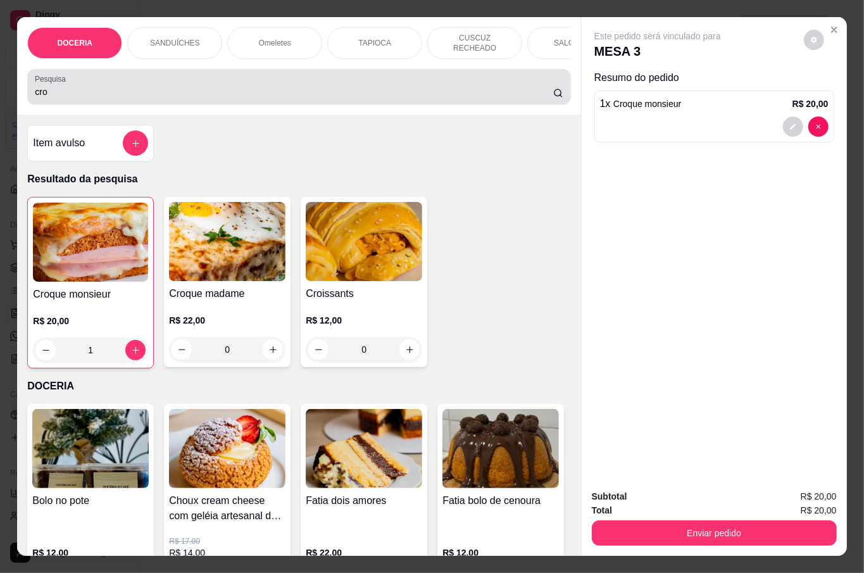
click at [201, 77] on div "cro" at bounding box center [299, 86] width 528 height 25
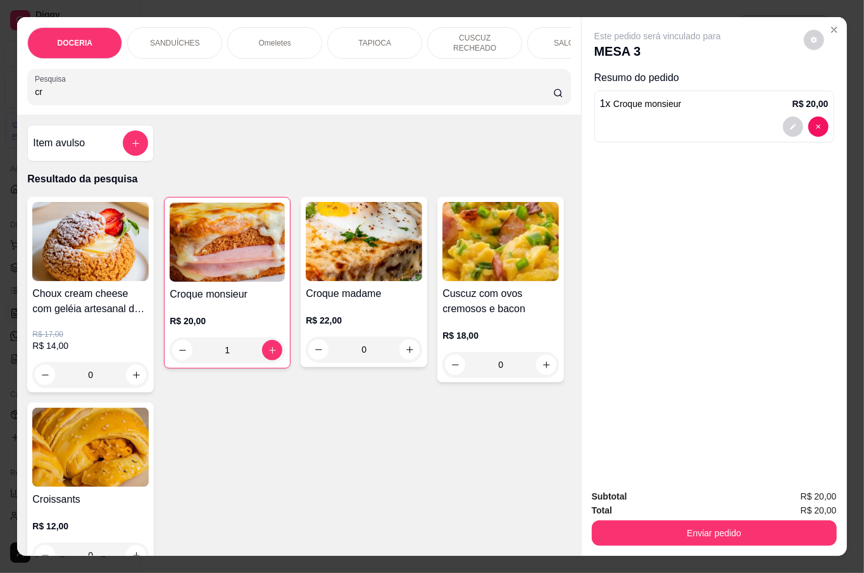
type input "c"
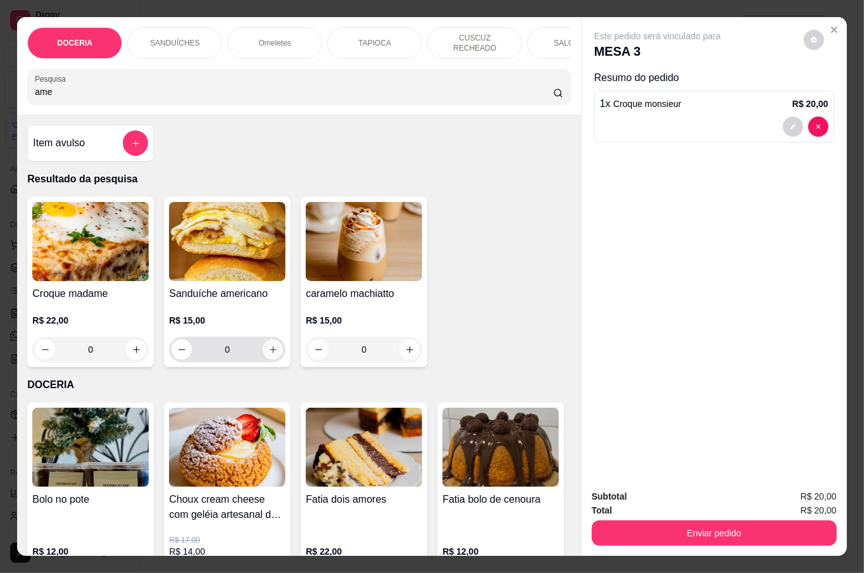
type input "ame"
click at [271, 345] on icon "increase-product-quantity" at bounding box center [272, 349] width 9 height 9
type input "1"
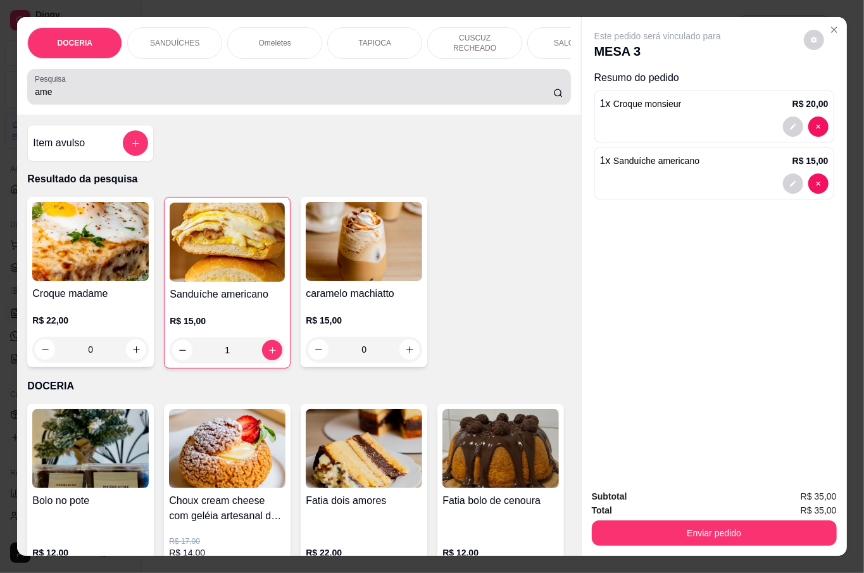
click at [227, 85] on input "ame" at bounding box center [294, 91] width 518 height 13
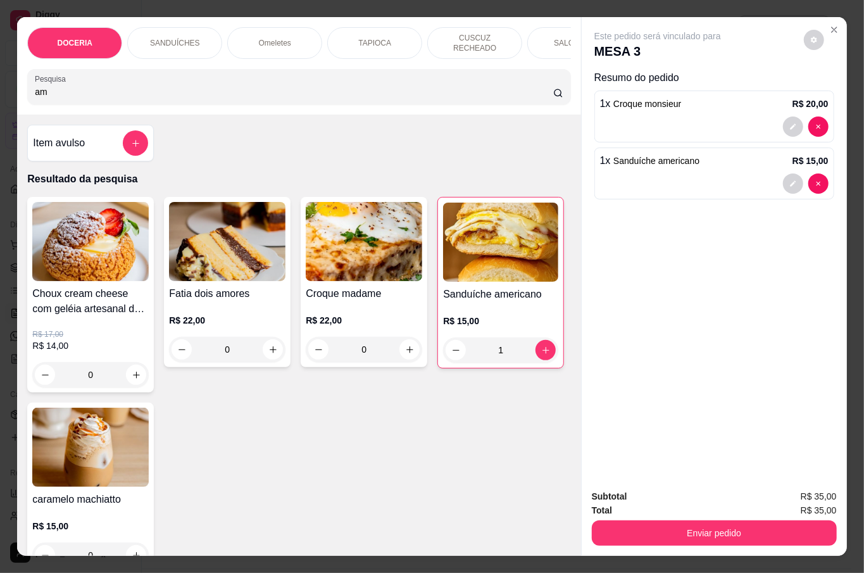
type input "a"
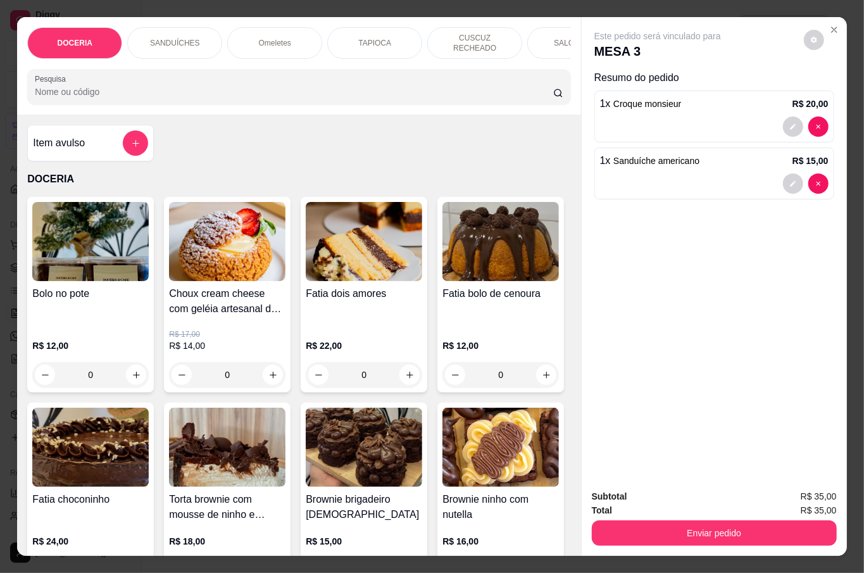
click at [97, 87] on input "Pesquisa" at bounding box center [294, 91] width 518 height 13
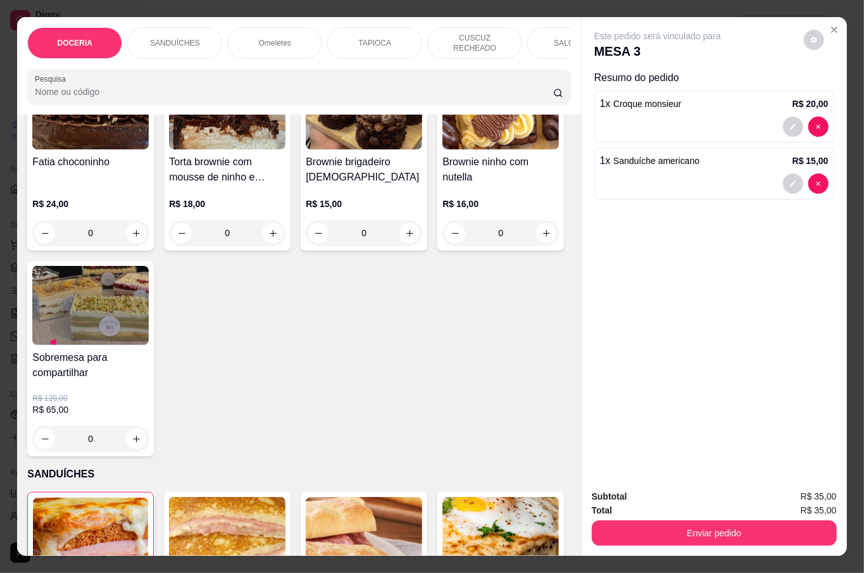
click at [445, 50] on div "0" at bounding box center [500, 37] width 111 height 25
click at [536, 47] on button "increase-product-quantity" at bounding box center [546, 37] width 20 height 20
type input "1"
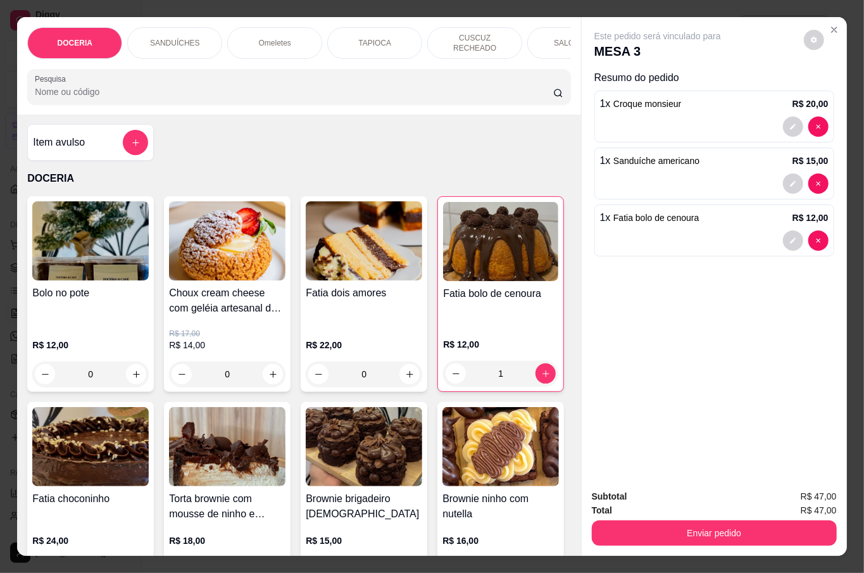
scroll to position [0, 0]
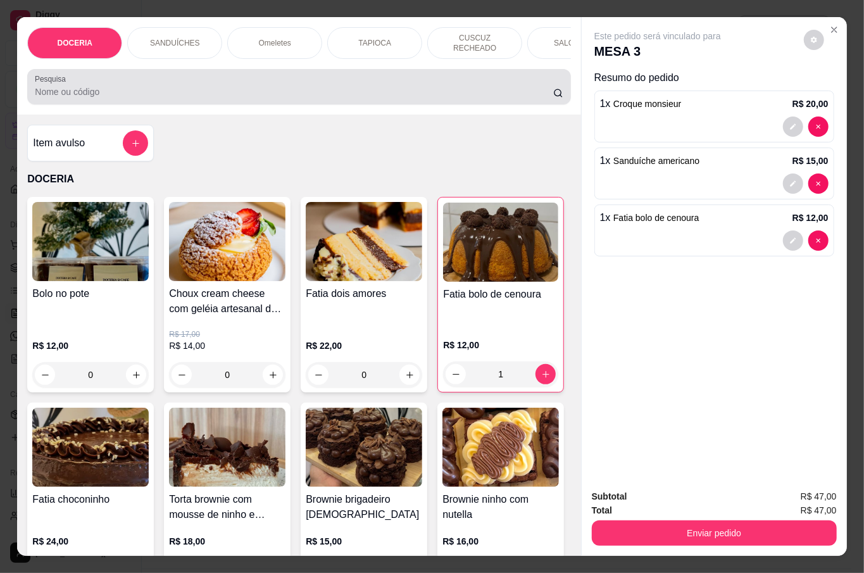
click at [59, 87] on input "Pesquisa" at bounding box center [294, 91] width 518 height 13
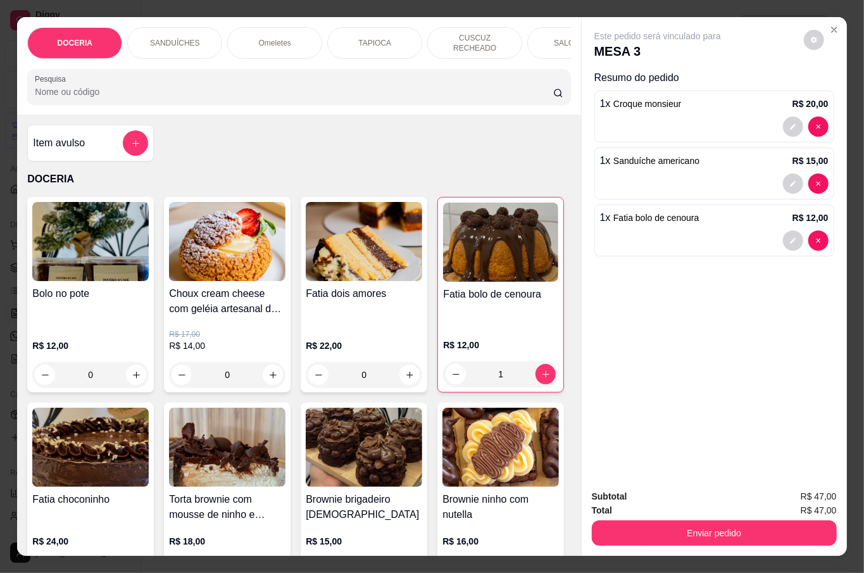
click at [99, 85] on input "Pesquisa" at bounding box center [294, 91] width 518 height 13
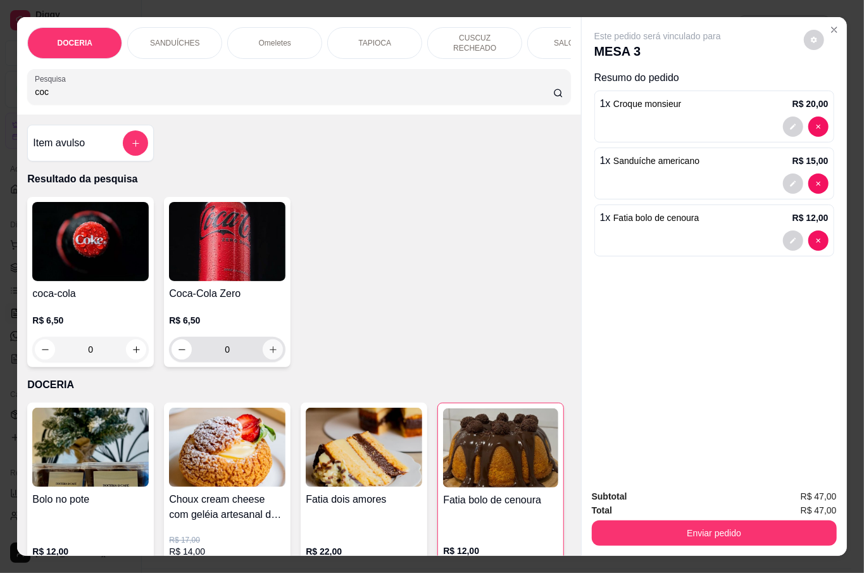
type input "coc"
click at [268, 345] on icon "increase-product-quantity" at bounding box center [272, 349] width 9 height 9
type input "1"
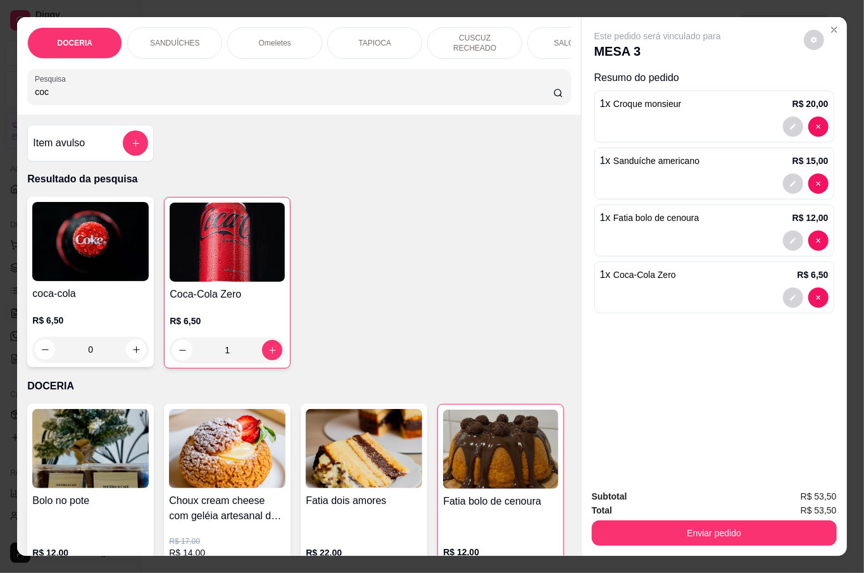
click at [349, 325] on div "coca-cola R$ 6,50 0 Coca-Cola Zero R$ 6,50 1" at bounding box center [298, 283] width 543 height 172
click at [695, 530] on button "Enviar pedido" at bounding box center [714, 532] width 245 height 25
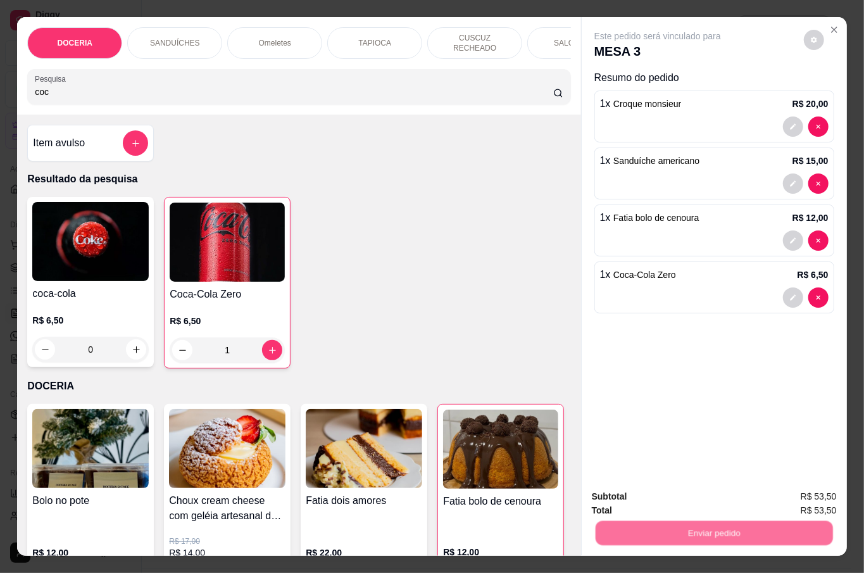
click at [654, 495] on button "Não registrar e enviar pedido" at bounding box center [671, 496] width 132 height 24
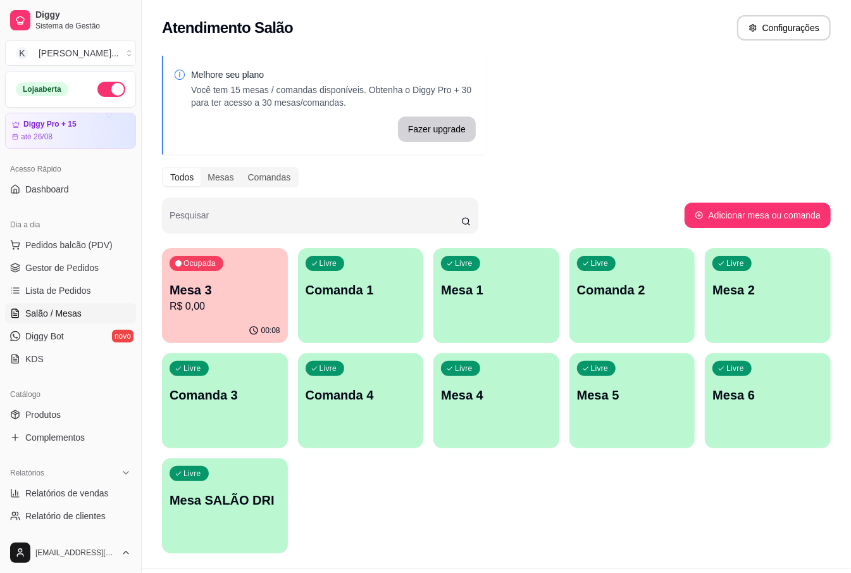
click at [730, 294] on p "Mesa 2" at bounding box center [768, 290] width 111 height 18
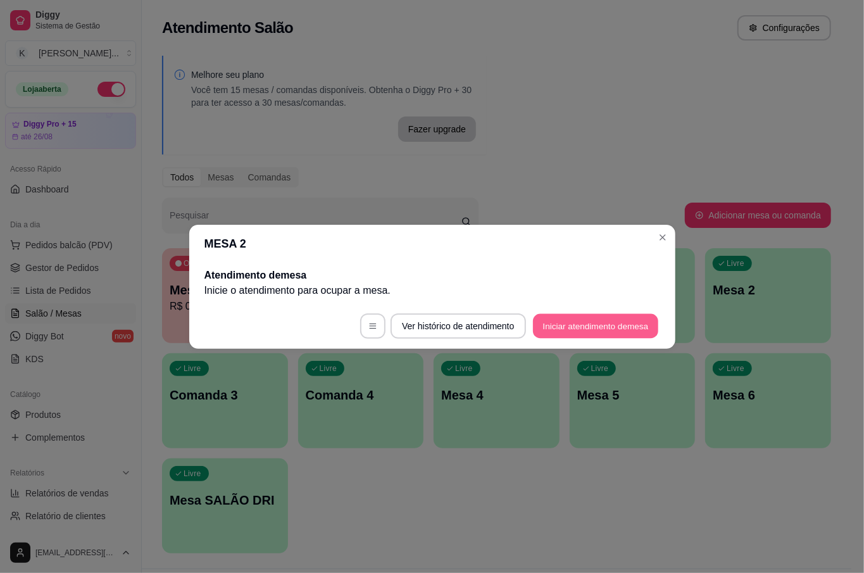
click at [642, 327] on button "Iniciar atendimento de mesa" at bounding box center [595, 325] width 125 height 25
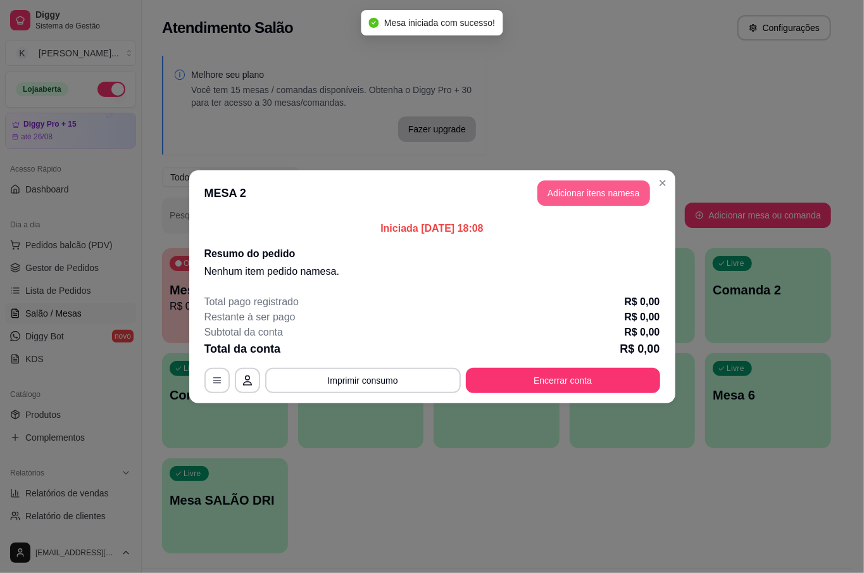
click at [575, 201] on button "Adicionar itens na mesa" at bounding box center [593, 192] width 113 height 25
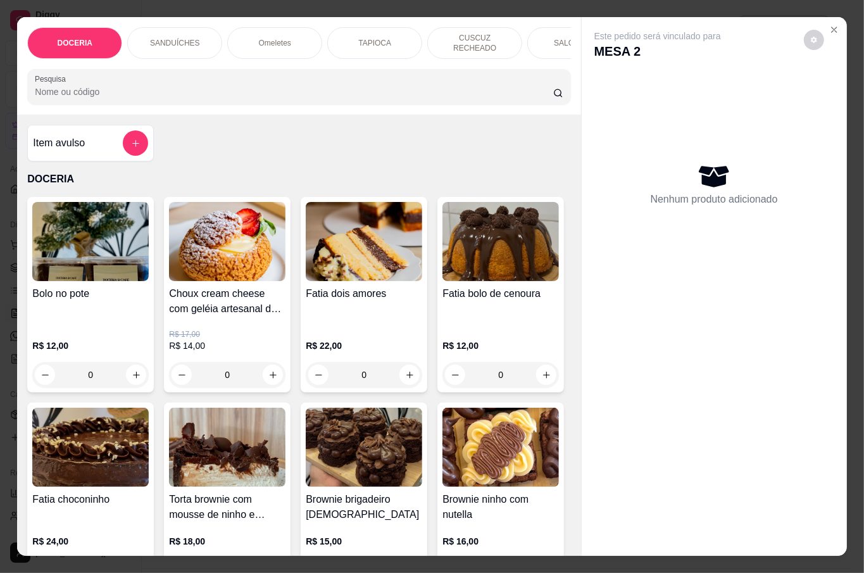
click at [99, 85] on input "Pesquisa" at bounding box center [294, 91] width 518 height 13
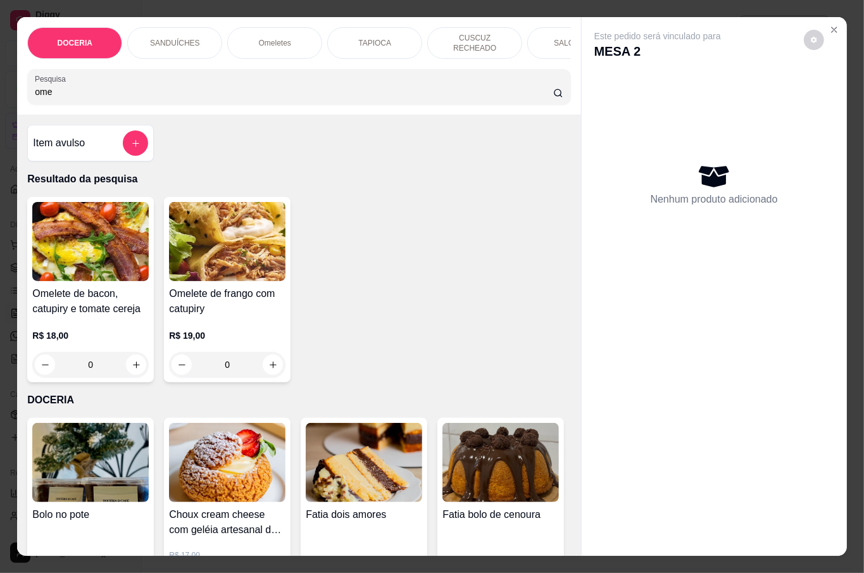
type input "ome"
click at [137, 360] on div "0" at bounding box center [90, 364] width 116 height 25
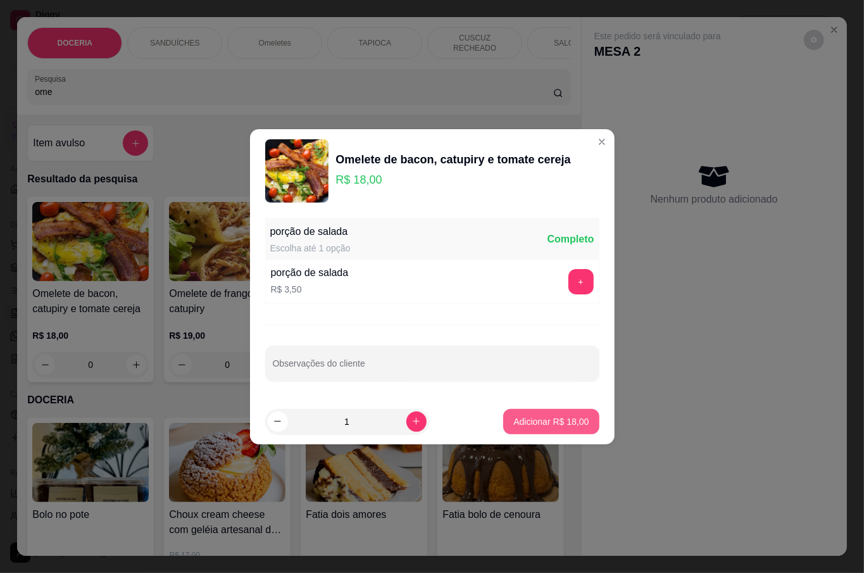
click at [557, 418] on p "Adicionar R$ 18,00" at bounding box center [550, 421] width 75 height 13
type input "1"
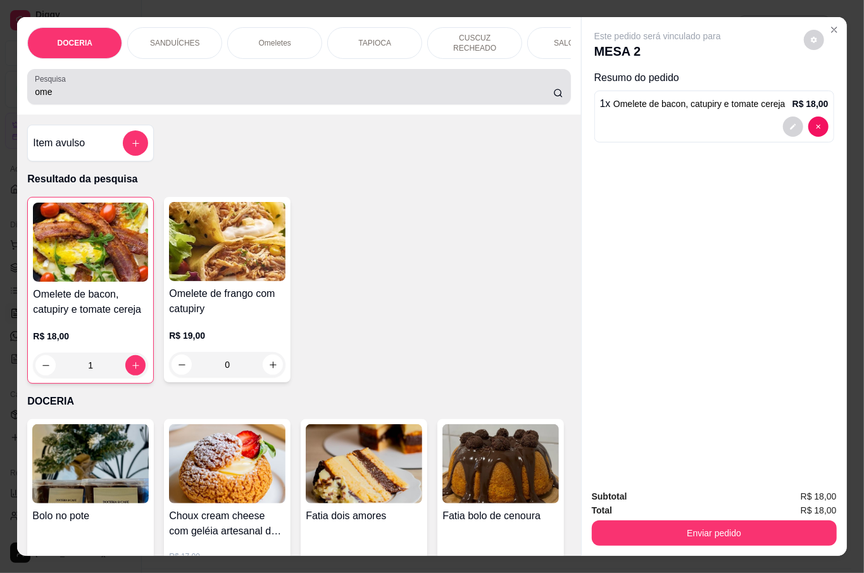
click at [76, 77] on div "ome" at bounding box center [299, 86] width 528 height 25
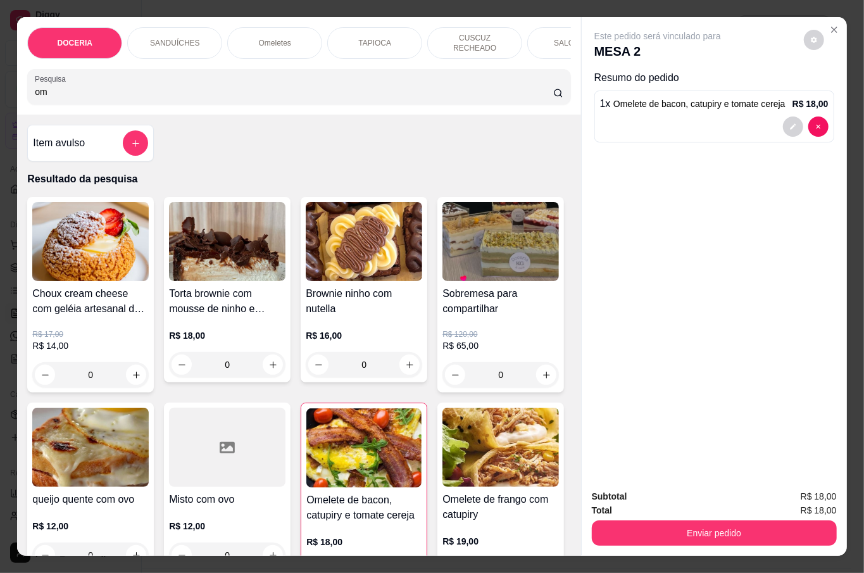
type input "o"
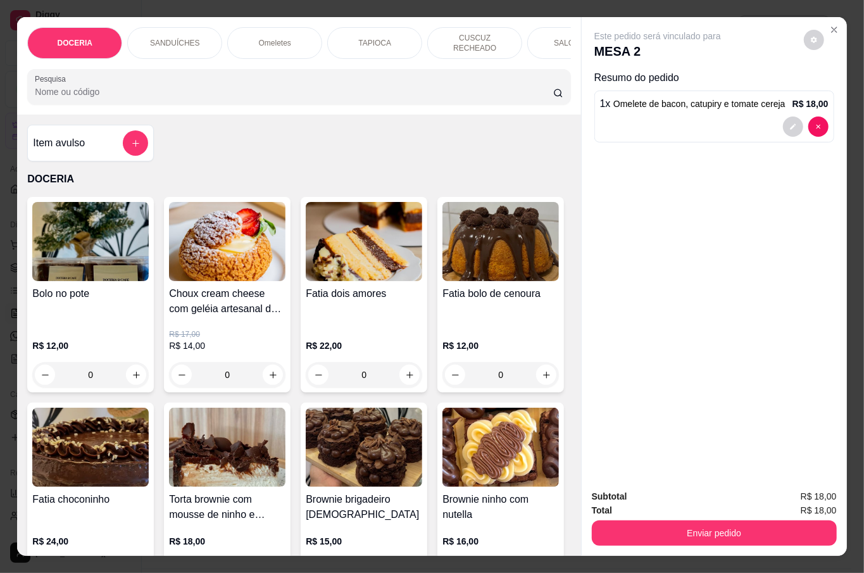
scroll to position [168, 0]
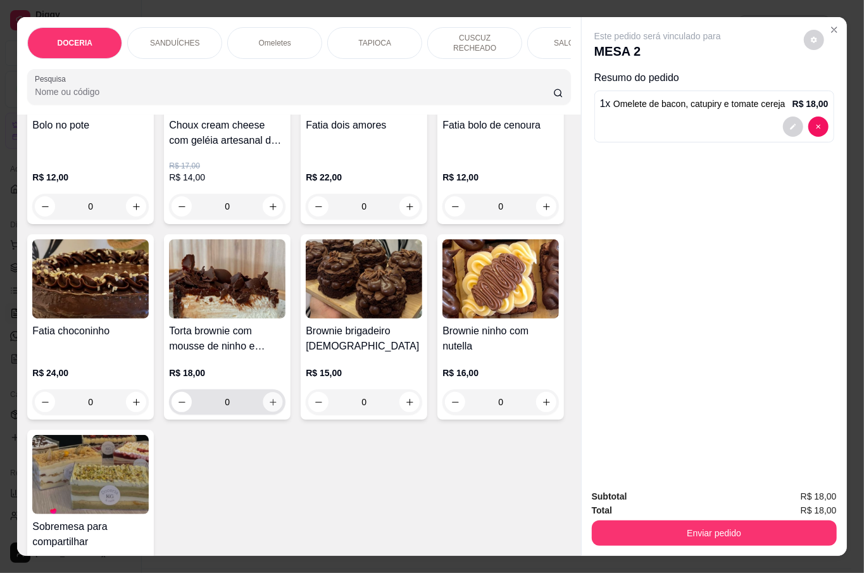
click at [278, 397] on icon "increase-product-quantity" at bounding box center [272, 401] width 9 height 9
type input "1"
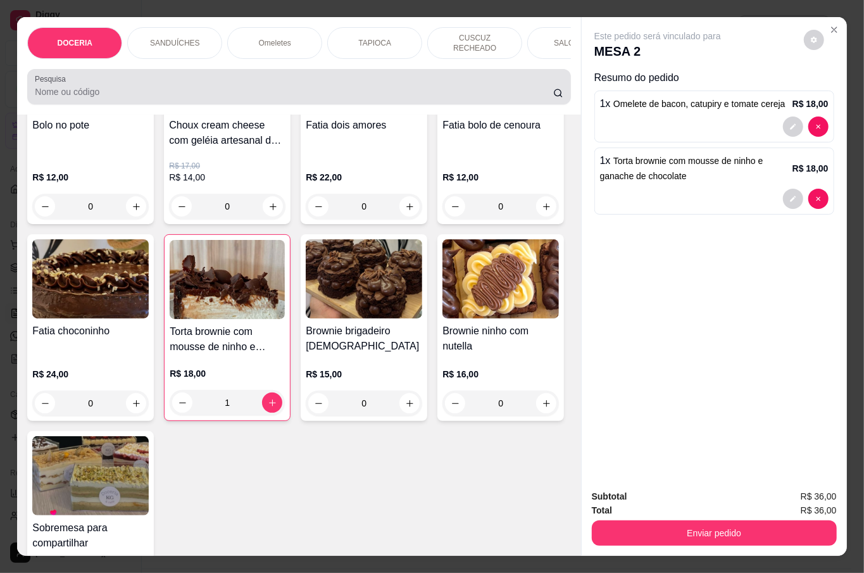
click at [162, 74] on div at bounding box center [299, 86] width 528 height 25
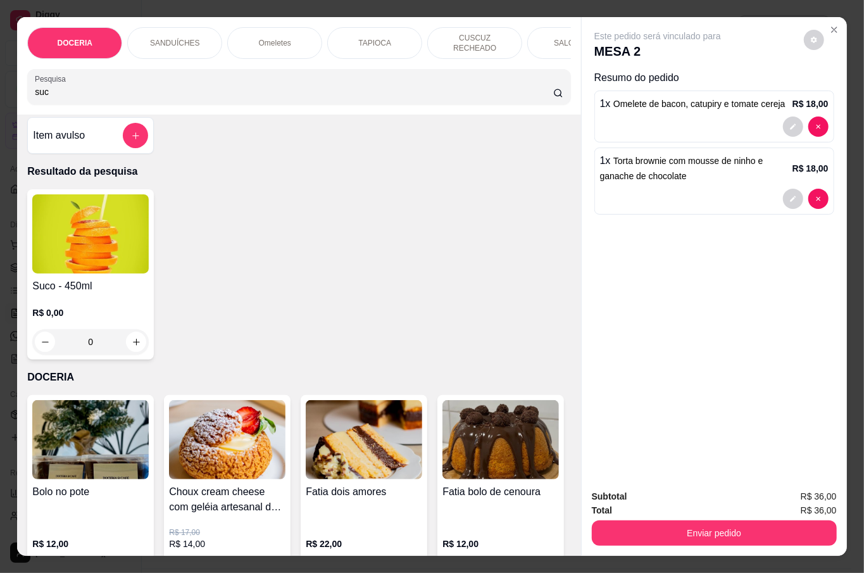
scroll to position [0, 0]
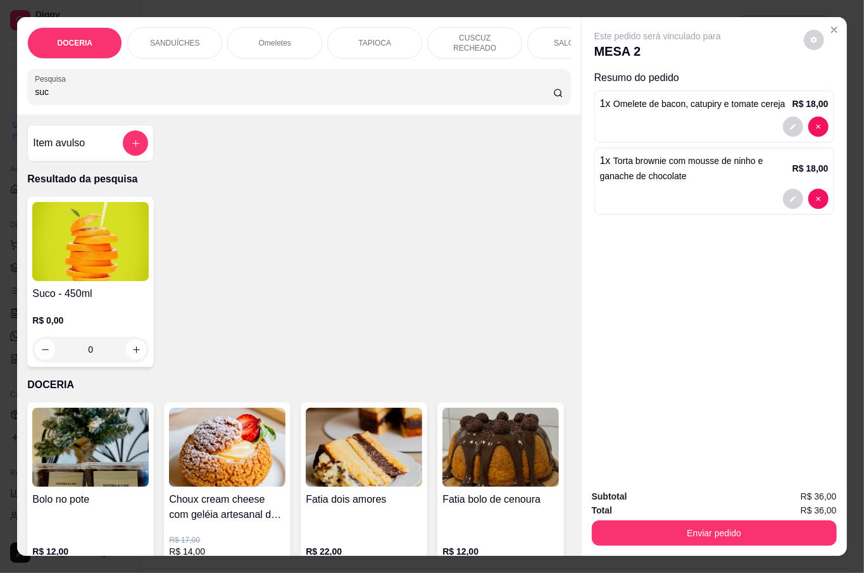
type input "suc"
click at [132, 314] on p "R$ 0,00" at bounding box center [90, 320] width 116 height 13
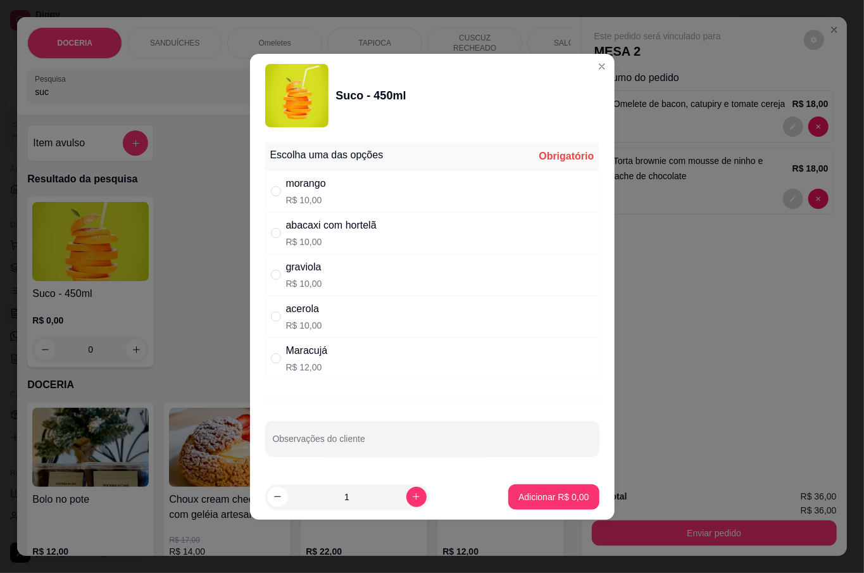
click at [325, 310] on div "acerola R$ 10,00" at bounding box center [432, 317] width 334 height 42
radio input "true"
click at [558, 492] on p "Adicionar R$ 10,00" at bounding box center [550, 496] width 75 height 13
type input "1"
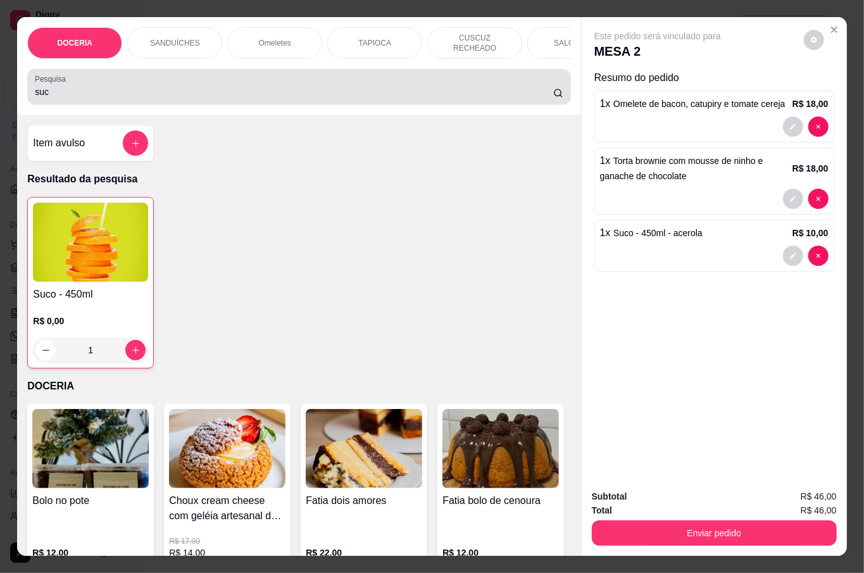
click at [122, 85] on input "suc" at bounding box center [294, 91] width 518 height 13
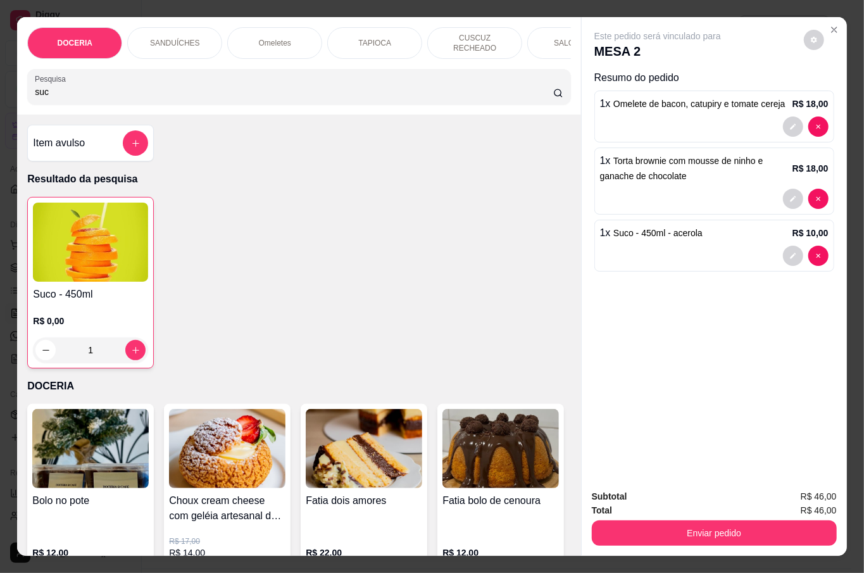
click at [120, 85] on input "suc" at bounding box center [294, 91] width 518 height 13
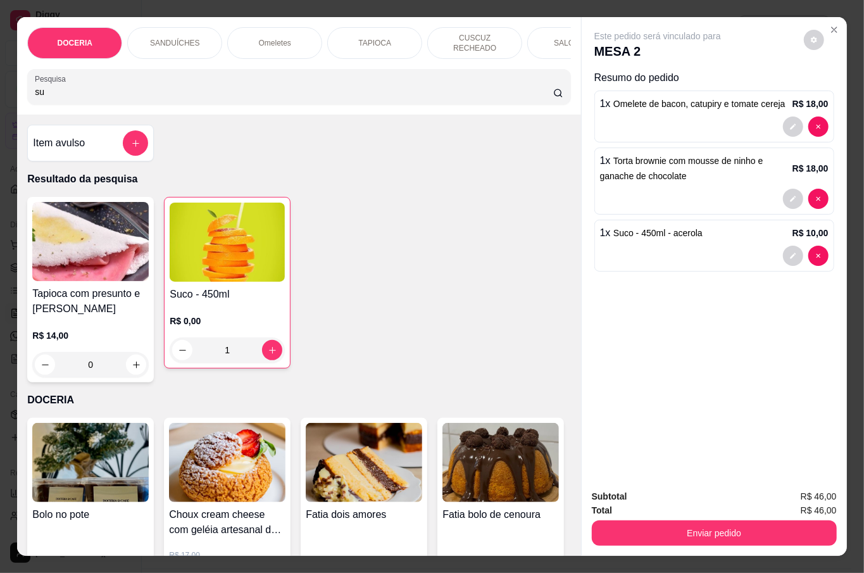
type input "s"
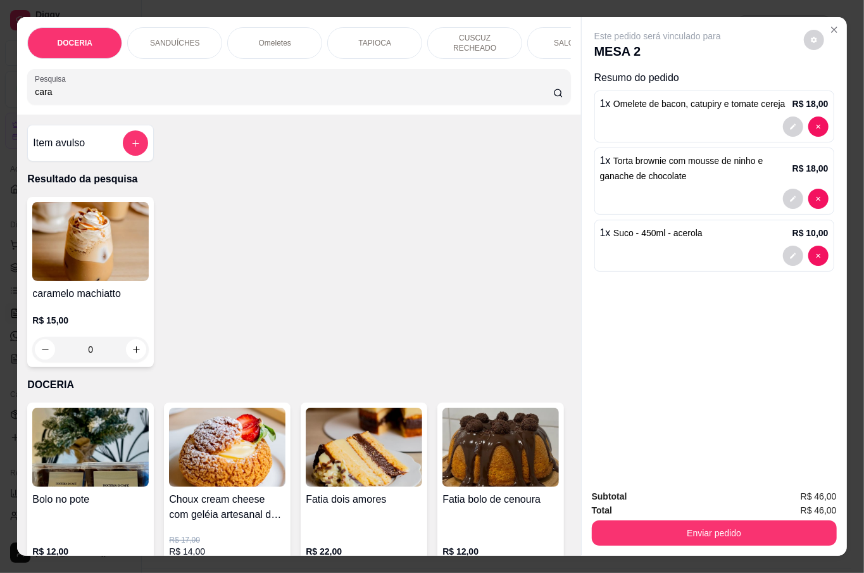
type input "cara"
click at [132, 345] on icon "increase-product-quantity" at bounding box center [136, 349] width 9 height 9
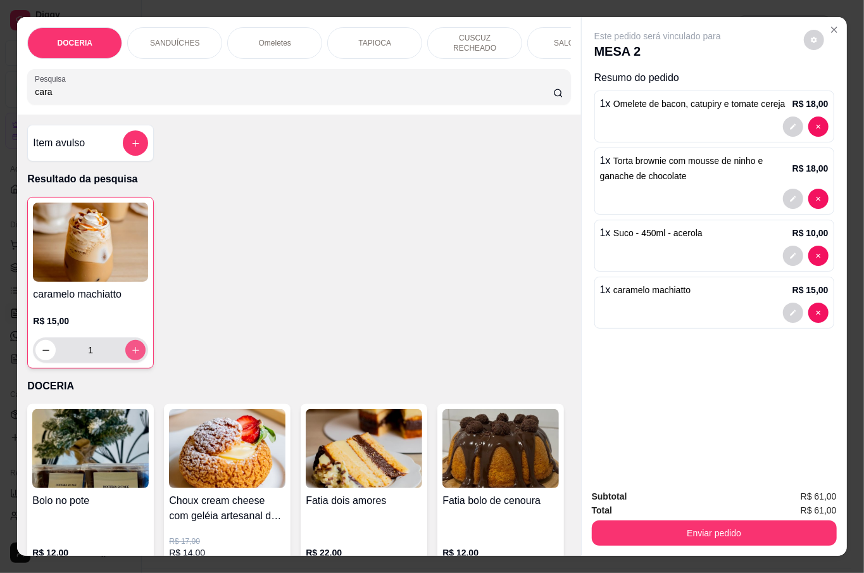
type input "1"
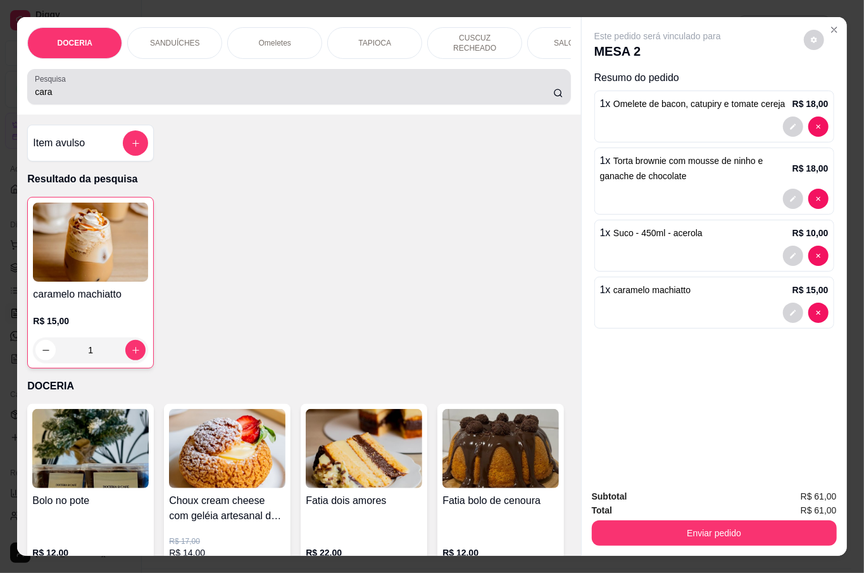
click at [199, 75] on div "cara" at bounding box center [299, 86] width 528 height 25
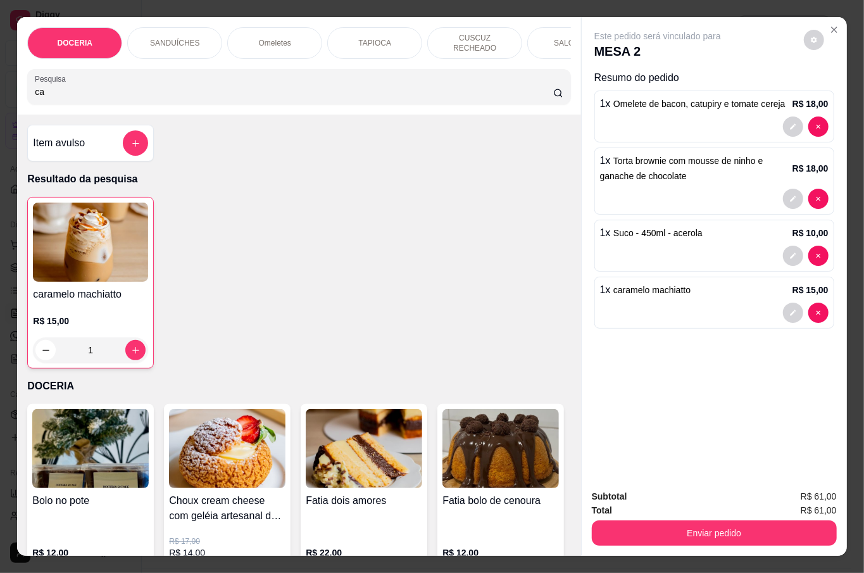
type input "c"
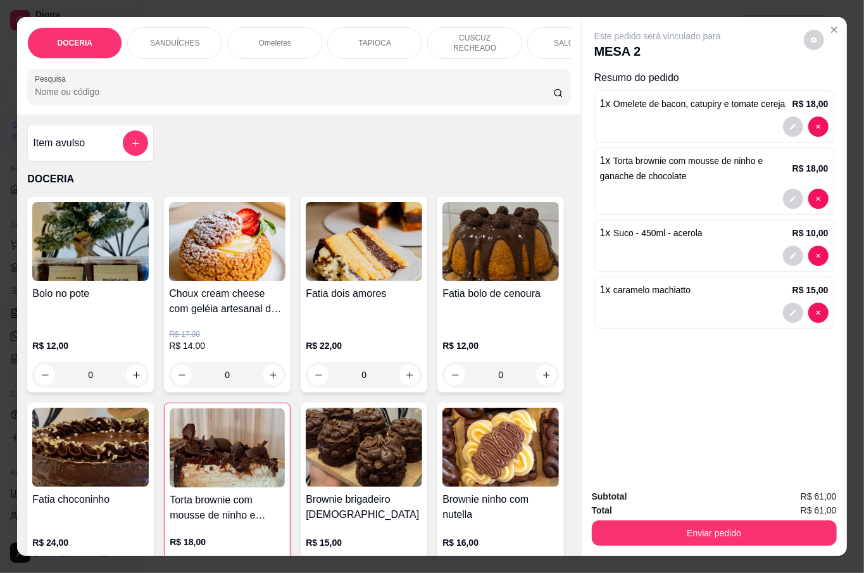
click at [94, 87] on input "Pesquisa" at bounding box center [294, 91] width 518 height 13
click at [94, 86] on input "Pesquisa" at bounding box center [294, 91] width 518 height 13
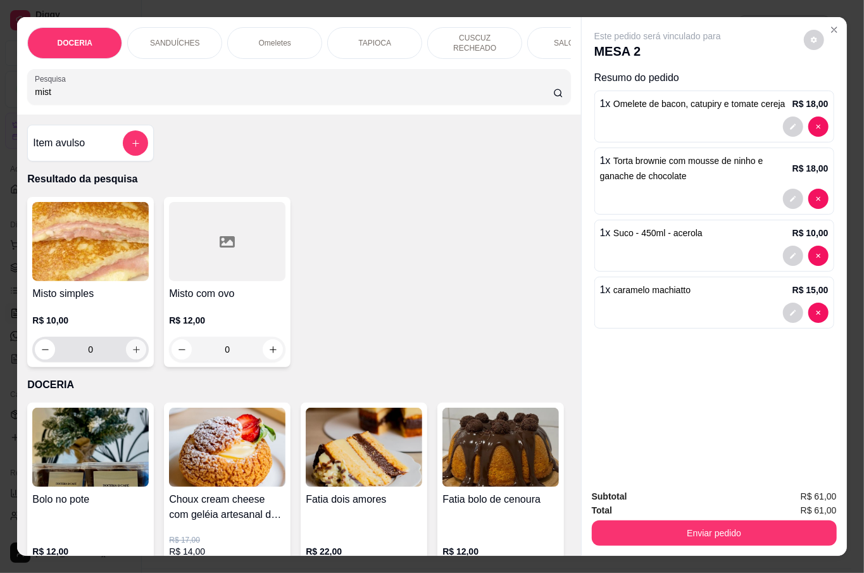
type input "mist"
click at [133, 345] on icon "increase-product-quantity" at bounding box center [136, 349] width 9 height 9
type input "1"
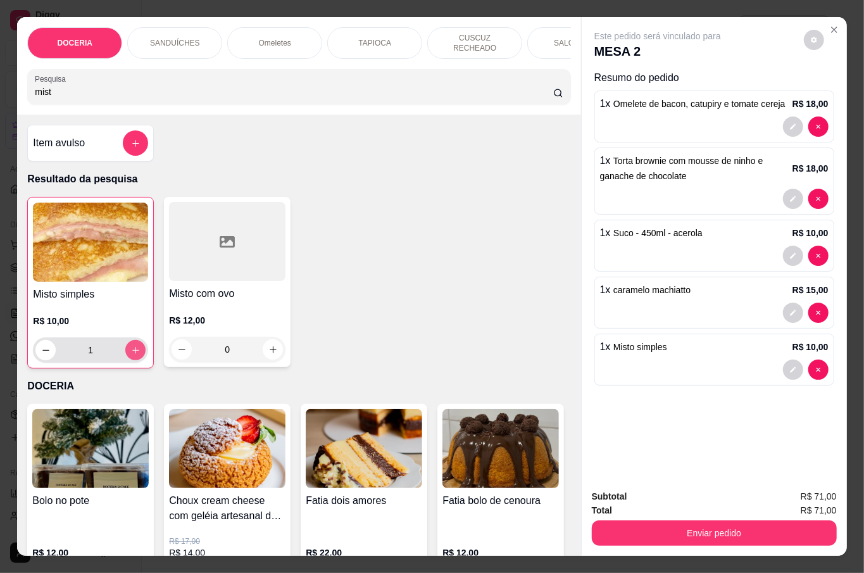
click at [135, 345] on button "increase-product-quantity" at bounding box center [135, 350] width 20 height 20
type input "2"
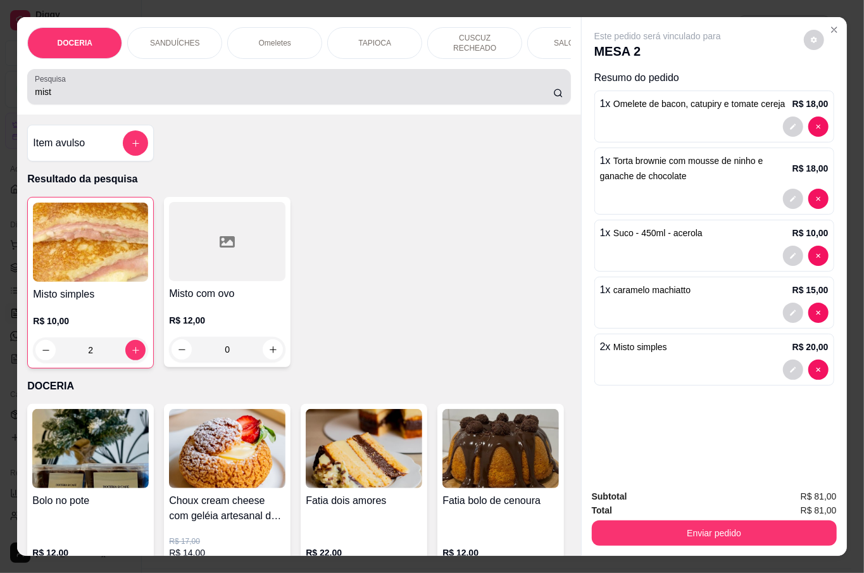
click at [128, 90] on input "mist" at bounding box center [294, 91] width 518 height 13
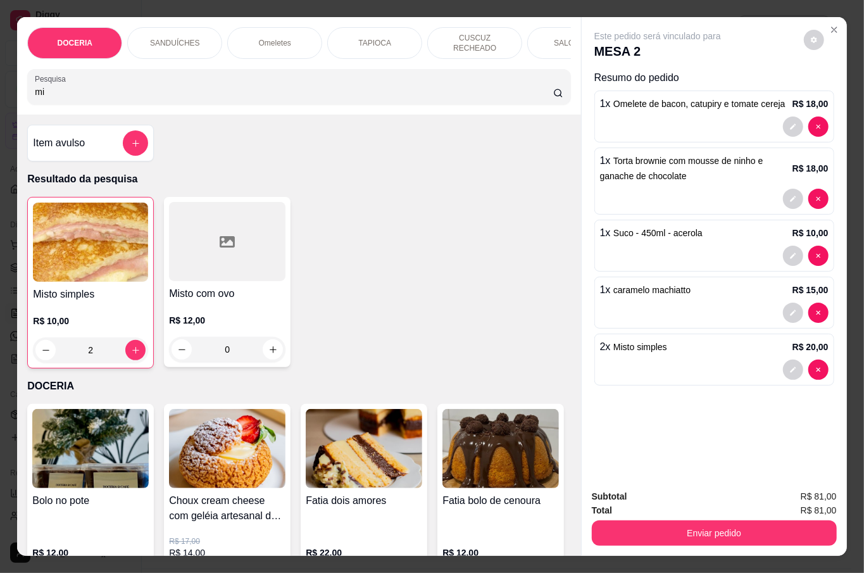
type input "m"
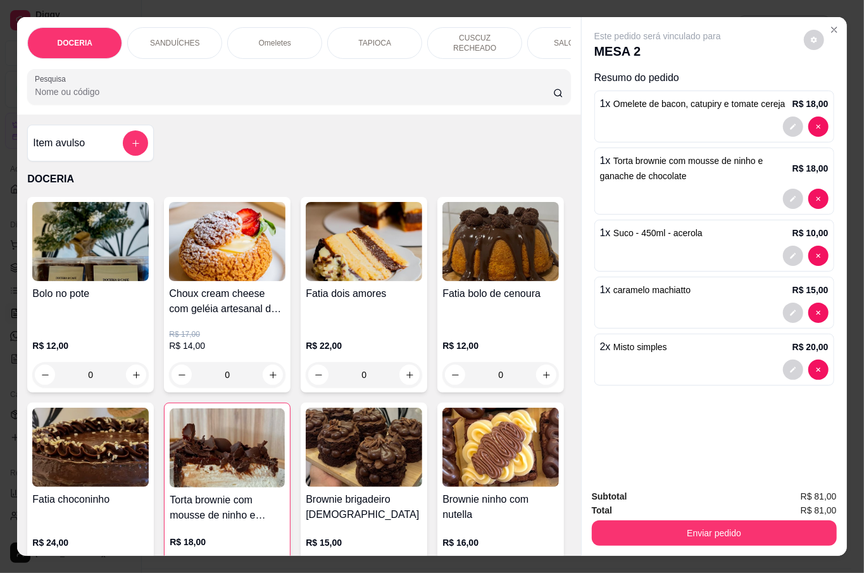
click at [94, 87] on input "Pesquisa" at bounding box center [294, 91] width 518 height 13
click at [790, 367] on icon "decrease-product-quantity" at bounding box center [793, 370] width 6 height 6
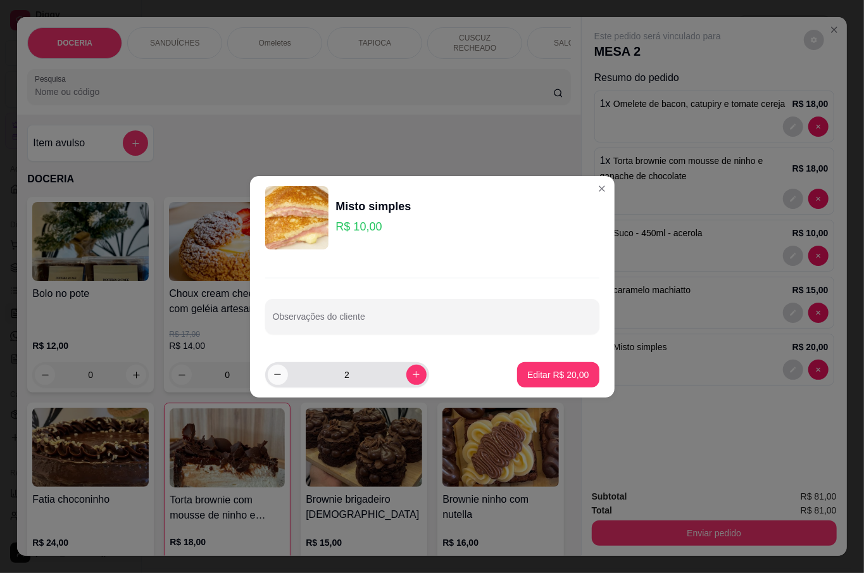
click at [275, 376] on icon "decrease-product-quantity" at bounding box center [277, 374] width 9 height 9
type input "1"
click at [558, 368] on p "Editar R$ 10,00" at bounding box center [557, 374] width 61 height 13
type input "1"
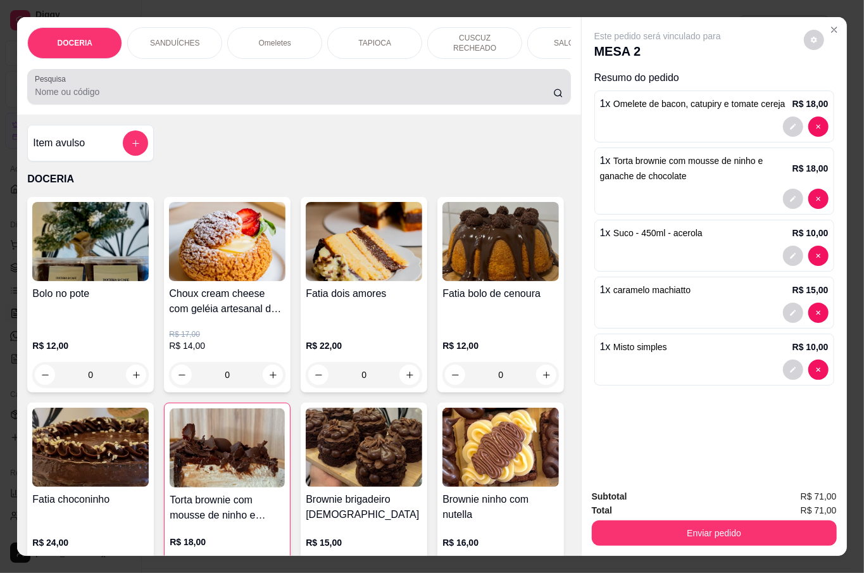
click at [185, 99] on div "Pesquisa" at bounding box center [298, 86] width 543 height 35
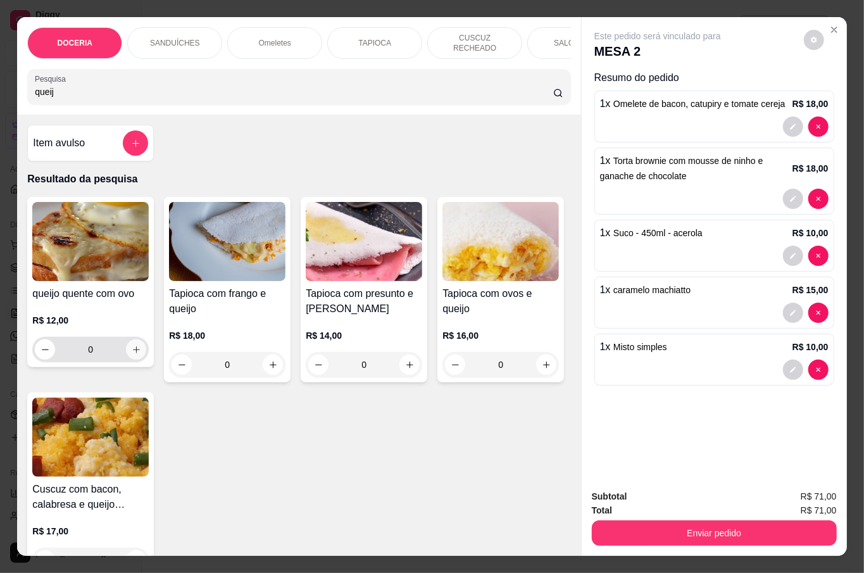
type input "queij"
click at [134, 340] on button "increase-product-quantity" at bounding box center [137, 350] width 20 height 20
type input "1"
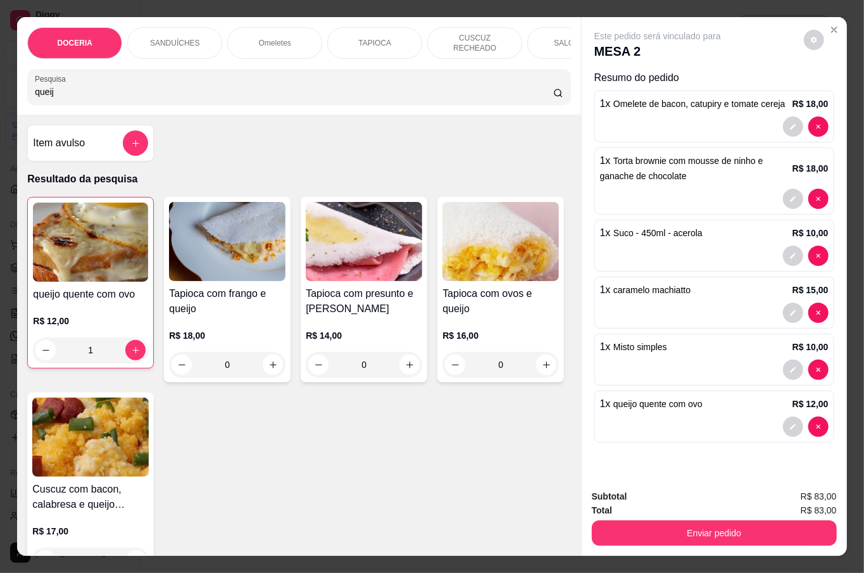
click at [63, 85] on input "queij" at bounding box center [294, 91] width 518 height 13
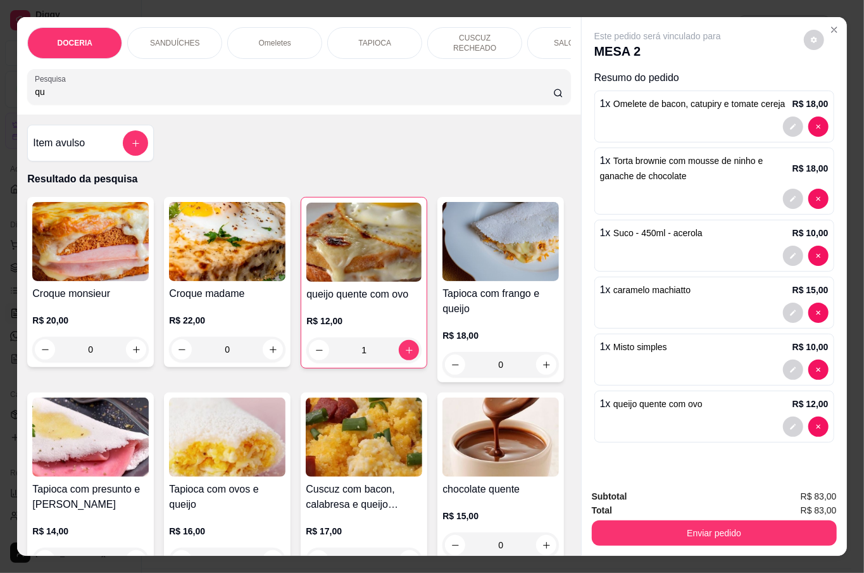
type input "q"
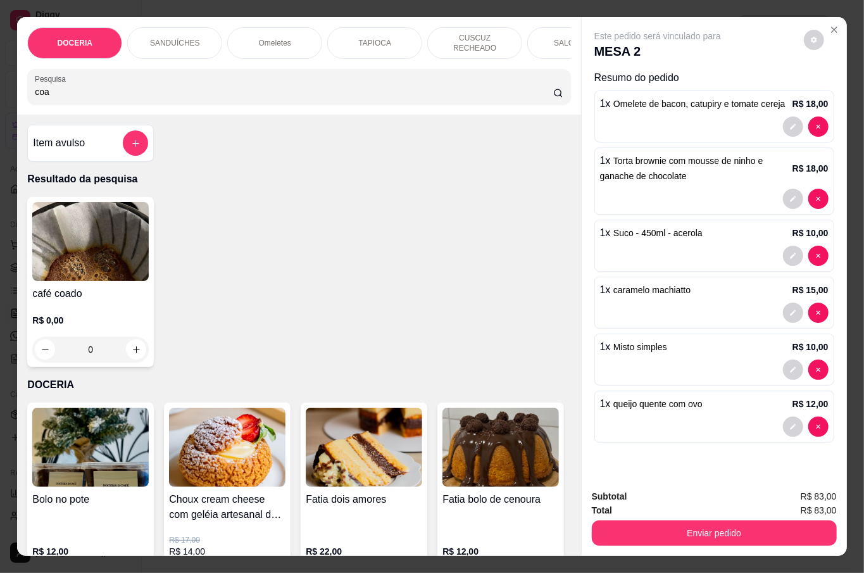
type input "coa"
click at [114, 308] on div "R$ 0,00 0" at bounding box center [90, 331] width 116 height 61
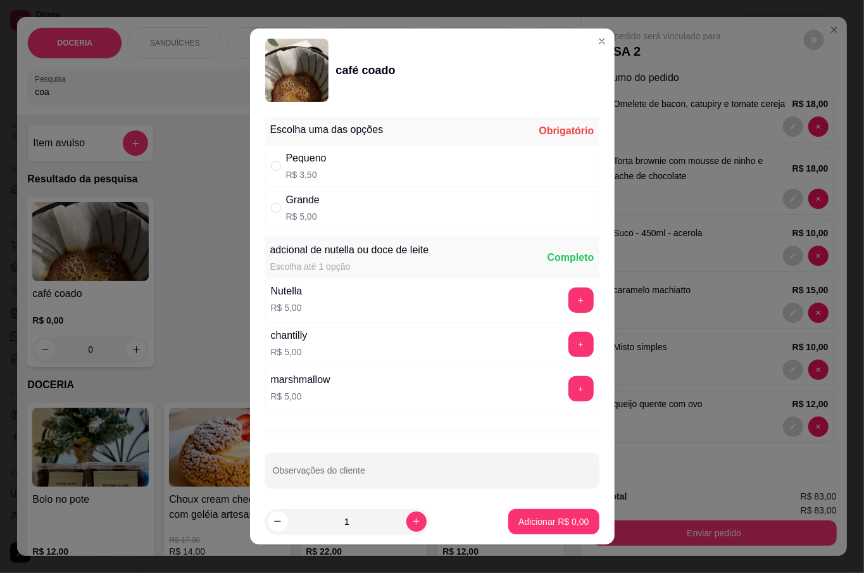
click at [311, 158] on div "Pequeno" at bounding box center [306, 158] width 41 height 15
radio input "true"
click at [518, 522] on p "Adicionar R$ 3,50" at bounding box center [553, 521] width 70 height 13
type input "1"
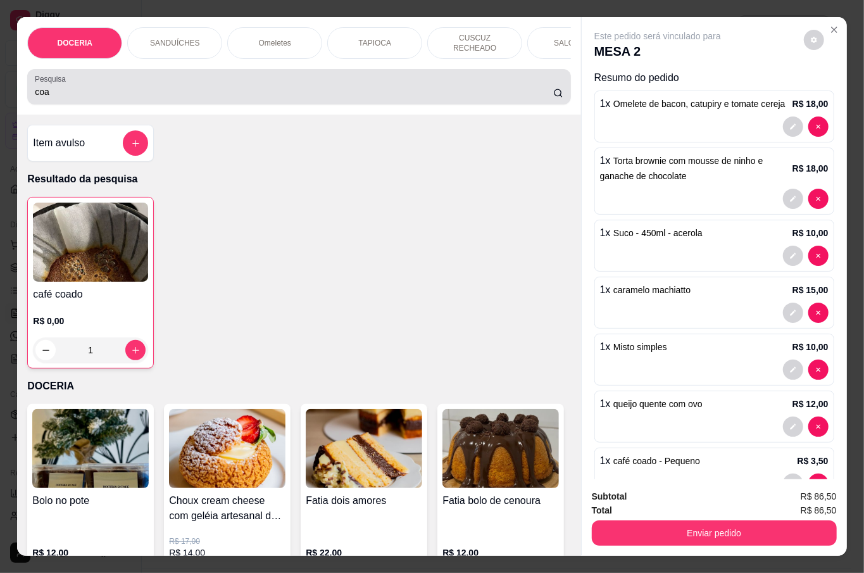
click at [138, 78] on div "coa" at bounding box center [299, 86] width 528 height 25
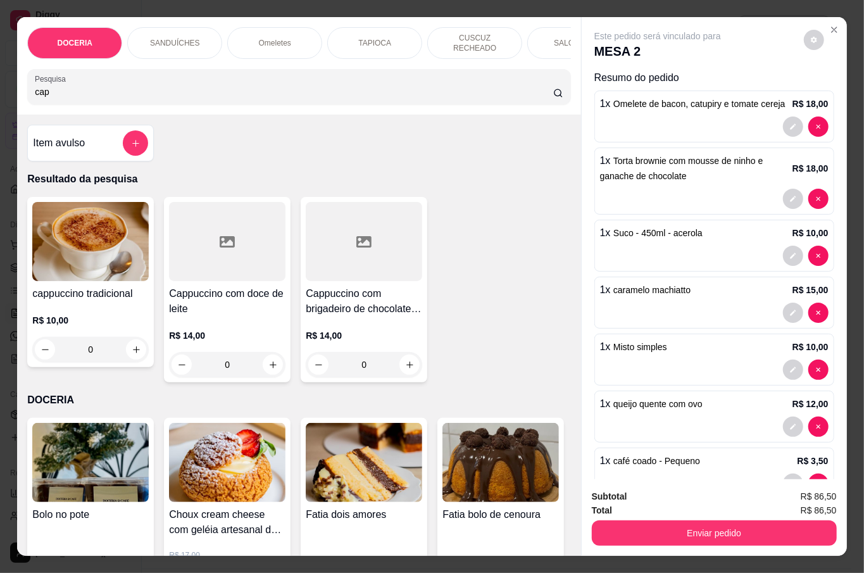
click at [94, 97] on div "Pesquisa cap" at bounding box center [298, 86] width 543 height 35
type input "c"
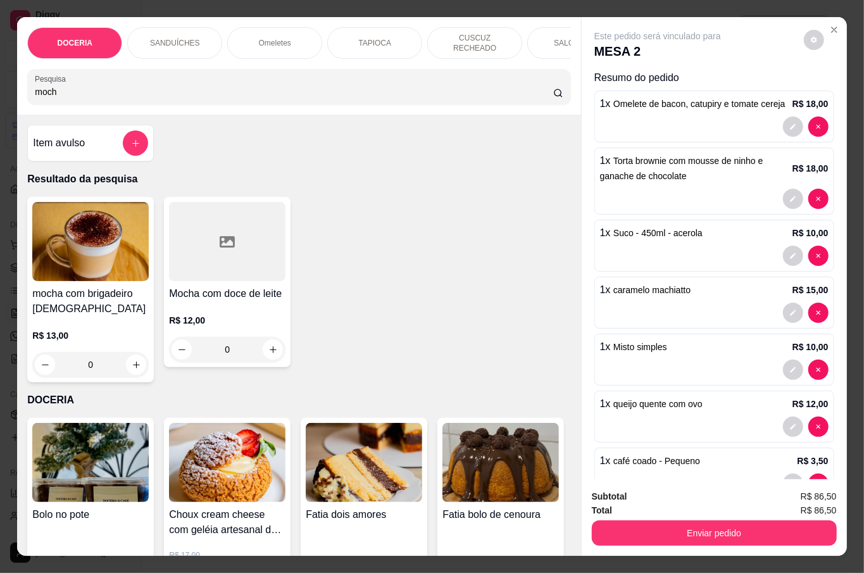
type input "moch"
click at [130, 352] on div "0" at bounding box center [90, 364] width 116 height 25
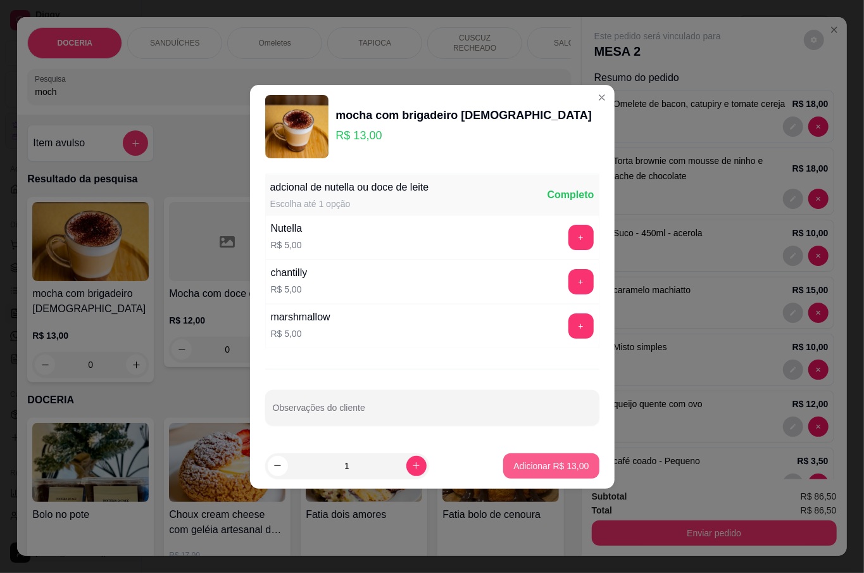
click at [575, 471] on p "Adicionar R$ 13,00" at bounding box center [550, 465] width 75 height 13
type input "1"
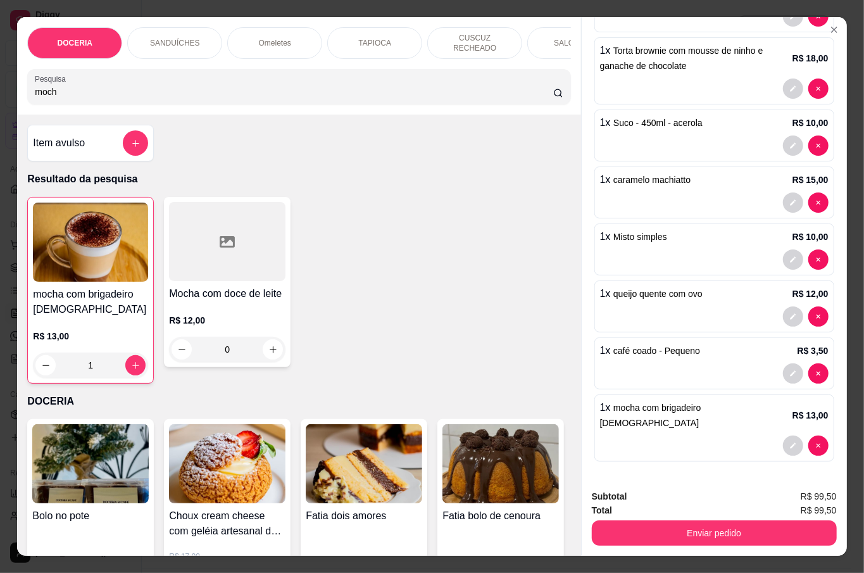
scroll to position [29, 0]
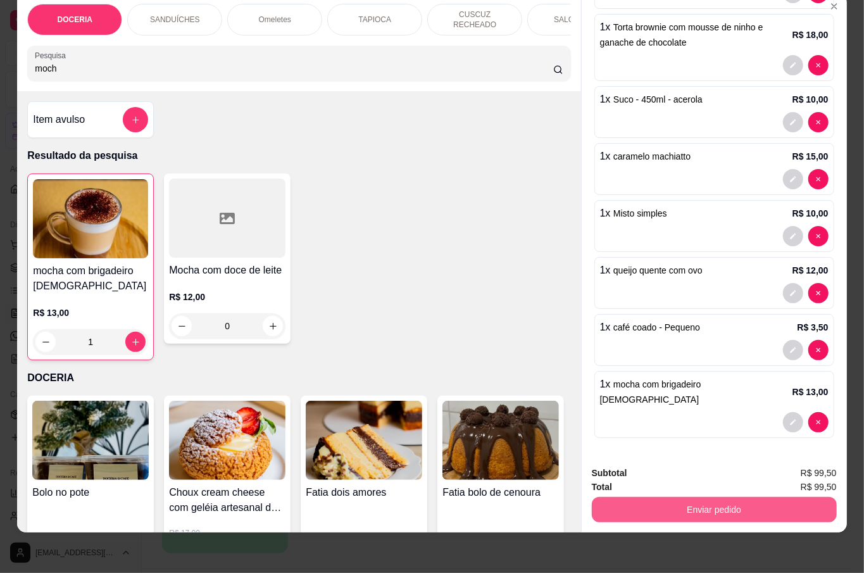
click at [729, 497] on button "Enviar pedido" at bounding box center [714, 509] width 245 height 25
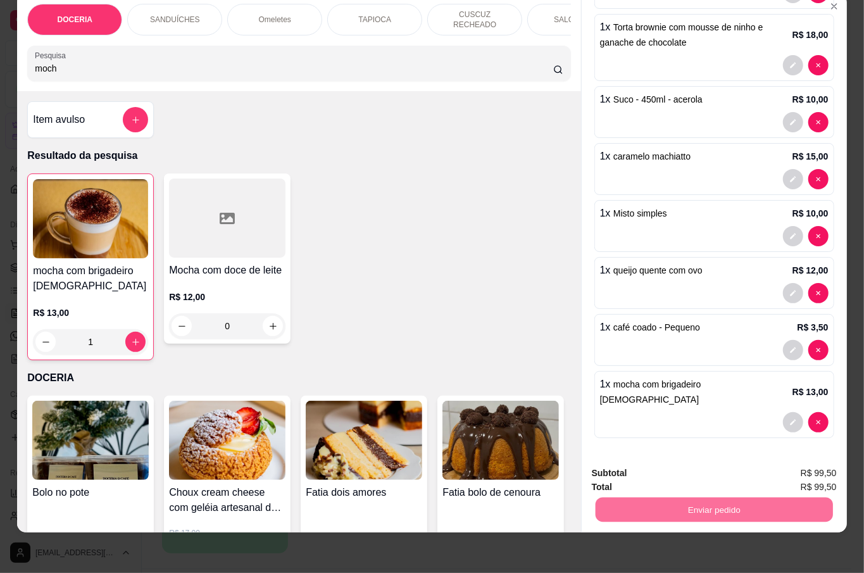
click at [641, 464] on button "Não registrar e enviar pedido" at bounding box center [671, 466] width 132 height 24
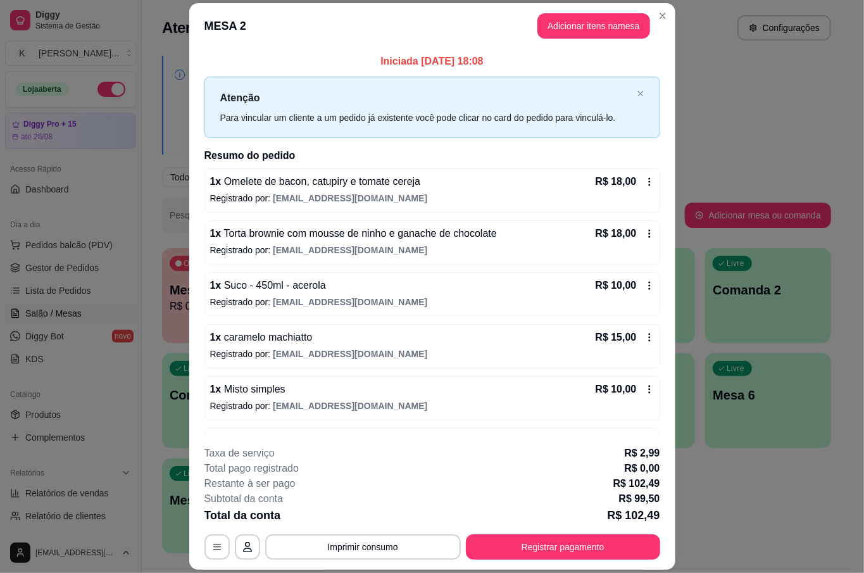
scroll to position [0, 0]
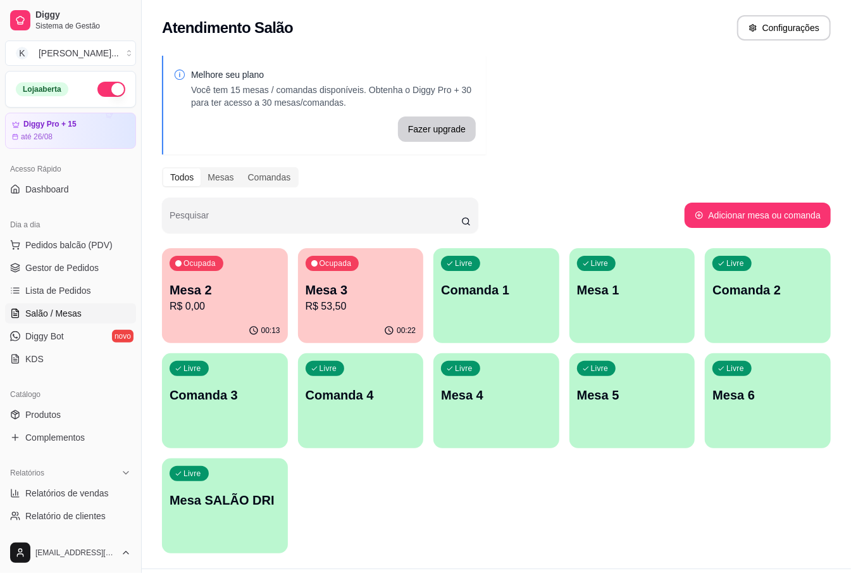
click at [763, 297] on p "Comanda 2" at bounding box center [768, 290] width 111 height 18
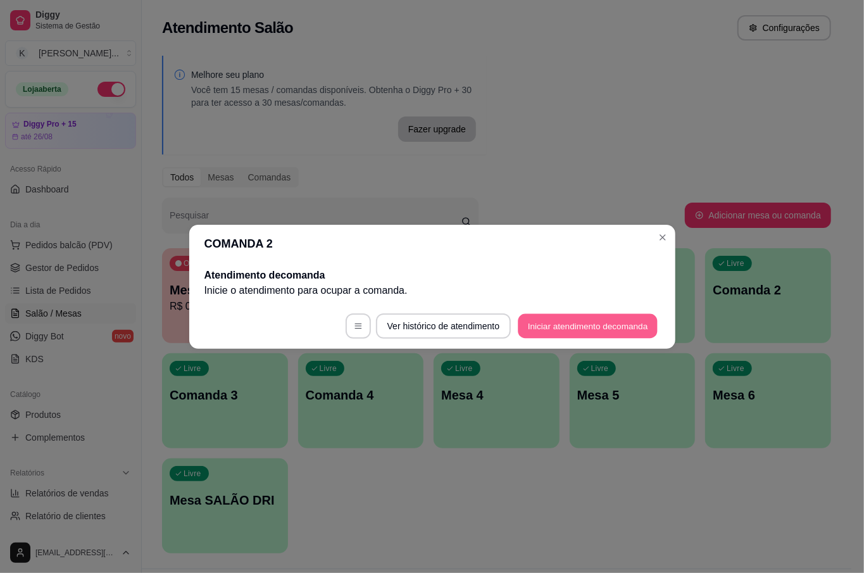
click at [586, 323] on button "Iniciar atendimento de comanda" at bounding box center [588, 325] width 140 height 25
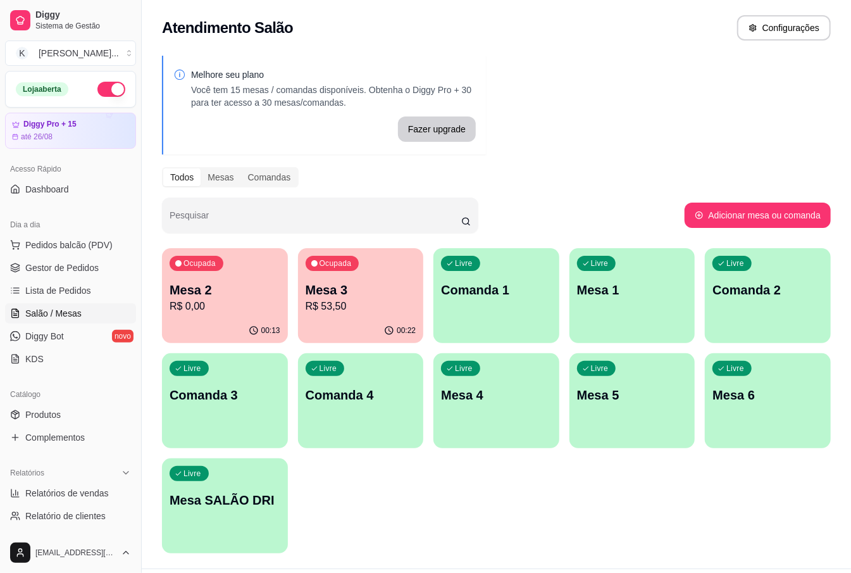
click at [342, 416] on div "Livre Comanda 4" at bounding box center [361, 393] width 126 height 80
click at [511, 396] on p "Mesa 4" at bounding box center [496, 395] width 111 height 18
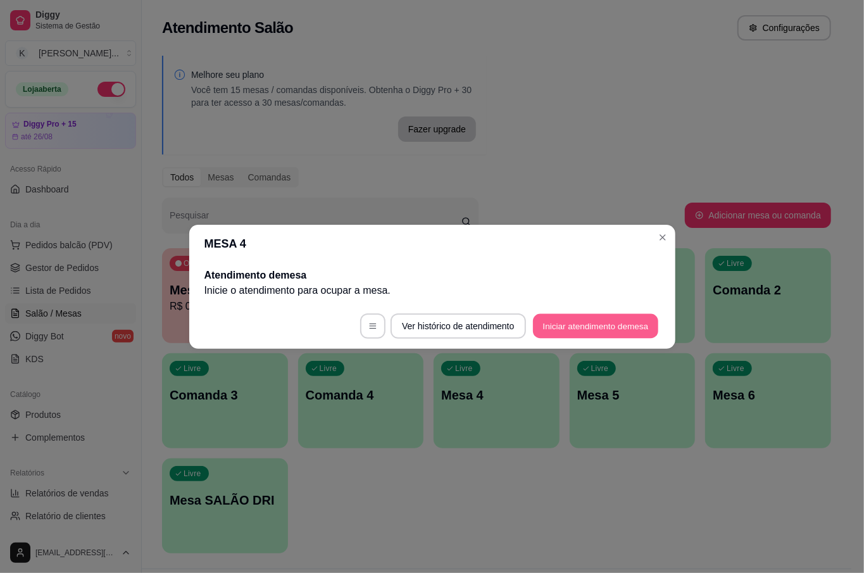
click at [602, 320] on button "Iniciar atendimento de mesa" at bounding box center [595, 325] width 125 height 25
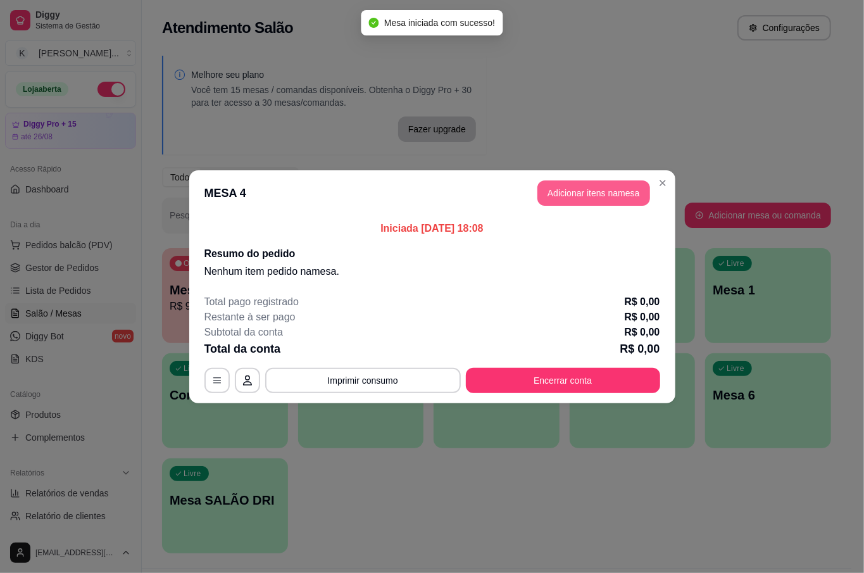
click at [589, 199] on button "Adicionar itens na mesa" at bounding box center [593, 192] width 113 height 25
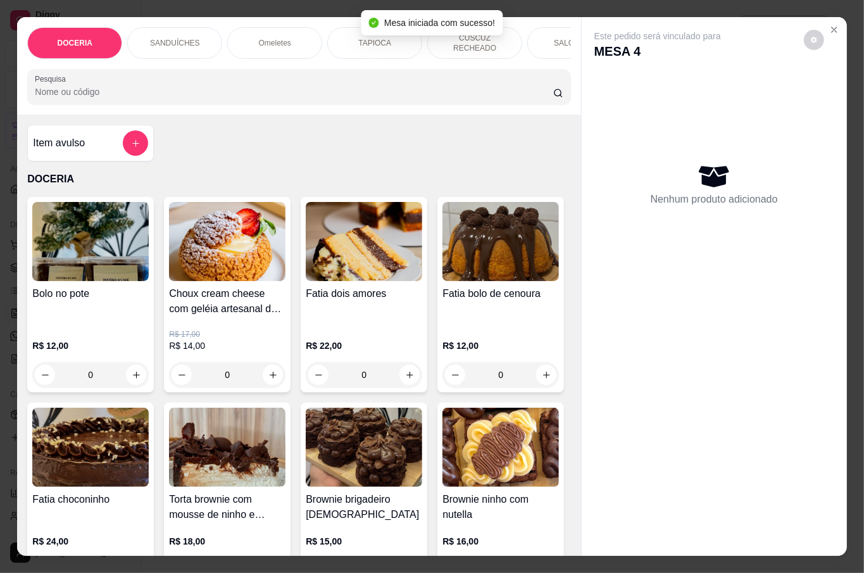
click at [216, 96] on div "Pesquisa" at bounding box center [298, 86] width 543 height 35
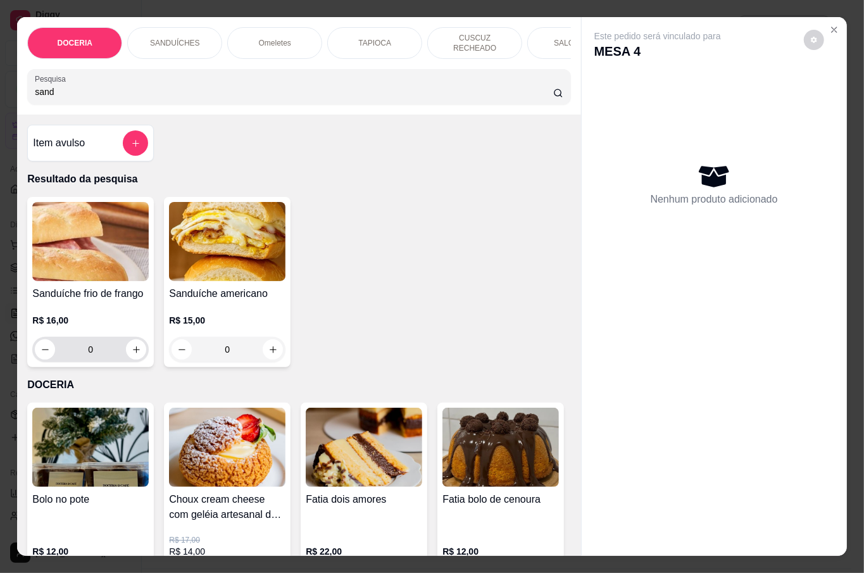
type input "sand"
click at [132, 349] on icon "increase-product-quantity" at bounding box center [136, 349] width 9 height 9
type input "1"
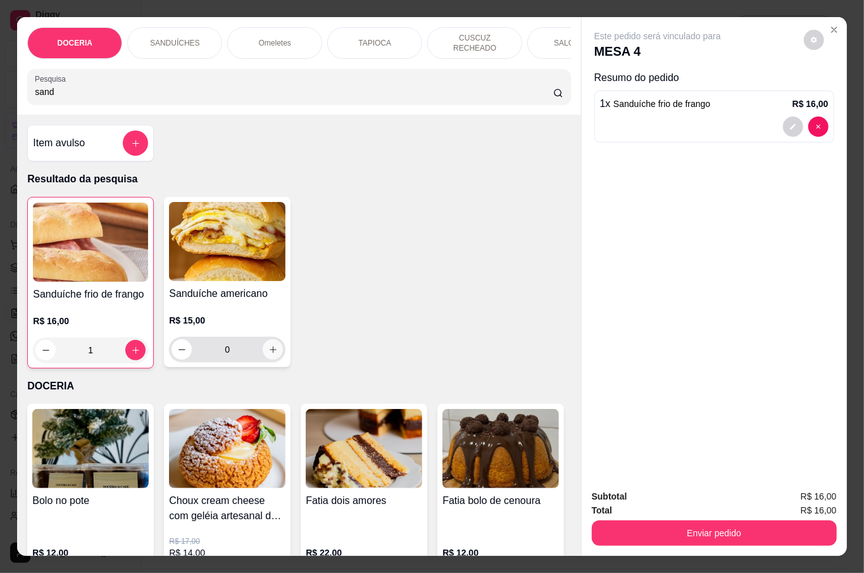
click at [270, 340] on button "increase-product-quantity" at bounding box center [273, 349] width 20 height 20
type input "1"
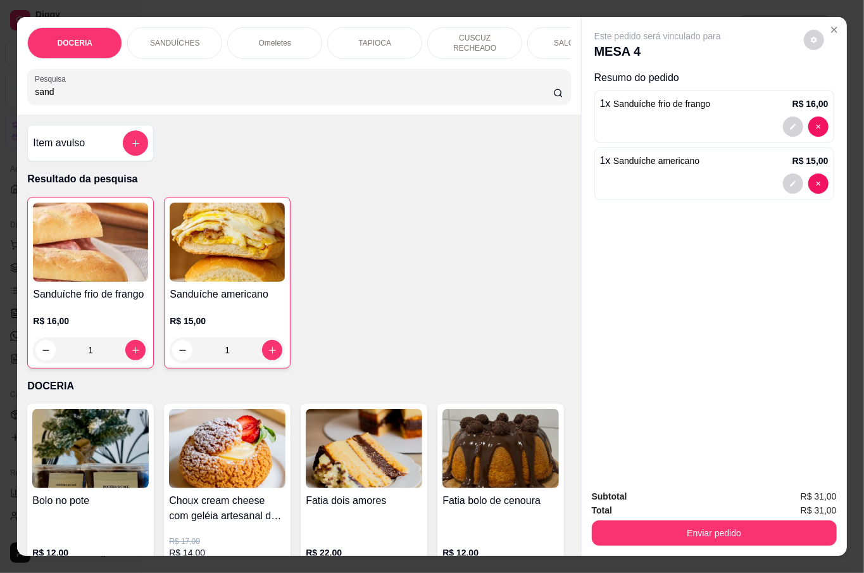
click at [208, 106] on div "DOCERIA SANDUÍCHES Omeletes TAPIOCA CUSCUZ RECHEADO SALGADOS BEBIDAS QUENTES BE…" at bounding box center [298, 65] width 563 height 97
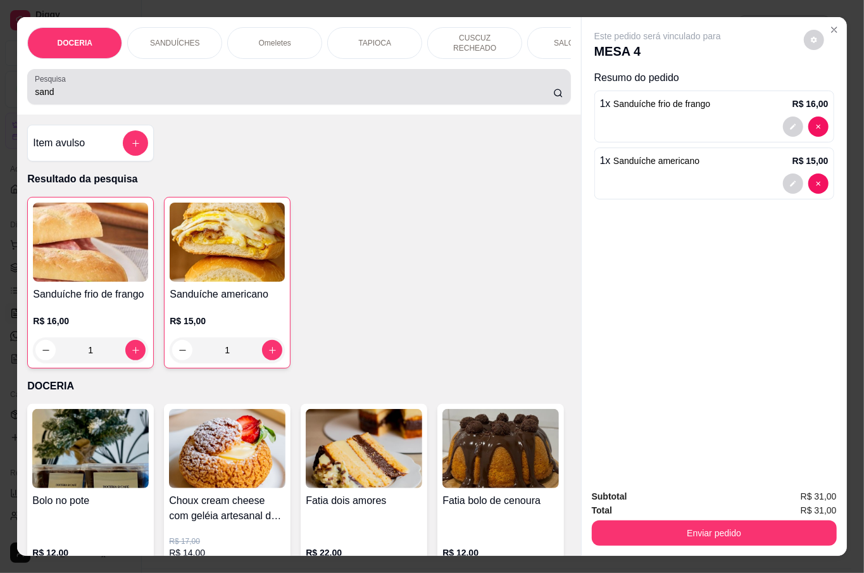
click at [206, 96] on div "Pesquisa sand" at bounding box center [298, 86] width 543 height 35
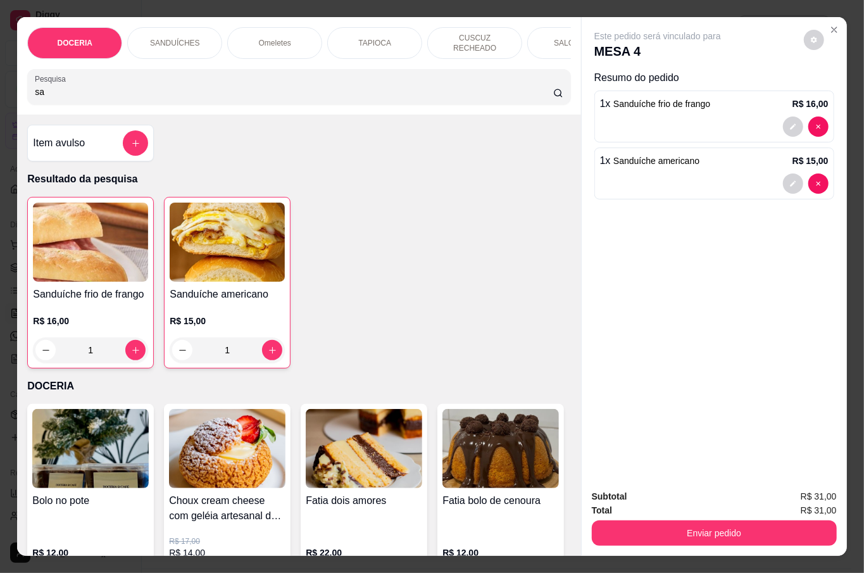
type input "s"
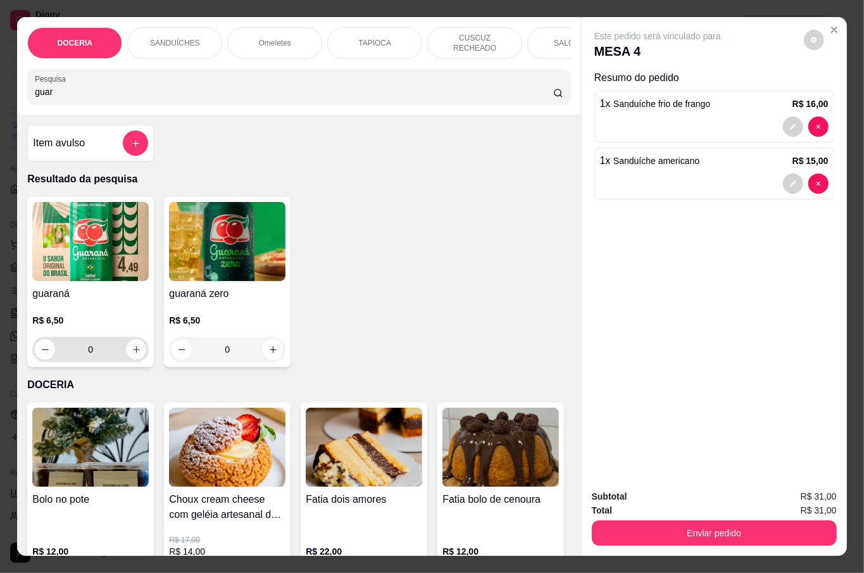
type input "guar"
click at [132, 345] on icon "increase-product-quantity" at bounding box center [136, 349] width 9 height 9
type input "1"
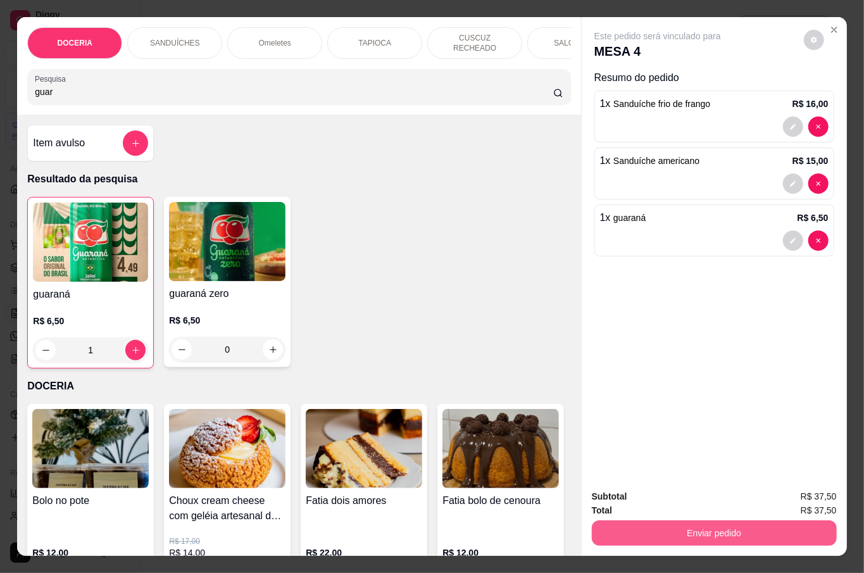
click at [719, 521] on button "Enviar pedido" at bounding box center [714, 532] width 245 height 25
click at [700, 494] on button "Não registrar e enviar pedido" at bounding box center [671, 496] width 132 height 24
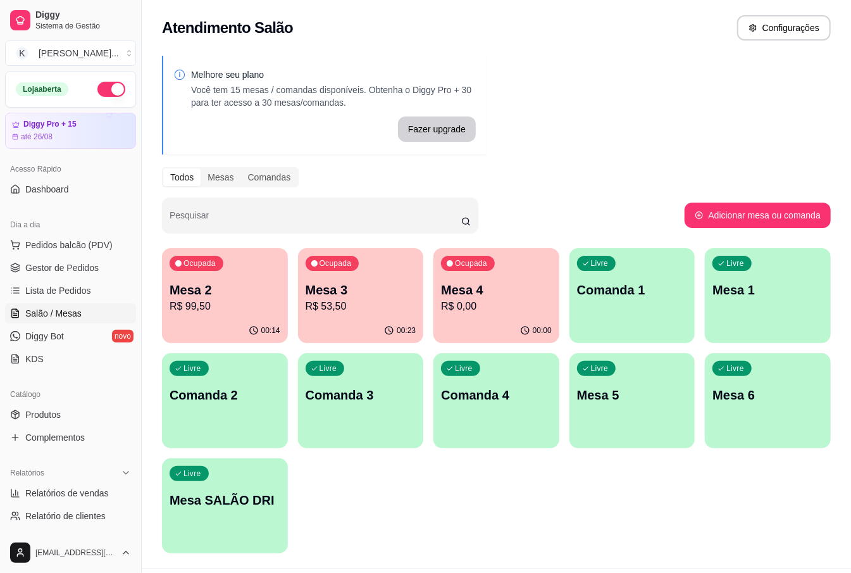
click at [219, 302] on p "R$ 99,50" at bounding box center [225, 306] width 111 height 15
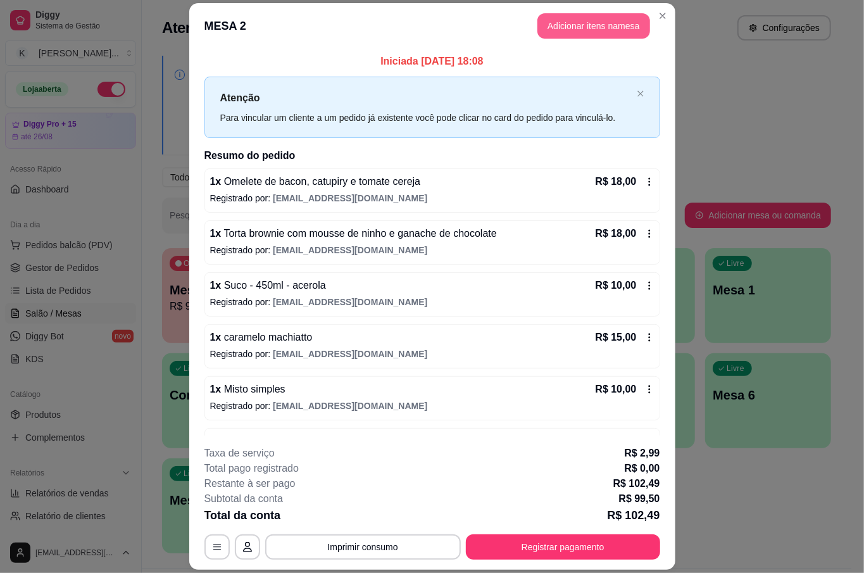
click at [603, 27] on button "Adicionar itens na mesa" at bounding box center [593, 25] width 113 height 25
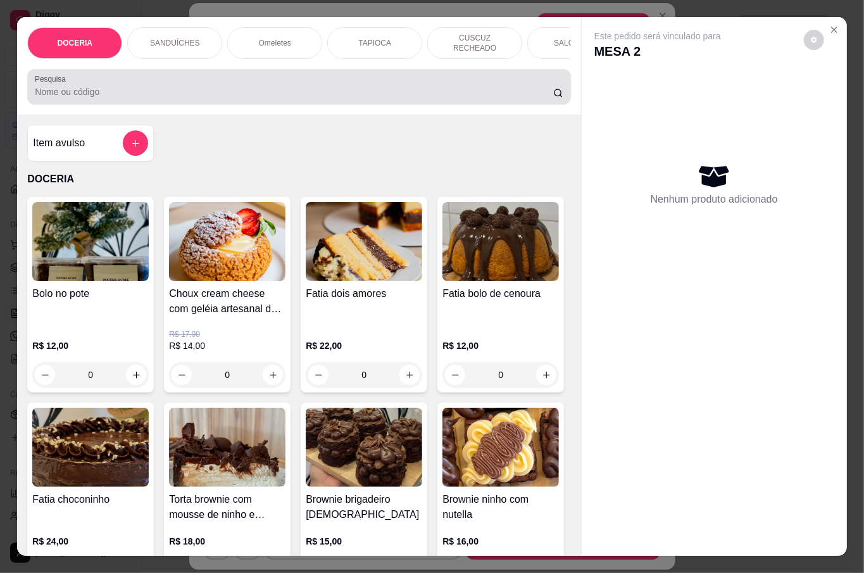
click at [166, 80] on div at bounding box center [299, 86] width 528 height 25
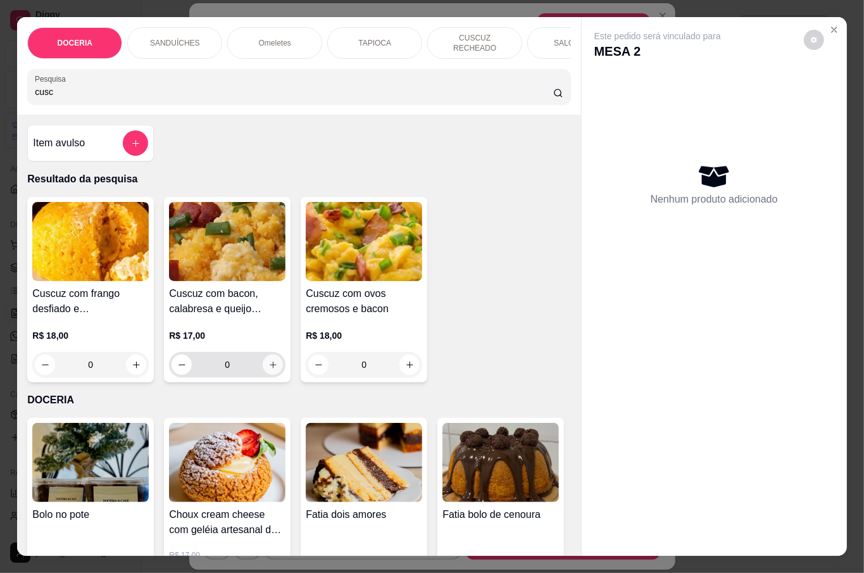
type input "cusc"
click at [269, 355] on button "increase-product-quantity" at bounding box center [273, 365] width 20 height 20
type input "1"
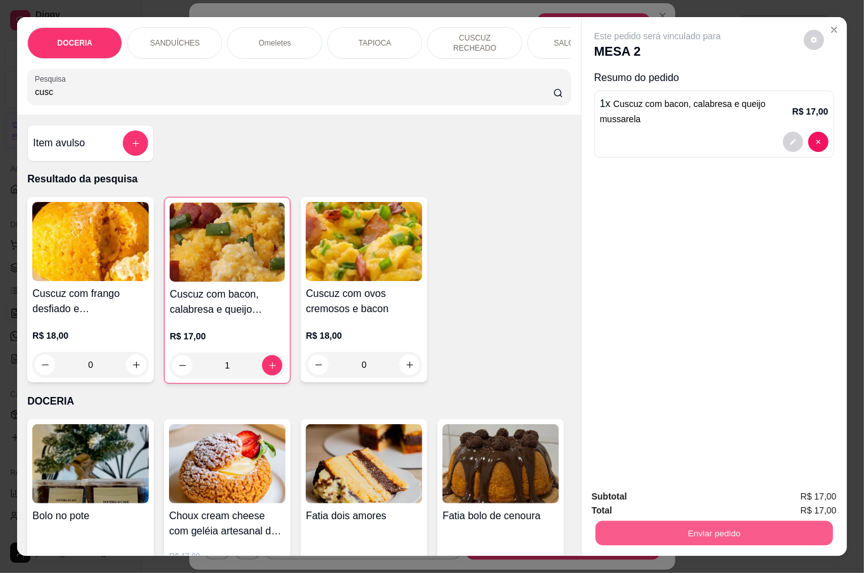
click at [775, 525] on button "Enviar pedido" at bounding box center [713, 532] width 237 height 25
click at [715, 494] on button "Não registrar e enviar pedido" at bounding box center [671, 496] width 132 height 24
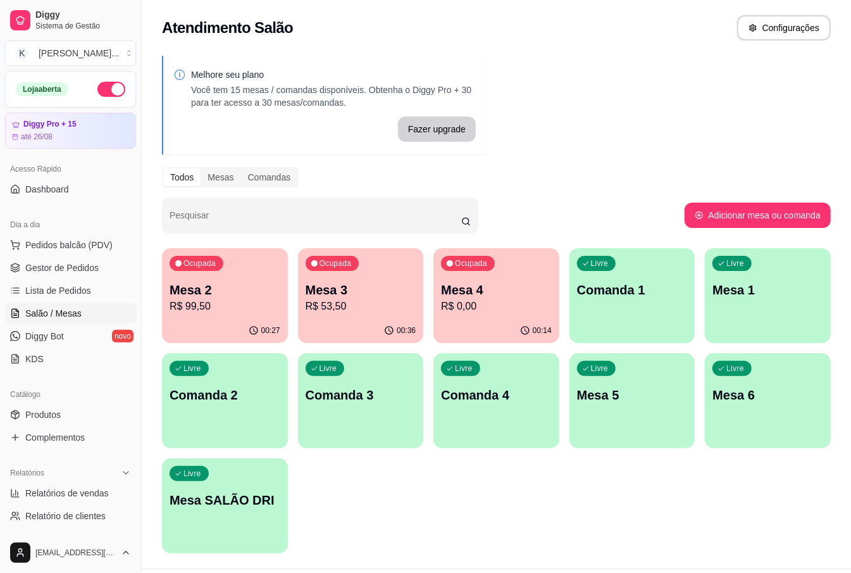
click at [200, 287] on p "Mesa 2" at bounding box center [225, 290] width 111 height 18
click at [358, 309] on p "R$ 53,50" at bounding box center [360, 306] width 107 height 15
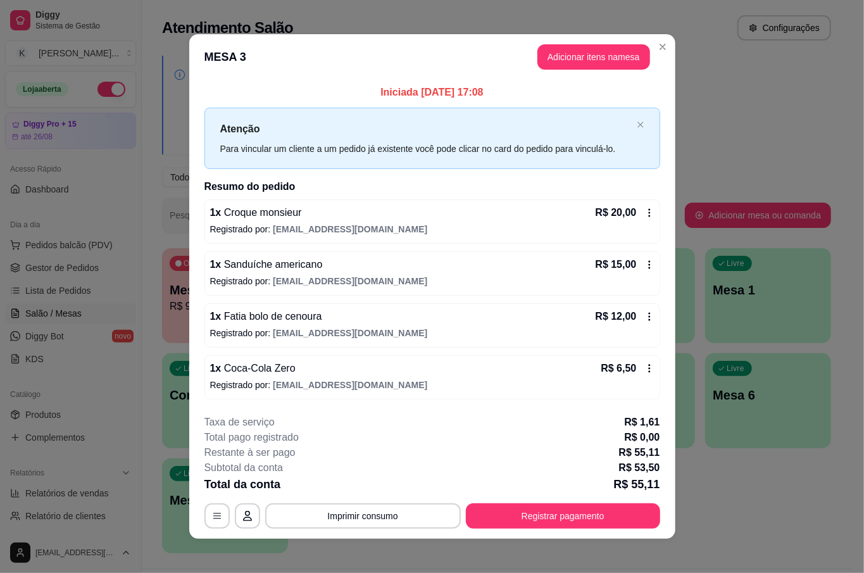
scroll to position [8, 0]
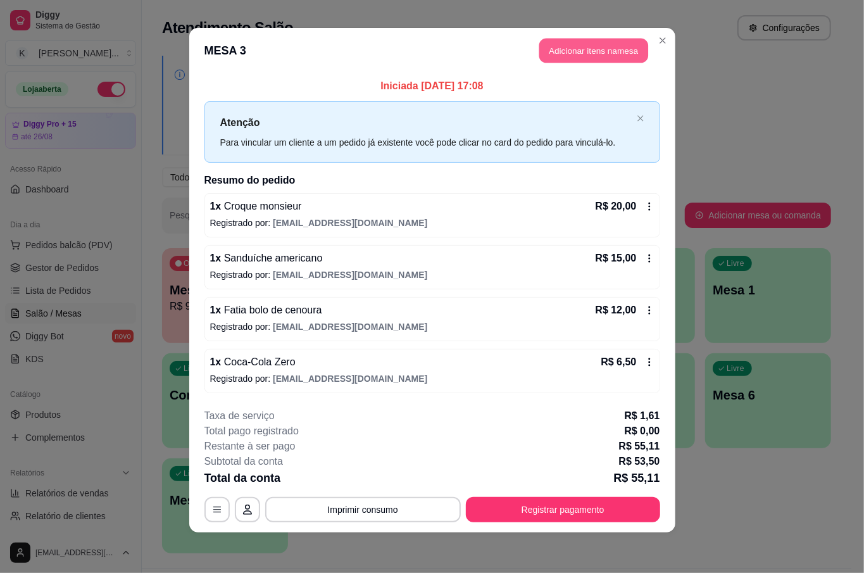
click at [619, 54] on button "Adicionar itens na mesa" at bounding box center [593, 51] width 109 height 25
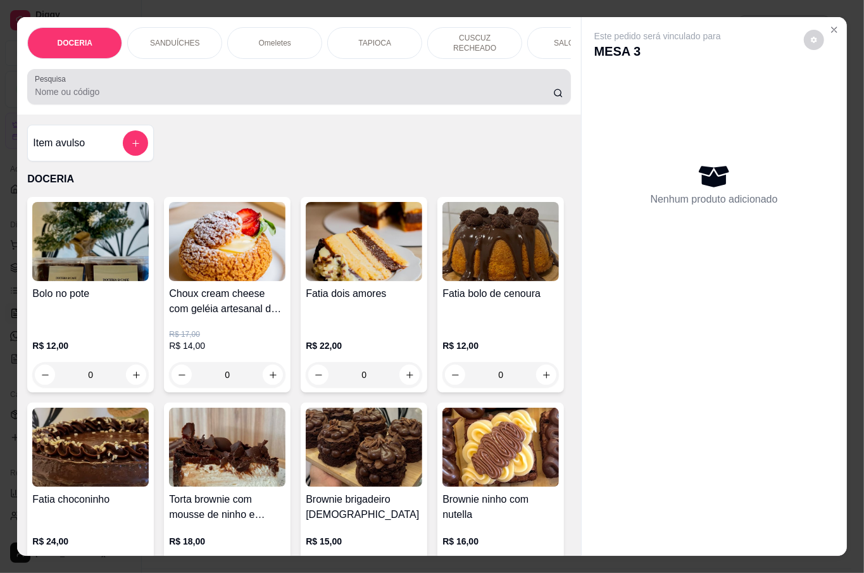
click at [274, 85] on input "Pesquisa" at bounding box center [294, 91] width 518 height 13
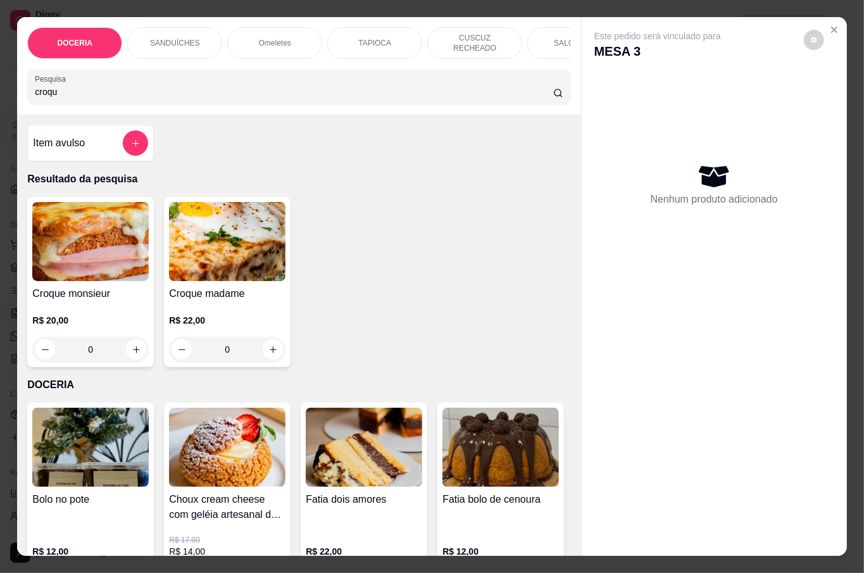
type input "croqu"
click at [133, 346] on icon "increase-product-quantity" at bounding box center [136, 349] width 7 height 7
type input "1"
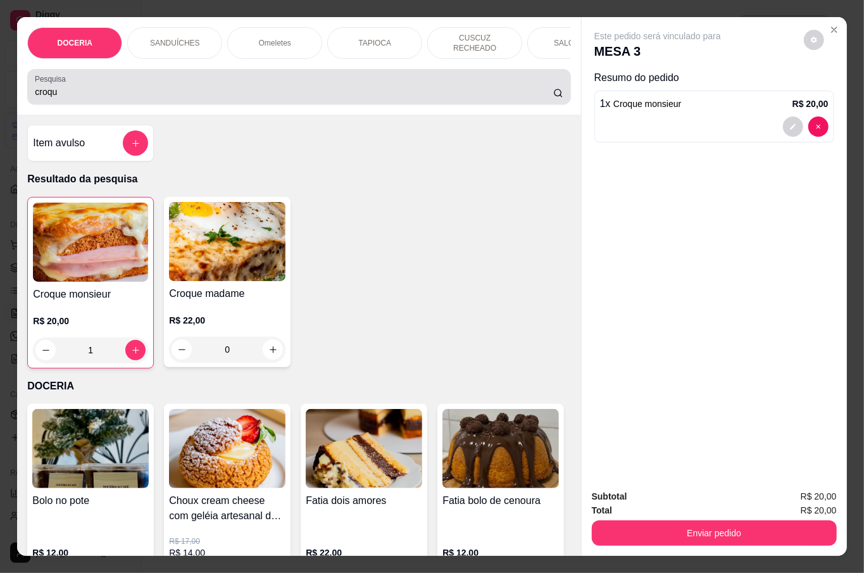
click at [247, 89] on input "croqu" at bounding box center [294, 91] width 518 height 13
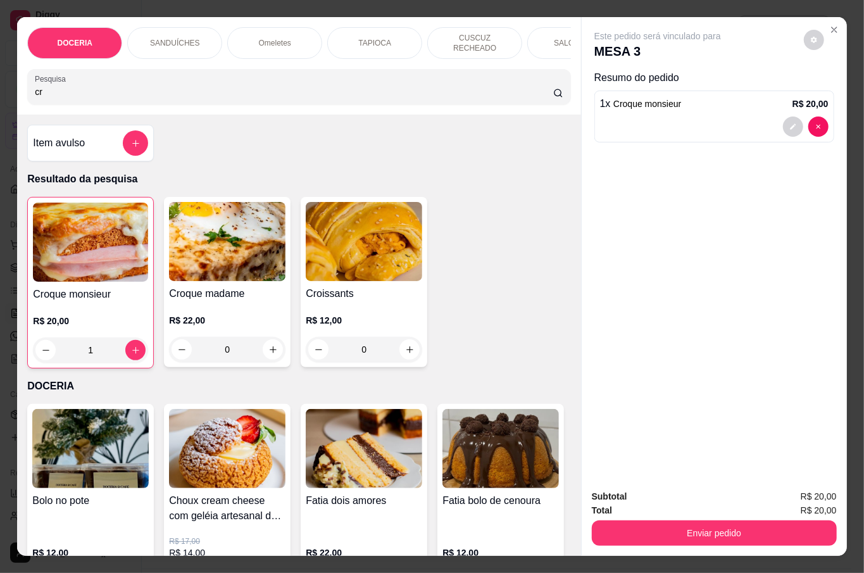
type input "c"
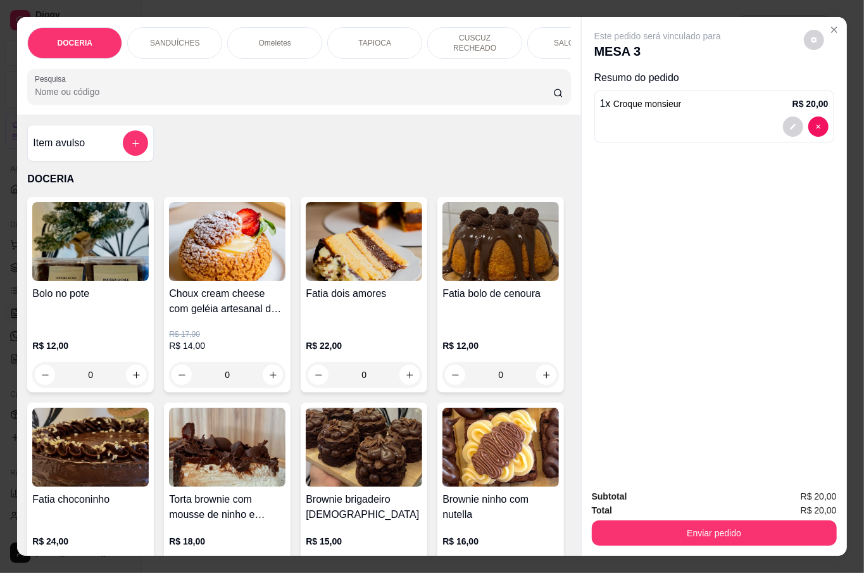
scroll to position [168, 0]
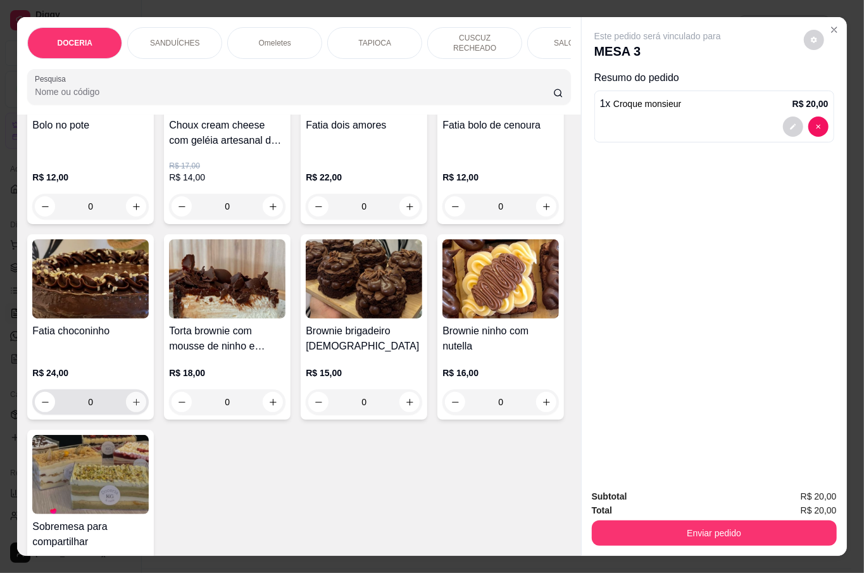
click at [141, 397] on icon "increase-product-quantity" at bounding box center [136, 401] width 9 height 9
type input "1"
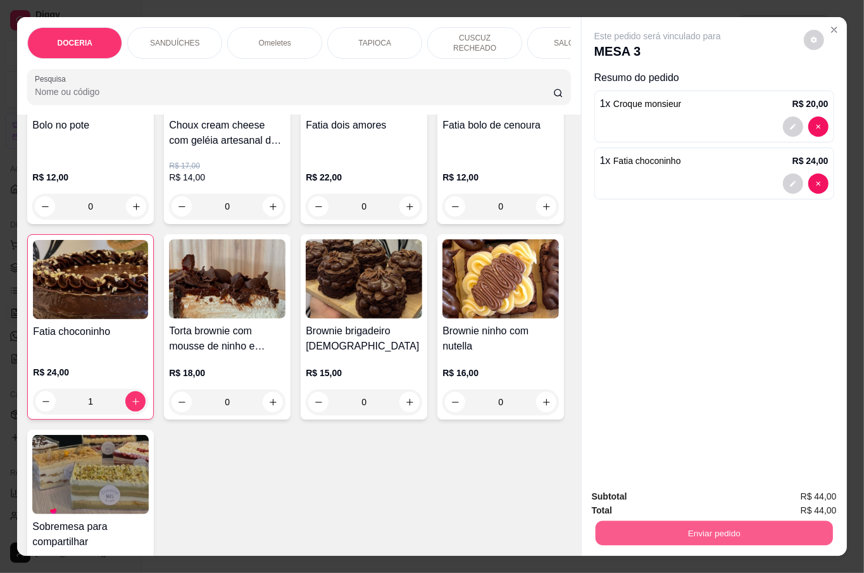
click at [709, 532] on button "Enviar pedido" at bounding box center [713, 532] width 237 height 25
click at [694, 494] on button "Não registrar e enviar pedido" at bounding box center [671, 495] width 128 height 23
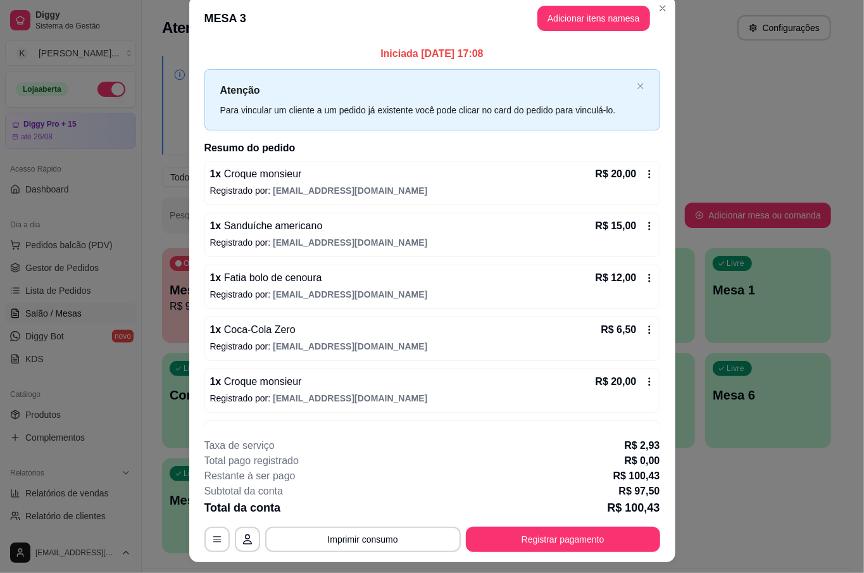
scroll to position [0, 0]
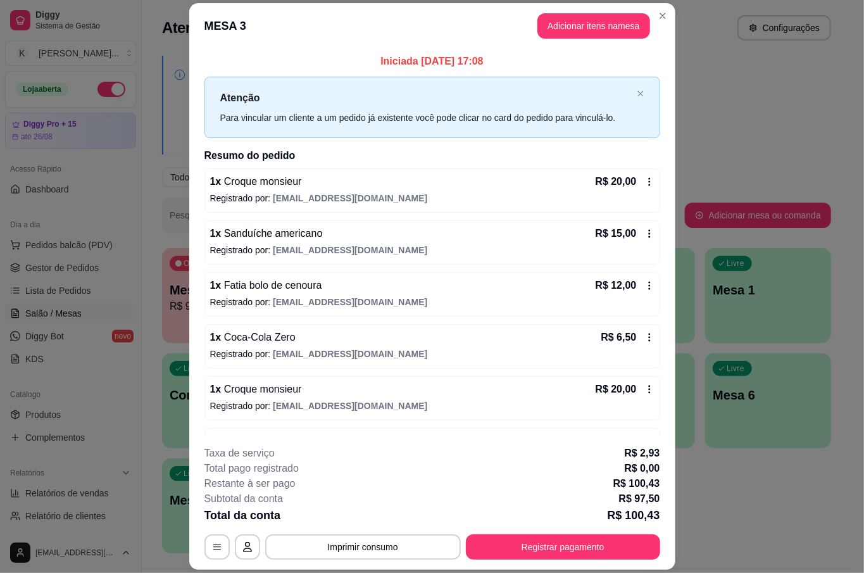
click at [637, 358] on div "1 x Coca-Cola Zero R$ 6,50 Registrado por: [EMAIL_ADDRESS][DOMAIN_NAME]" at bounding box center [432, 346] width 456 height 44
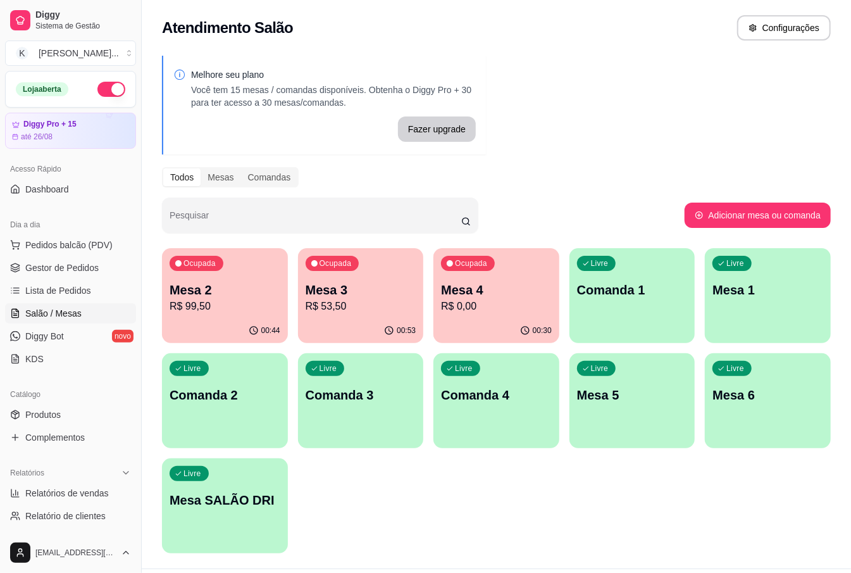
click at [661, 396] on p "Mesa 5" at bounding box center [632, 395] width 111 height 18
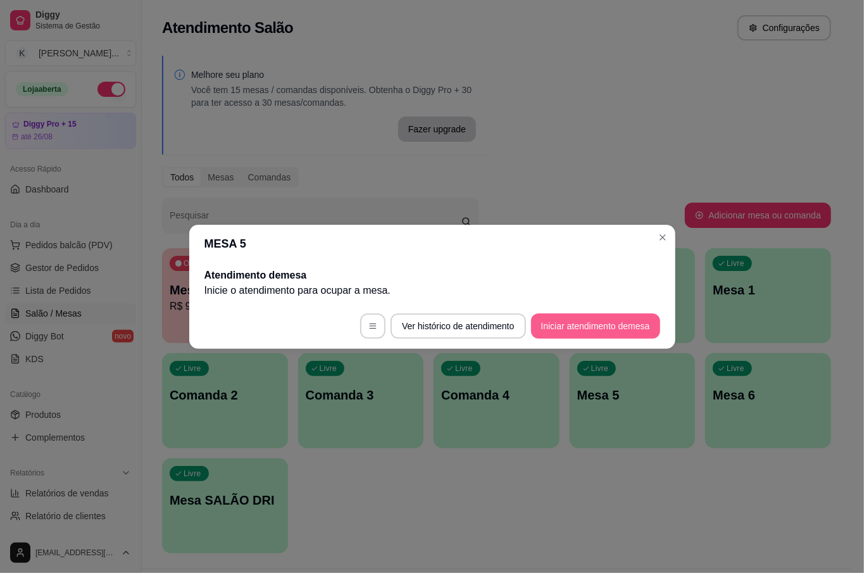
click at [595, 318] on button "Iniciar atendimento de mesa" at bounding box center [595, 325] width 129 height 25
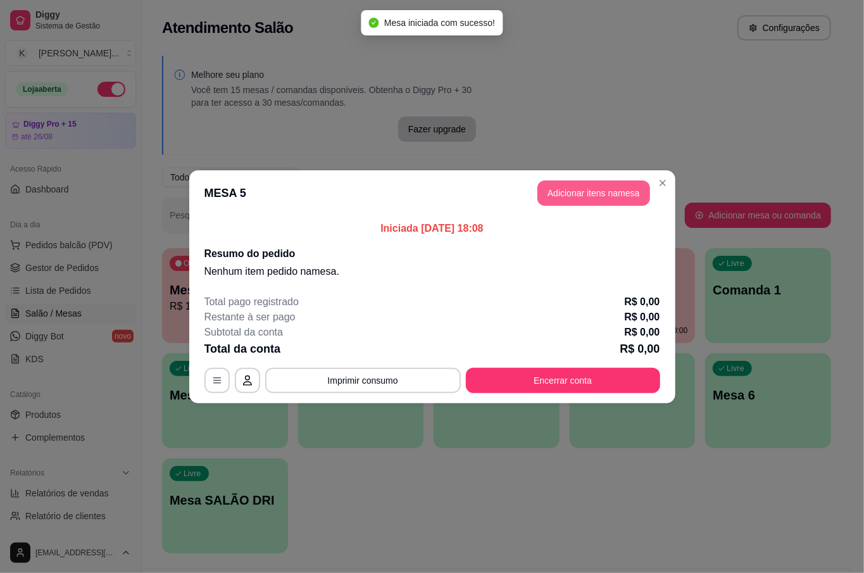
click at [554, 190] on button "Adicionar itens na mesa" at bounding box center [593, 192] width 113 height 25
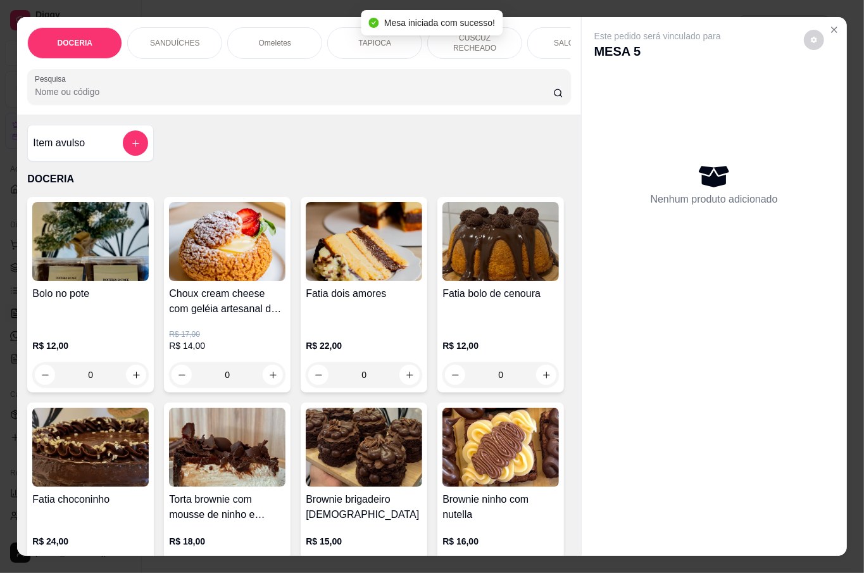
click at [240, 89] on input "Pesquisa" at bounding box center [294, 91] width 518 height 13
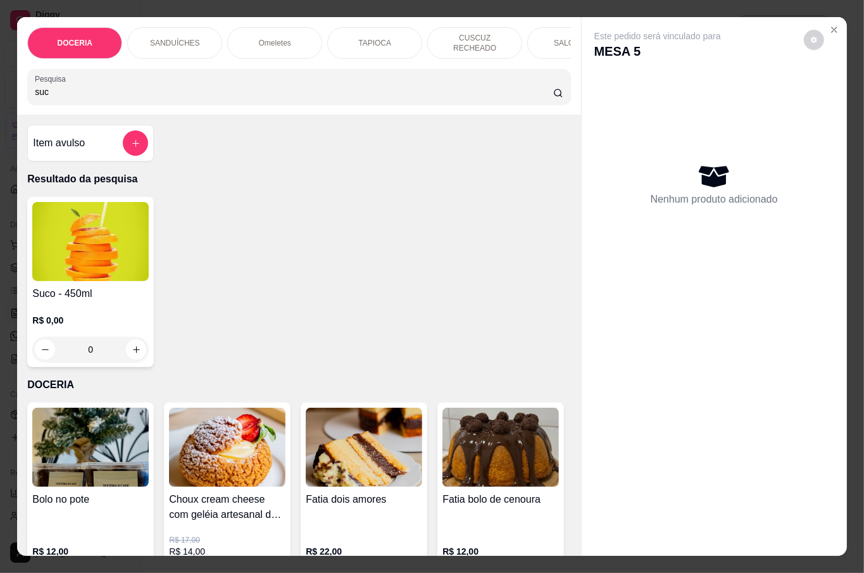
type input "suc"
click at [120, 323] on p "R$ 0,00" at bounding box center [90, 320] width 116 height 13
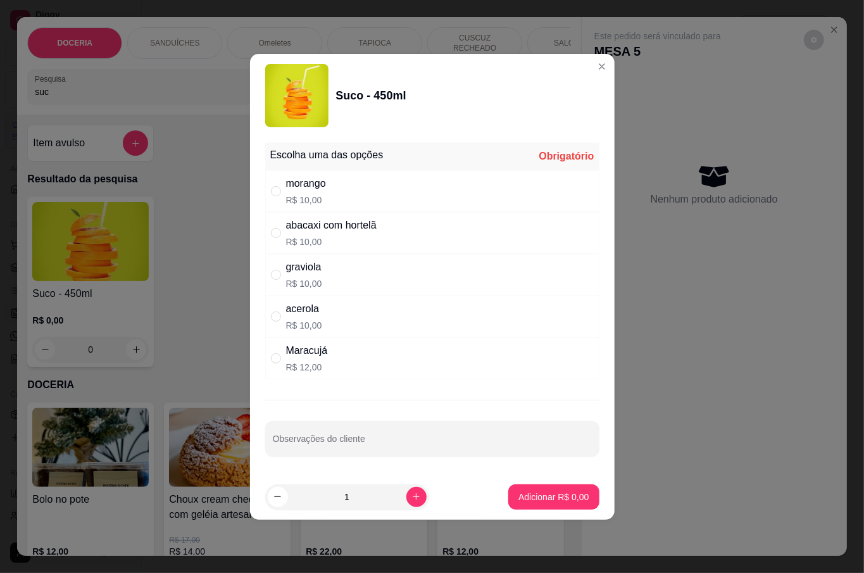
click at [334, 350] on div "Maracujá R$ 12,00" at bounding box center [432, 358] width 334 height 42
radio input "true"
click at [537, 497] on p "Adicionar R$ 12,00" at bounding box center [550, 496] width 75 height 13
type input "1"
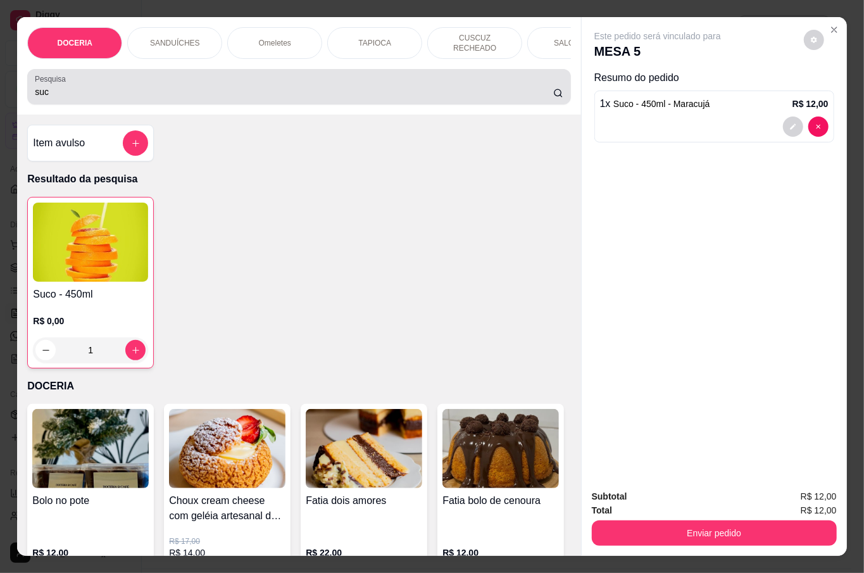
click at [186, 87] on input "suc" at bounding box center [294, 91] width 518 height 13
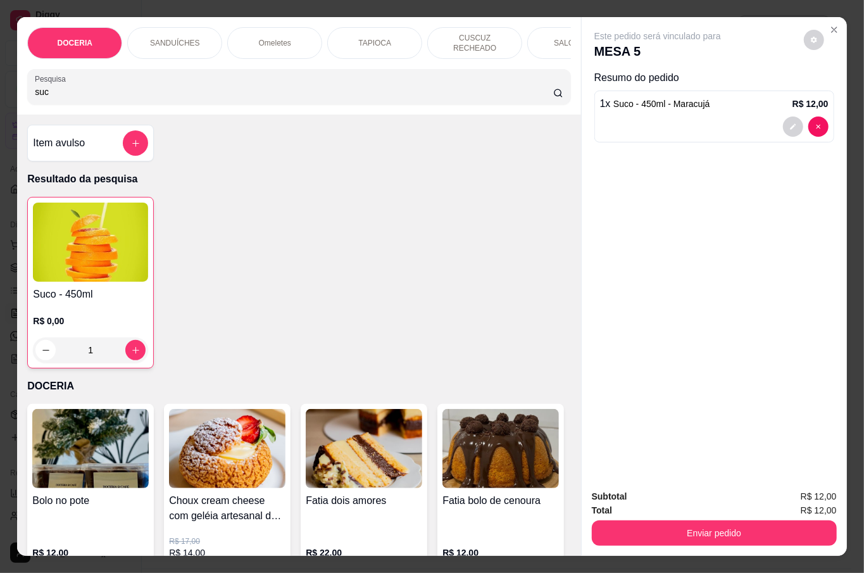
click at [122, 294] on h4 "Suco - 450ml" at bounding box center [90, 294] width 115 height 15
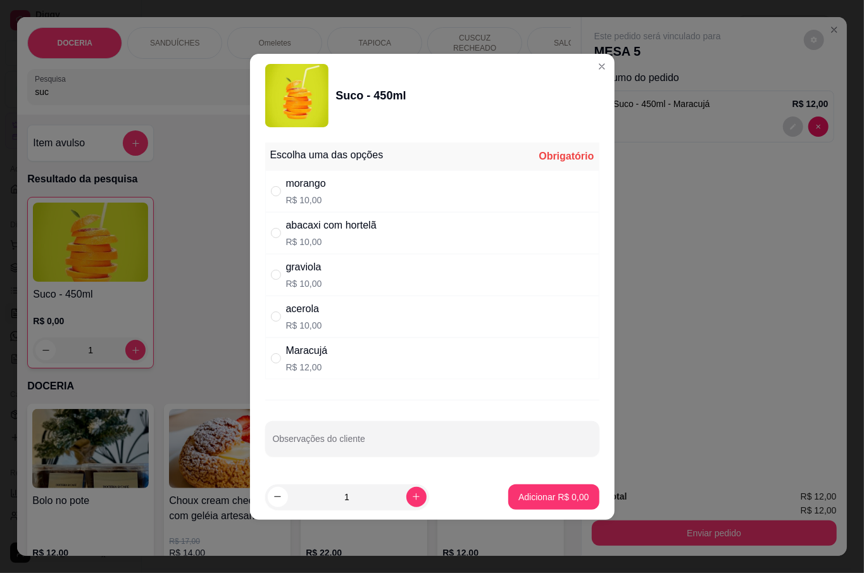
click at [340, 276] on div "graviola R$ 10,00" at bounding box center [432, 275] width 334 height 42
radio input "true"
click at [545, 495] on p "Adicionar R$ 10,00" at bounding box center [550, 496] width 75 height 13
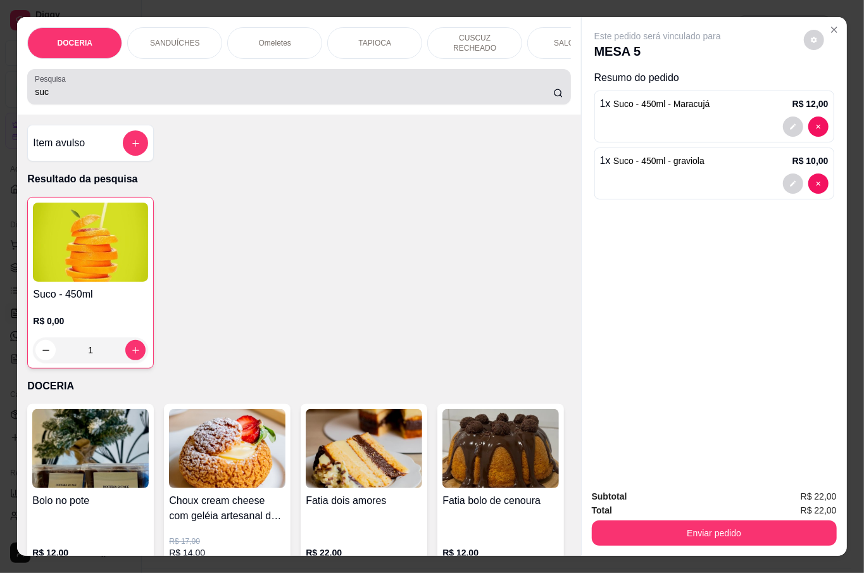
click at [46, 85] on input "suc" at bounding box center [294, 91] width 518 height 13
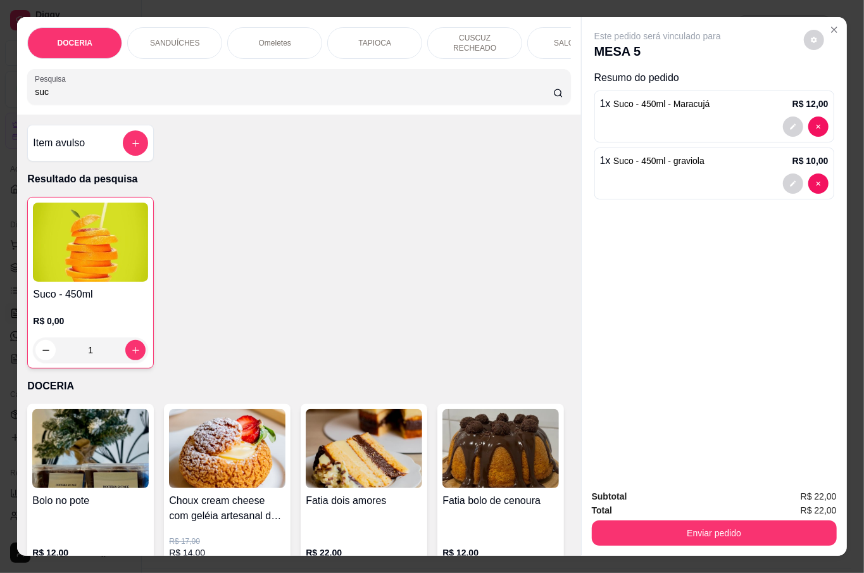
click at [43, 85] on input "suc" at bounding box center [294, 91] width 518 height 13
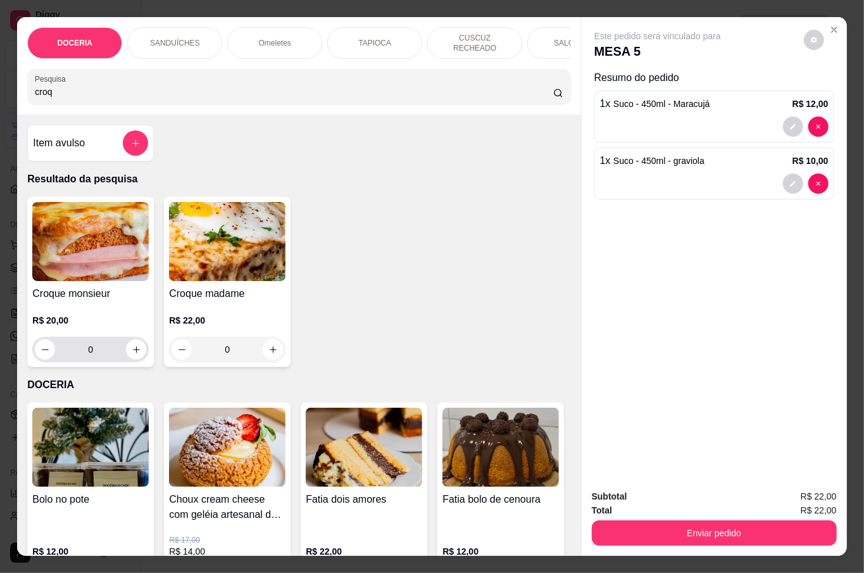
type input "croq"
click at [132, 345] on icon "increase-product-quantity" at bounding box center [136, 349] width 9 height 9
type input "1"
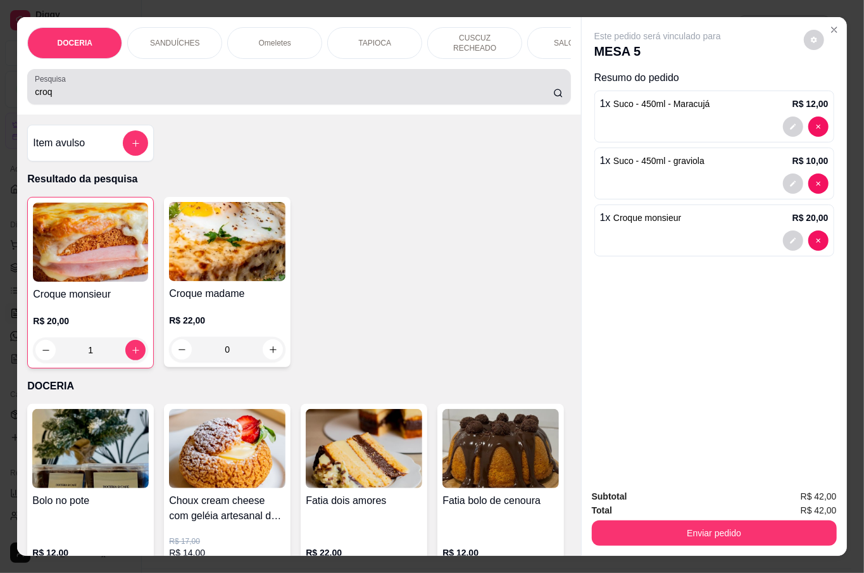
click at [313, 80] on div "croq" at bounding box center [299, 86] width 528 height 25
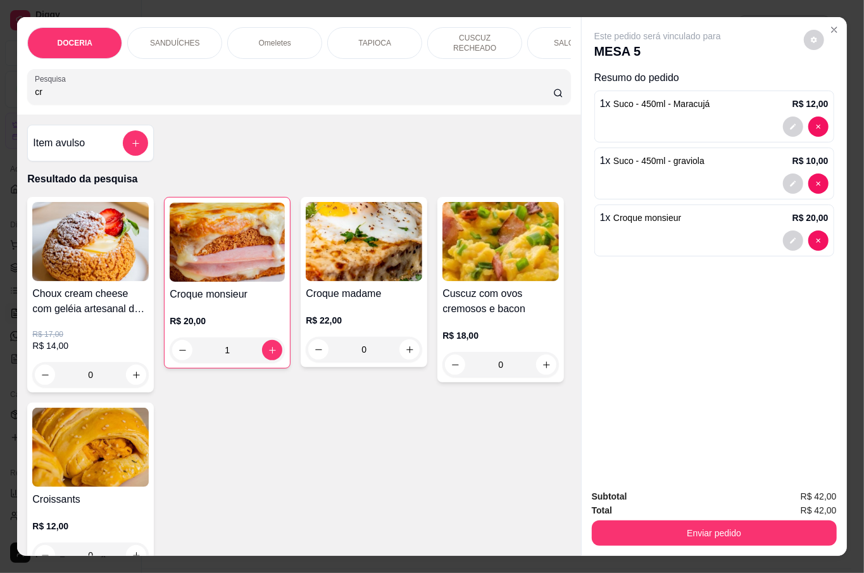
type input "c"
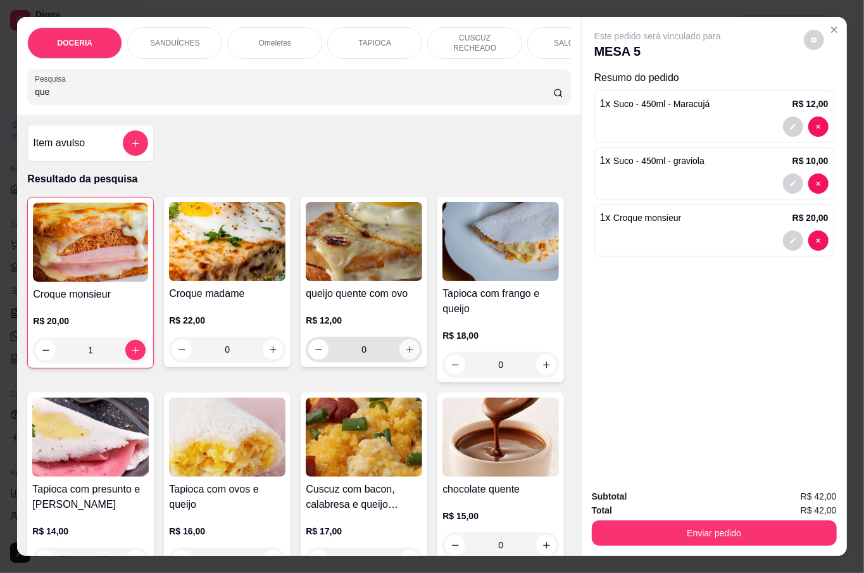
type input "que"
click at [405, 345] on icon "increase-product-quantity" at bounding box center [409, 349] width 9 height 9
type input "1"
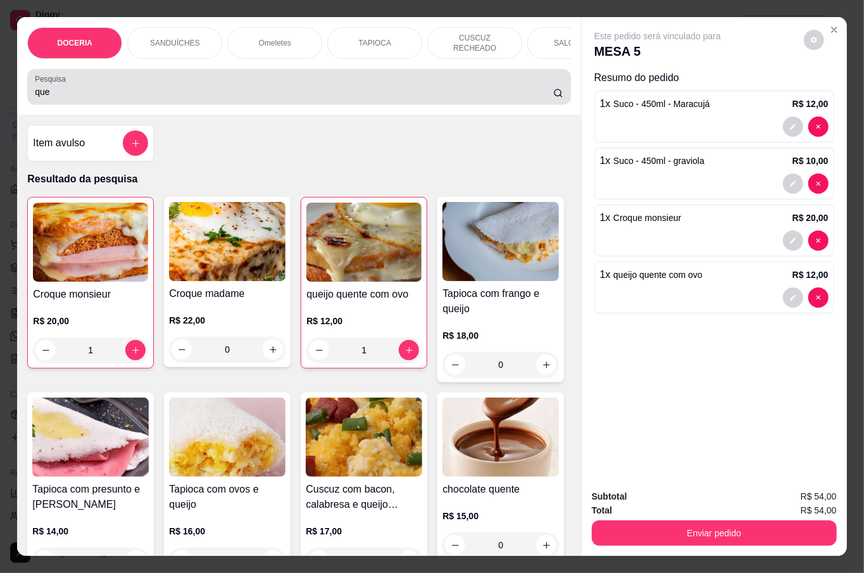
click at [275, 97] on div "Pesquisa que" at bounding box center [298, 86] width 543 height 35
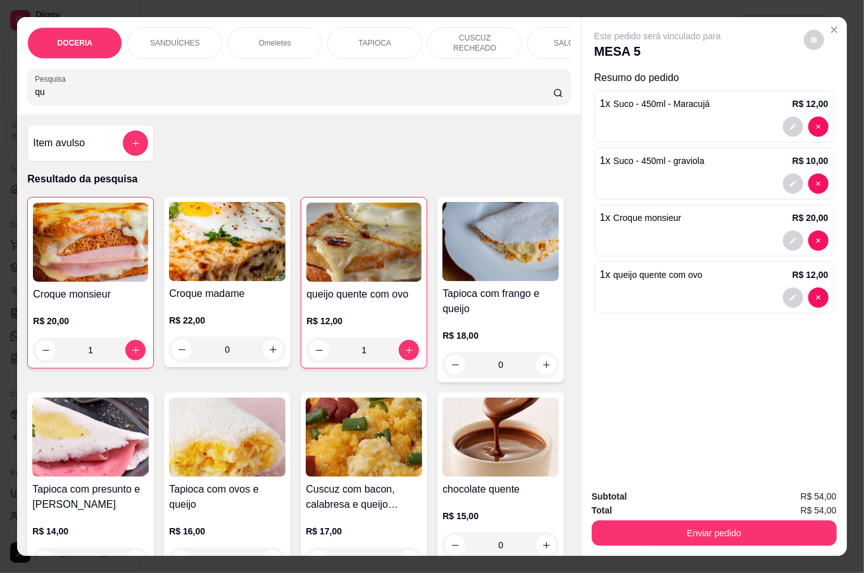
type input "q"
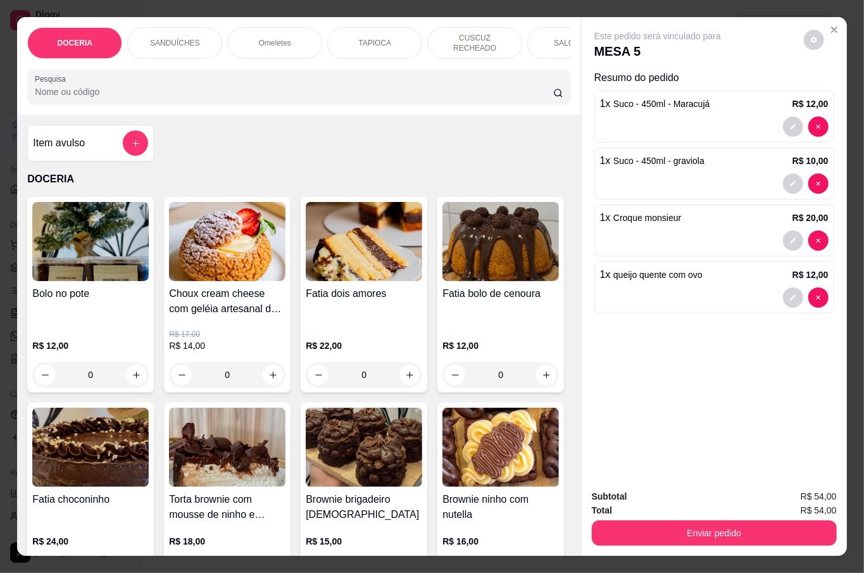
scroll to position [168, 0]
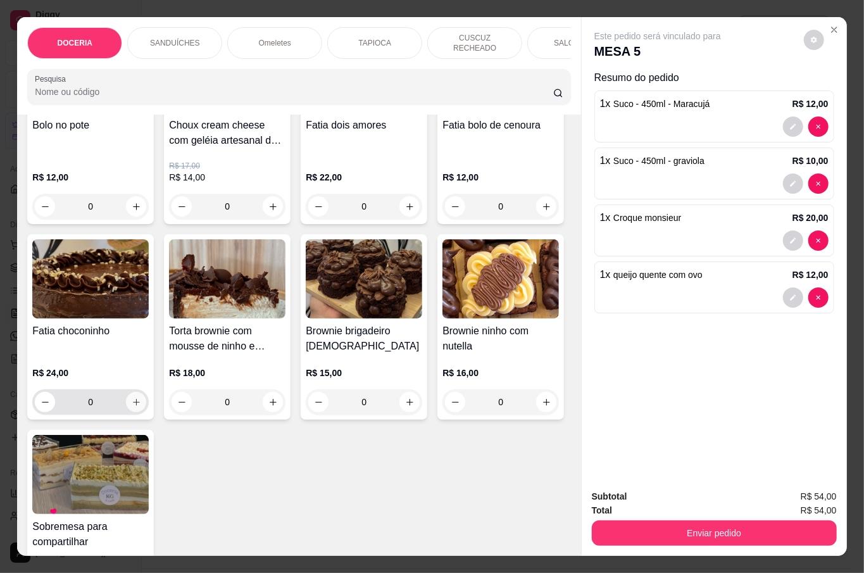
click at [146, 392] on button "increase-product-quantity" at bounding box center [136, 402] width 20 height 20
type input "1"
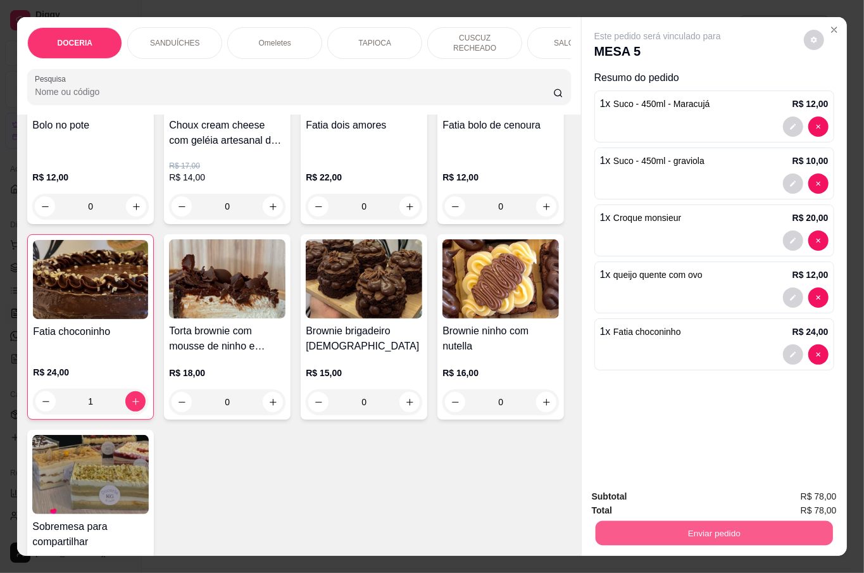
click at [742, 527] on button "Enviar pedido" at bounding box center [713, 532] width 237 height 25
click at [709, 489] on button "Não registrar e enviar pedido" at bounding box center [671, 496] width 132 height 24
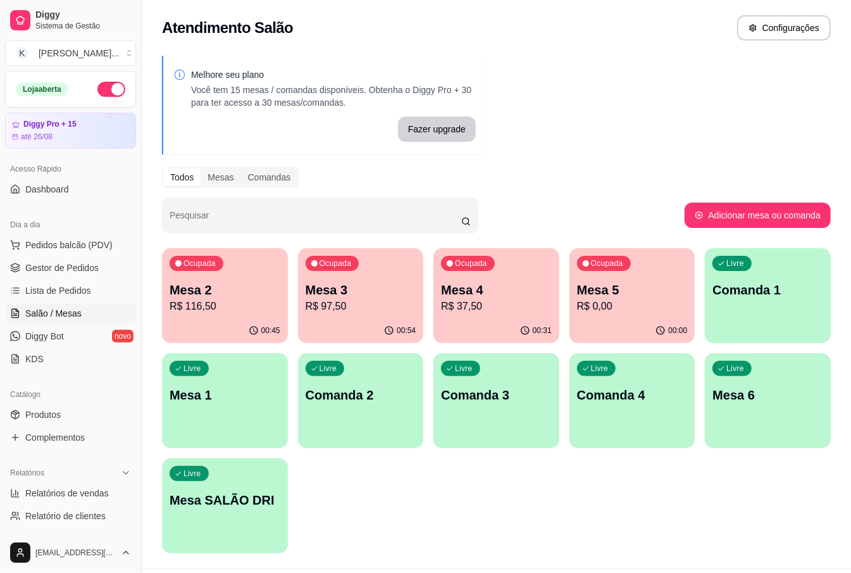
click at [406, 305] on p "R$ 97,50" at bounding box center [361, 306] width 111 height 15
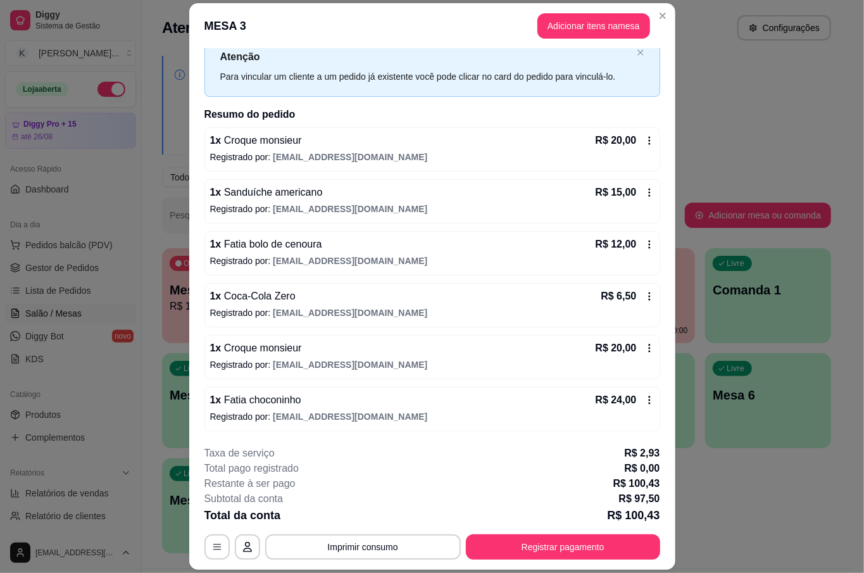
scroll to position [44, 0]
click at [571, 22] on button "Adicionar itens na mesa" at bounding box center [593, 25] width 113 height 25
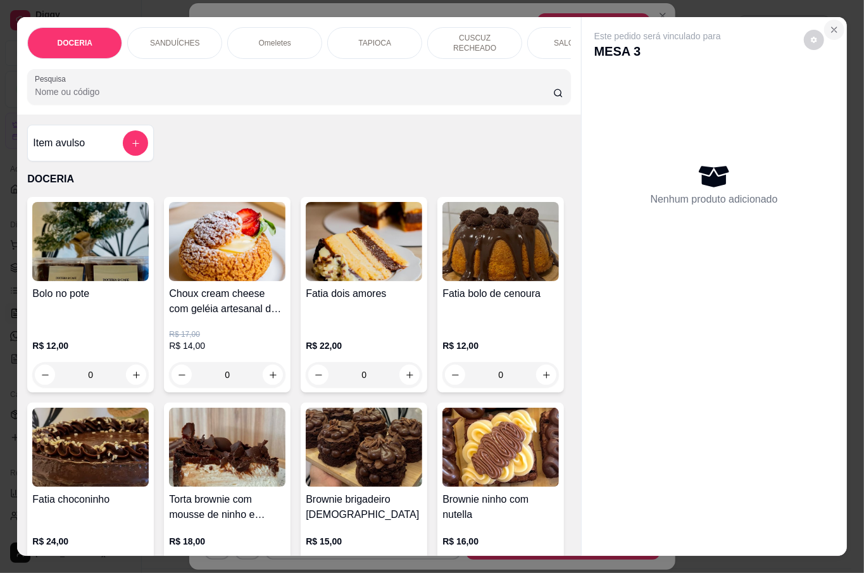
click at [829, 25] on icon "Close" at bounding box center [834, 30] width 10 height 10
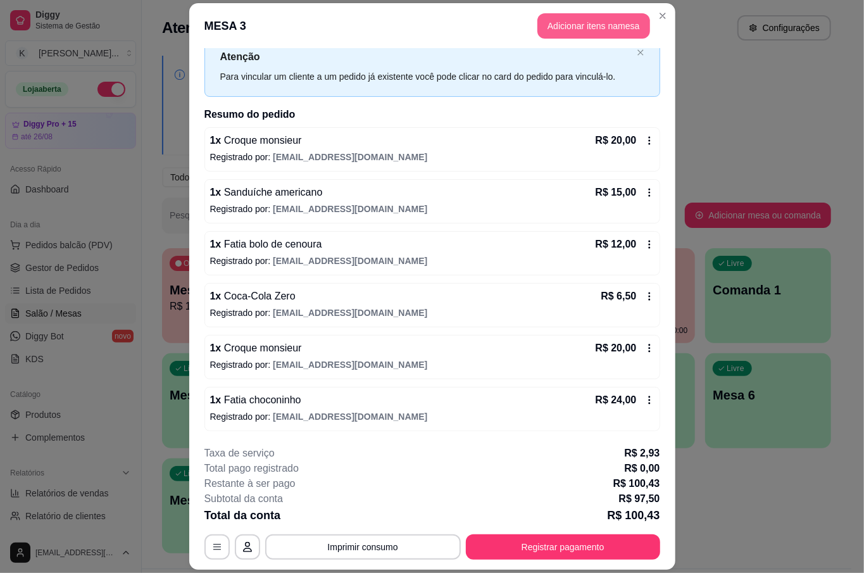
click at [594, 32] on button "Adicionar itens na mesa" at bounding box center [593, 25] width 113 height 25
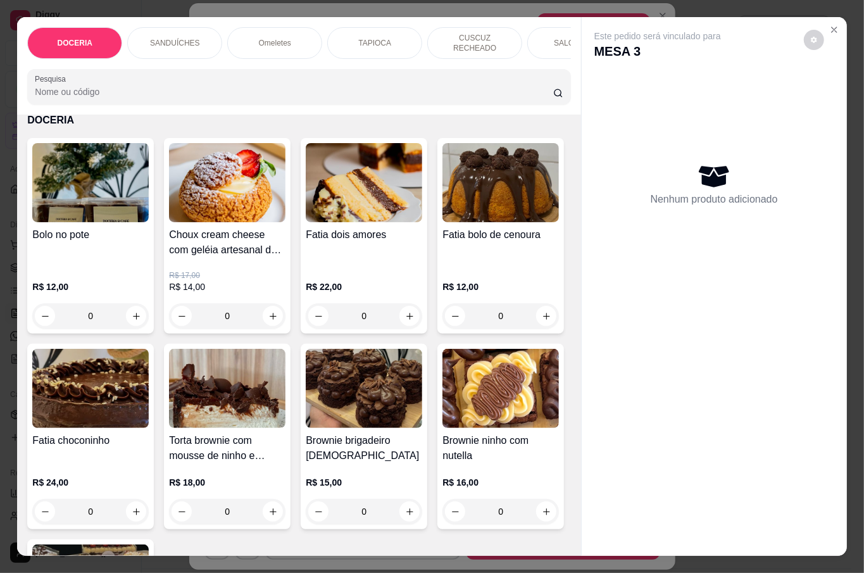
scroll to position [253, 0]
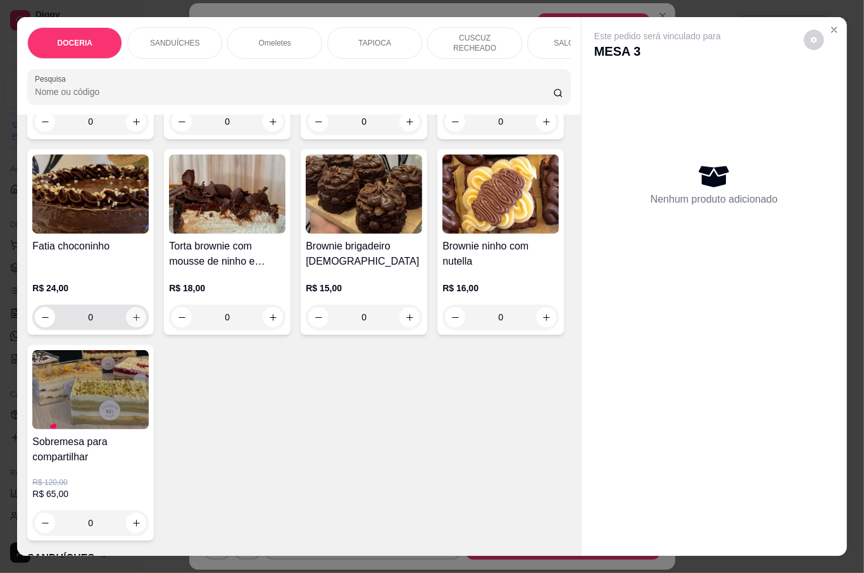
click at [146, 320] on button "increase-product-quantity" at bounding box center [136, 317] width 20 height 20
type input "1"
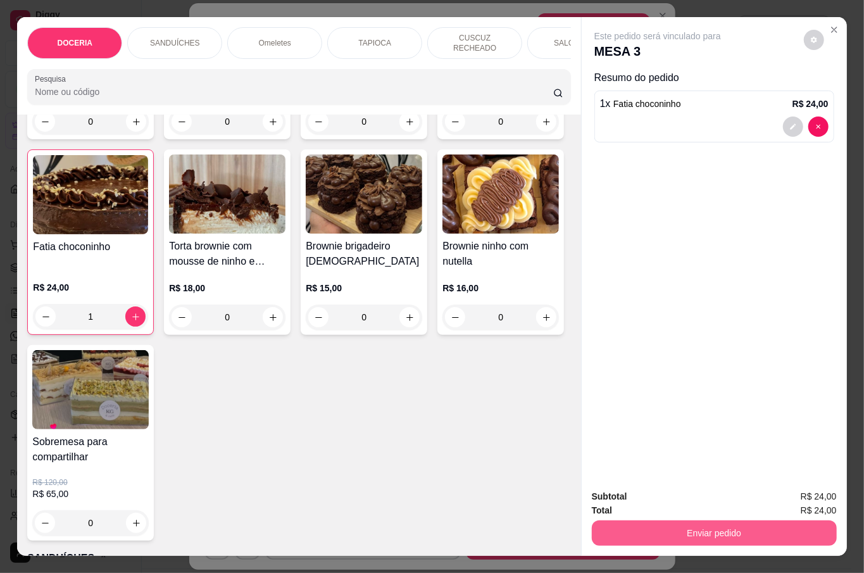
click at [717, 525] on button "Enviar pedido" at bounding box center [714, 532] width 245 height 25
click at [732, 500] on button "Não registrar e enviar pedido" at bounding box center [671, 496] width 132 height 24
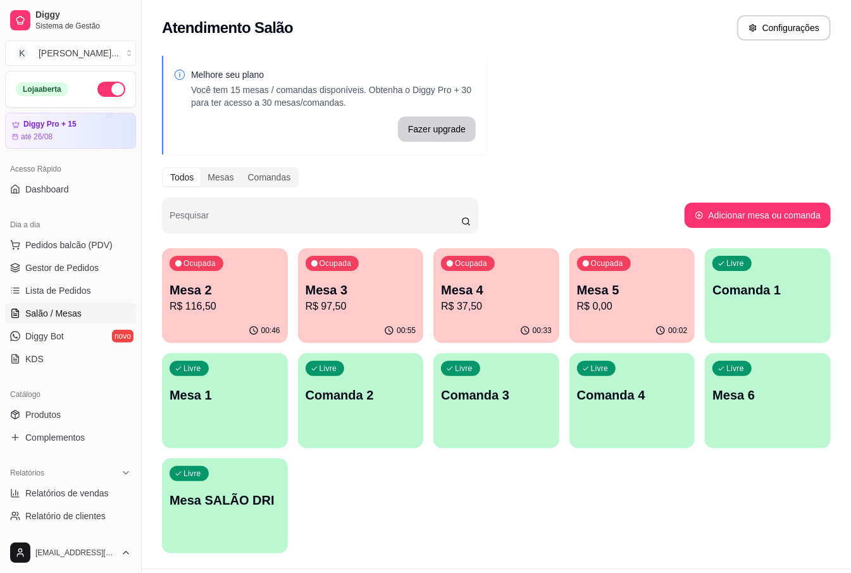
click at [358, 285] on p "Mesa 3" at bounding box center [361, 290] width 111 height 18
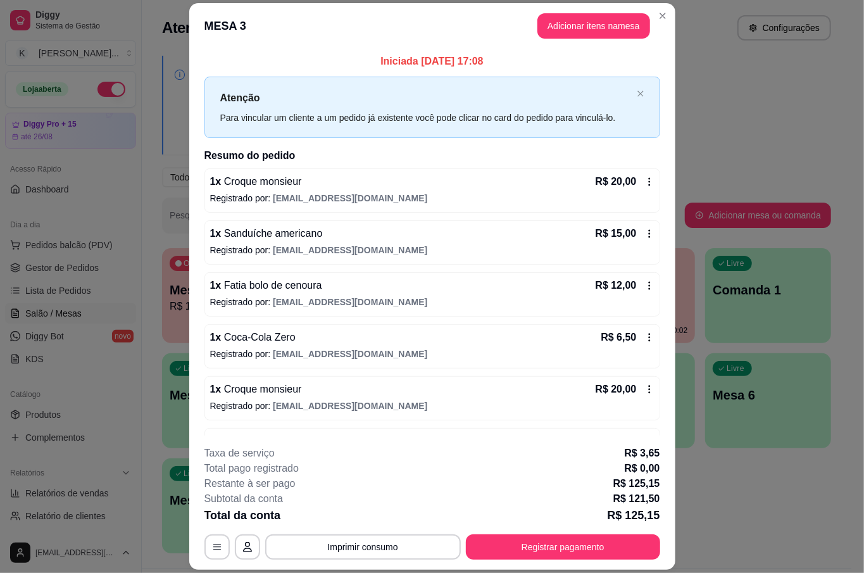
scroll to position [84, 0]
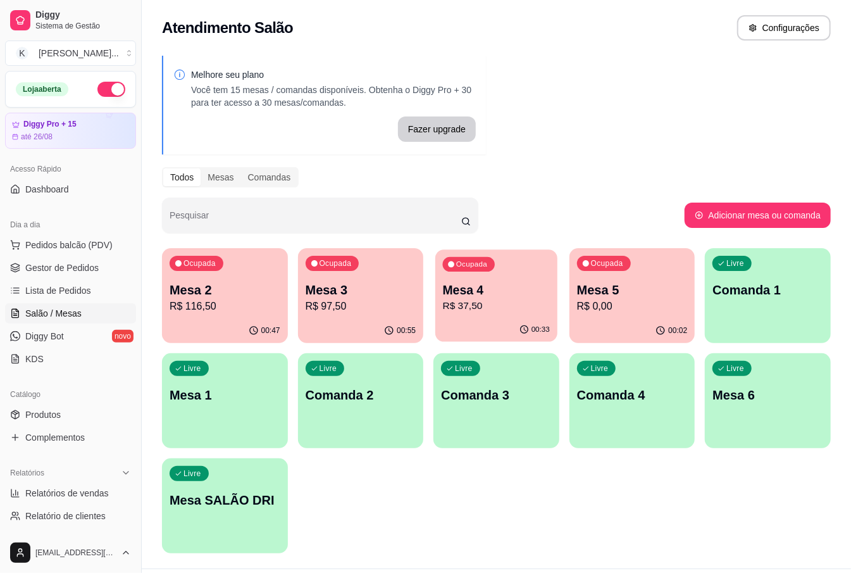
click at [518, 299] on p "R$ 37,50" at bounding box center [496, 306] width 107 height 15
click at [235, 282] on p "Mesa 2" at bounding box center [225, 290] width 107 height 17
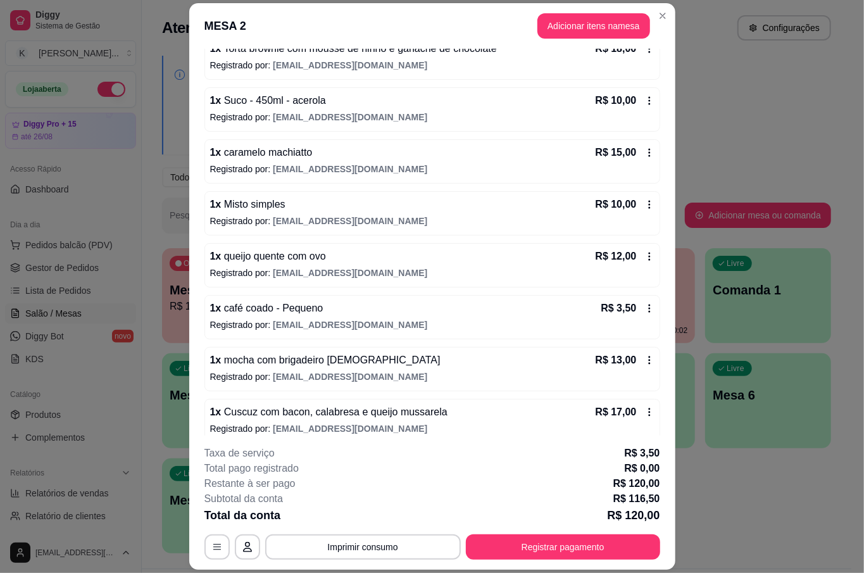
scroll to position [201, 0]
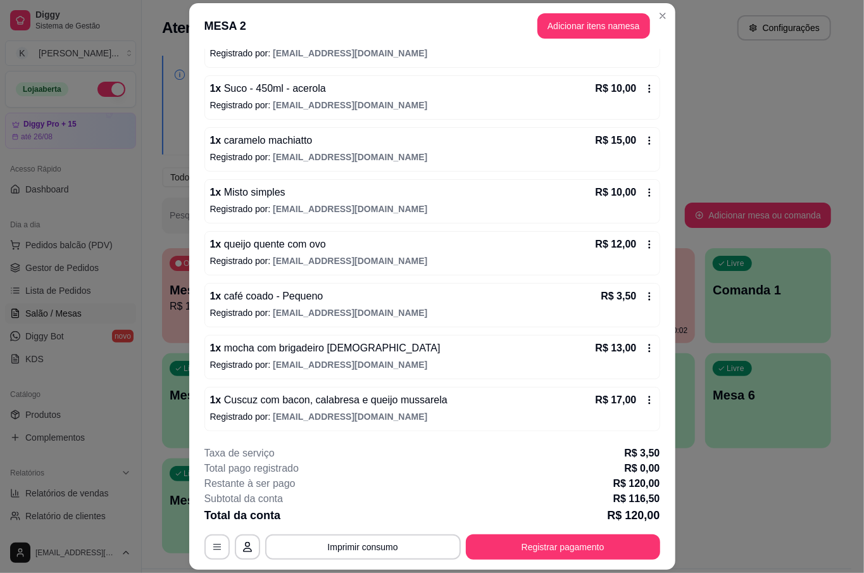
click at [581, 29] on button "Adicionar itens na mesa" at bounding box center [593, 25] width 113 height 25
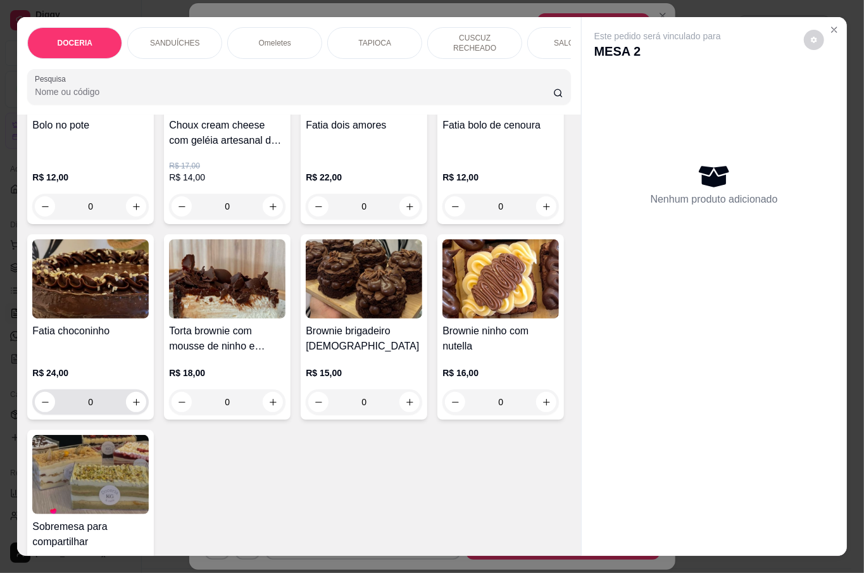
scroll to position [337, 0]
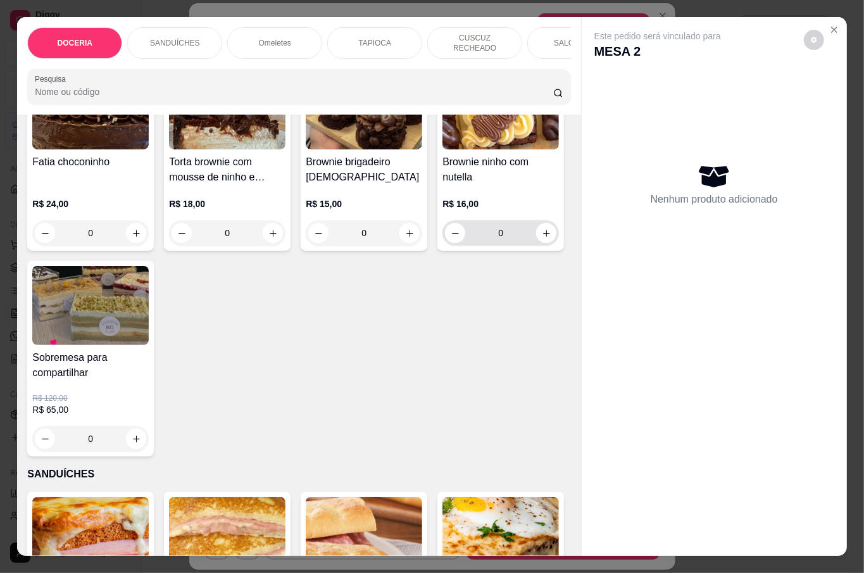
click at [442, 246] on div "0" at bounding box center [500, 232] width 116 height 25
click at [542, 238] on icon "increase-product-quantity" at bounding box center [546, 232] width 9 height 9
type input "1"
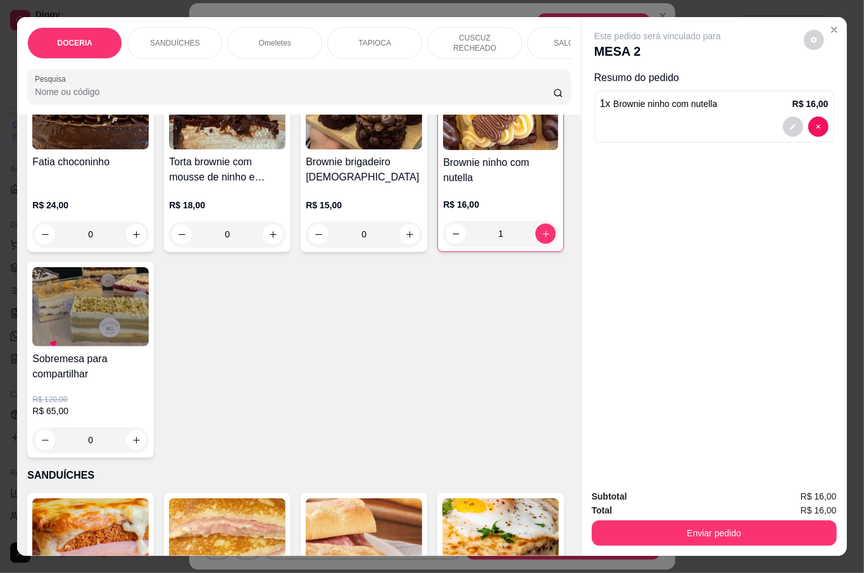
click at [646, 520] on button "Enviar pedido" at bounding box center [714, 532] width 245 height 25
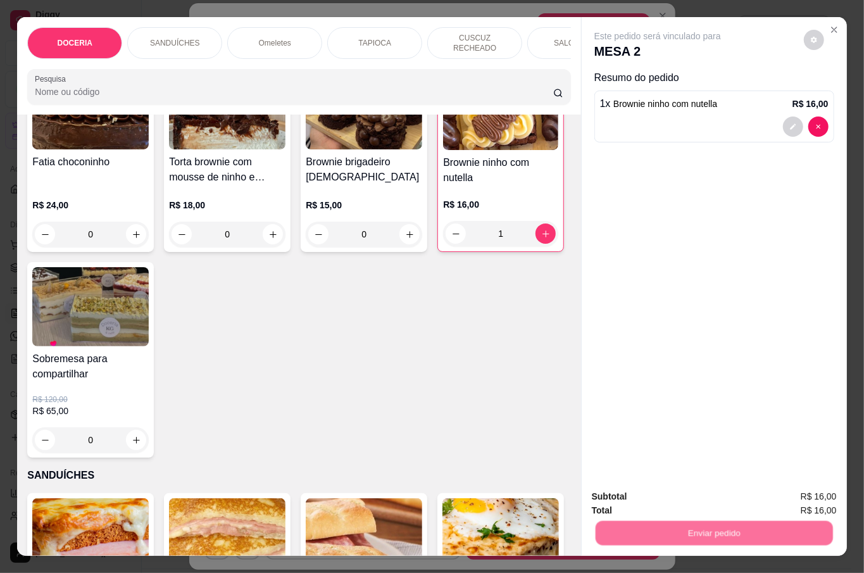
click at [651, 494] on button "Não registrar e enviar pedido" at bounding box center [671, 496] width 132 height 24
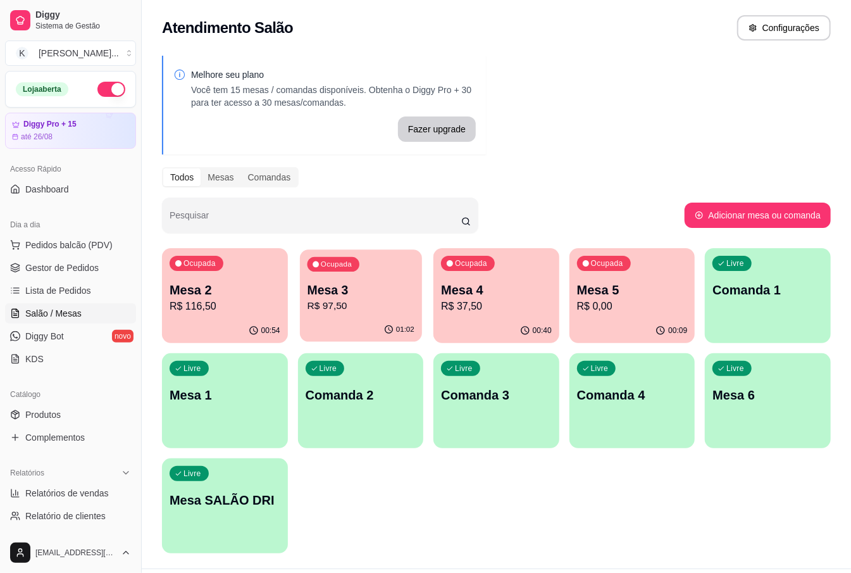
click at [360, 266] on div "Ocupada Mesa 3 R$ 97,50" at bounding box center [361, 283] width 122 height 68
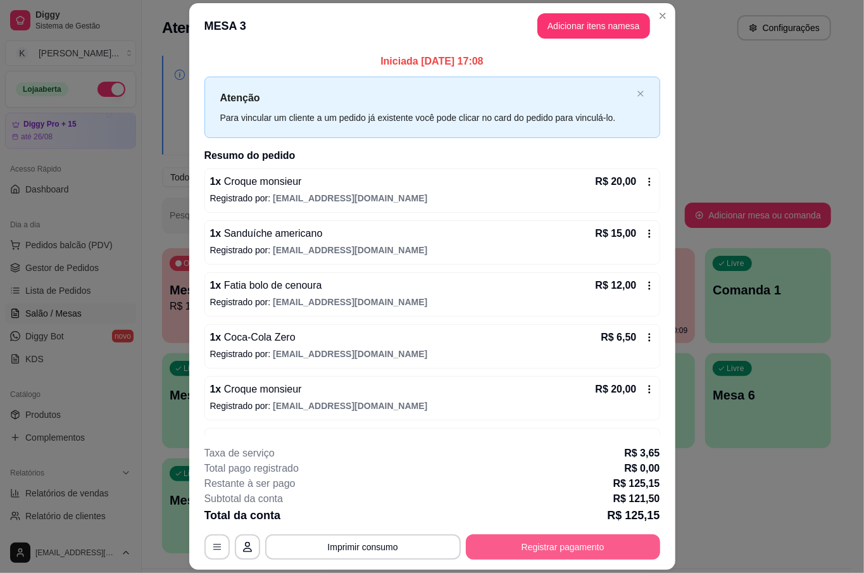
click at [591, 544] on button "Registrar pagamento" at bounding box center [563, 546] width 194 height 25
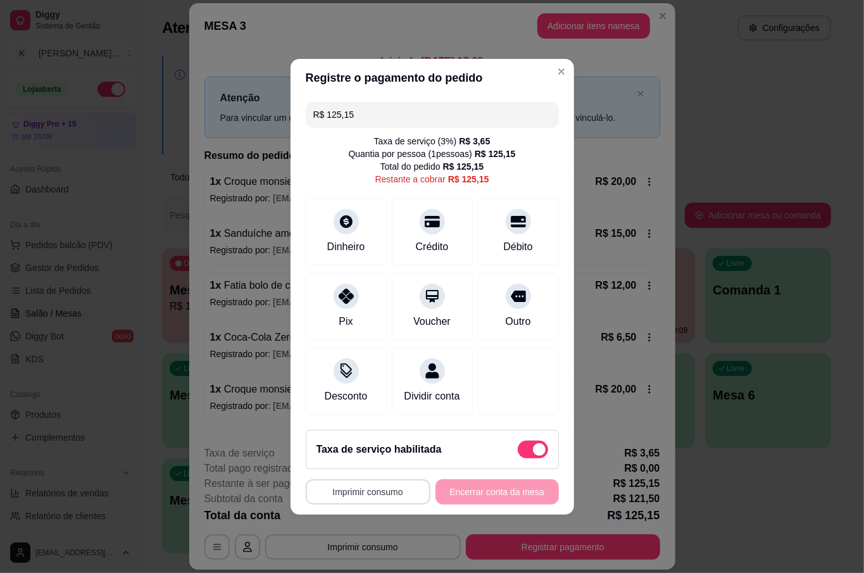
click at [378, 501] on button "Imprimir consumo" at bounding box center [368, 491] width 125 height 25
click at [373, 471] on button "IMPRESSORA" at bounding box center [369, 471] width 92 height 20
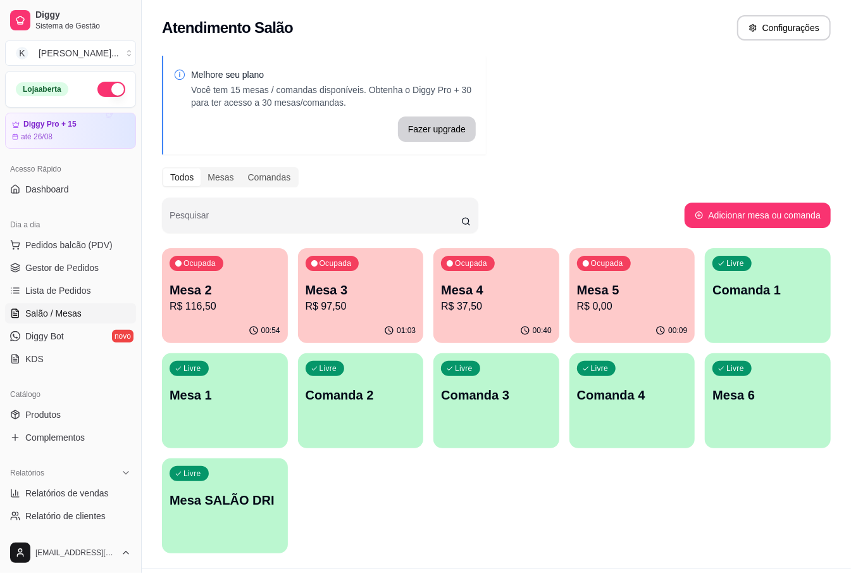
click at [259, 291] on p "Mesa 2" at bounding box center [225, 290] width 111 height 18
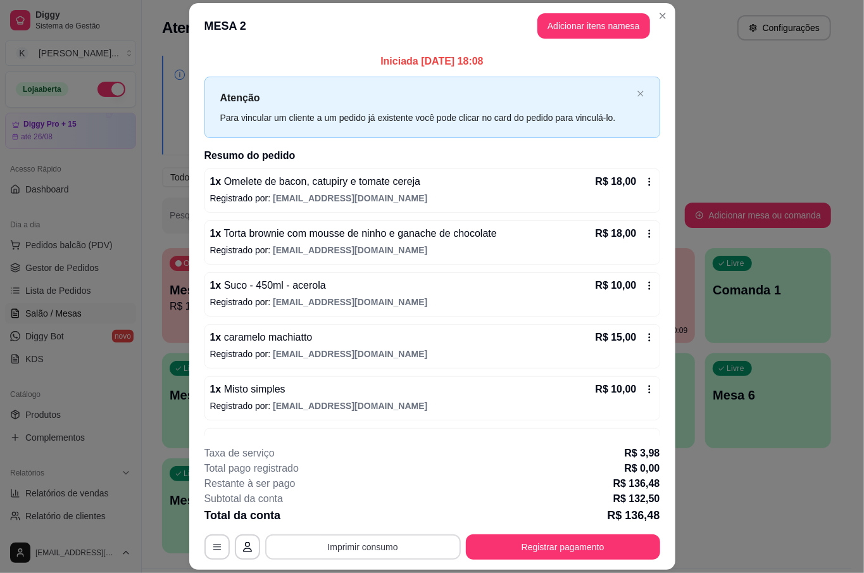
click at [406, 551] on button "Imprimir consumo" at bounding box center [363, 546] width 196 height 25
click at [373, 509] on button "IMPRESSORA" at bounding box center [361, 518] width 92 height 20
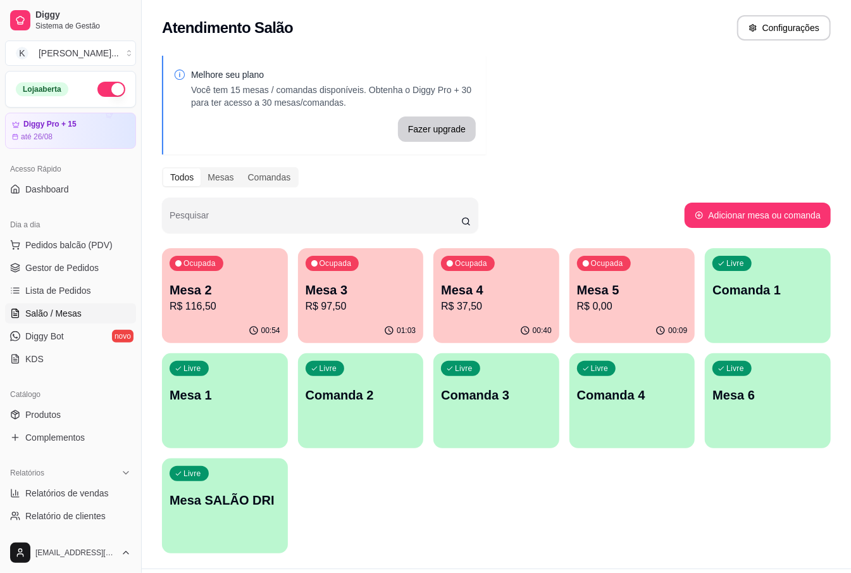
click at [662, 154] on div "Melhore seu plano Você tem 15 mesas / comandas disponíveis. Obtenha o Diggy Pro…" at bounding box center [496, 308] width 709 height 520
click at [195, 297] on div "Mesa 2 R$ 116,50" at bounding box center [225, 298] width 107 height 32
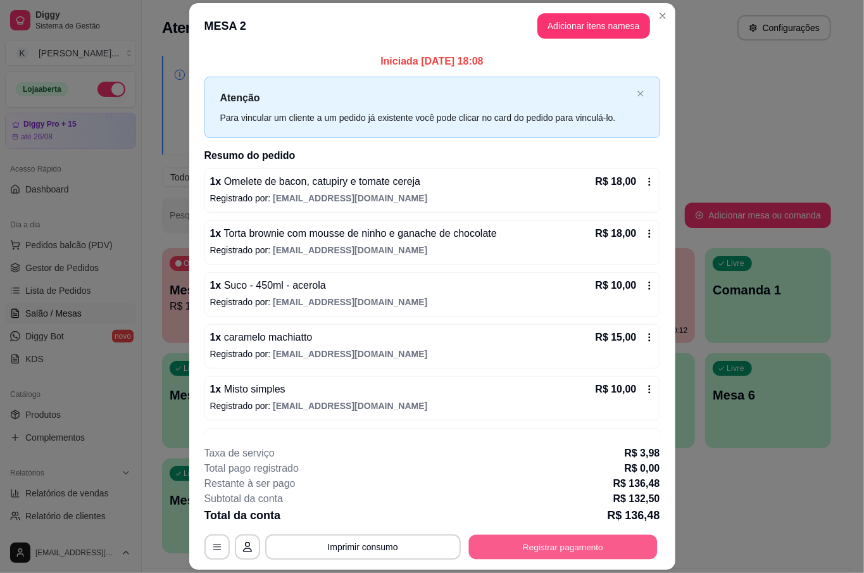
click at [580, 540] on button "Registrar pagamento" at bounding box center [562, 547] width 189 height 25
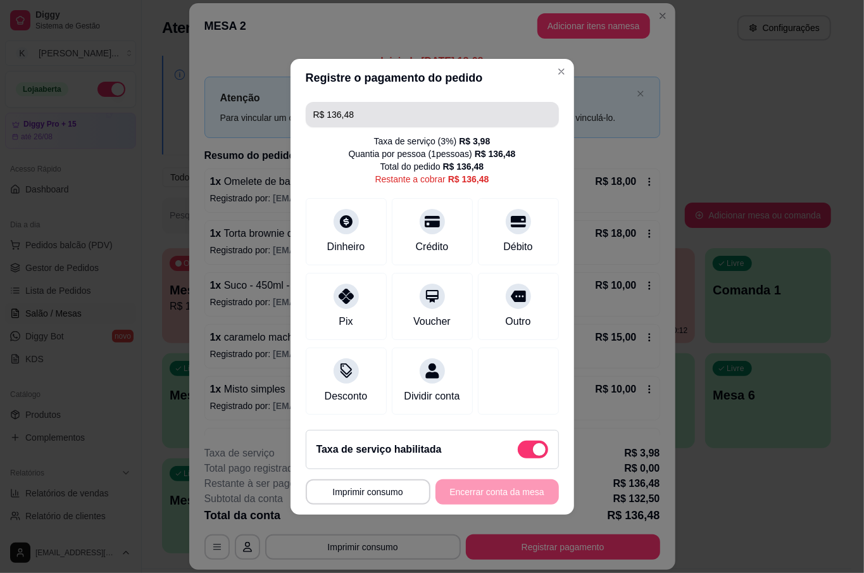
click at [429, 109] on input "R$ 136,48" at bounding box center [432, 114] width 238 height 25
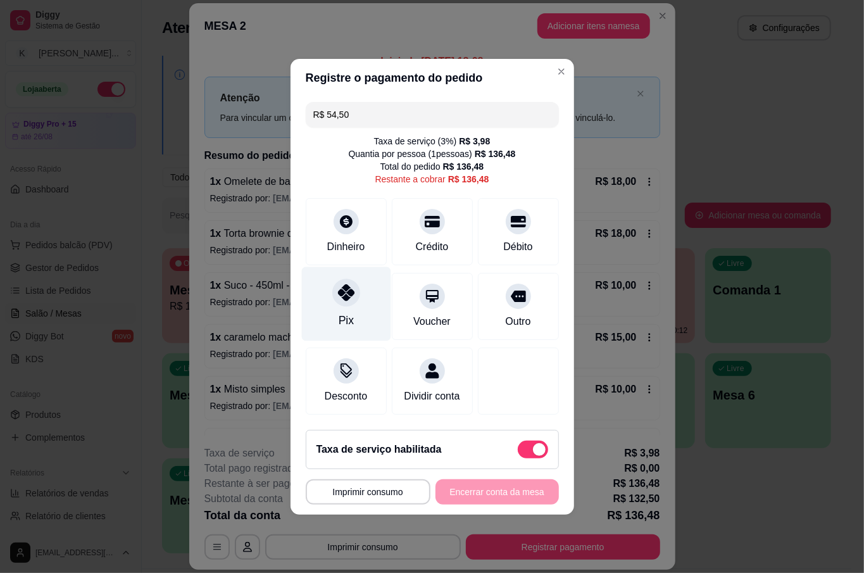
click at [358, 300] on div "Pix" at bounding box center [345, 303] width 89 height 74
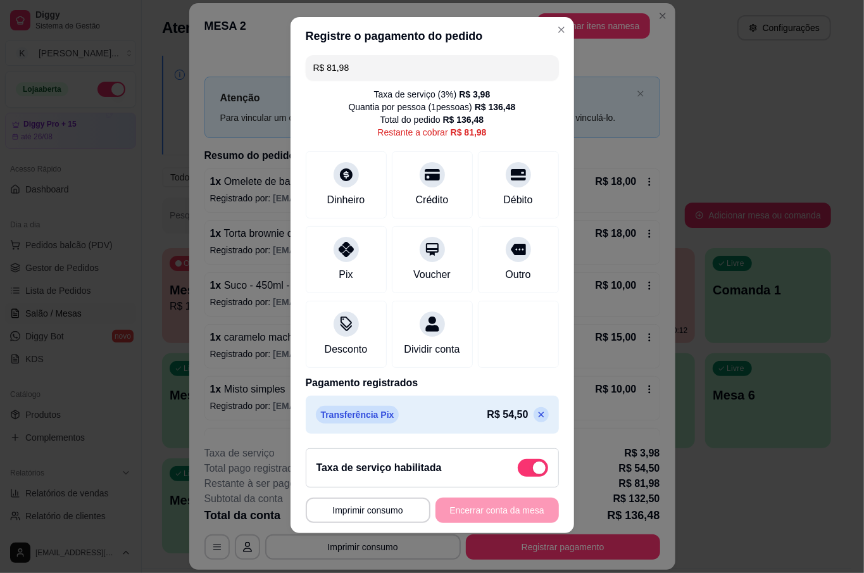
scroll to position [0, 0]
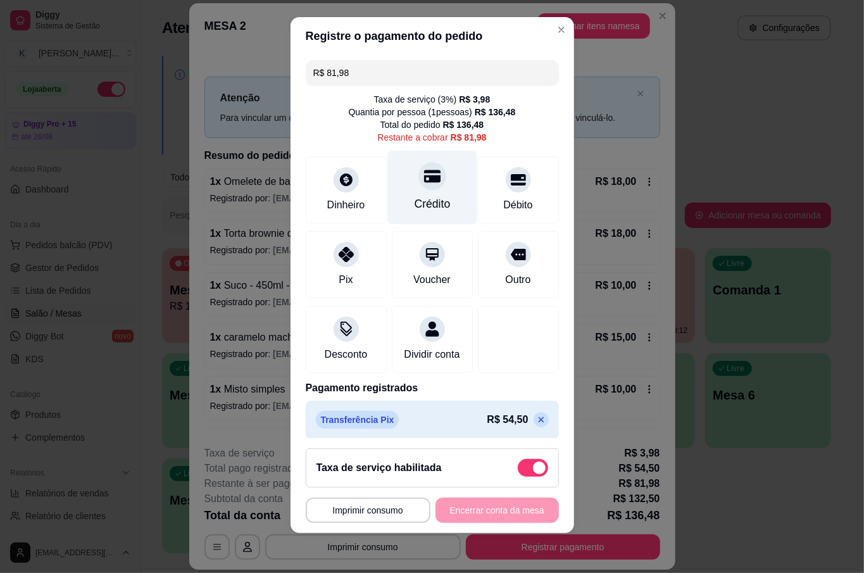
click at [418, 197] on div "Crédito" at bounding box center [432, 204] width 36 height 16
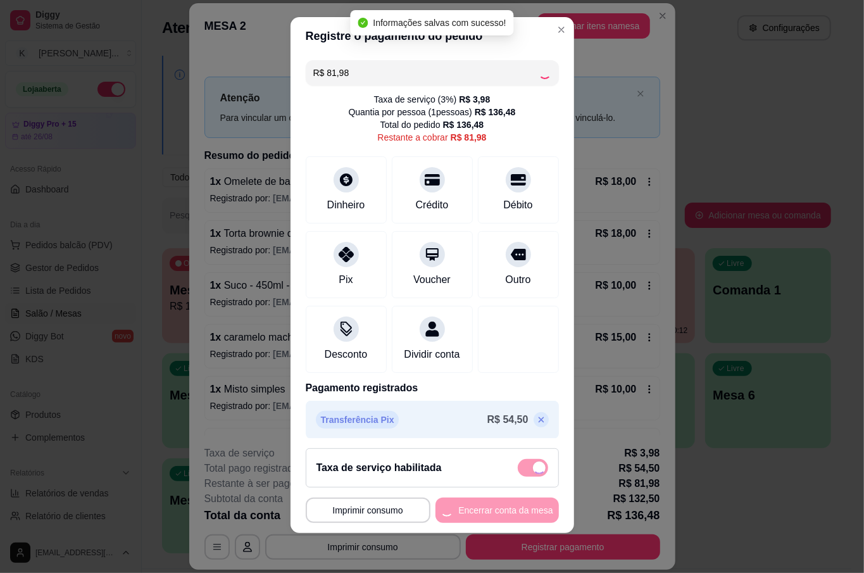
type input "R$ 0,00"
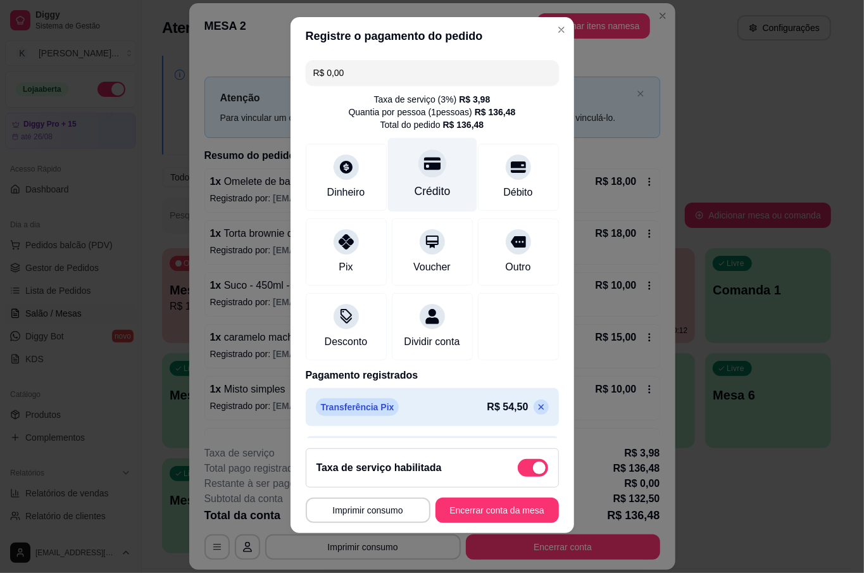
click at [418, 175] on div at bounding box center [432, 164] width 28 height 28
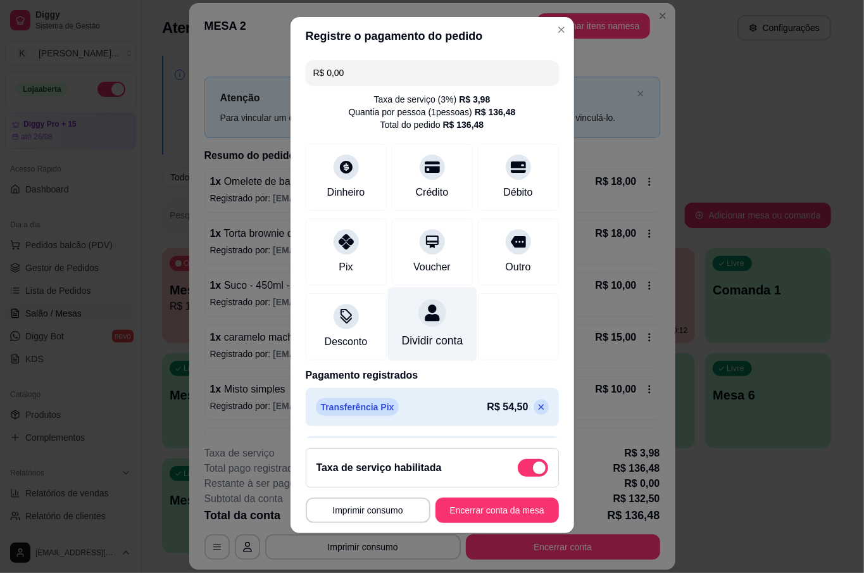
scroll to position [58, 0]
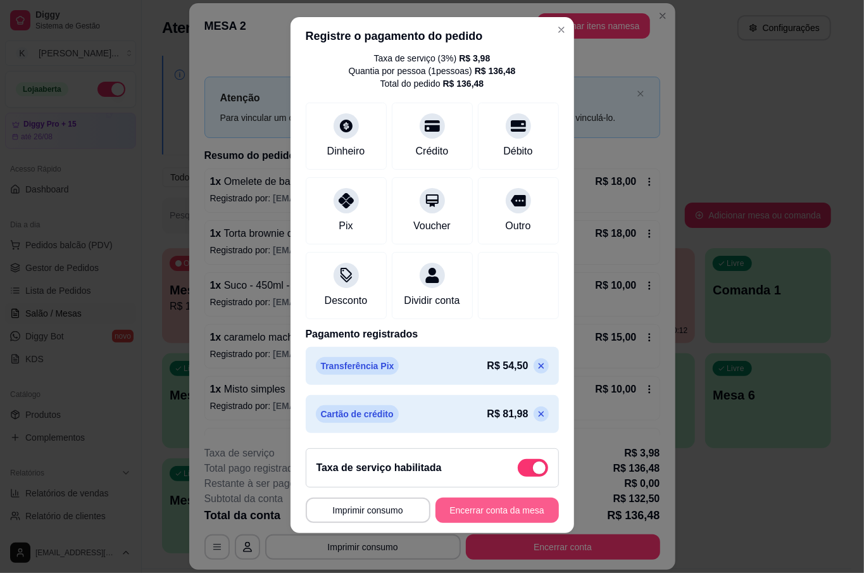
click at [476, 502] on button "Encerrar conta da mesa" at bounding box center [496, 509] width 123 height 25
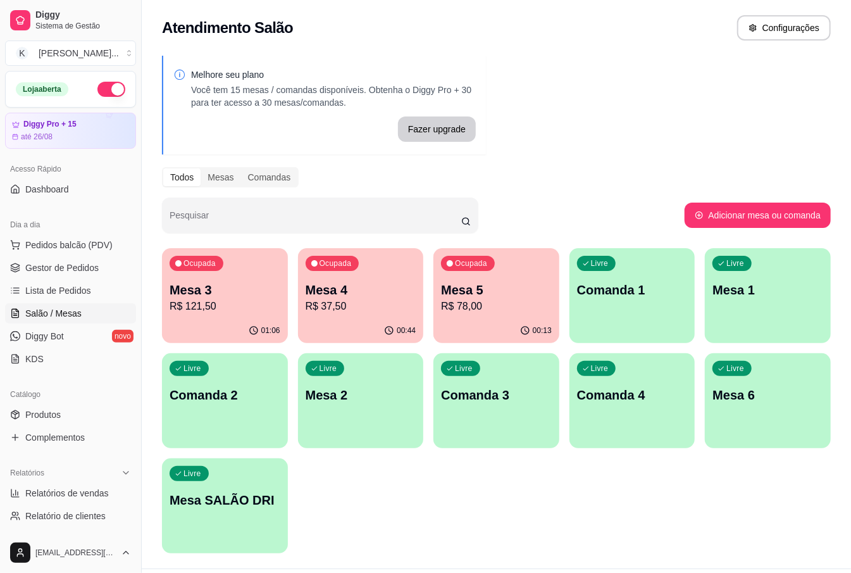
click at [256, 315] on div "Ocupada Mesa 3 R$ 121,50" at bounding box center [225, 283] width 126 height 70
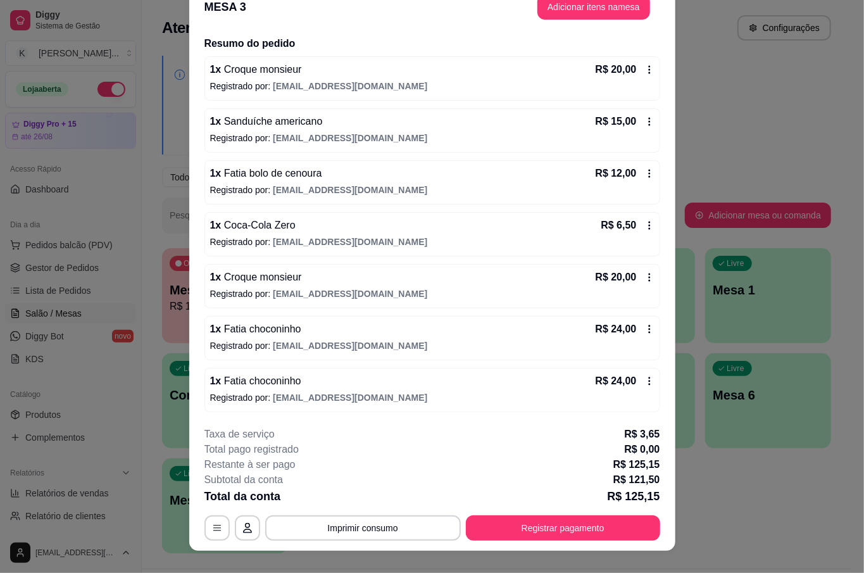
scroll to position [38, 0]
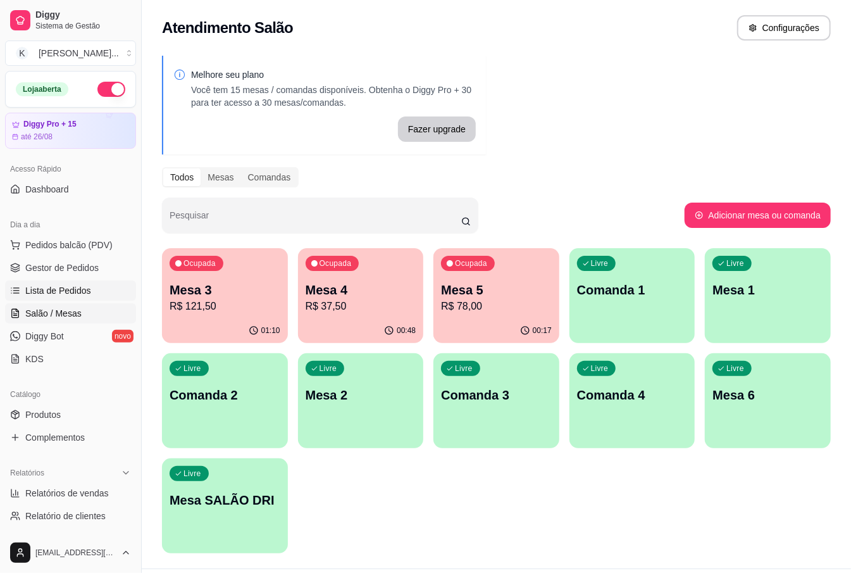
click at [71, 290] on span "Lista de Pedidos" at bounding box center [58, 290] width 66 height 13
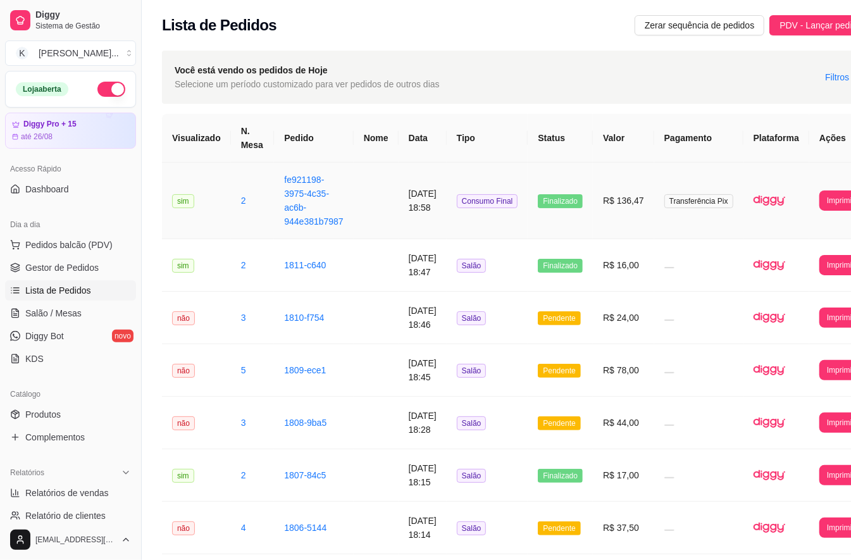
click at [672, 214] on td "Transferência Pix" at bounding box center [698, 201] width 89 height 77
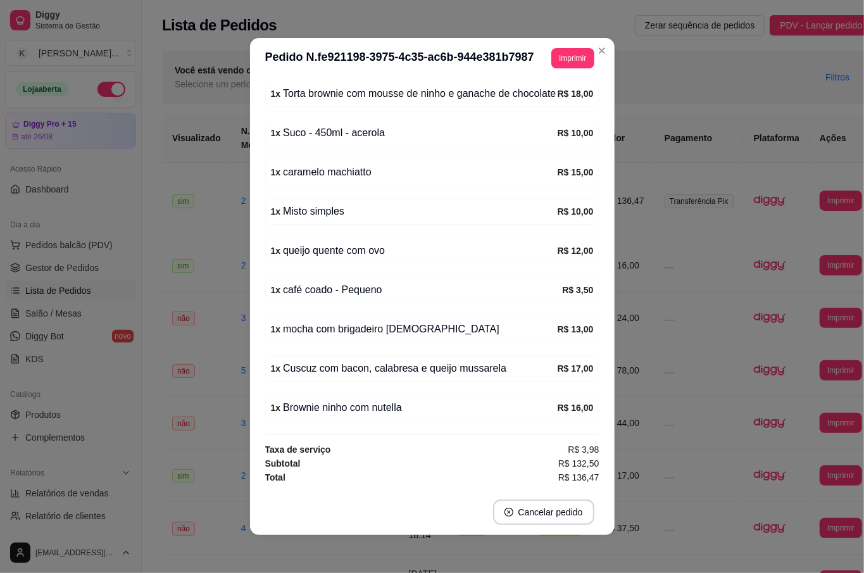
scroll to position [3, 0]
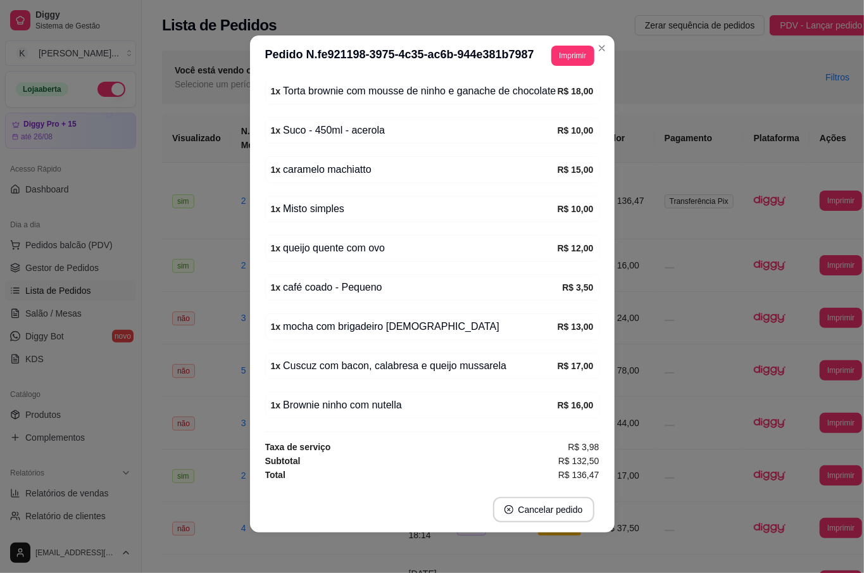
click at [563, 41] on header "**********" at bounding box center [432, 55] width 365 height 41
click at [562, 54] on button "Imprimir" at bounding box center [572, 56] width 42 height 20
click at [522, 109] on button "IMPRESSORA" at bounding box center [543, 100] width 92 height 20
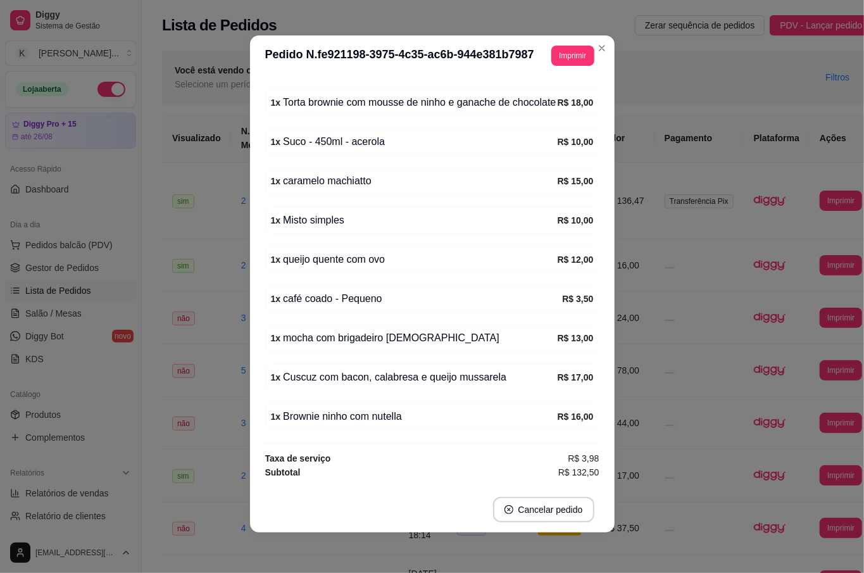
scroll to position [295, 0]
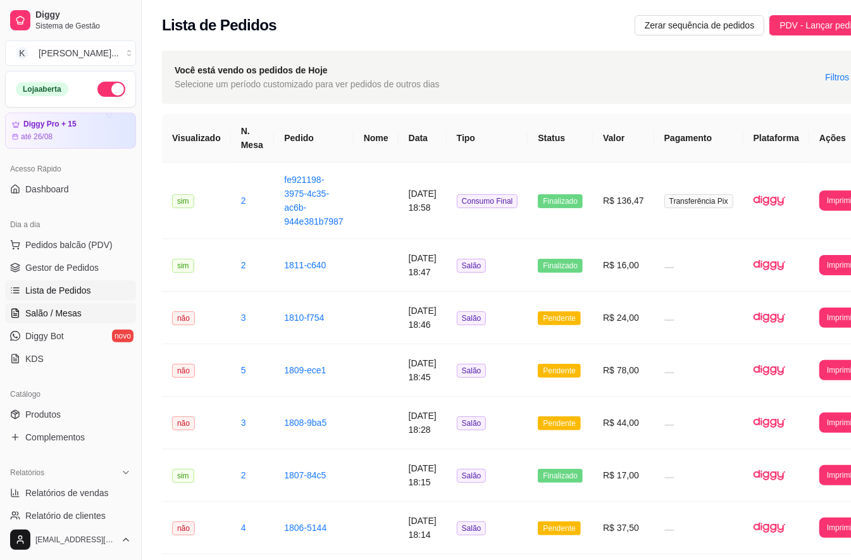
click at [84, 314] on link "Salão / Mesas" at bounding box center [70, 313] width 131 height 20
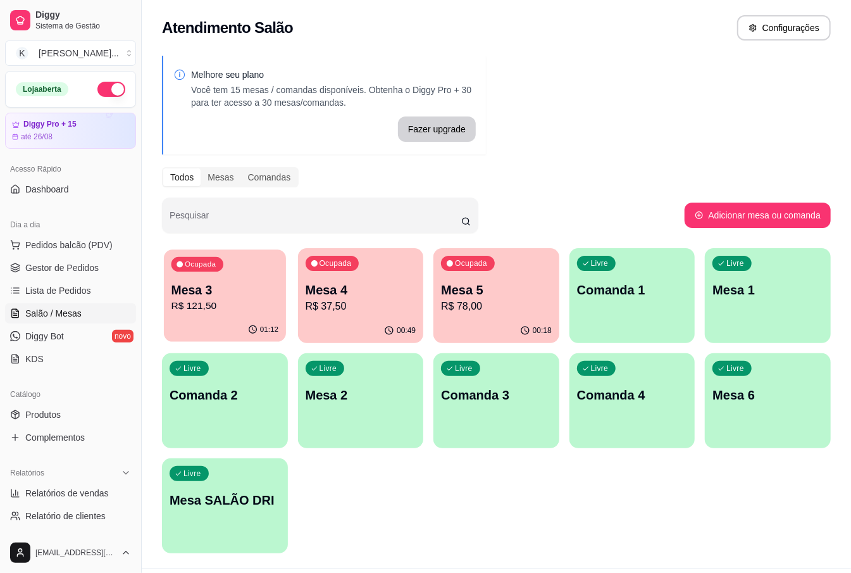
click at [211, 295] on p "Mesa 3" at bounding box center [225, 290] width 107 height 17
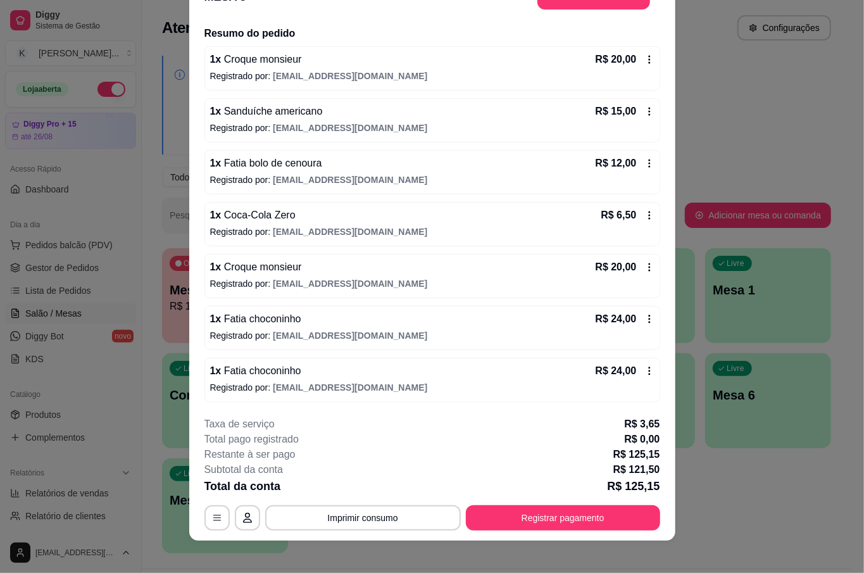
scroll to position [38, 0]
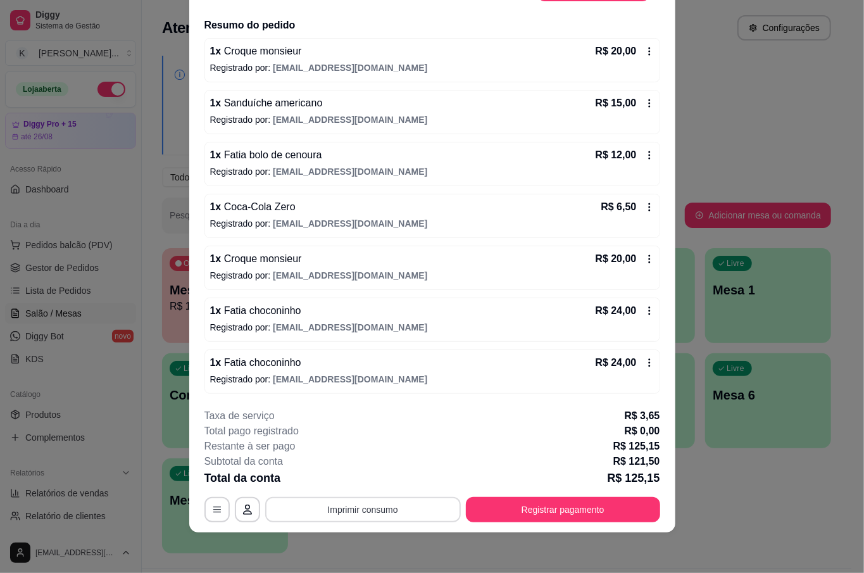
click at [404, 508] on button "Imprimir consumo" at bounding box center [363, 509] width 196 height 25
click at [383, 481] on button "IMPRESSORA" at bounding box center [361, 480] width 92 height 20
click at [557, 514] on button "Registrar pagamento" at bounding box center [563, 509] width 194 height 25
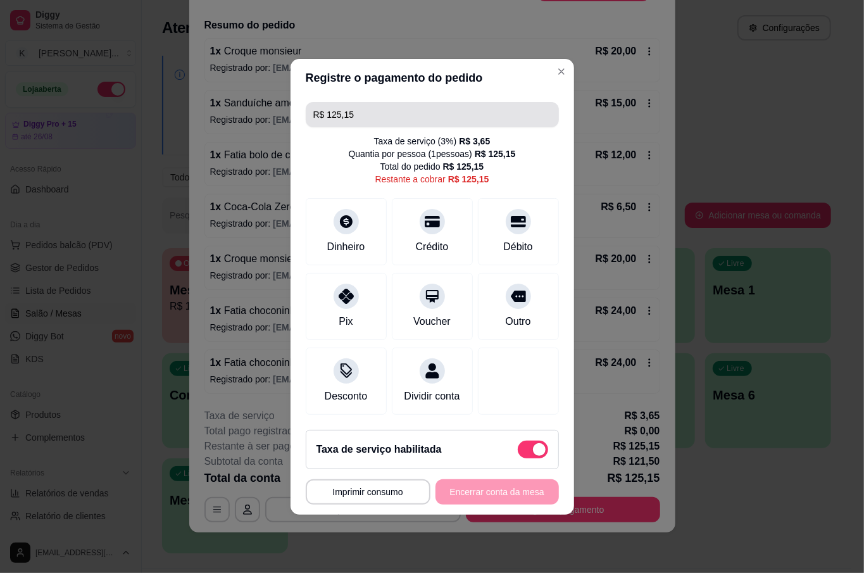
click at [377, 111] on input "R$ 125,15" at bounding box center [432, 114] width 238 height 25
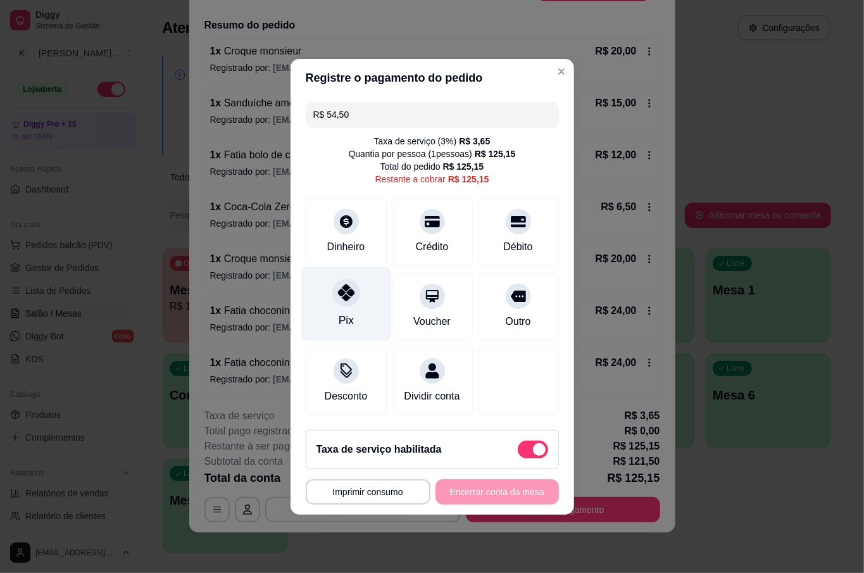
click at [349, 294] on div at bounding box center [346, 292] width 28 height 28
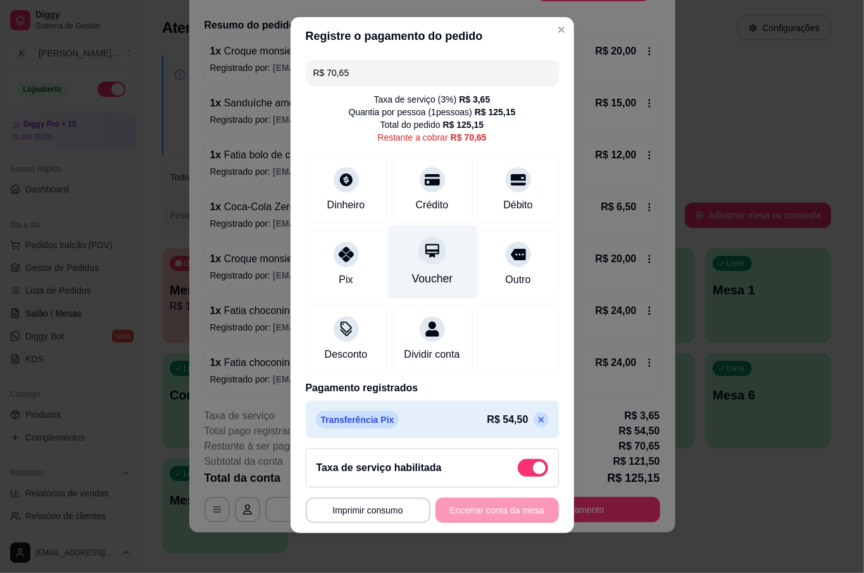
scroll to position [0, 0]
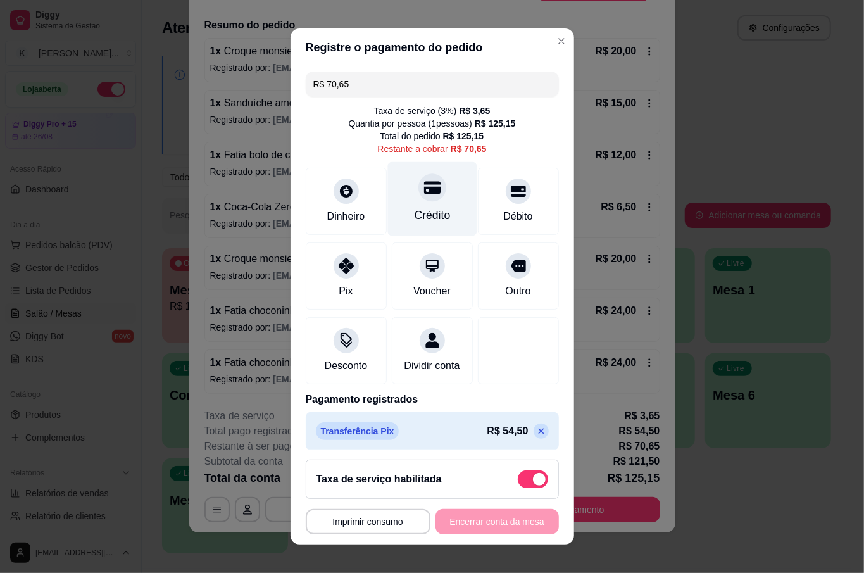
click at [390, 196] on div "Crédito" at bounding box center [431, 199] width 89 height 74
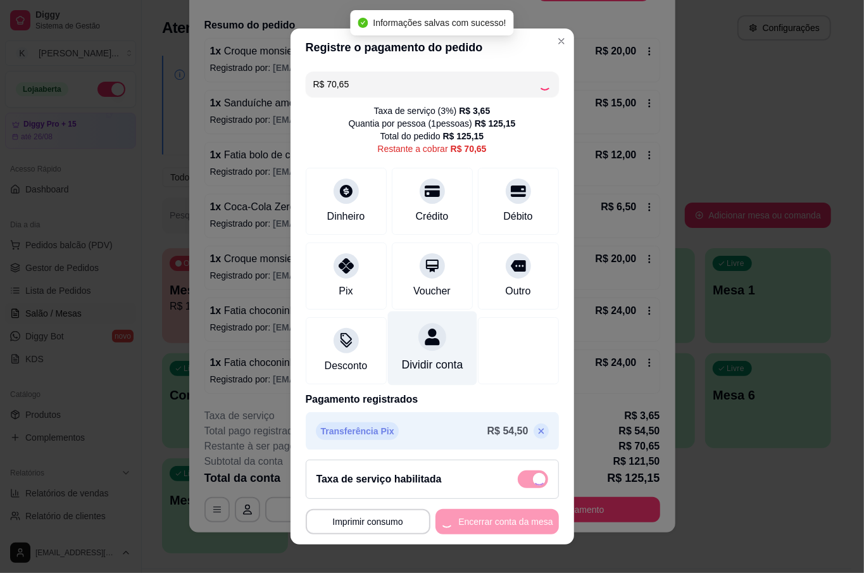
type input "R$ 0,00"
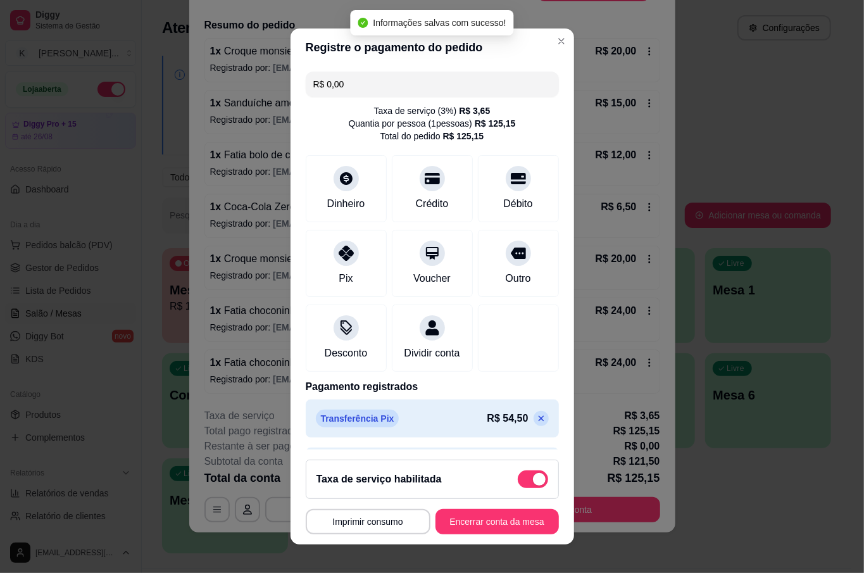
scroll to position [58, 0]
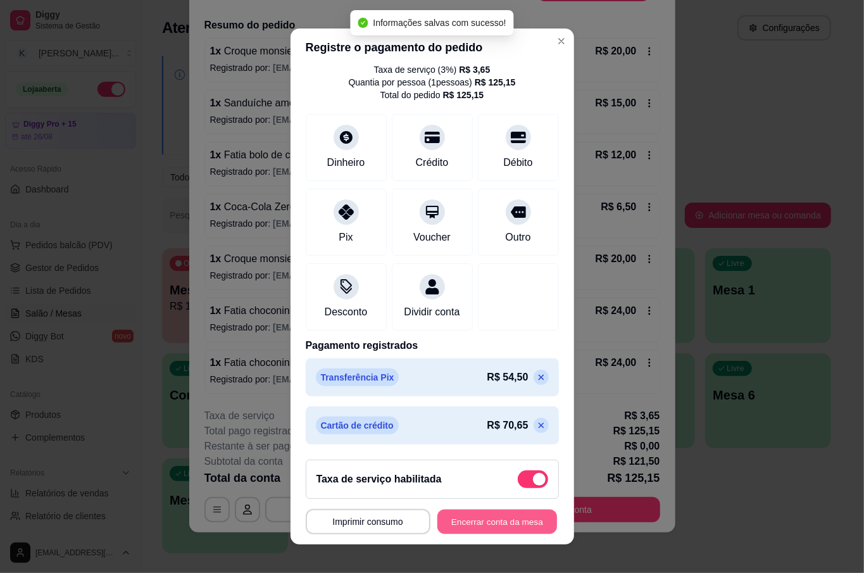
click at [484, 519] on button "Encerrar conta da mesa" at bounding box center [497, 521] width 120 height 25
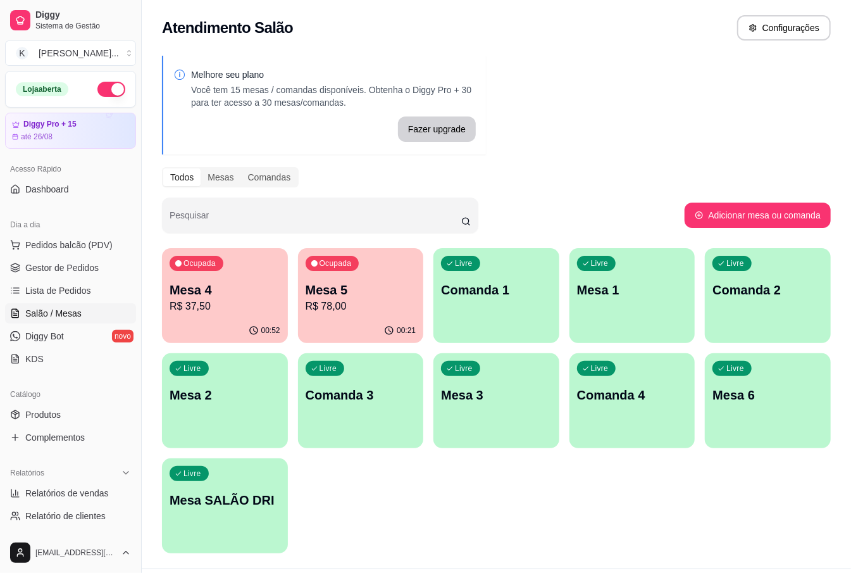
click at [233, 270] on div "Ocupada Mesa 4 R$ 37,50" at bounding box center [225, 283] width 126 height 70
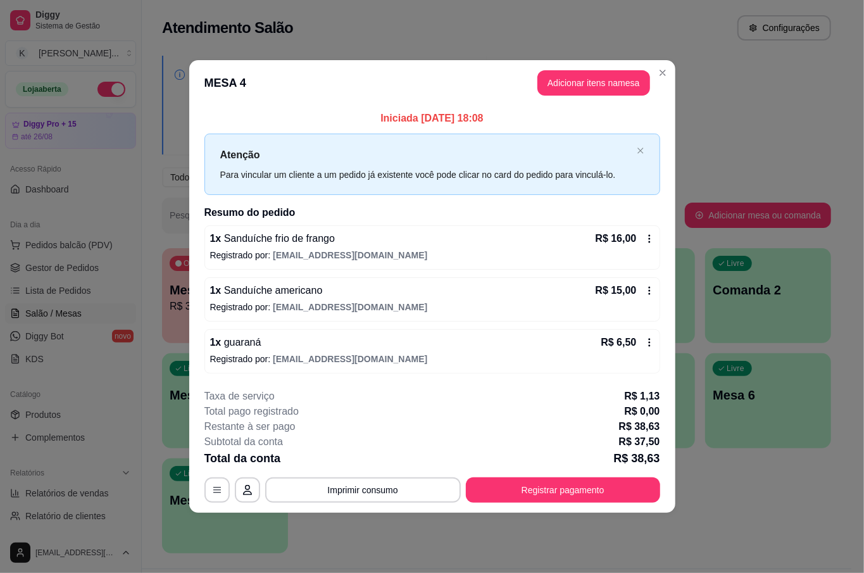
click at [559, 200] on div "Iniciada [DATE] 18:08 Atenção Para vincular um cliente a um pedido já existente…" at bounding box center [432, 242] width 456 height 263
click at [524, 214] on h2 "Resumo do pedido" at bounding box center [432, 212] width 456 height 15
click at [621, 486] on button "Registrar pagamento" at bounding box center [562, 490] width 189 height 25
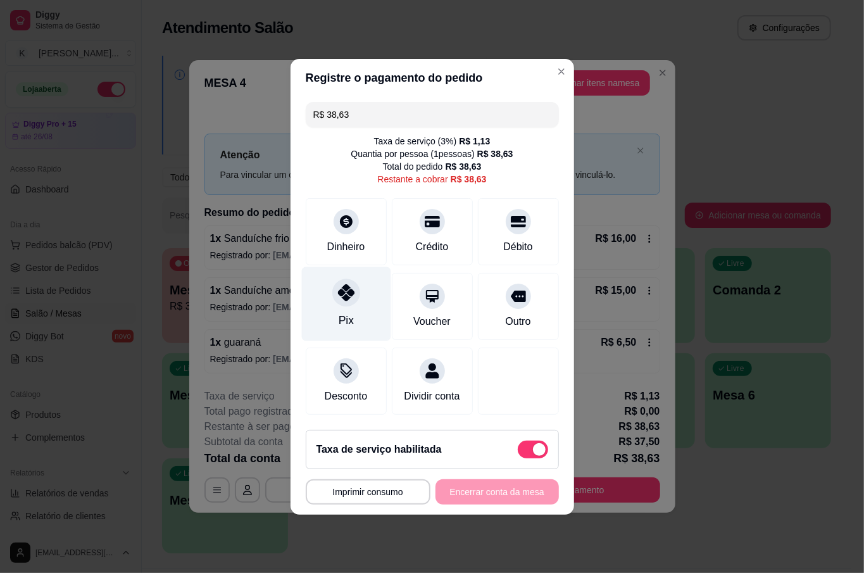
click at [348, 312] on div "Pix" at bounding box center [345, 320] width 15 height 16
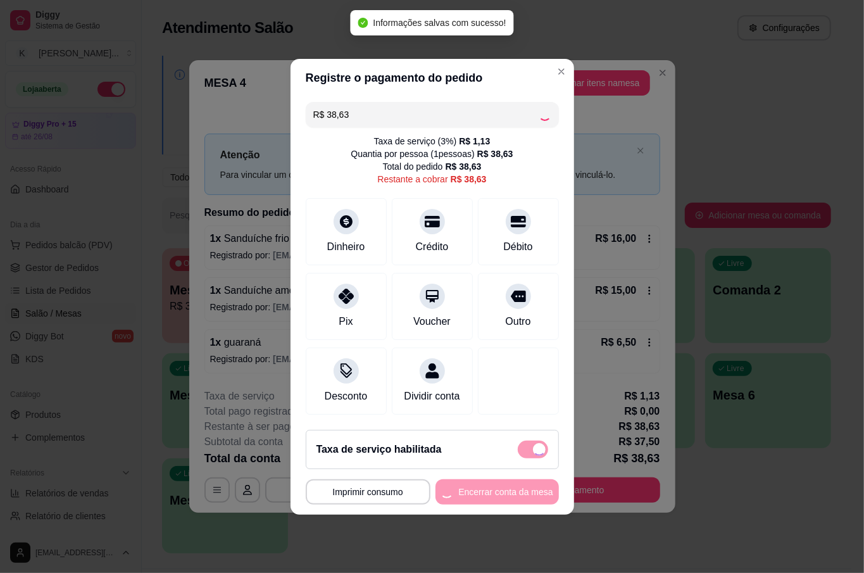
type input "R$ 0,00"
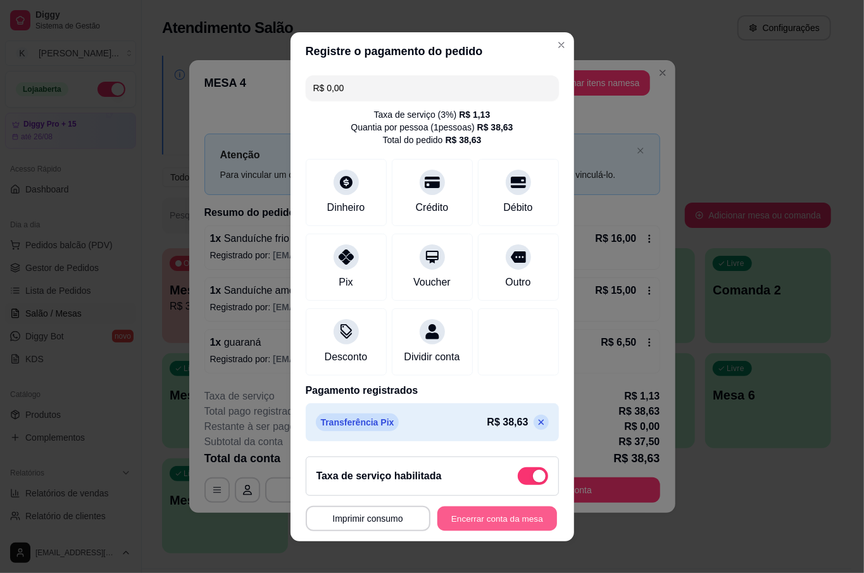
click at [454, 519] on button "Encerrar conta da mesa" at bounding box center [497, 518] width 120 height 25
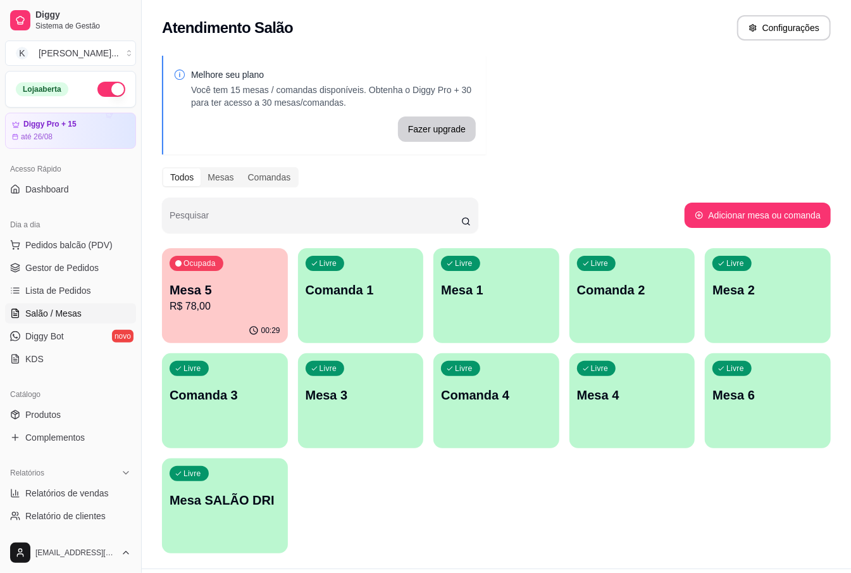
click at [223, 314] on div "Ocupada Mesa 5 R$ 78,00" at bounding box center [225, 283] width 126 height 70
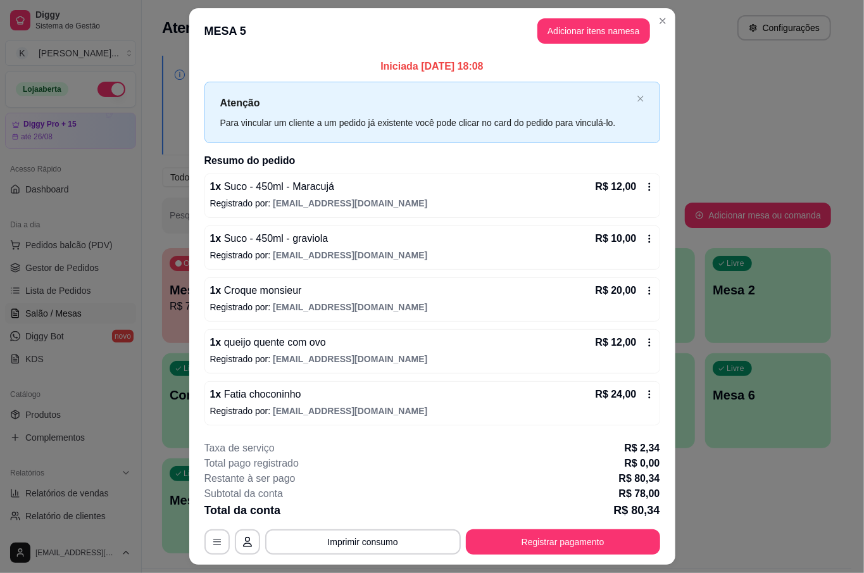
scroll to position [34, 0]
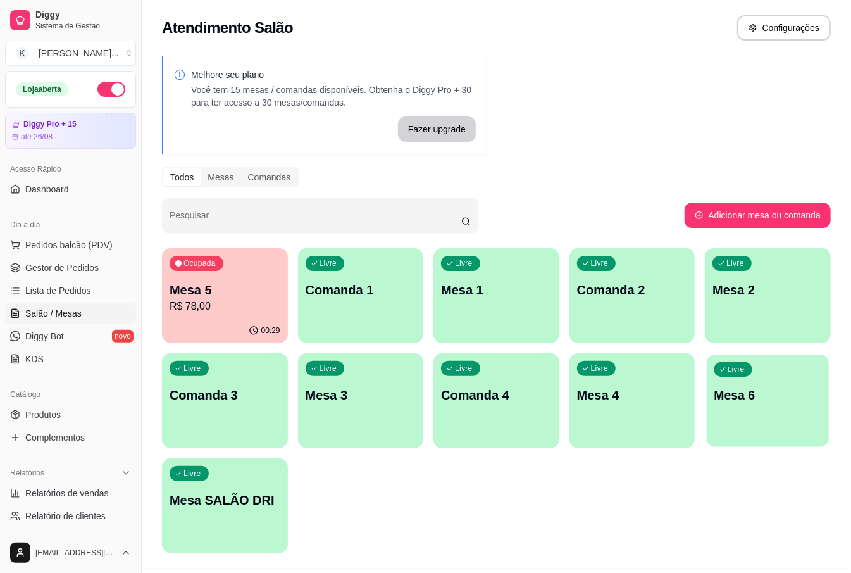
click at [717, 414] on div "Livre Mesa 6" at bounding box center [768, 392] width 122 height 77
click at [249, 295] on p "Mesa 5" at bounding box center [225, 290] width 111 height 18
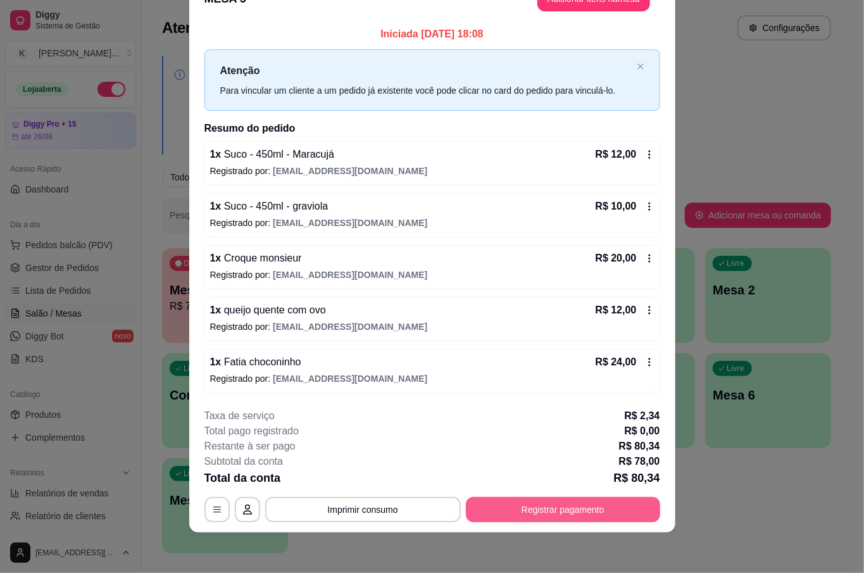
click at [606, 505] on button "Registrar pagamento" at bounding box center [563, 509] width 194 height 25
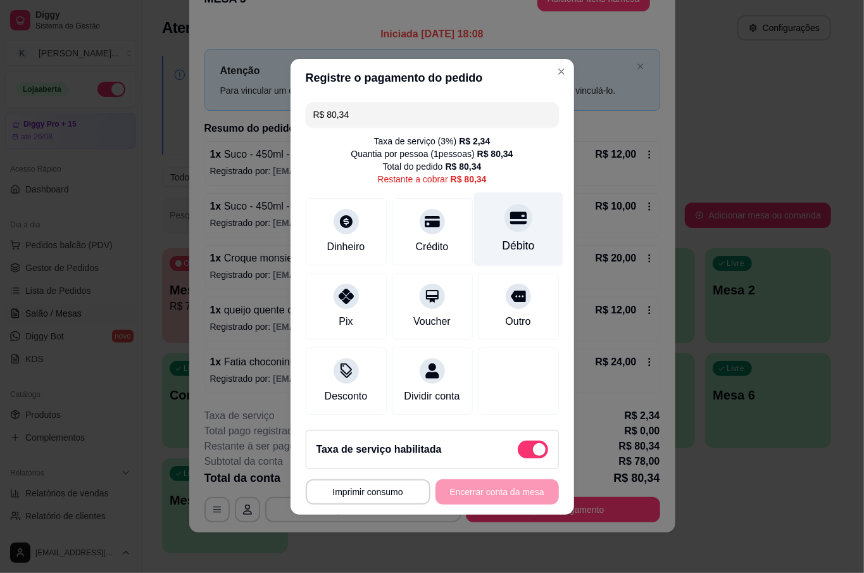
click at [508, 218] on div at bounding box center [518, 218] width 28 height 28
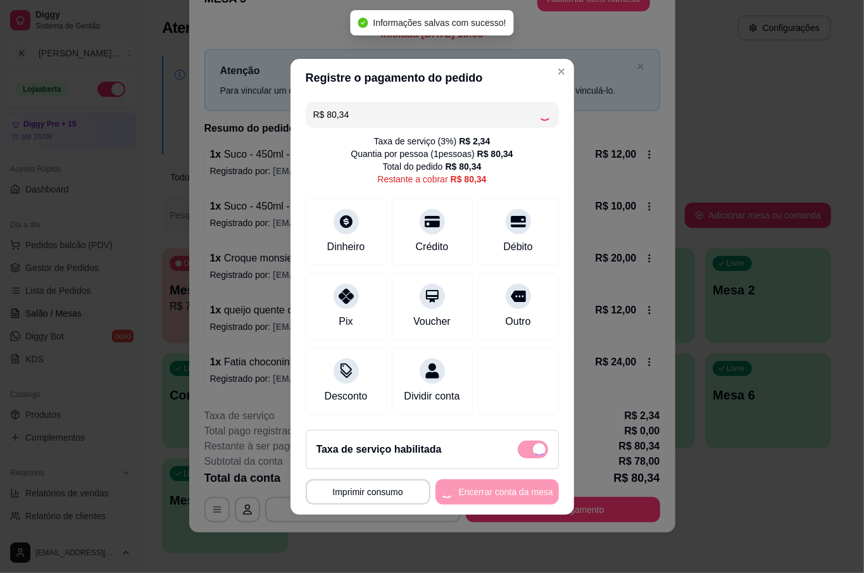
type input "R$ 0,00"
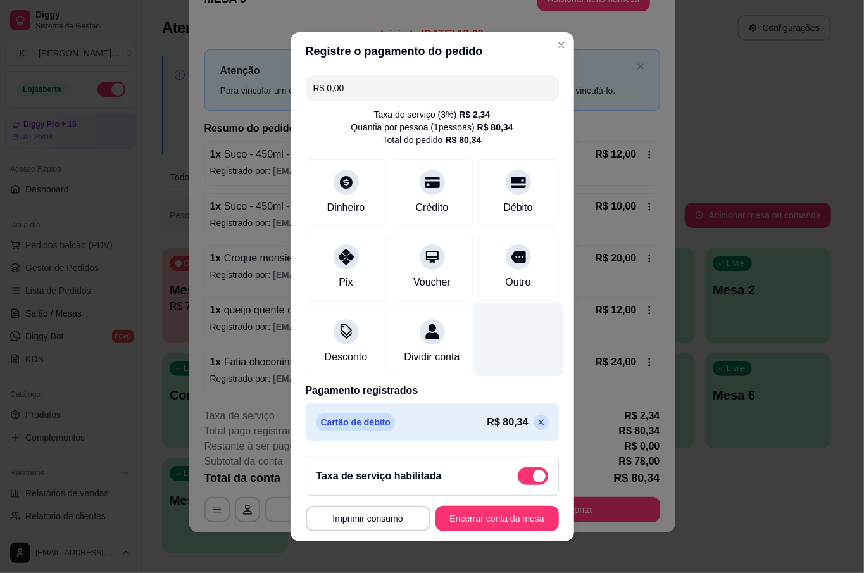
scroll to position [11, 0]
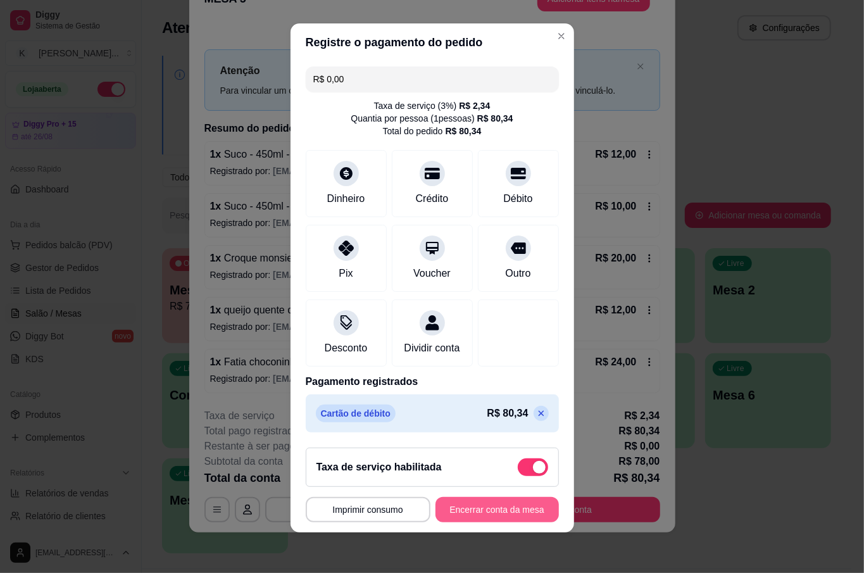
click at [504, 506] on button "Encerrar conta da mesa" at bounding box center [496, 509] width 123 height 25
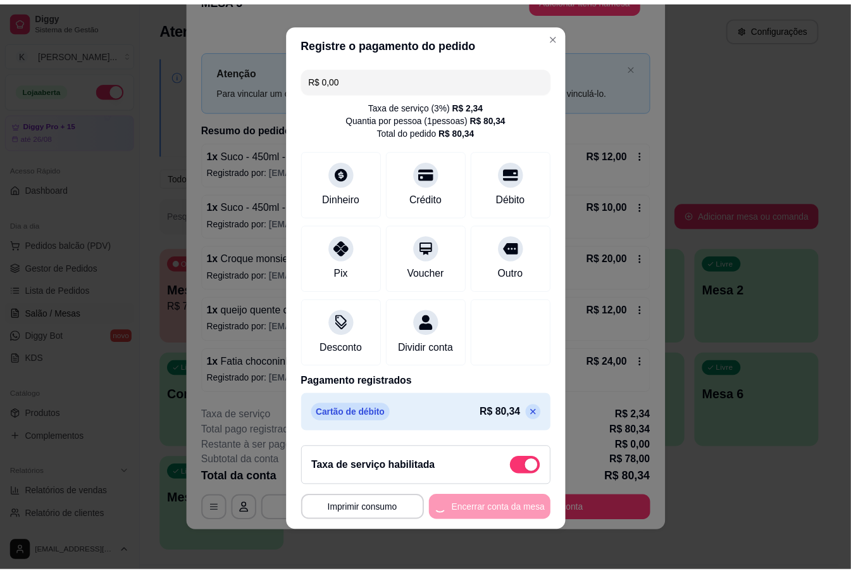
scroll to position [0, 0]
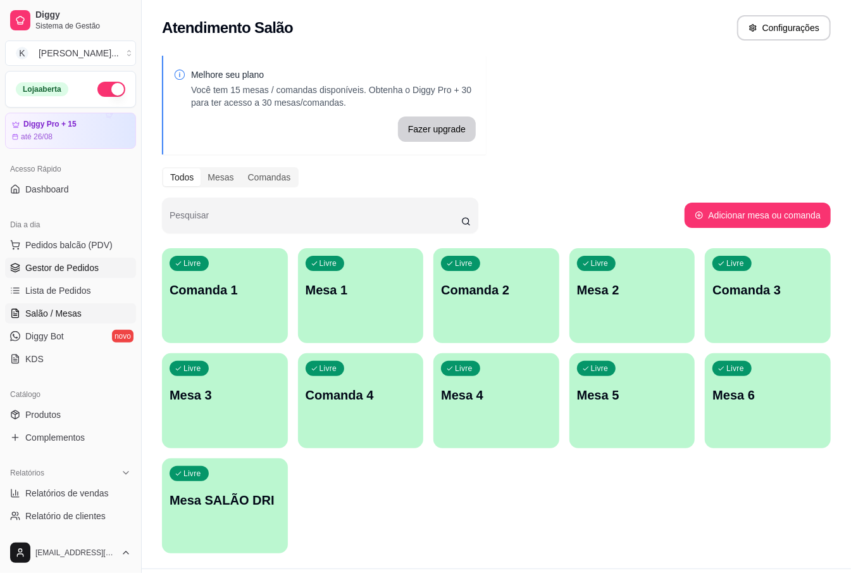
click at [95, 269] on span "Gestor de Pedidos" at bounding box center [61, 267] width 73 height 13
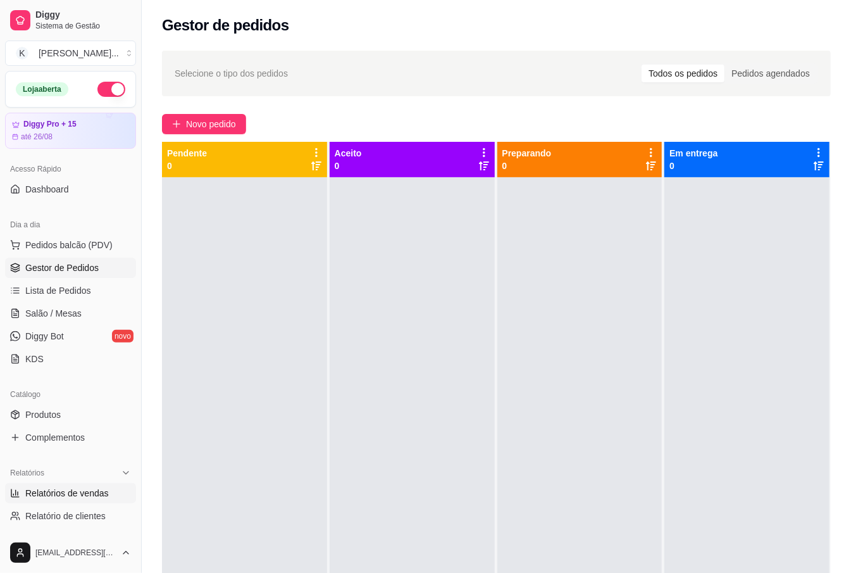
click at [89, 487] on span "Relatórios de vendas" at bounding box center [67, 493] width 84 height 13
select select "ALL"
select select "0"
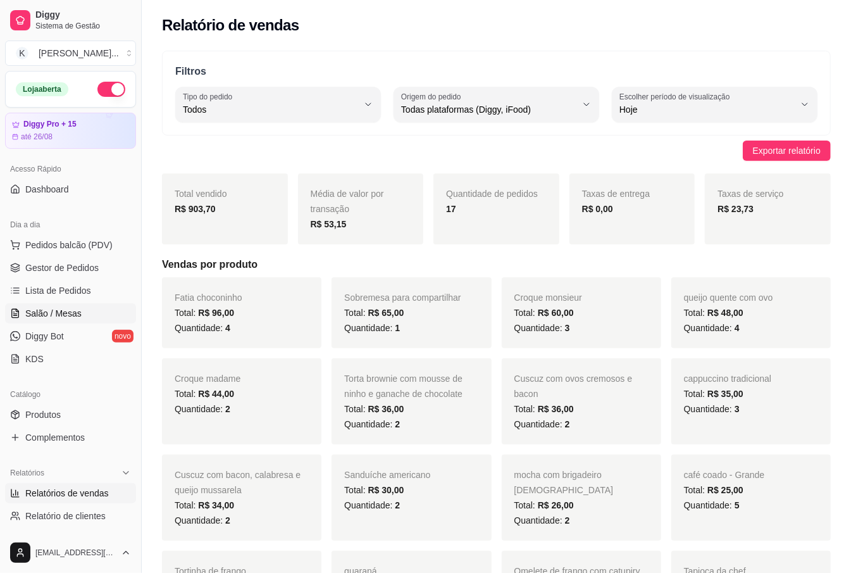
click at [56, 319] on span "Salão / Mesas" at bounding box center [53, 313] width 56 height 13
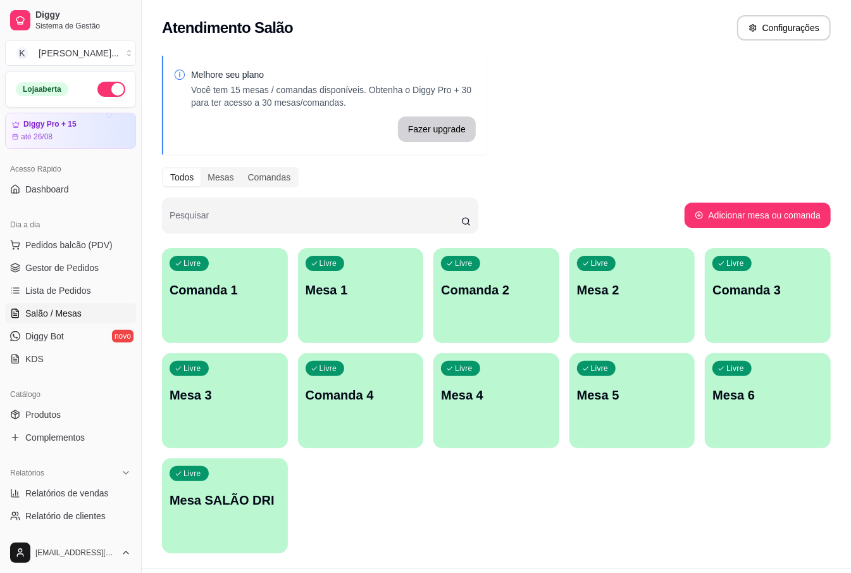
click at [84, 230] on div "Dia a dia" at bounding box center [70, 225] width 131 height 20
click at [74, 415] on link "Produtos" at bounding box center [70, 414] width 131 height 20
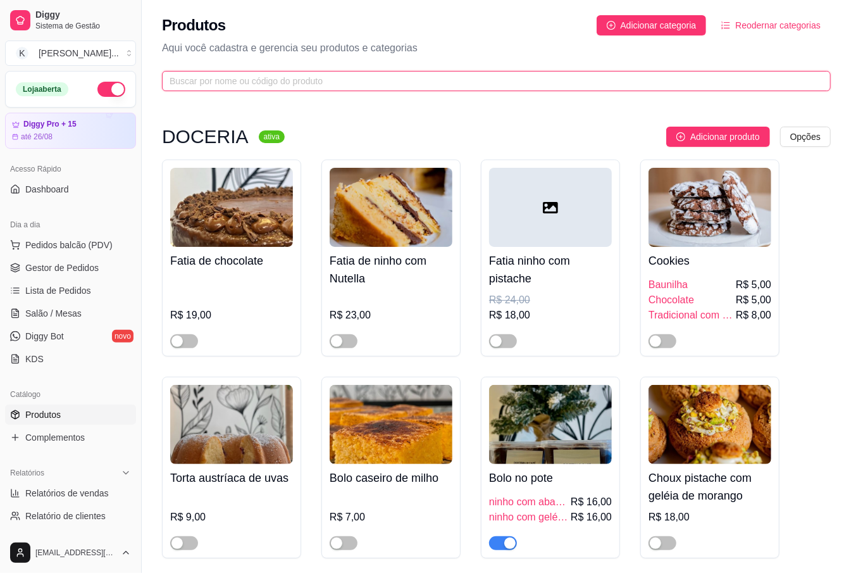
click at [203, 75] on input "text" at bounding box center [492, 81] width 644 height 14
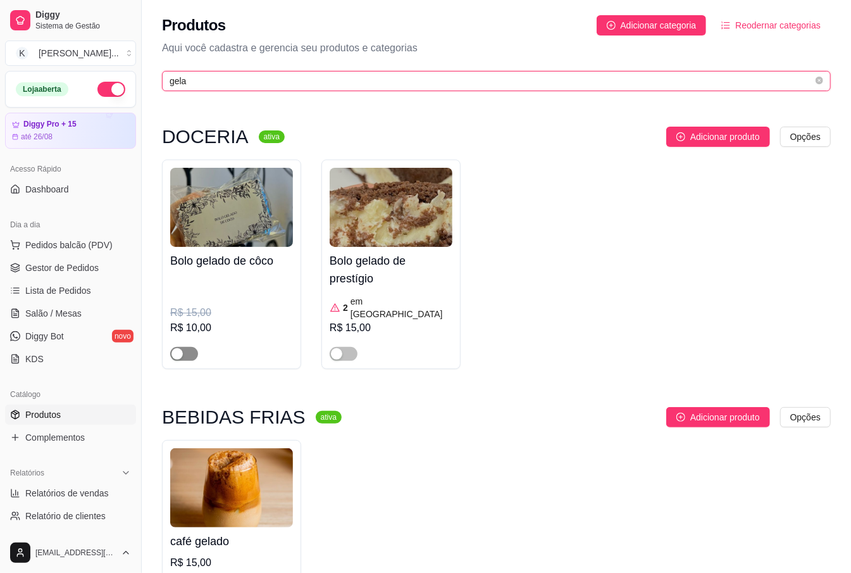
type input "gela"
click at [186, 347] on span "button" at bounding box center [184, 354] width 28 height 14
click at [219, 287] on div "R$ 15,00 R$ 10,00" at bounding box center [231, 318] width 123 height 86
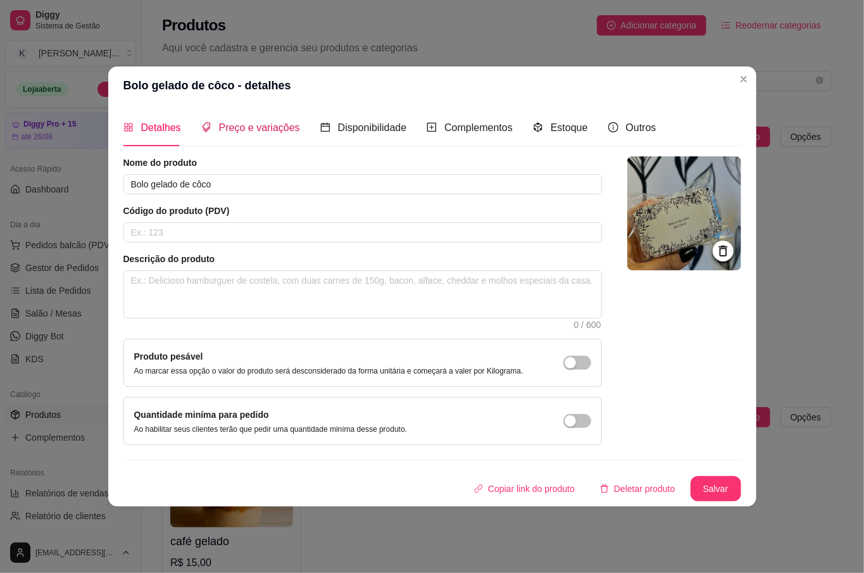
click at [251, 123] on span "Preço e variações" at bounding box center [259, 127] width 81 height 11
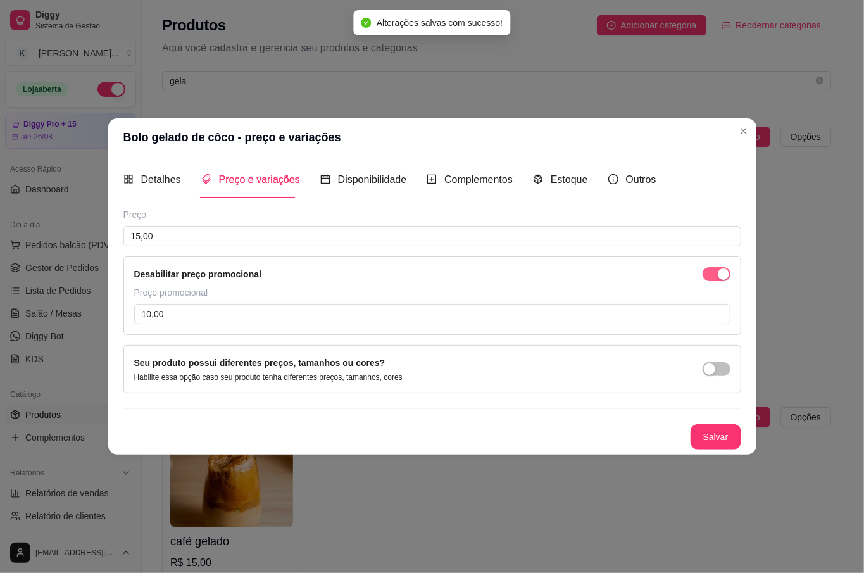
click at [723, 271] on div "button" at bounding box center [723, 273] width 11 height 11
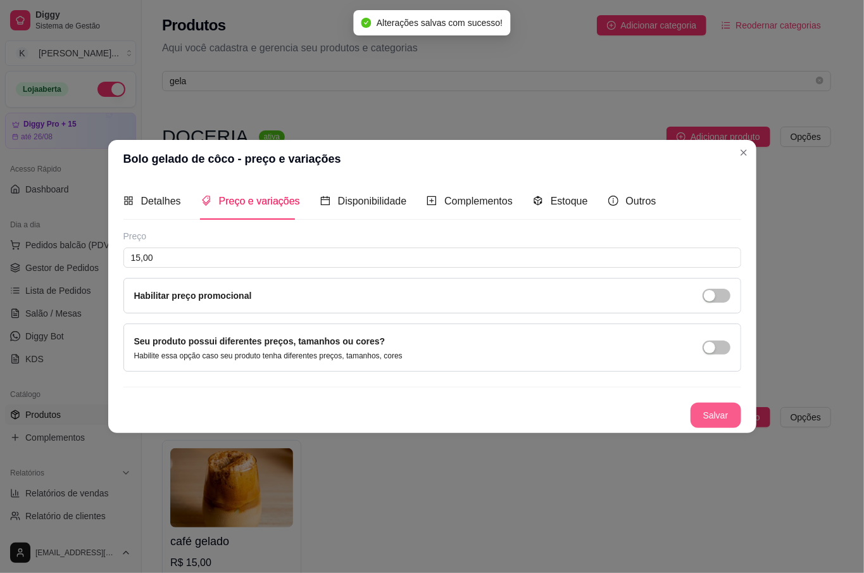
click at [718, 415] on button "Salvar" at bounding box center [715, 415] width 51 height 25
click at [571, 206] on span "Estoque" at bounding box center [569, 201] width 37 height 11
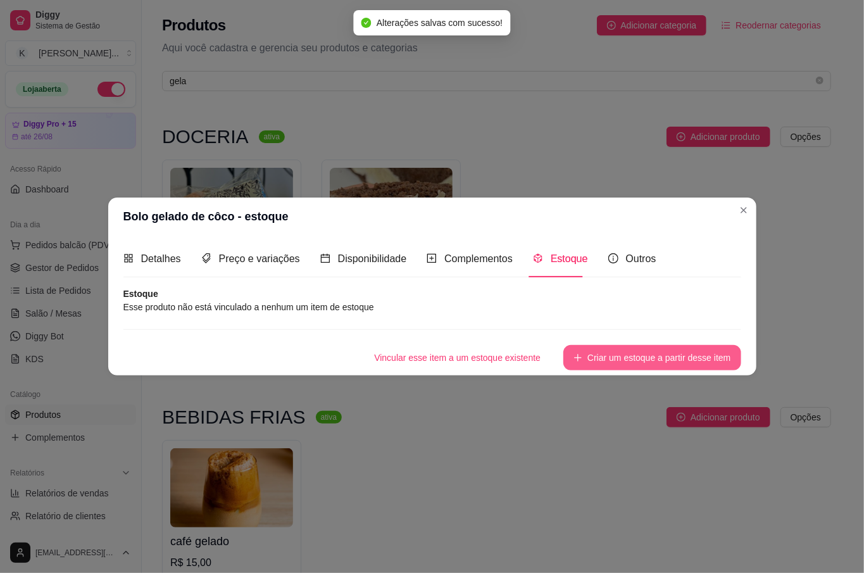
click at [704, 363] on button "Criar um estoque a partir desse item" at bounding box center [651, 357] width 177 height 25
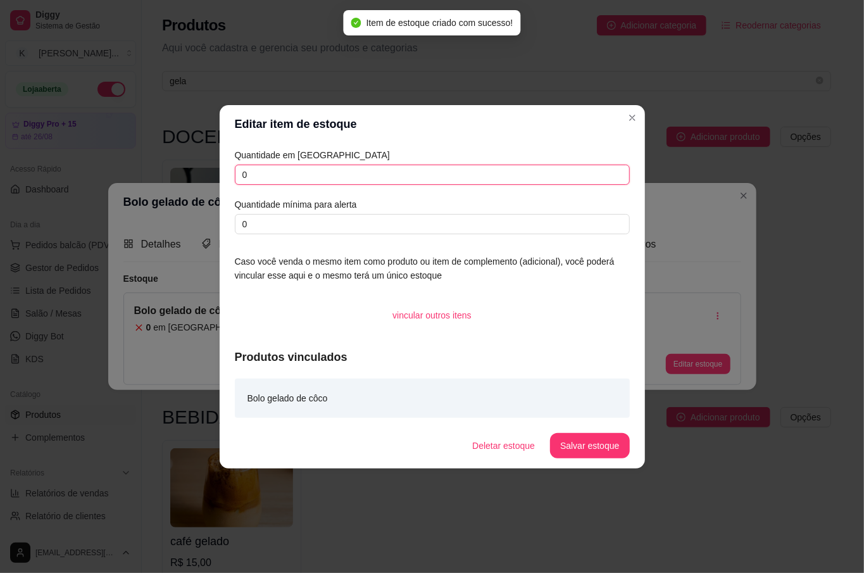
click at [353, 166] on input "0" at bounding box center [432, 175] width 395 height 20
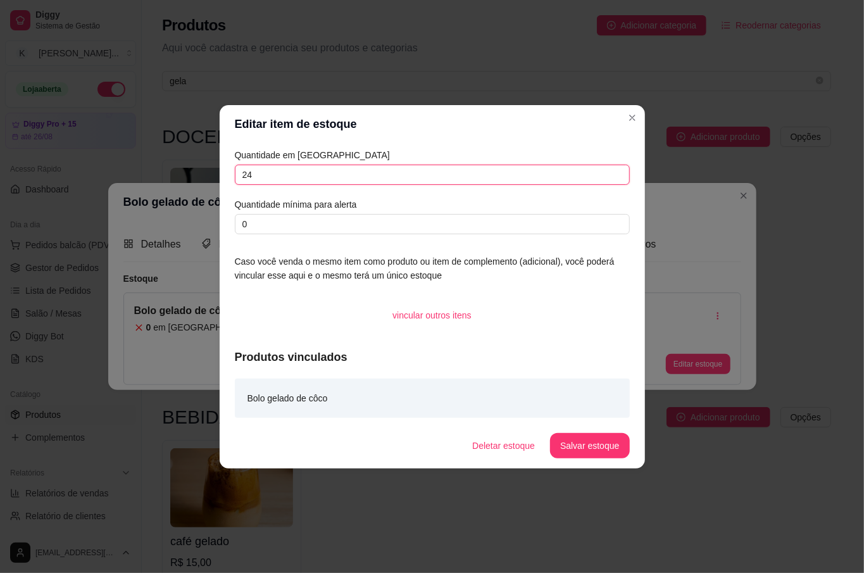
type input "24"
click at [587, 447] on button "Salvar estoque" at bounding box center [589, 445] width 79 height 25
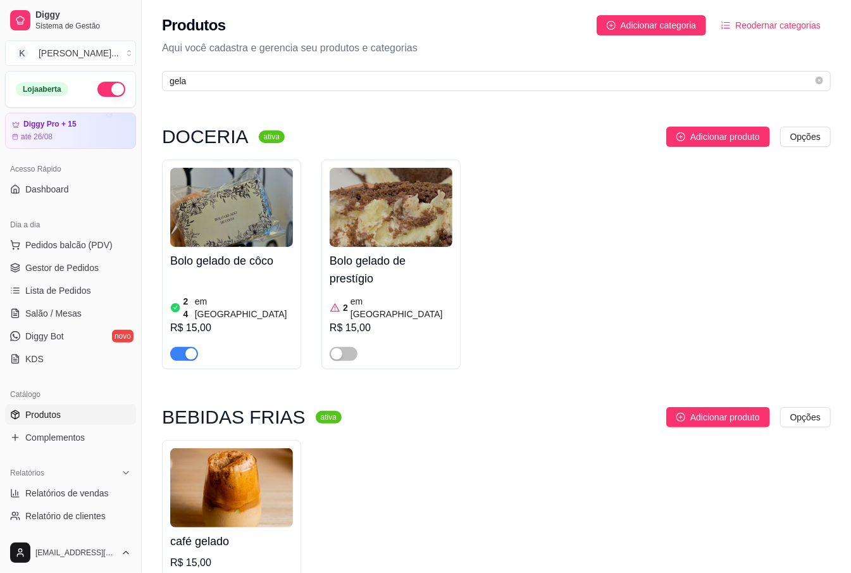
click at [380, 320] on div "R$ 15,00" at bounding box center [391, 327] width 123 height 15
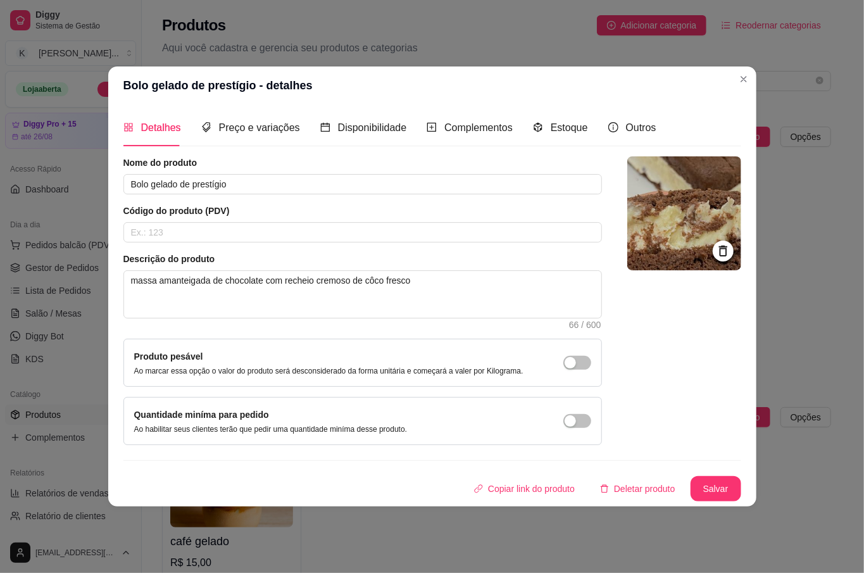
click at [568, 330] on div "Nome do produto Bolo gelado de prestígio Código do produto (PDV) Descrição do p…" at bounding box center [362, 300] width 478 height 289
